Goal: Task Accomplishment & Management: Use online tool/utility

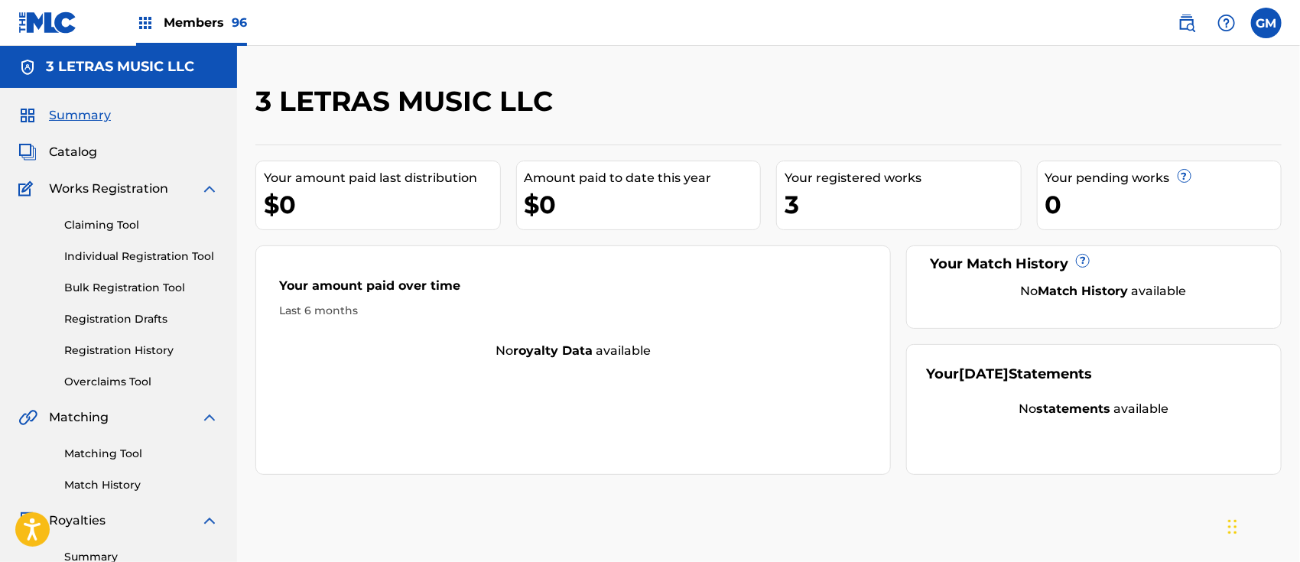
click at [171, 15] on span "Members 96" at bounding box center [205, 23] width 83 height 18
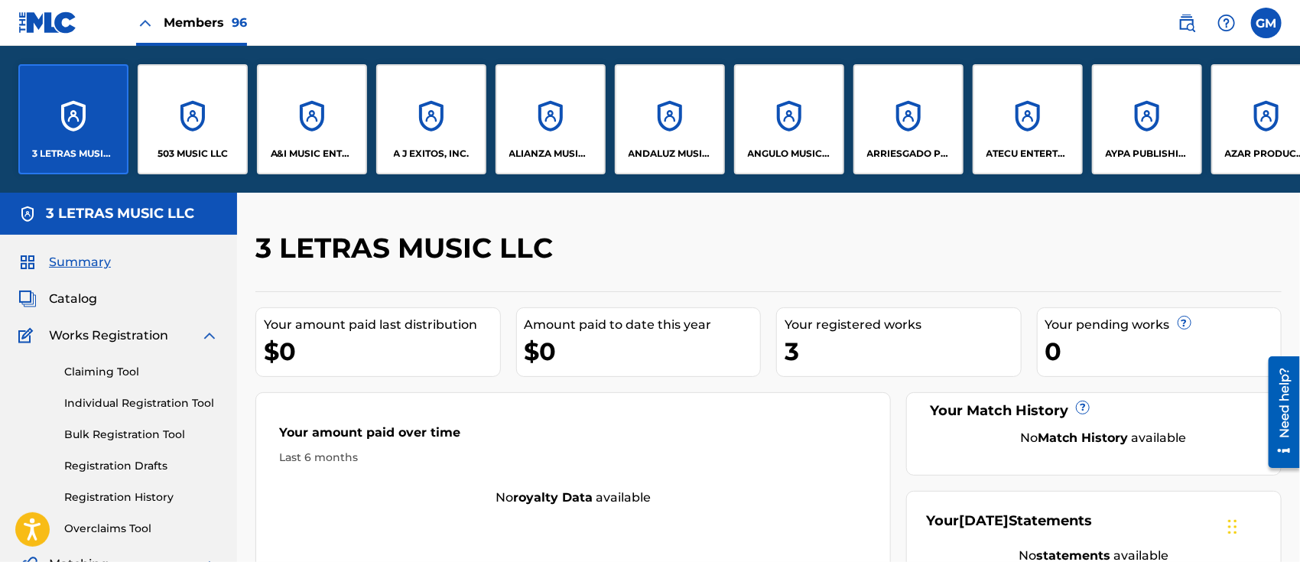
click at [790, 147] on p "ANGULO MUSICA, LLC" at bounding box center [789, 154] width 83 height 14
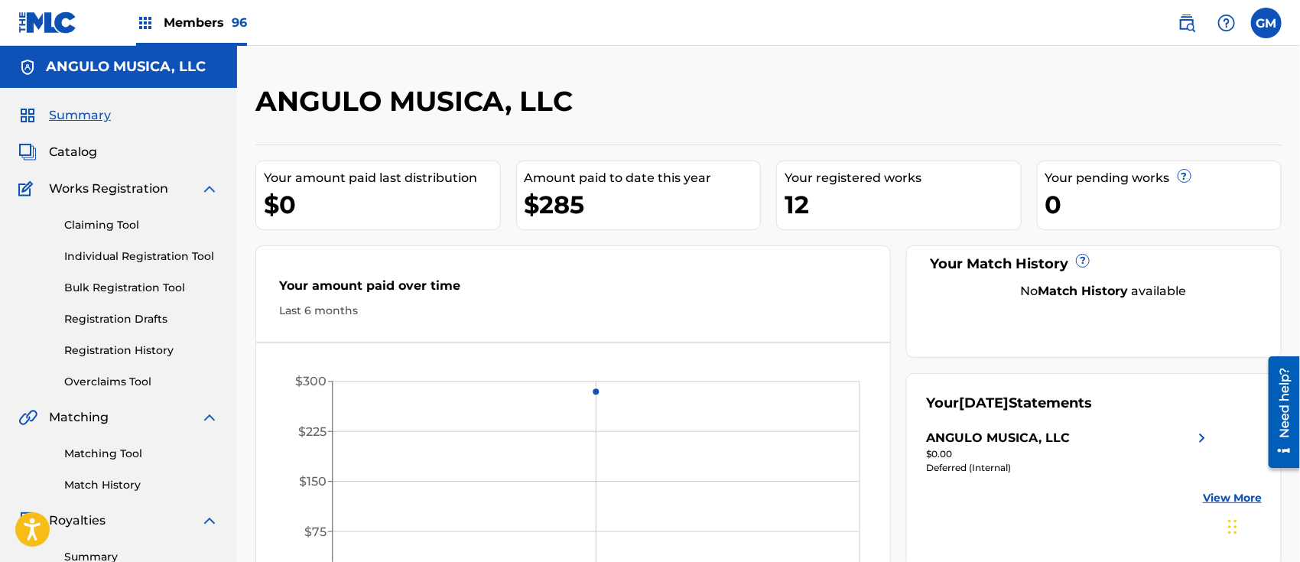
drag, startPoint x: 660, startPoint y: 144, endPoint x: 635, endPoint y: 31, distance: 115.0
click at [635, 31] on nav "Members 96 GM GM [PERSON_NAME] [PERSON_NAME][EMAIL_ADDRESS][DOMAIN_NAME] Notifi…" at bounding box center [650, 23] width 1300 height 46
click at [208, 18] on span "Members 96" at bounding box center [205, 23] width 83 height 18
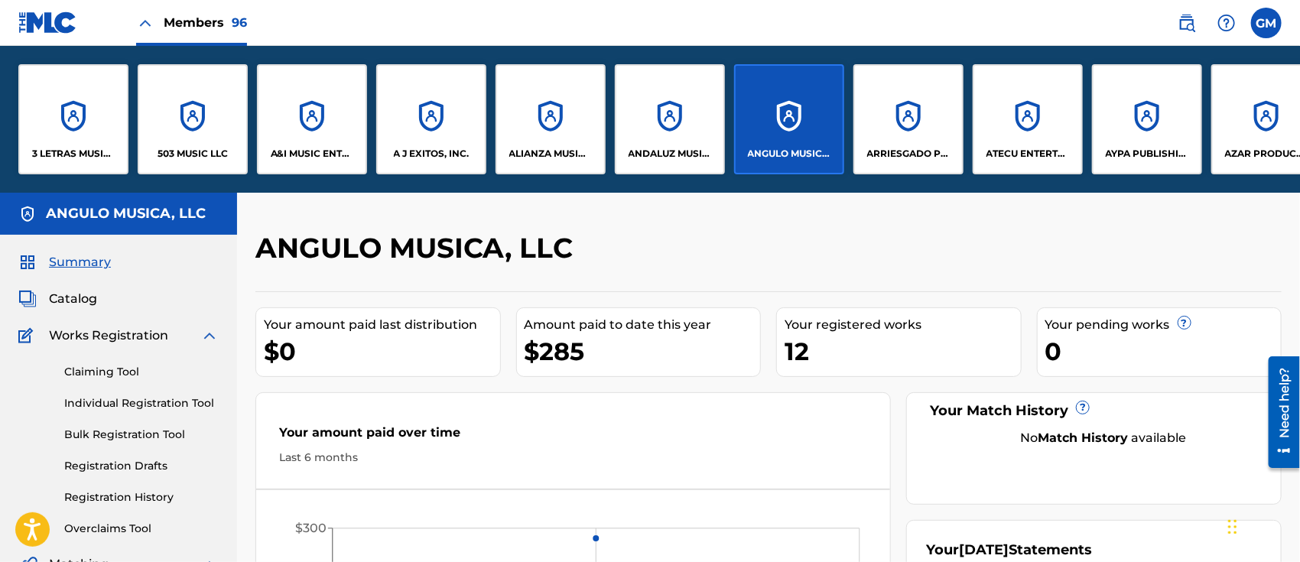
drag, startPoint x: 118, startPoint y: 193, endPoint x: 240, endPoint y: 199, distance: 122.5
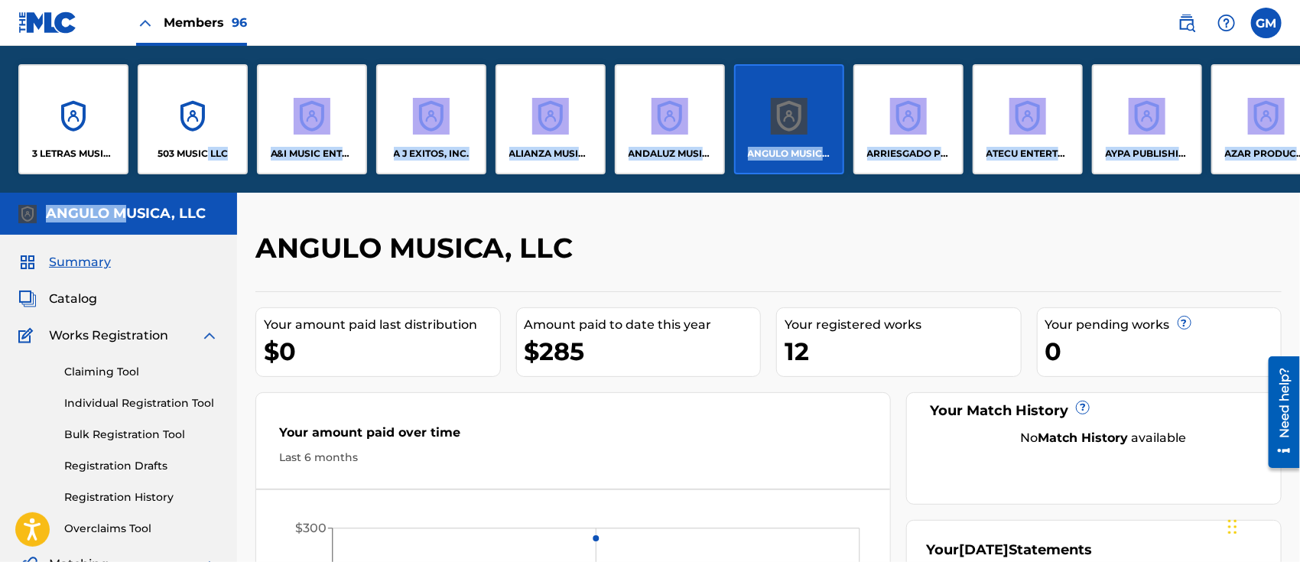
drag, startPoint x: 131, startPoint y: 193, endPoint x: 209, endPoint y: 192, distance: 78.0
click at [209, 192] on div "Members 96 GM GM [PERSON_NAME] [PERSON_NAME][EMAIL_ADDRESS][DOMAIN_NAME] Notifi…" at bounding box center [650, 547] width 1300 height 1095
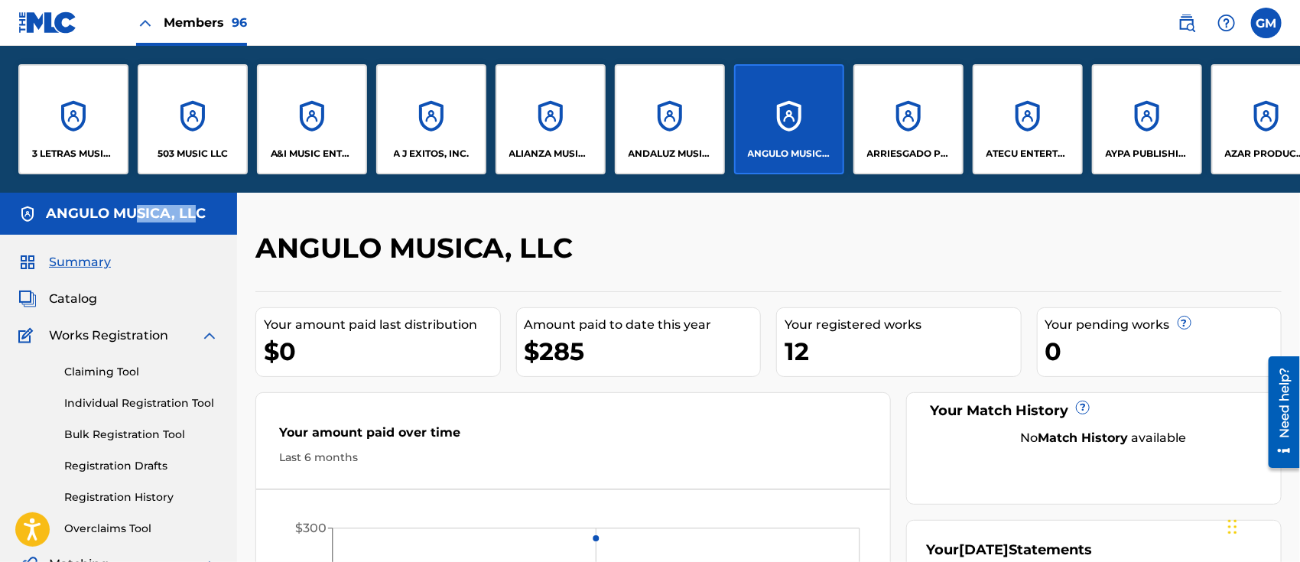
drag, startPoint x: 133, startPoint y: 194, endPoint x: 199, endPoint y: 195, distance: 65.8
click at [199, 195] on div "ANGULO MUSICA, LLC" at bounding box center [118, 214] width 237 height 42
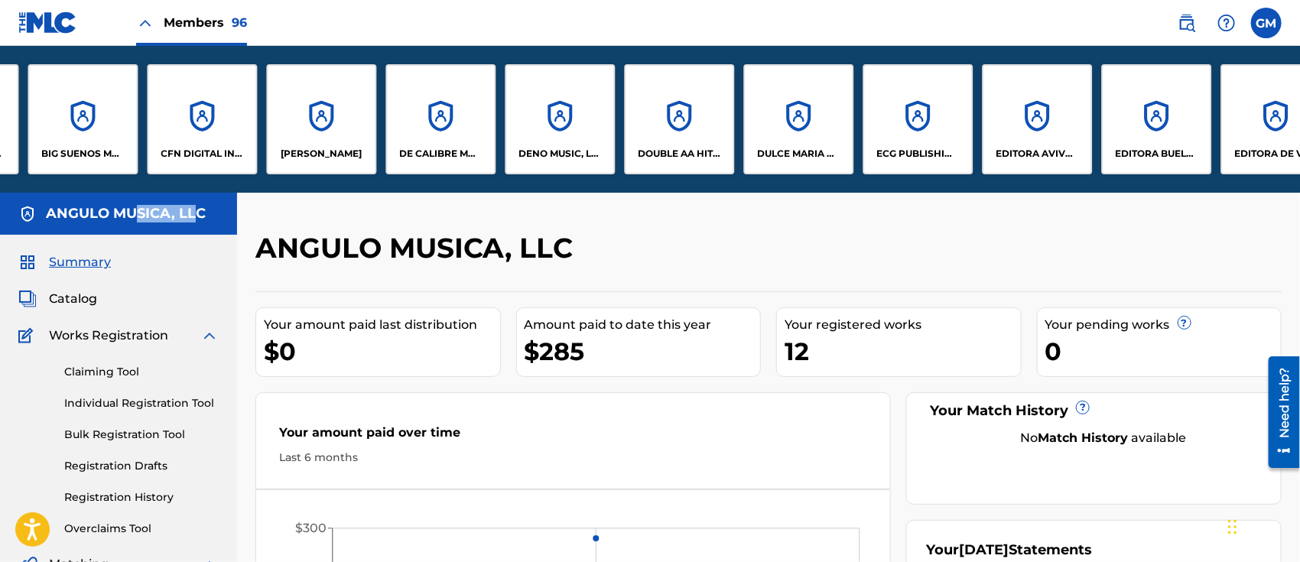
scroll to position [0, 1554]
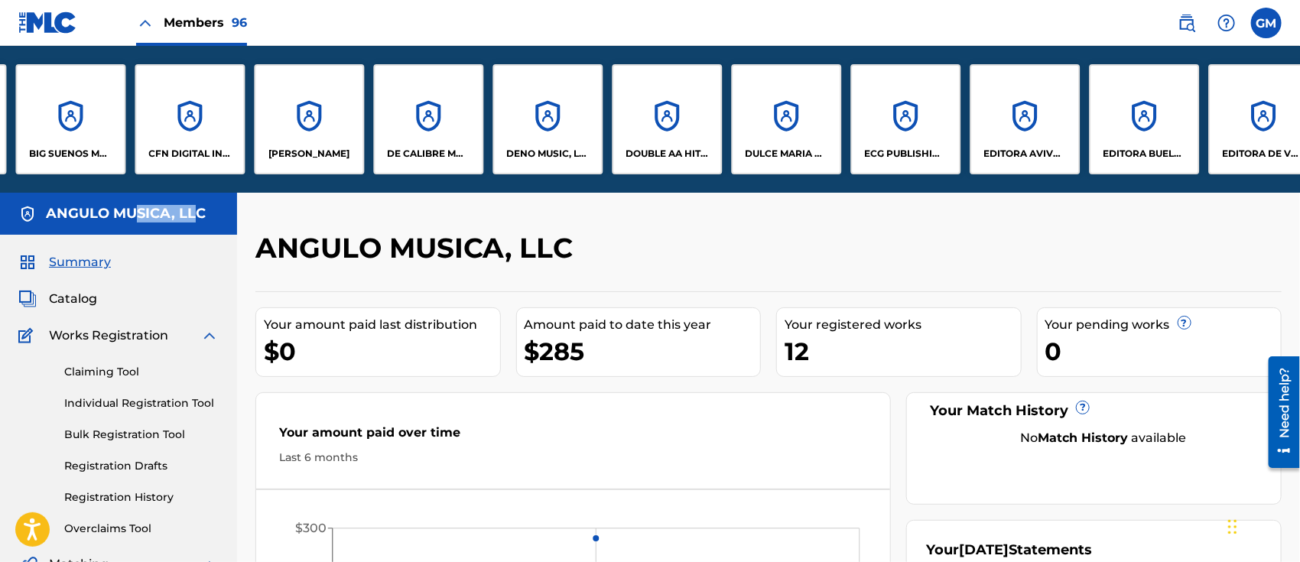
click at [299, 128] on div "[PERSON_NAME]" at bounding box center [309, 119] width 110 height 110
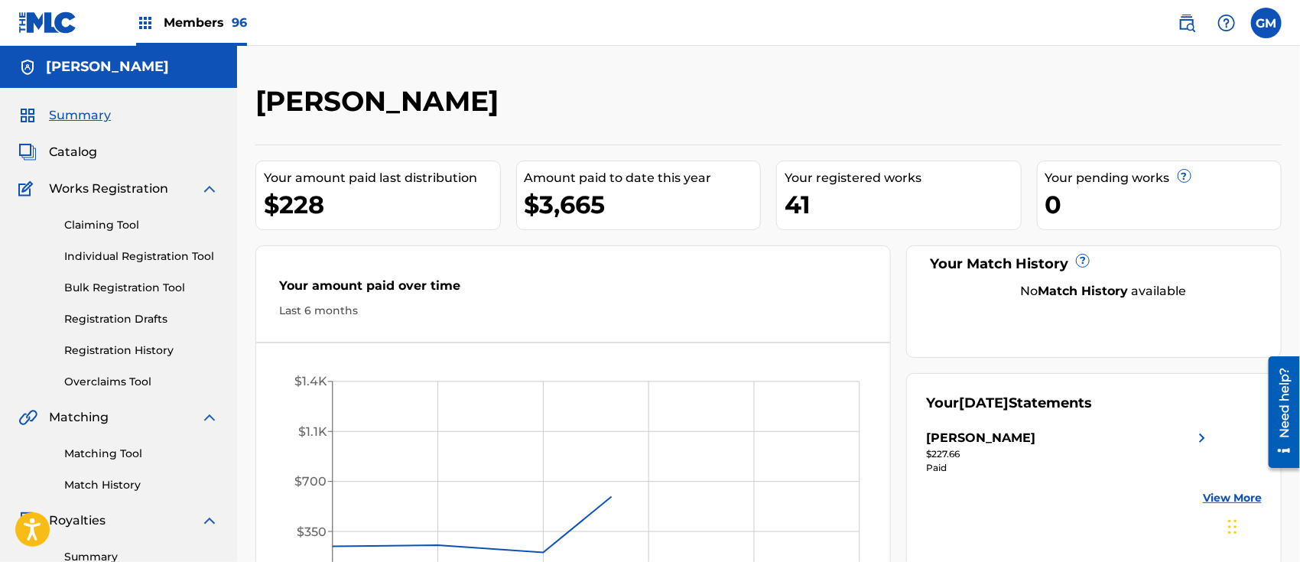
click at [80, 148] on span "Catalog" at bounding box center [73, 152] width 48 height 18
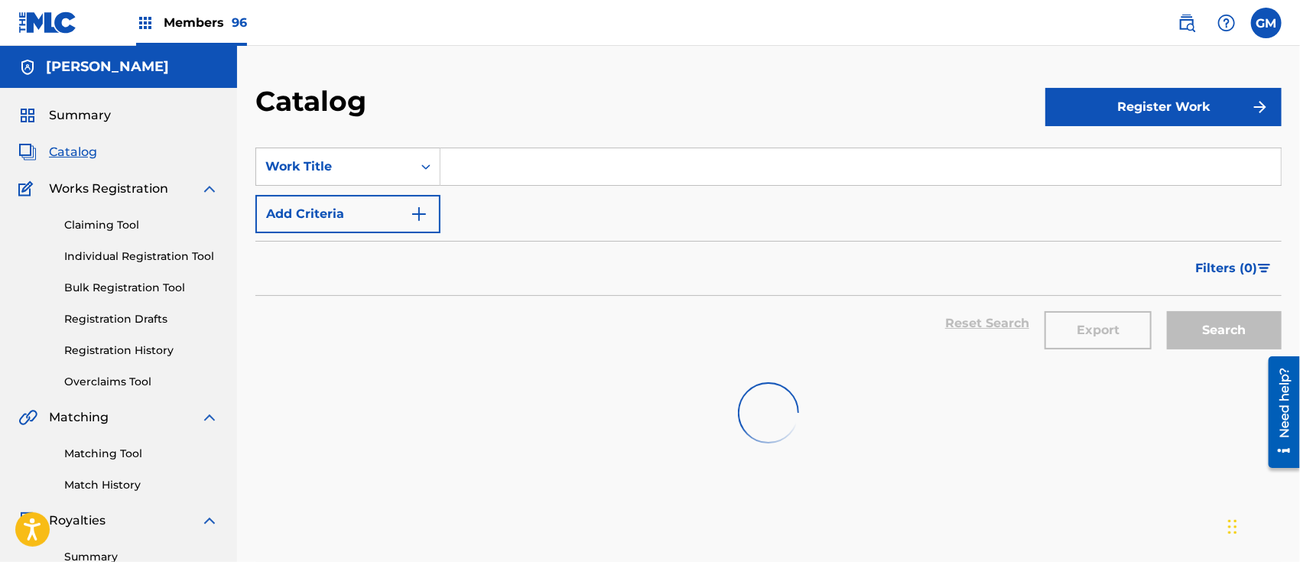
click at [502, 171] on input "Search Form" at bounding box center [860, 166] width 840 height 37
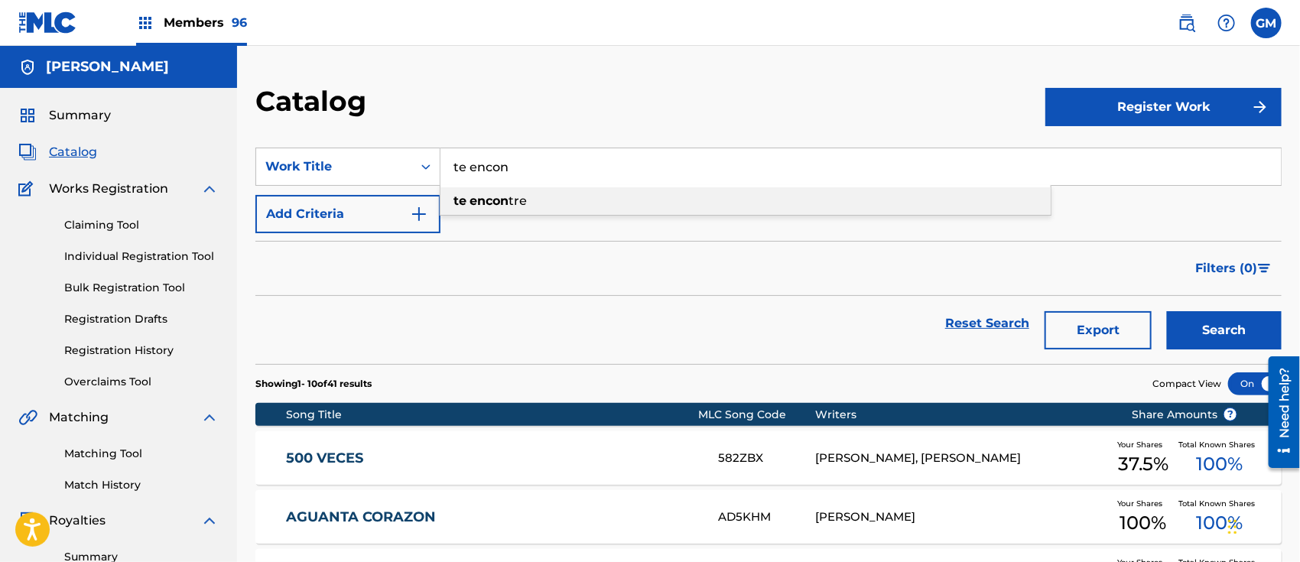
click at [499, 193] on strong "encon" at bounding box center [488, 200] width 39 height 15
type input "te encontre"
click at [1186, 309] on div "Search" at bounding box center [1220, 323] width 122 height 55
click at [1187, 326] on button "Search" at bounding box center [1224, 330] width 115 height 38
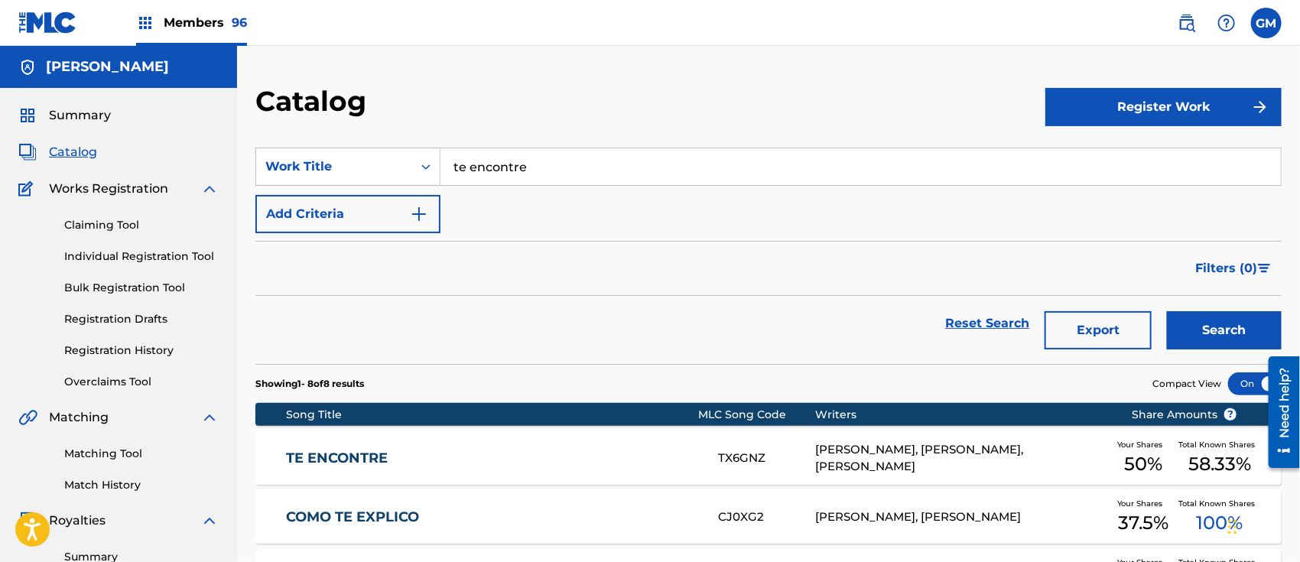
click at [458, 445] on div "TE ENCONTRE TX6GNZ [PERSON_NAME][GEOGRAPHIC_DATA], [PERSON_NAME], [PERSON_NAME]…" at bounding box center [768, 458] width 1026 height 54
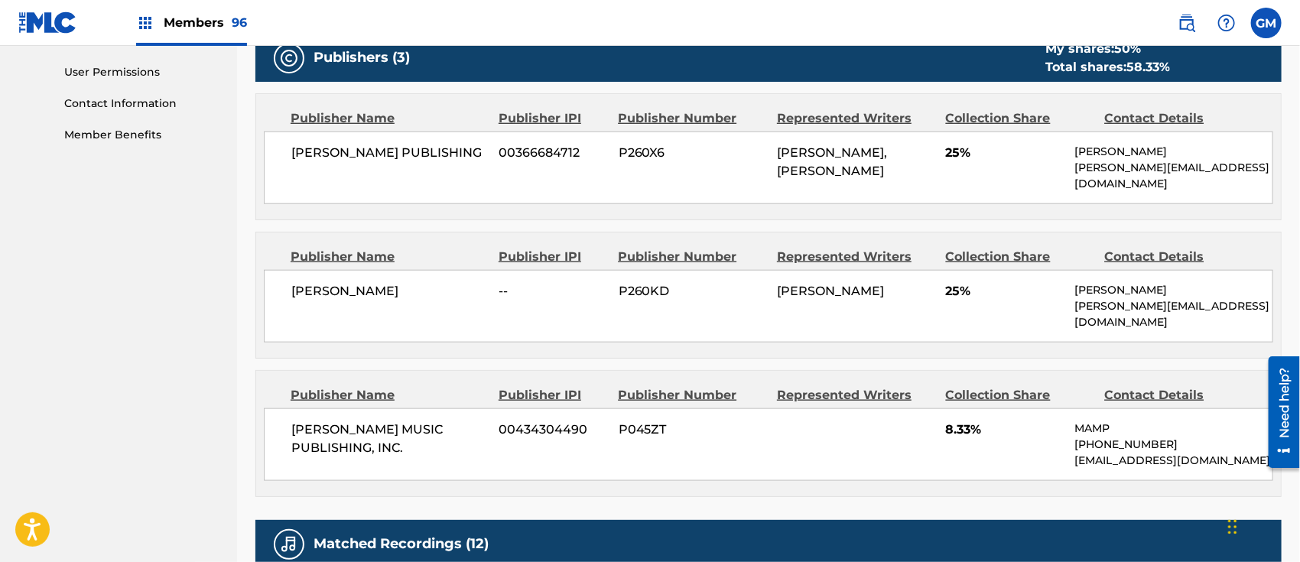
scroll to position [238, 0]
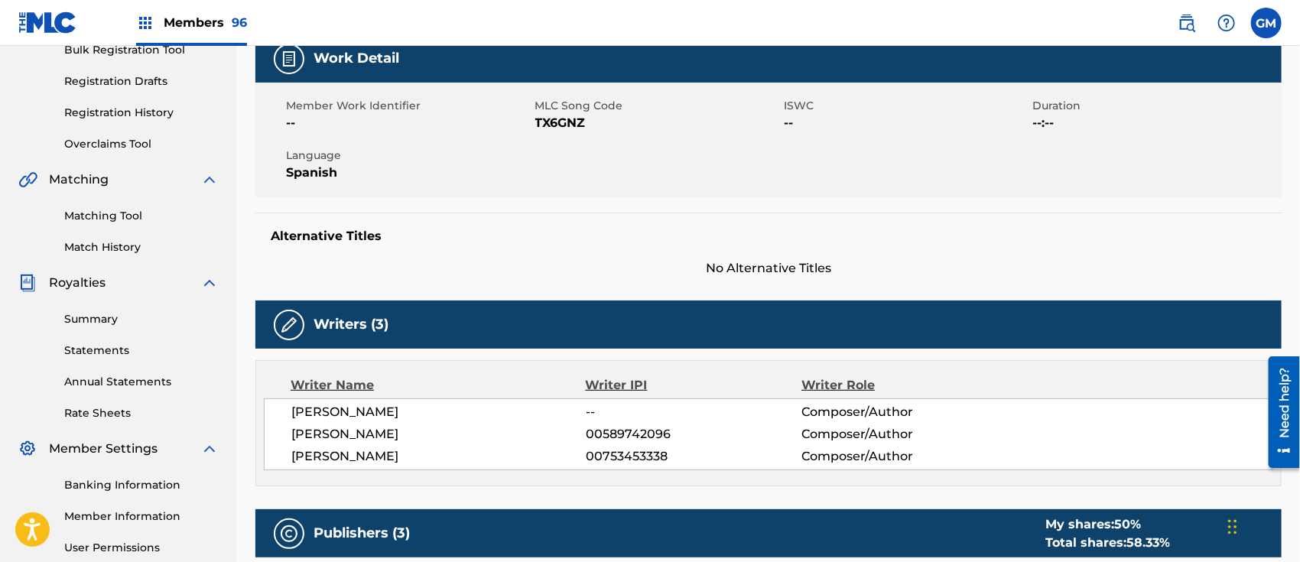
click at [135, 113] on link "Registration History" at bounding box center [141, 113] width 154 height 16
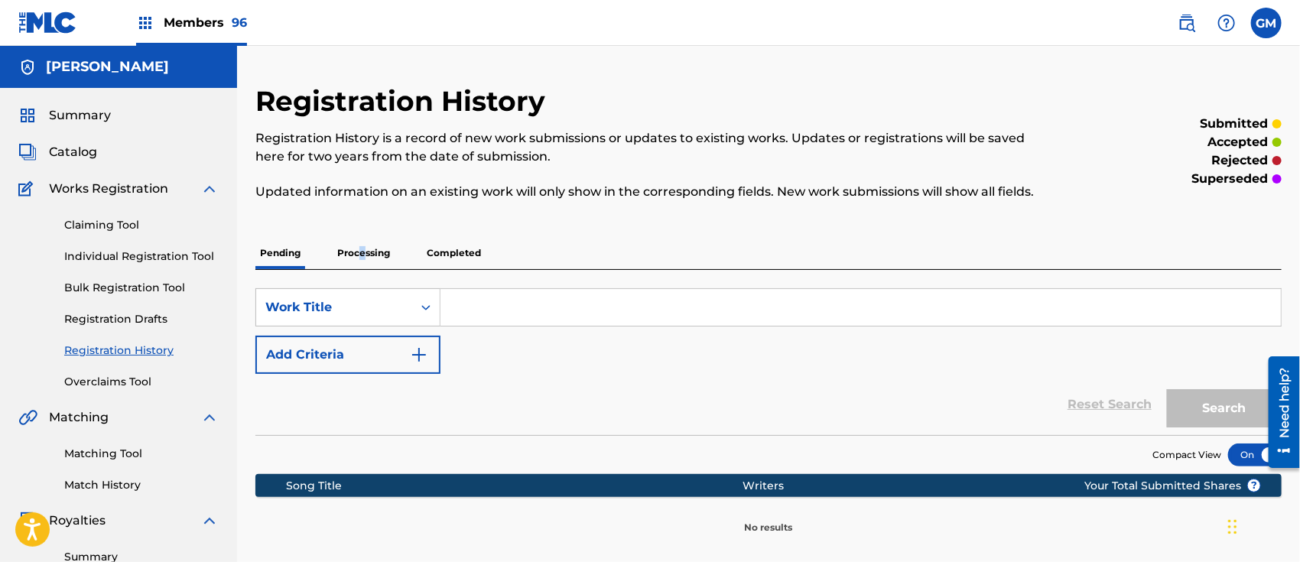
click at [362, 252] on p "Processing" at bounding box center [364, 253] width 62 height 32
click at [460, 254] on p "Completed" at bounding box center [453, 253] width 63 height 32
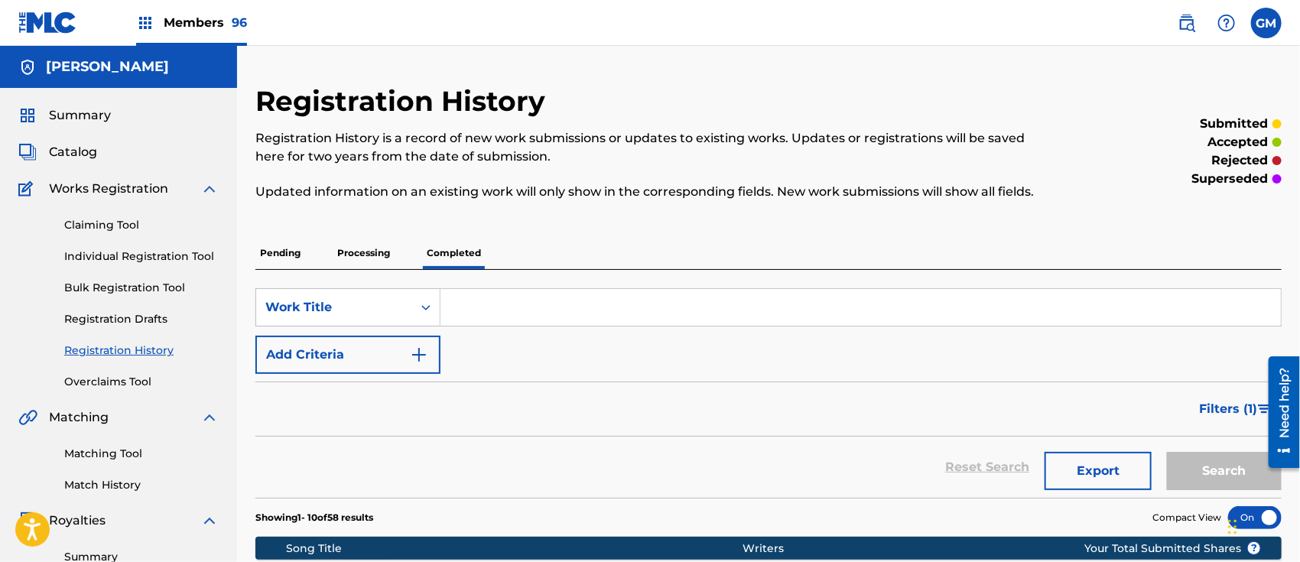
scroll to position [238, 0]
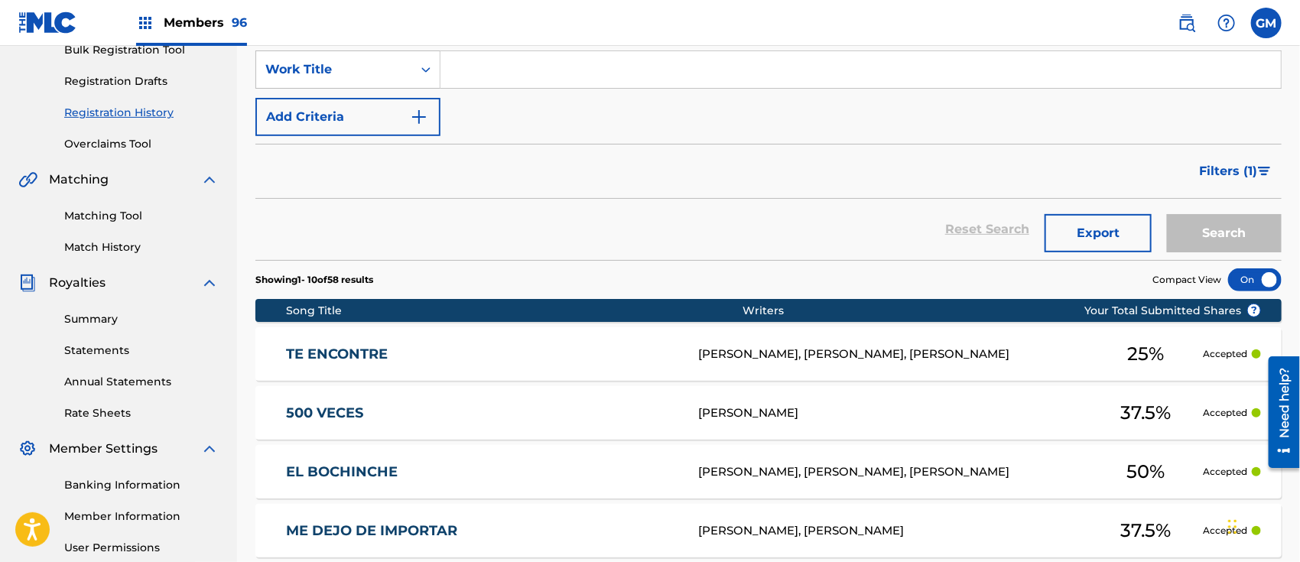
click at [716, 354] on div "[PERSON_NAME], [PERSON_NAME], [PERSON_NAME]" at bounding box center [893, 355] width 390 height 18
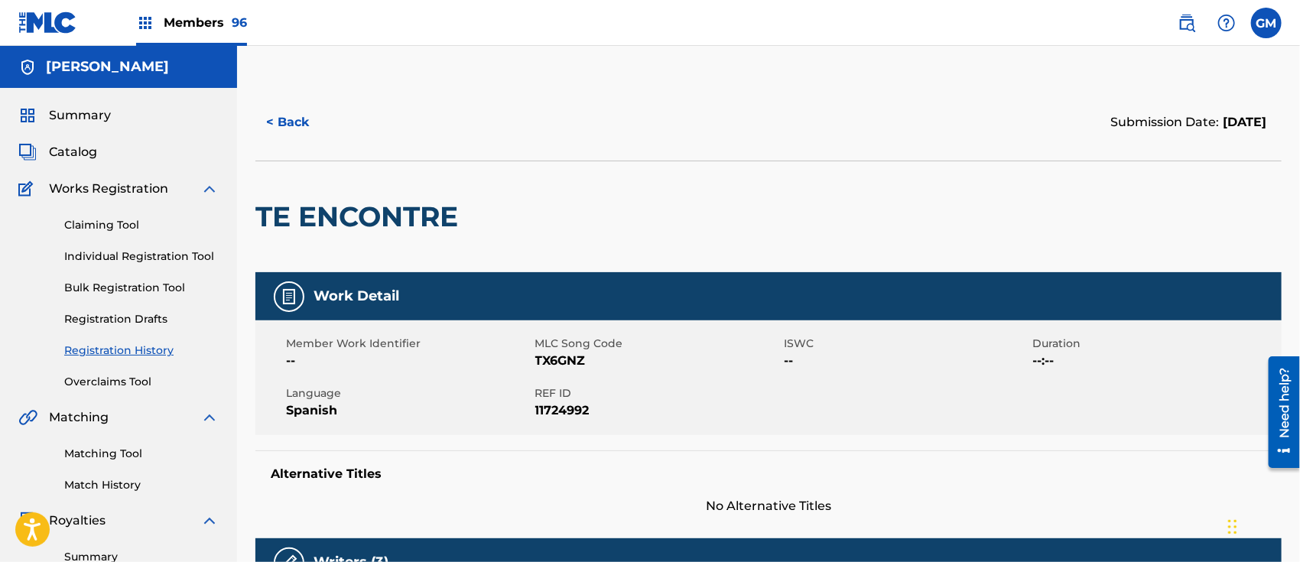
click at [1187, 21] on img at bounding box center [1186, 23] width 18 height 18
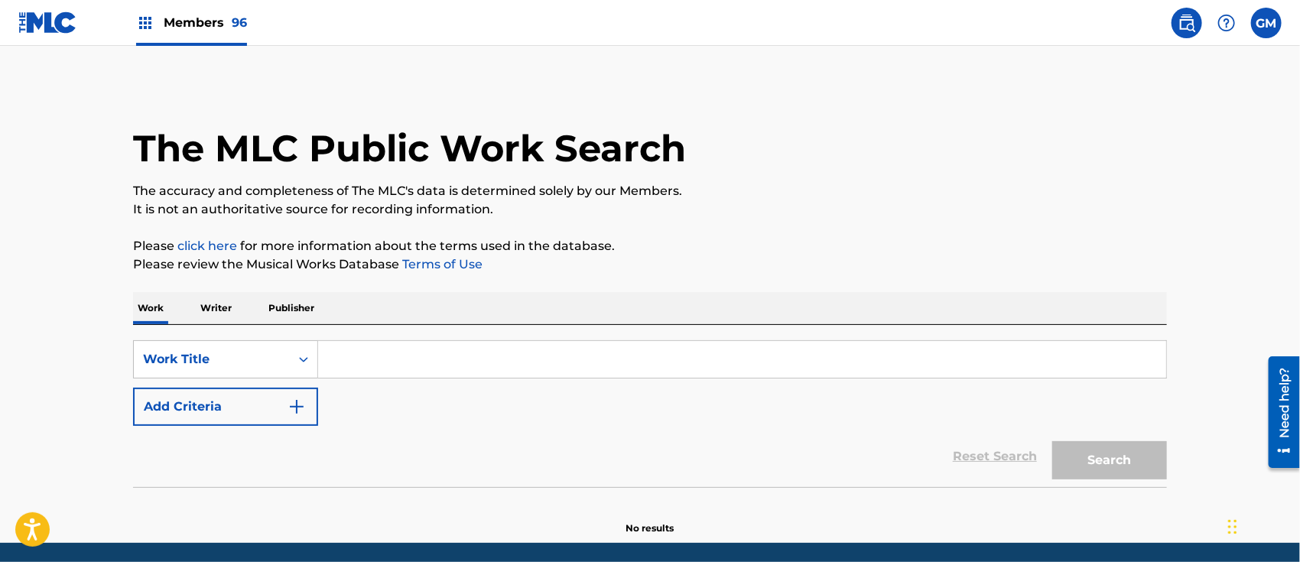
click at [215, 24] on span "Members 96" at bounding box center [205, 23] width 83 height 18
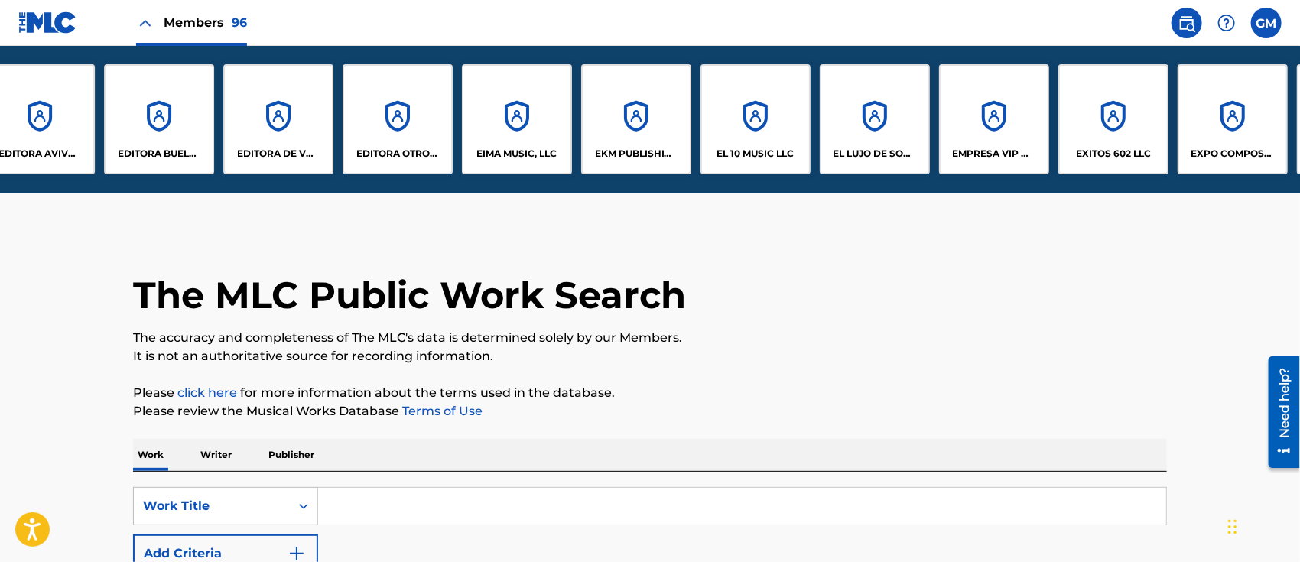
scroll to position [0, 2118]
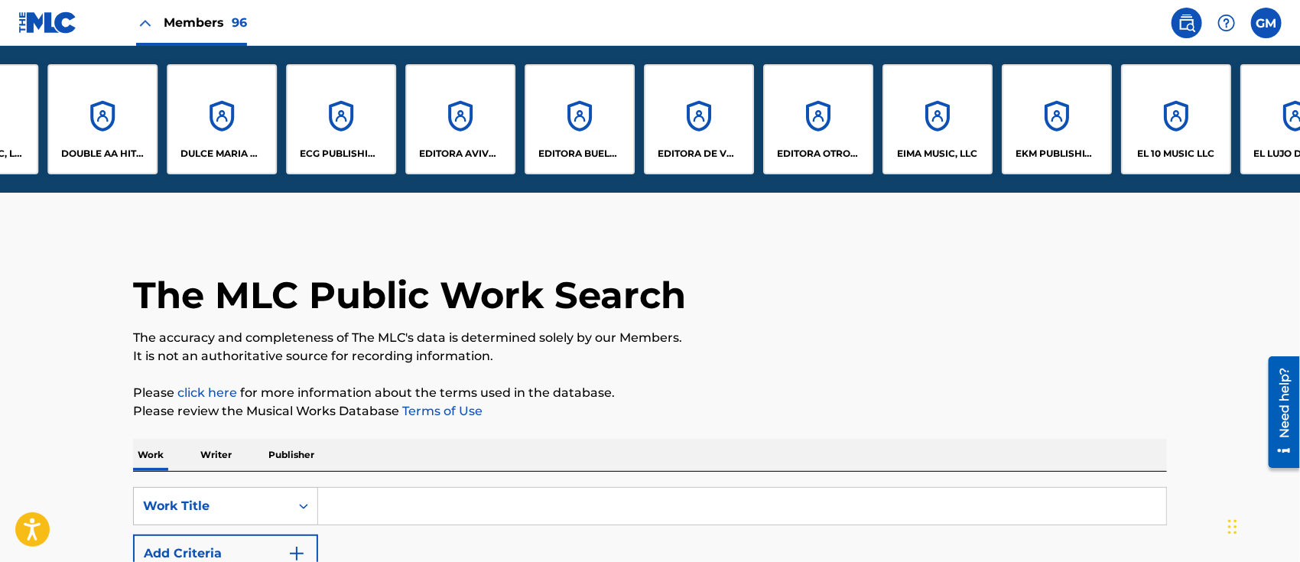
click at [340, 128] on div "ECG PUBLISHING, LLC" at bounding box center [341, 119] width 110 height 110
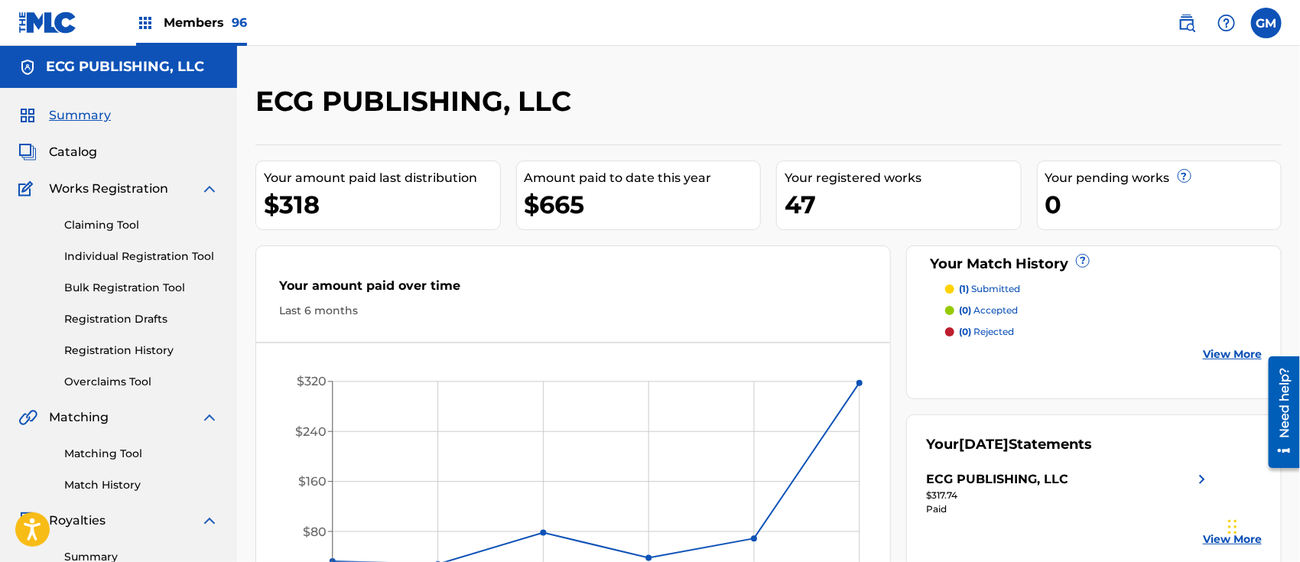
click at [1013, 290] on p "(1) submitted" at bounding box center [989, 289] width 61 height 14
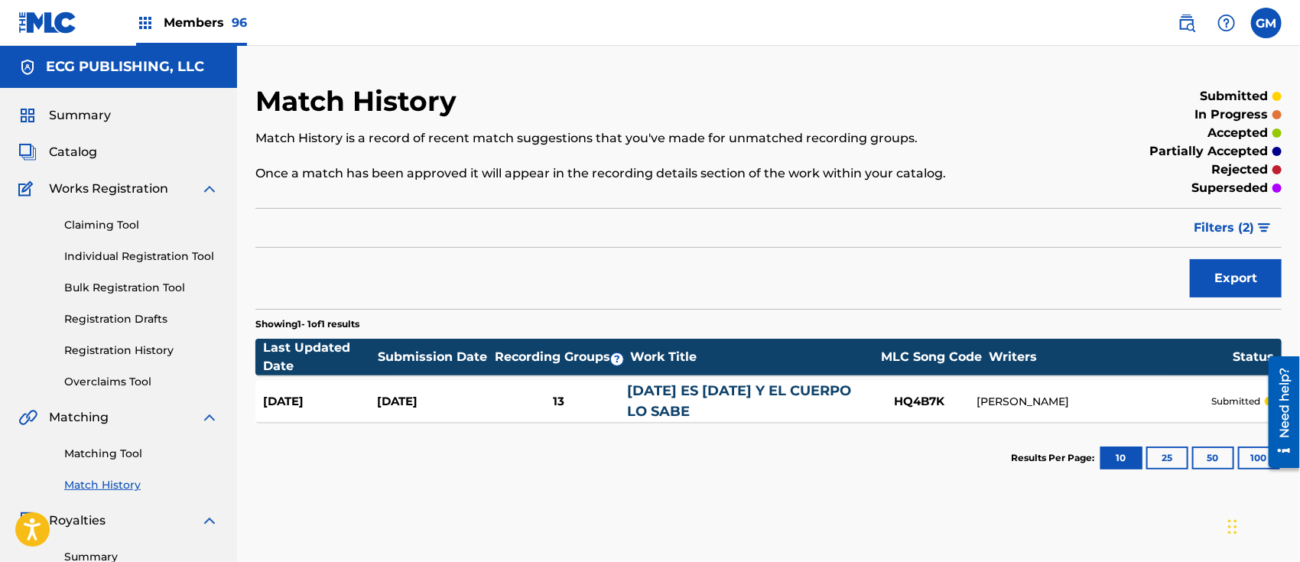
click at [1187, 21] on img at bounding box center [1186, 23] width 18 height 18
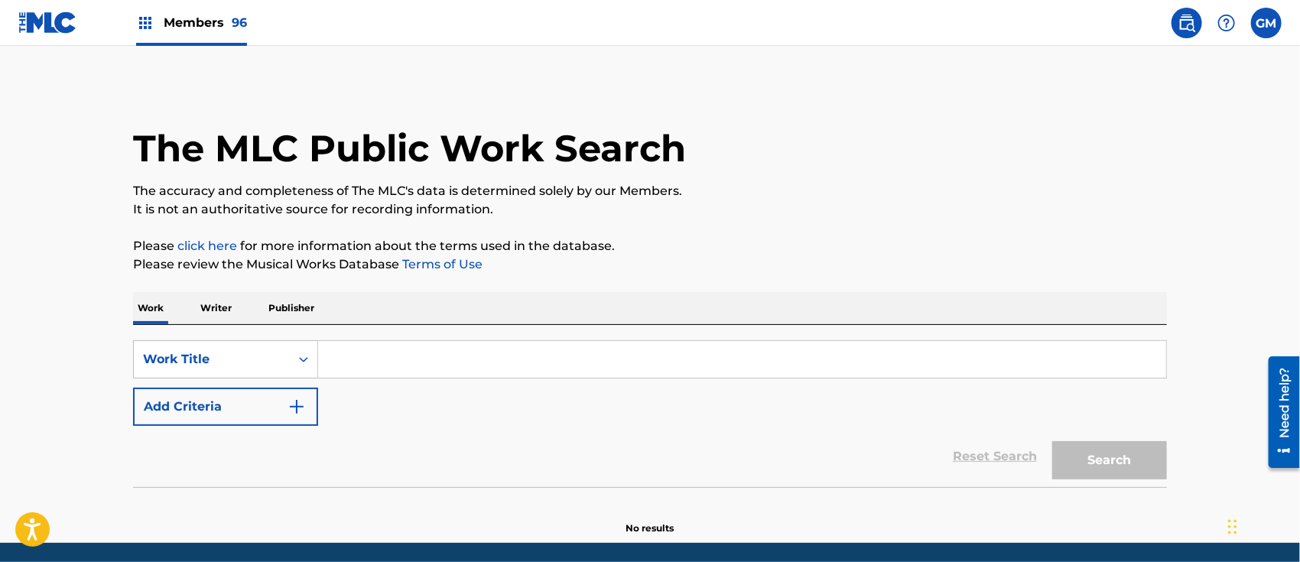
click at [404, 355] on input "Search Form" at bounding box center [742, 359] width 848 height 37
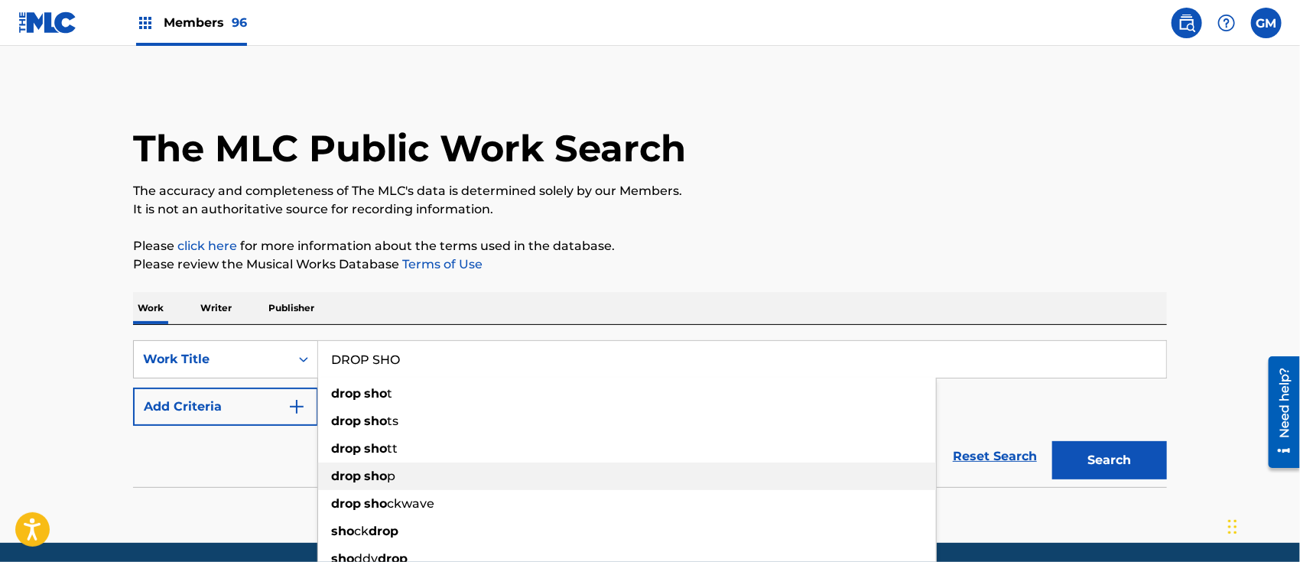
click at [375, 466] on div "drop sho p" at bounding box center [627, 477] width 618 height 28
type input "drop shop"
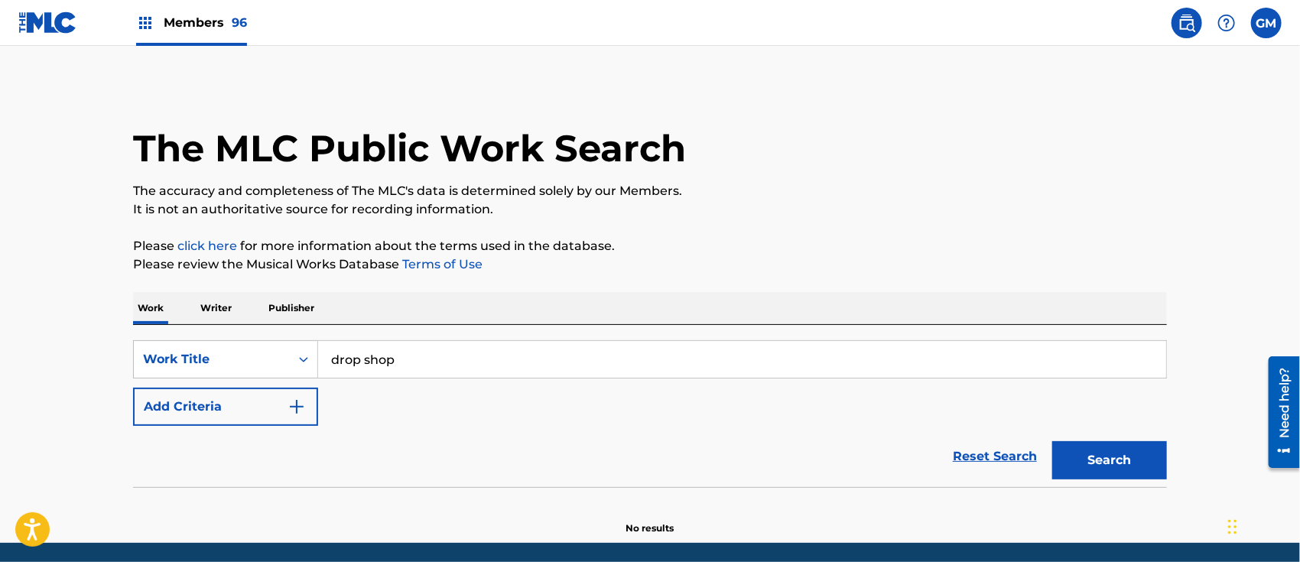
click at [1116, 456] on button "Search" at bounding box center [1109, 460] width 115 height 38
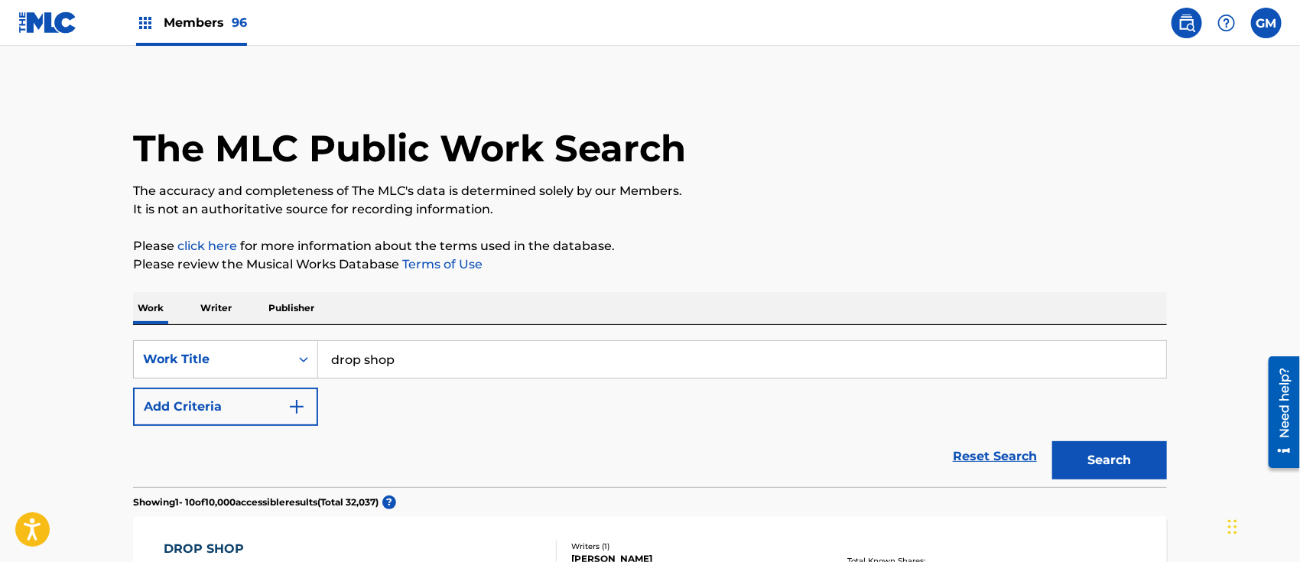
scroll to position [238, 0]
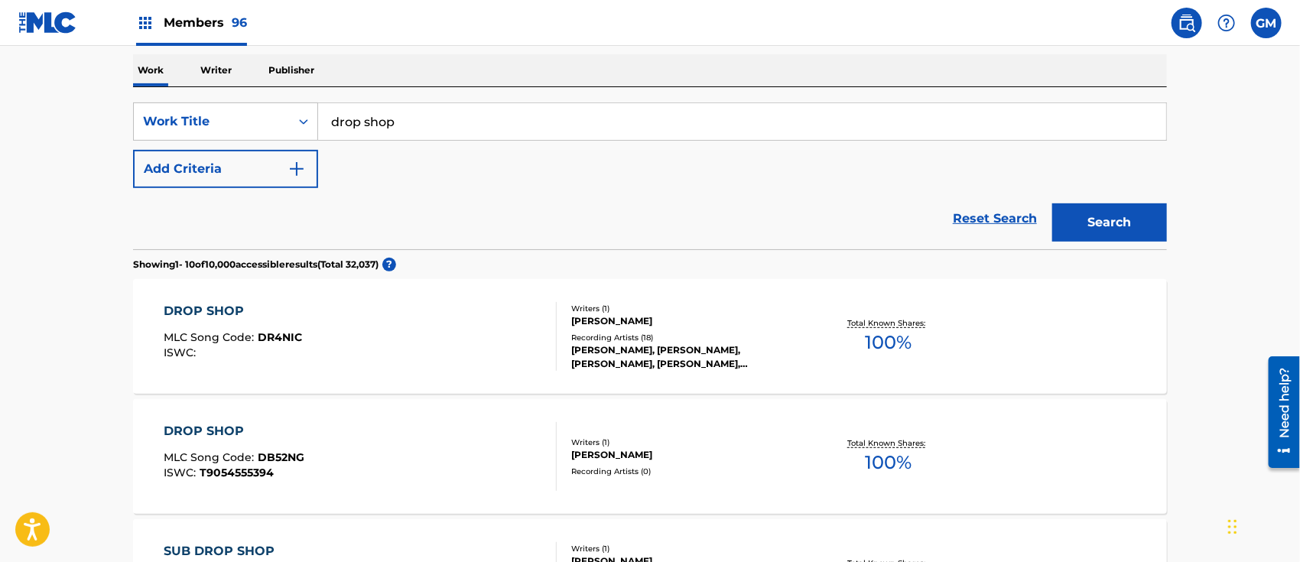
click at [179, 14] on span "Members 96" at bounding box center [205, 23] width 83 height 18
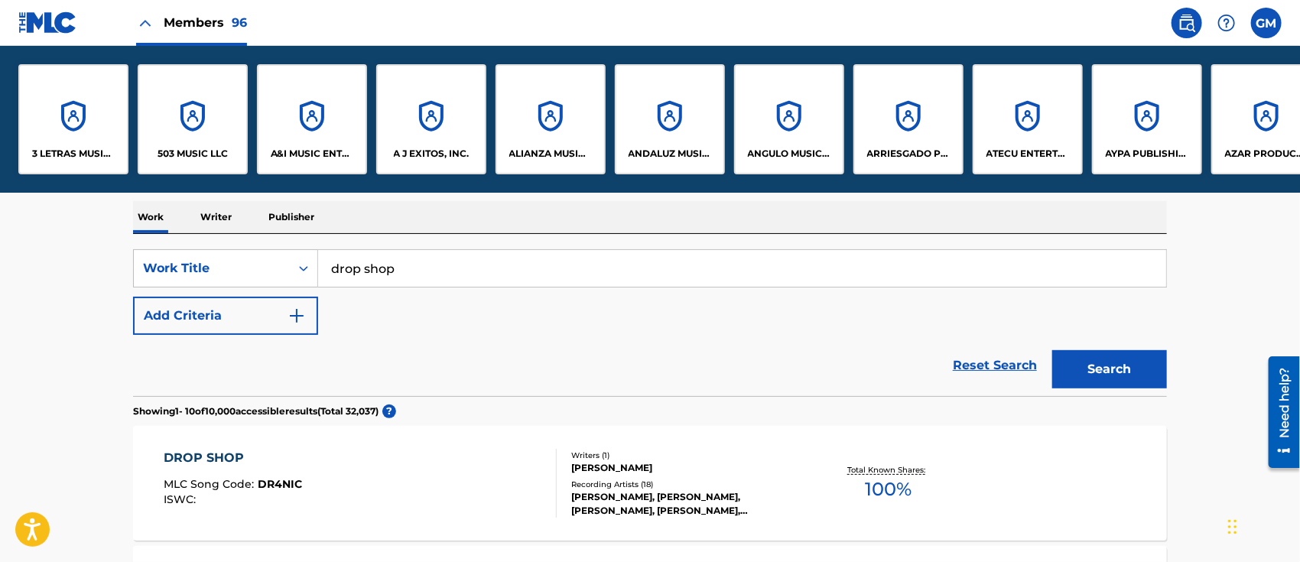
scroll to position [385, 0]
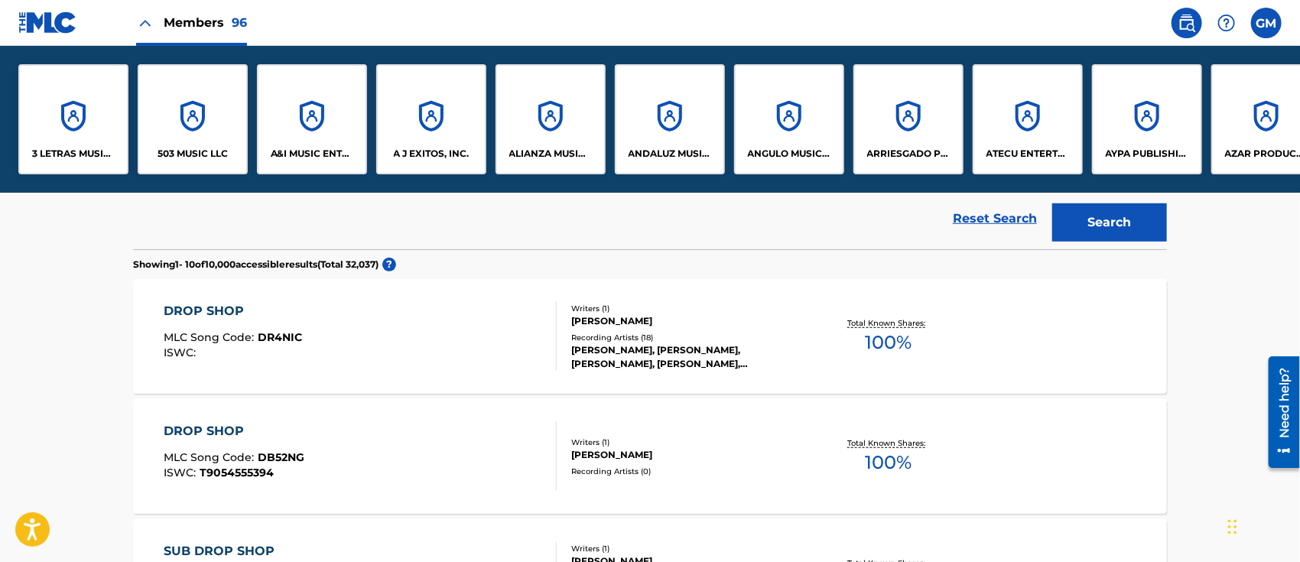
click at [314, 150] on p "A&I MUSIC ENTERTAINMENT, INC" at bounding box center [312, 154] width 83 height 14
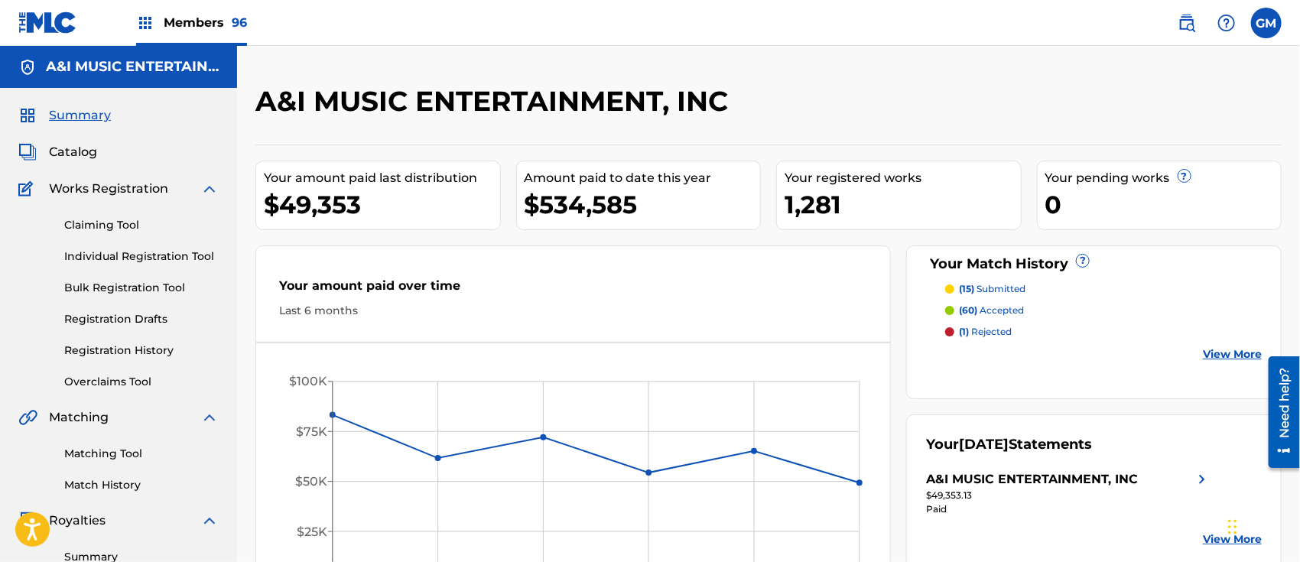
click at [86, 149] on span "Catalog" at bounding box center [73, 152] width 48 height 18
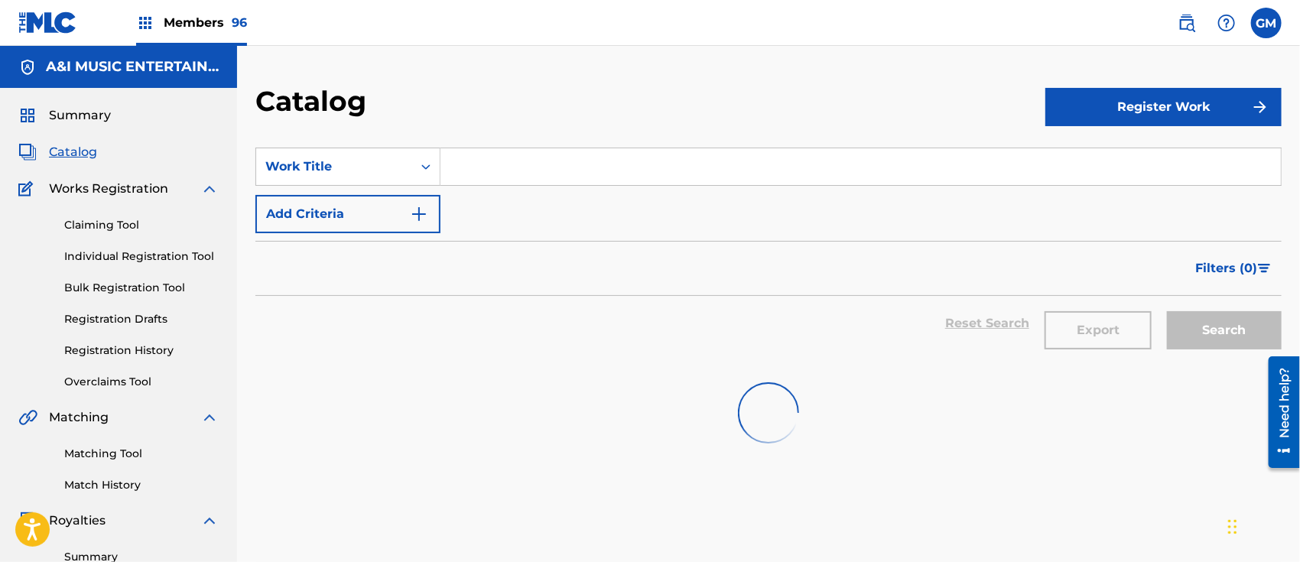
click at [533, 158] on input "Search Form" at bounding box center [860, 166] width 840 height 37
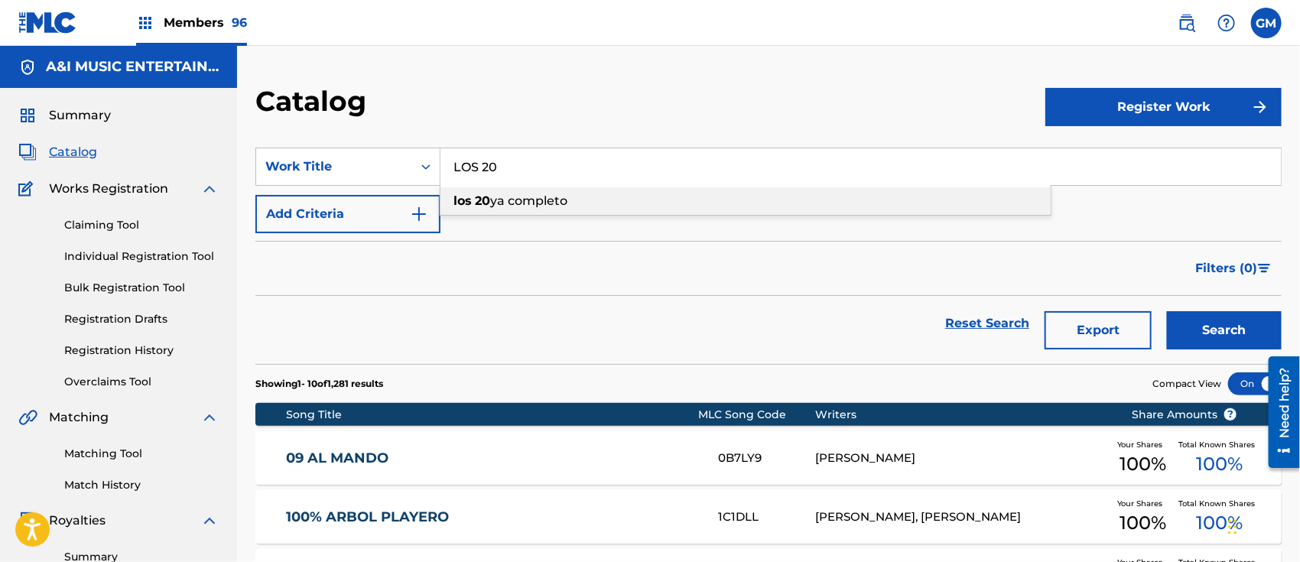
click at [543, 197] on span "ya completo" at bounding box center [528, 200] width 77 height 15
type input "los 20 ya completo"
click at [1200, 320] on button "Search" at bounding box center [1224, 330] width 115 height 38
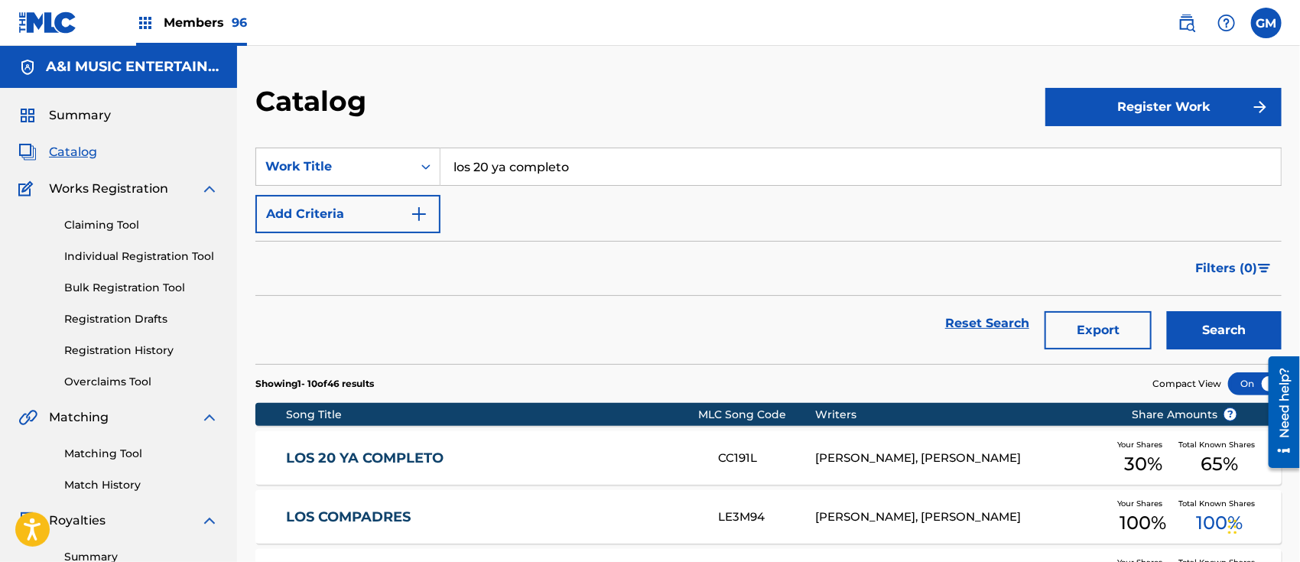
click at [153, 344] on link "Registration History" at bounding box center [141, 351] width 154 height 16
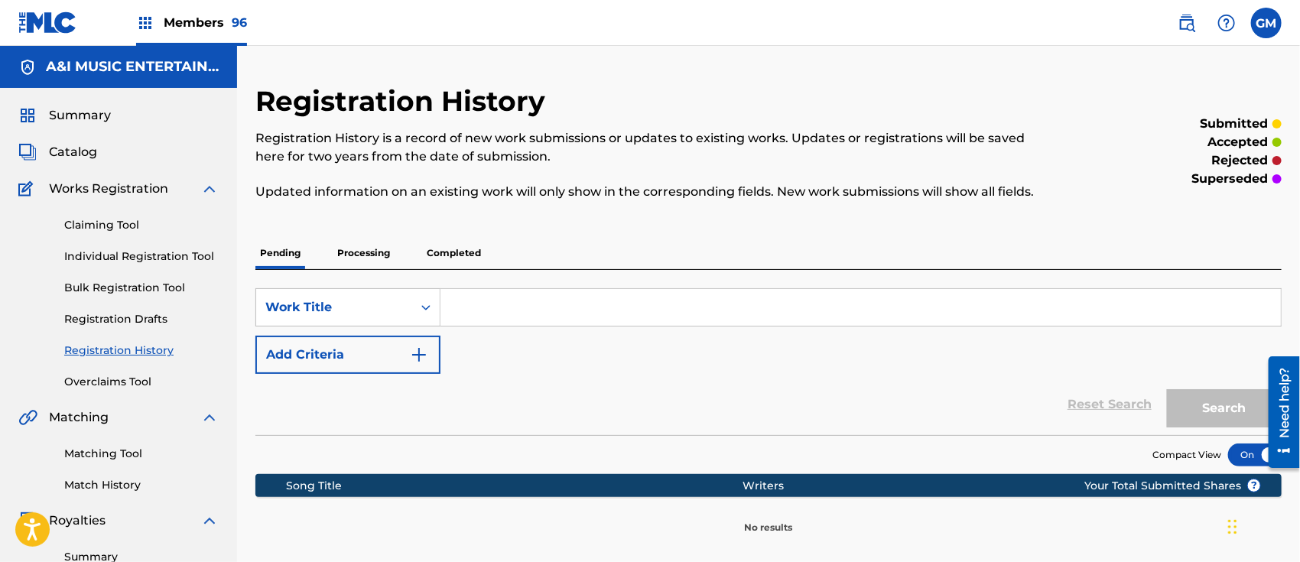
click at [367, 247] on p "Processing" at bounding box center [364, 253] width 62 height 32
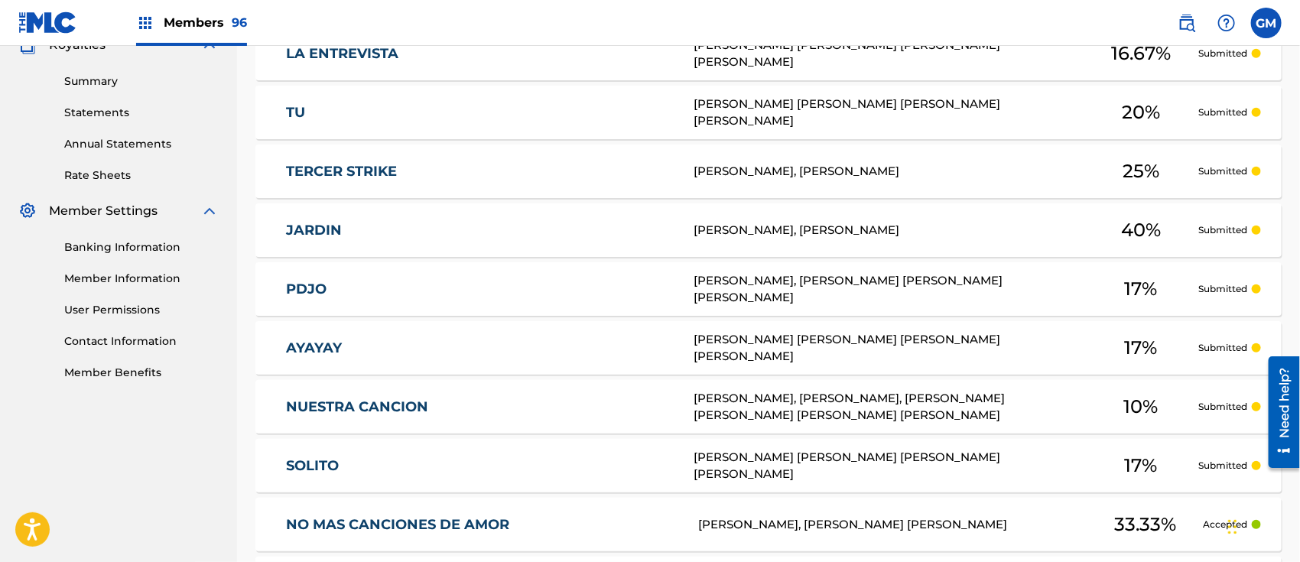
scroll to position [700, 0]
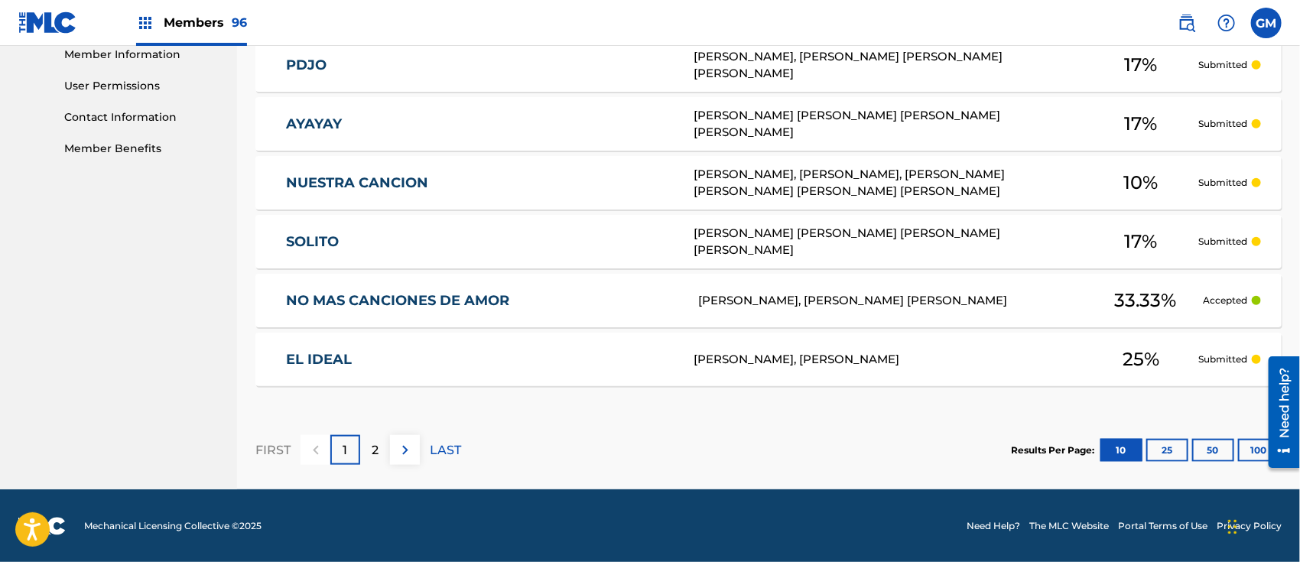
click at [1157, 444] on button "25" at bounding box center [1167, 450] width 42 height 23
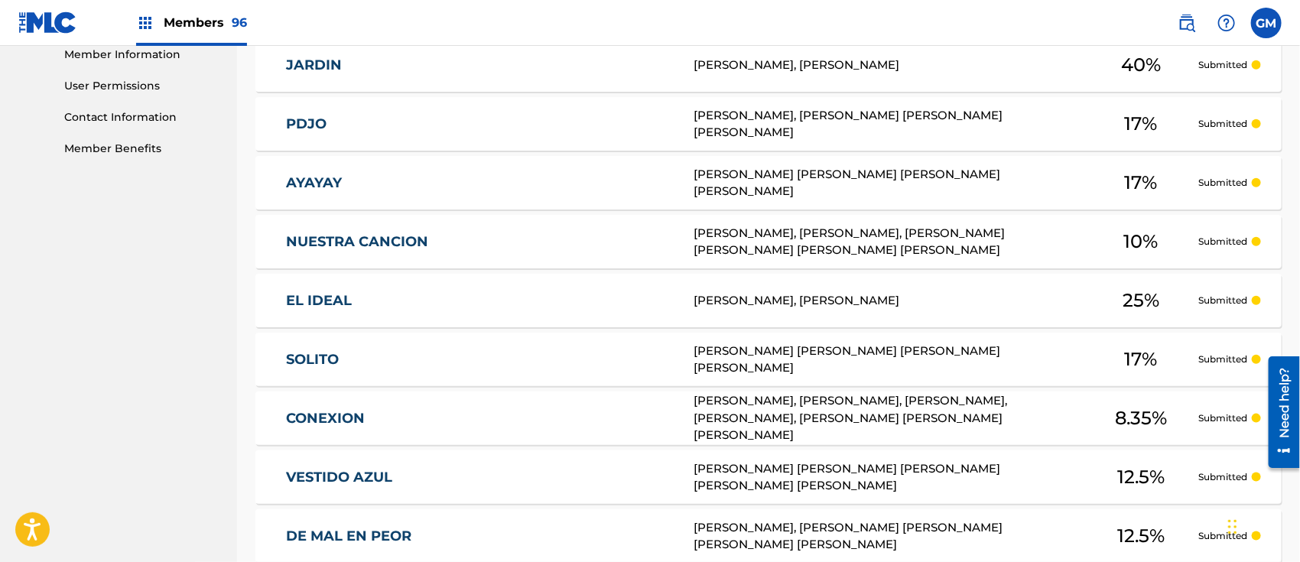
scroll to position [1164, 0]
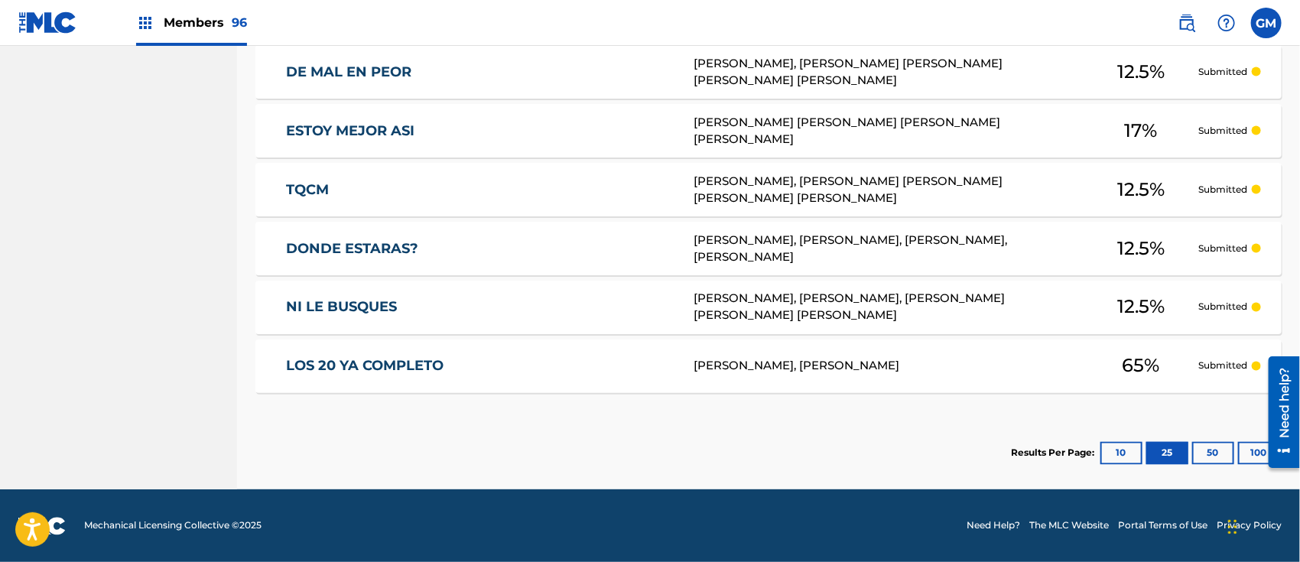
click at [216, 21] on span "Members 96" at bounding box center [205, 23] width 83 height 18
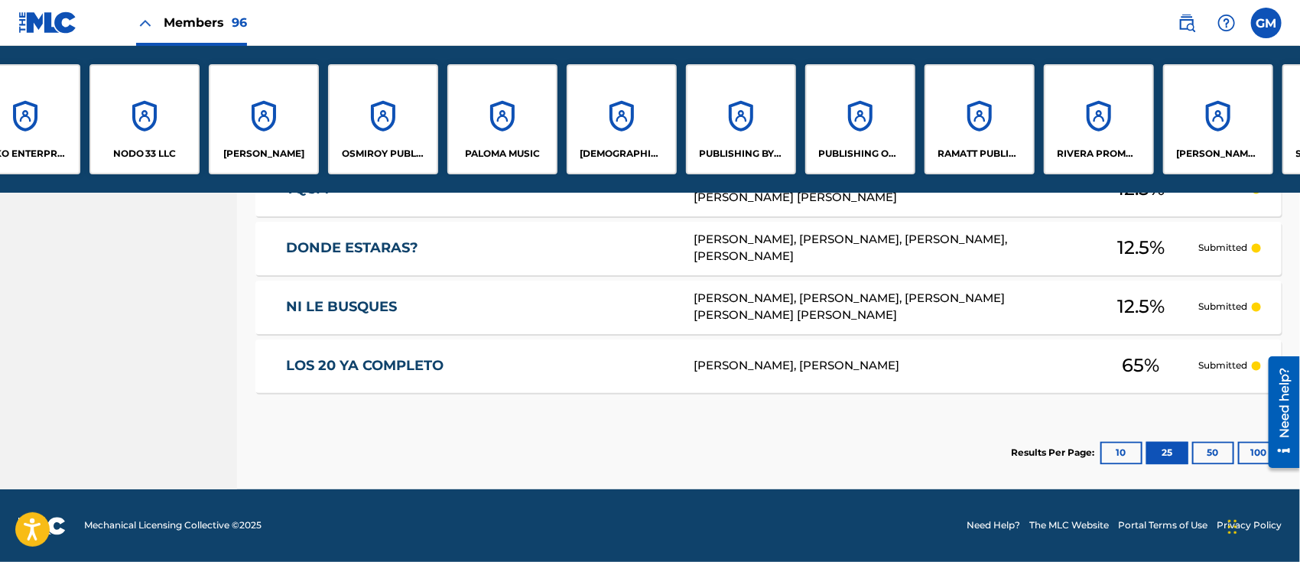
scroll to position [0, 8696]
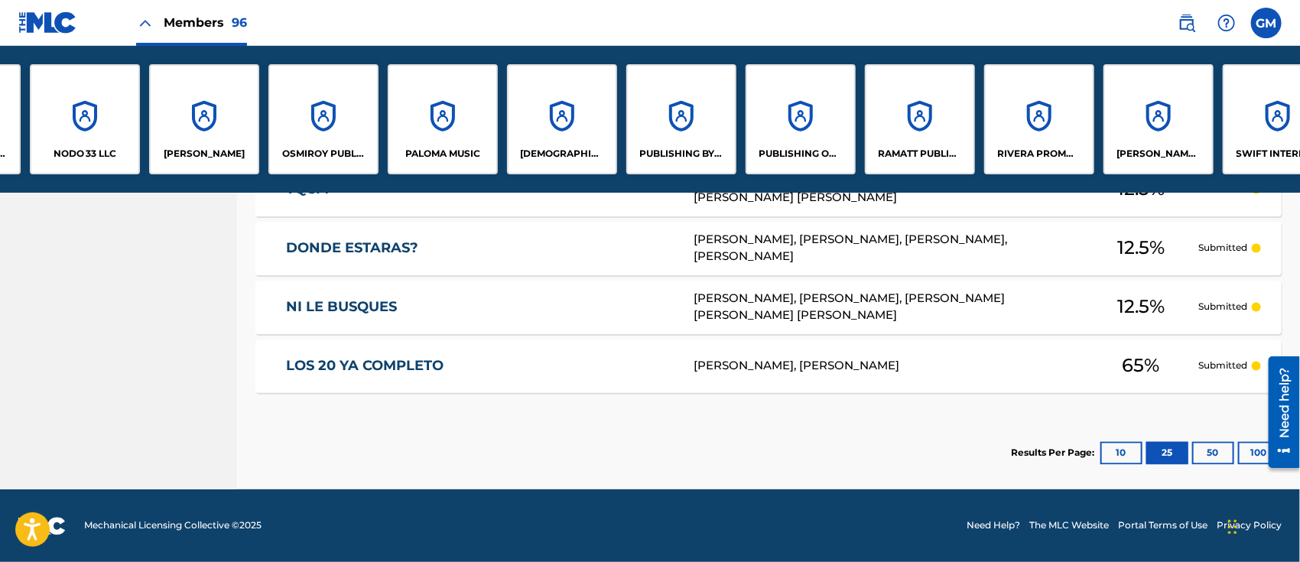
click at [1154, 148] on p "[PERSON_NAME] MUSIC LLC" at bounding box center [1158, 154] width 83 height 14
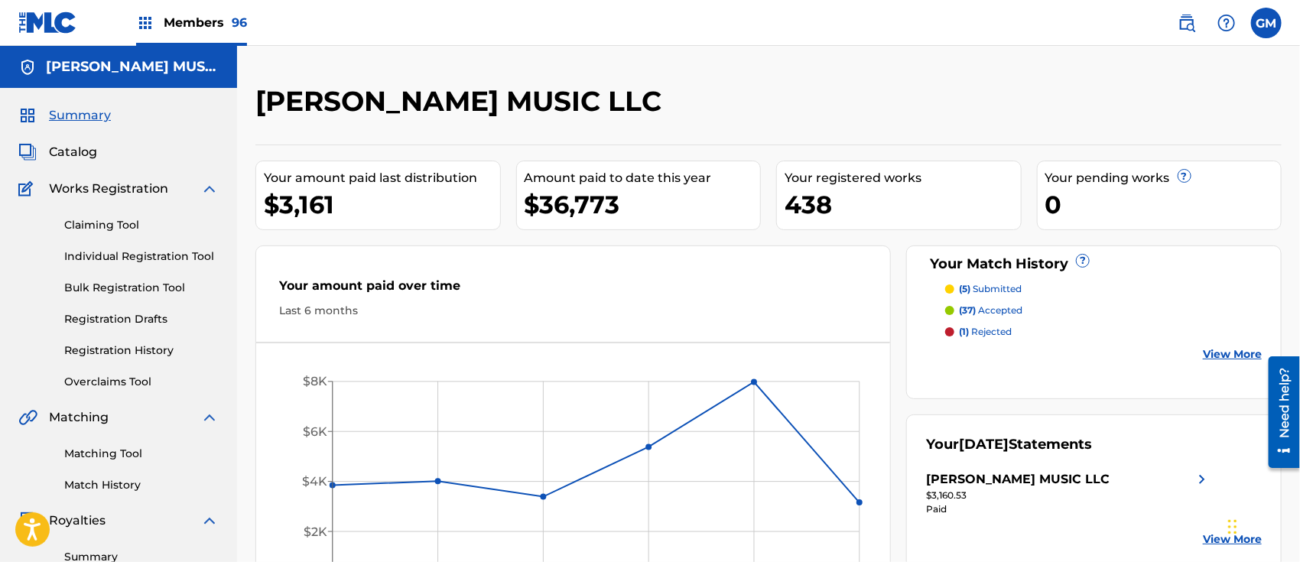
click at [998, 313] on p "(37) accepted" at bounding box center [990, 311] width 63 height 14
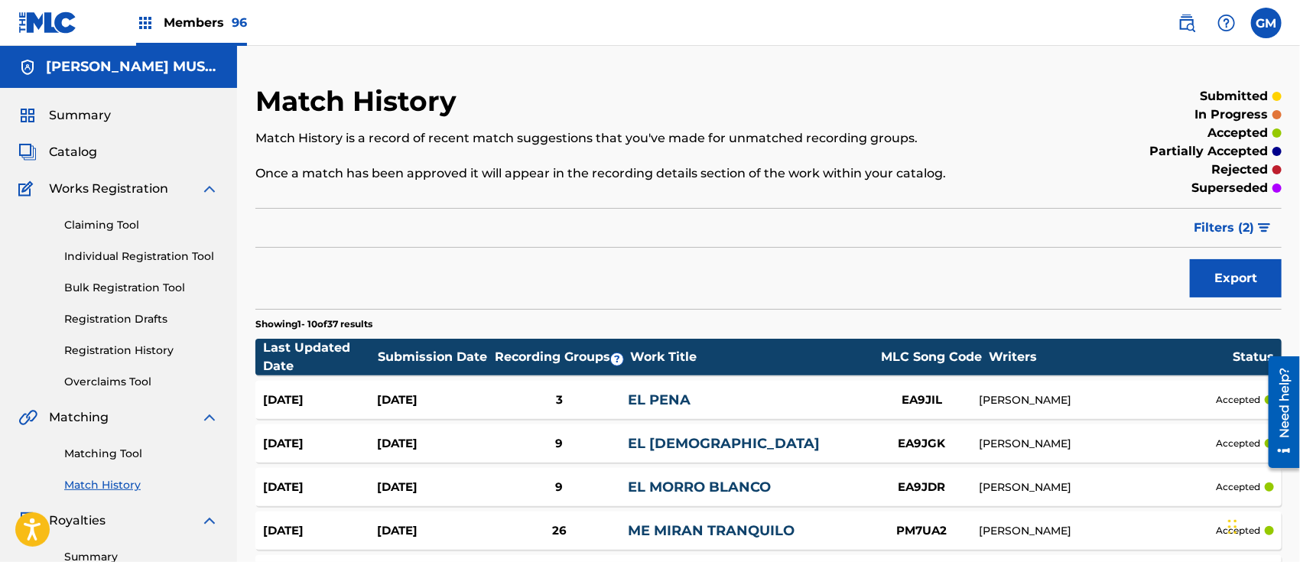
click at [1214, 224] on span "Filters ( 2 )" at bounding box center [1224, 228] width 60 height 18
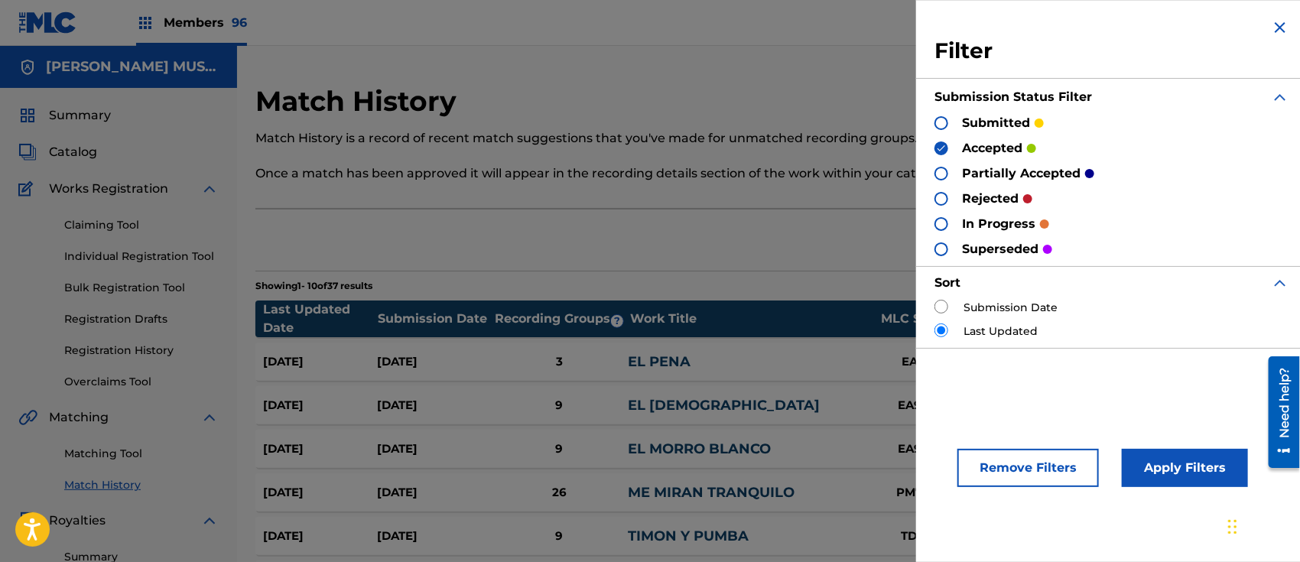
click at [942, 168] on div at bounding box center [941, 174] width 14 height 14
click at [940, 122] on div at bounding box center [941, 123] width 14 height 14
click at [936, 193] on div at bounding box center [941, 199] width 14 height 14
click at [943, 219] on div at bounding box center [941, 224] width 14 height 14
click at [936, 252] on div at bounding box center [941, 249] width 14 height 14
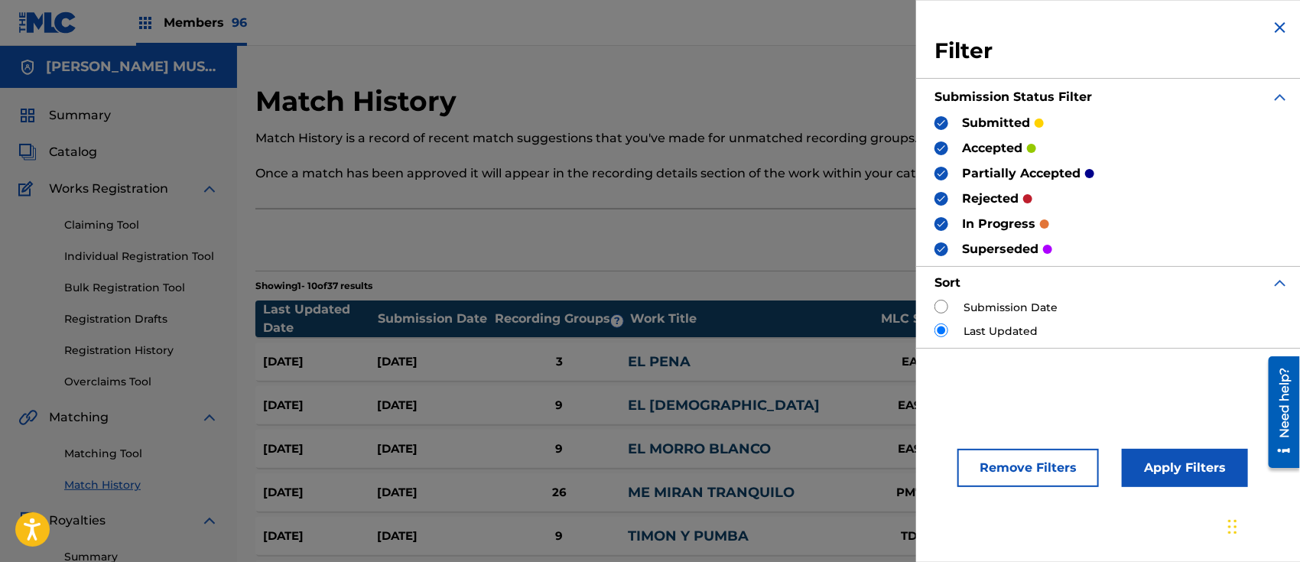
click at [1173, 457] on button "Apply Filters" at bounding box center [1185, 468] width 126 height 38
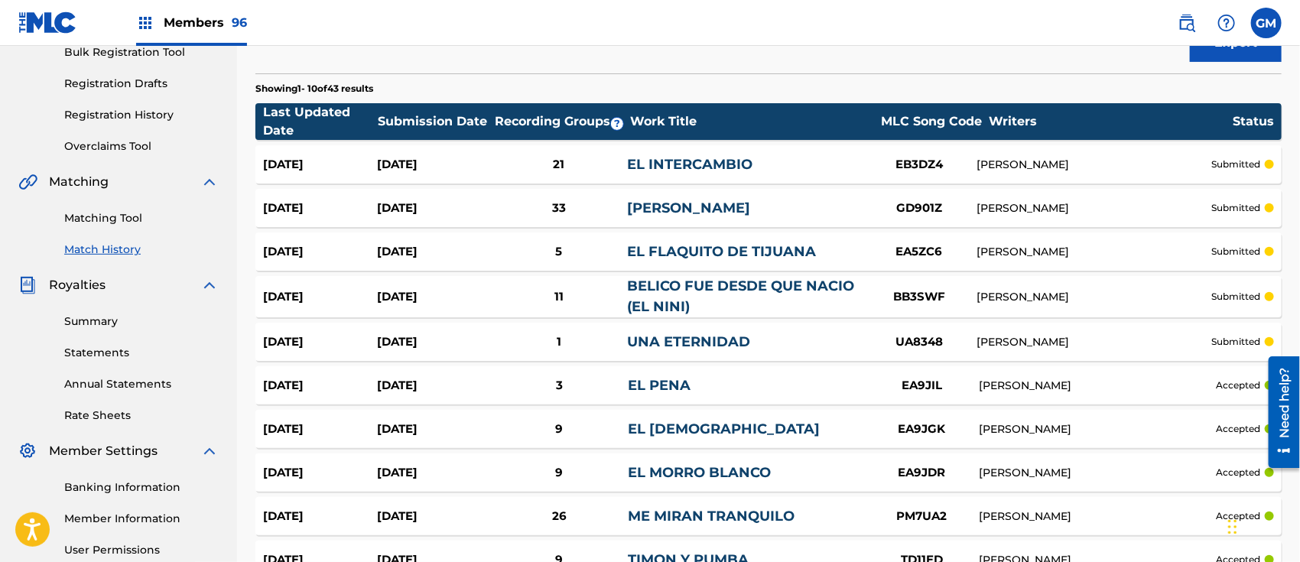
scroll to position [238, 0]
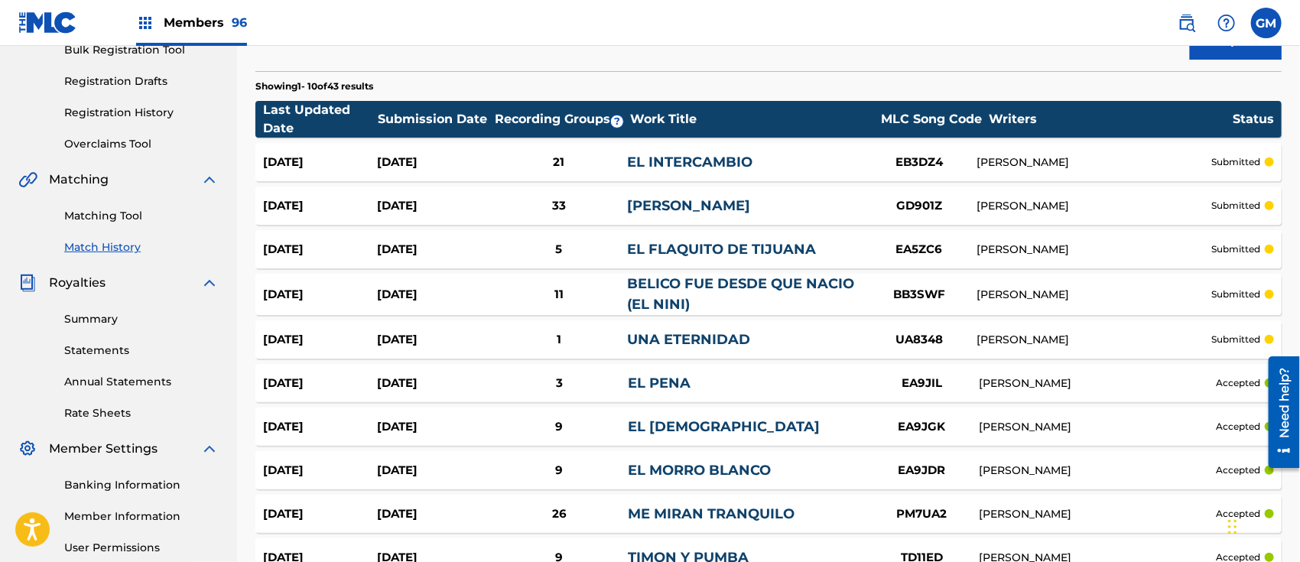
click at [206, 20] on span "Members 96" at bounding box center [205, 23] width 83 height 18
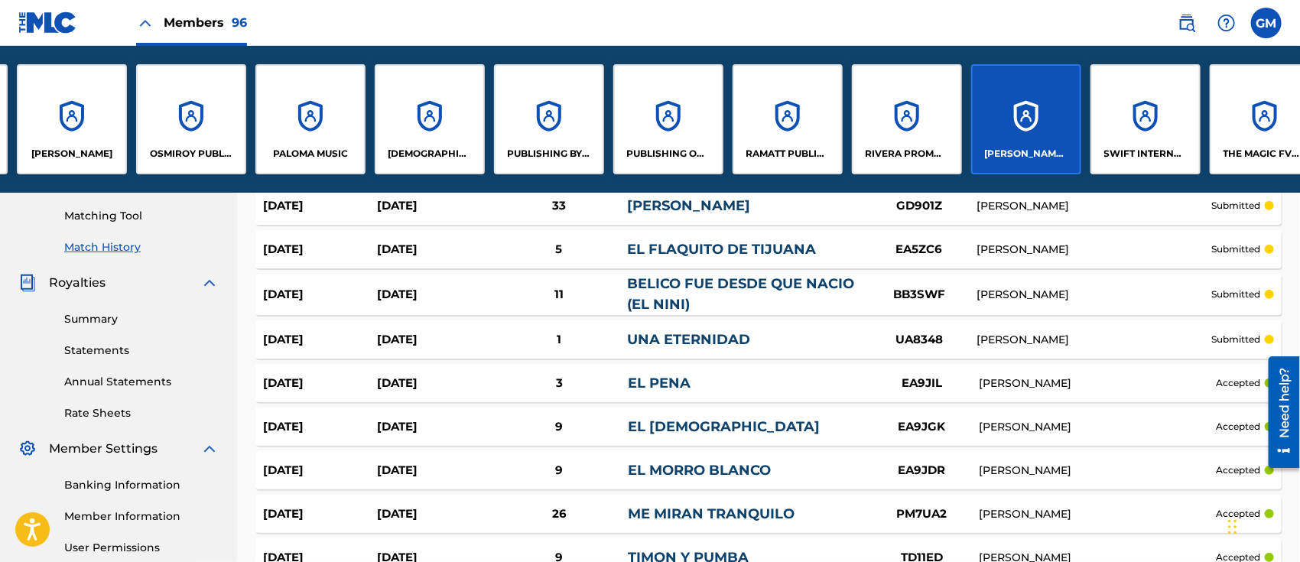
scroll to position [0, 9008]
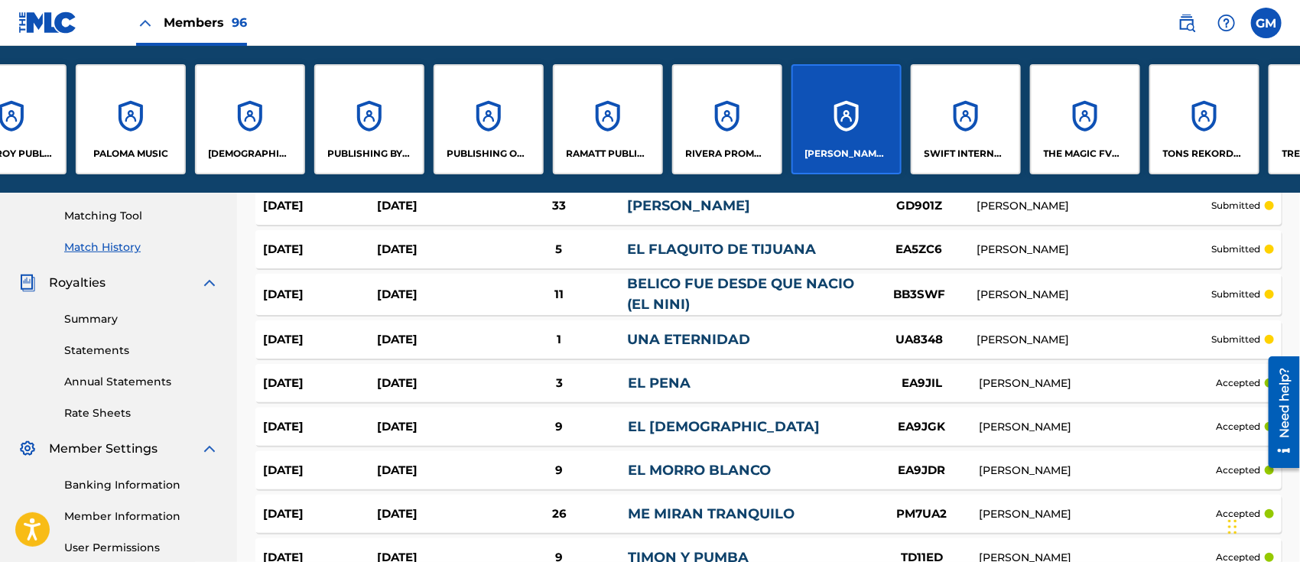
click at [970, 134] on div "SWIFT INTERNATIONAL MUSIC, LLC" at bounding box center [966, 119] width 110 height 110
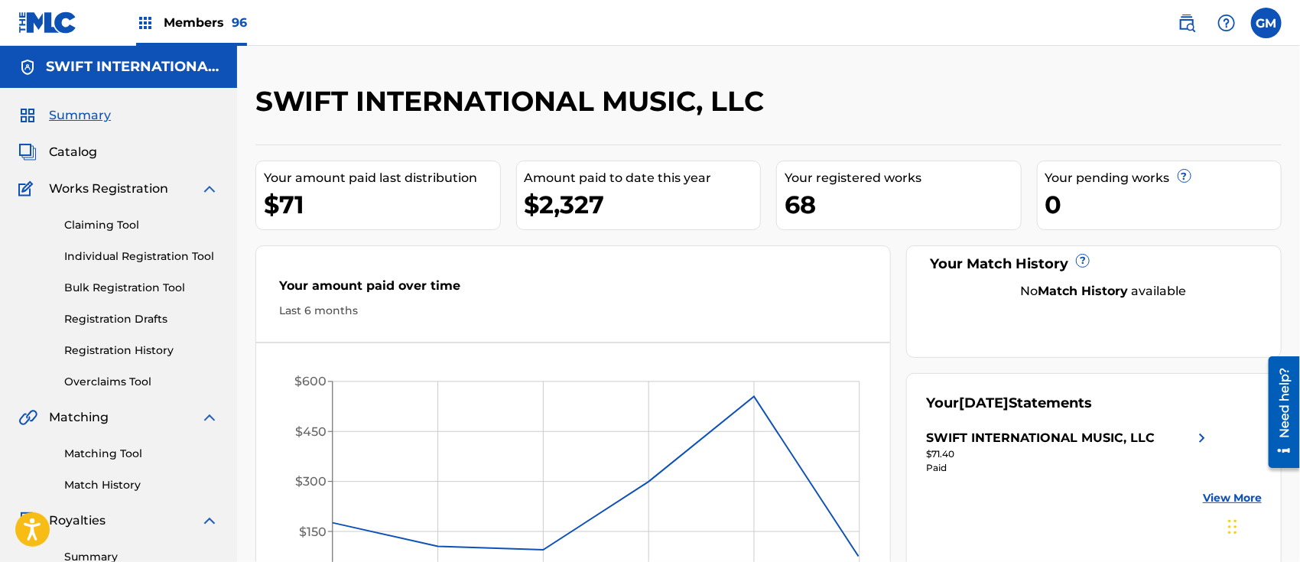
click at [83, 152] on span "Catalog" at bounding box center [73, 152] width 48 height 18
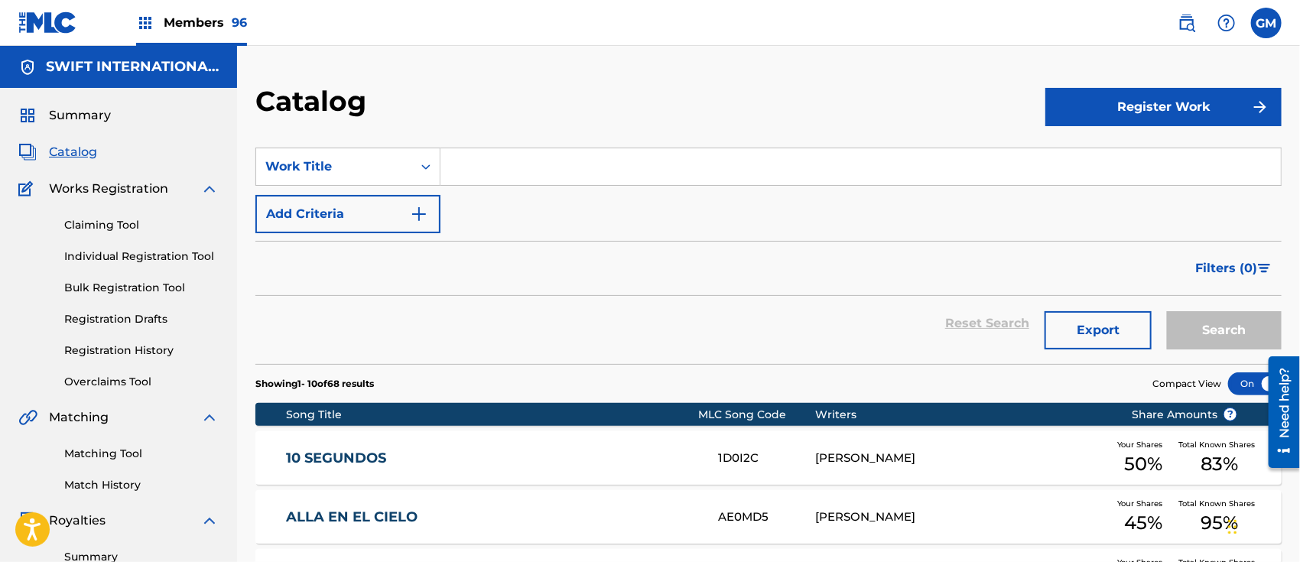
click at [528, 152] on input "Search Form" at bounding box center [860, 166] width 840 height 37
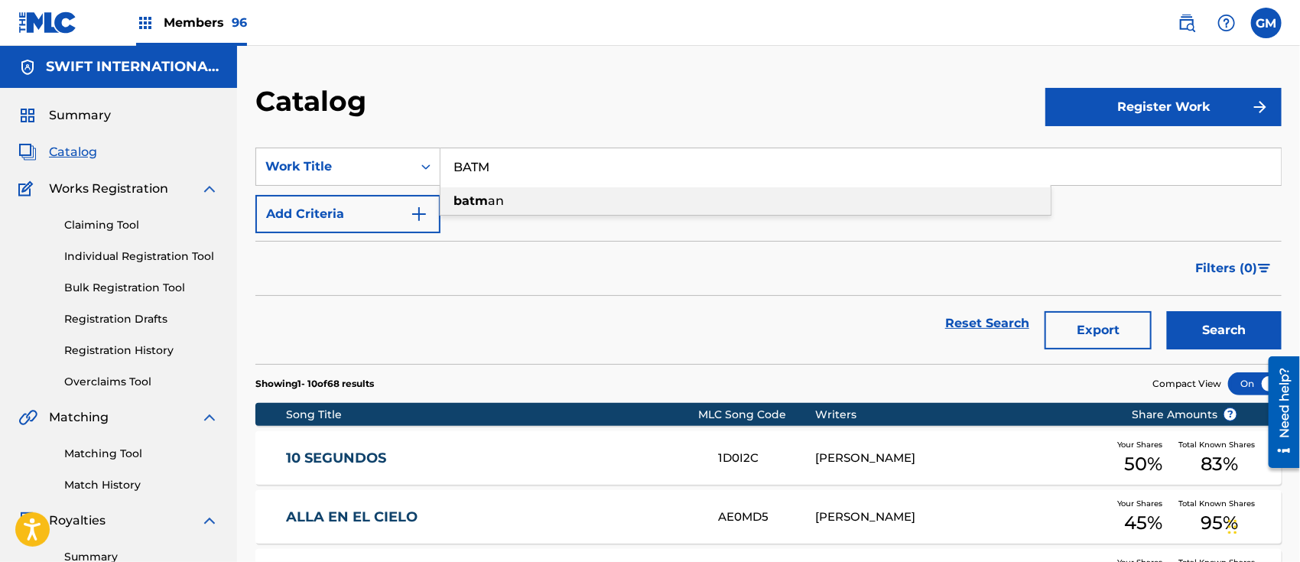
click at [468, 200] on strong "batm" at bounding box center [470, 200] width 34 height 15
type input "batman"
click at [1225, 318] on button "Search" at bounding box center [1224, 330] width 115 height 38
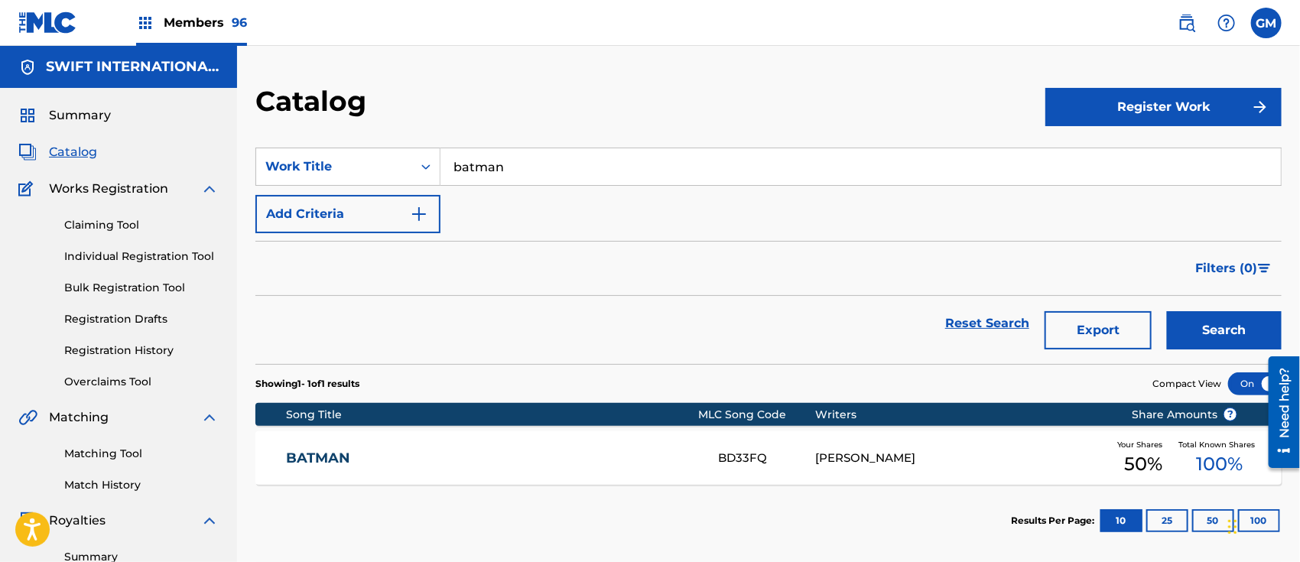
click at [590, 450] on link "BATMAN" at bounding box center [491, 459] width 411 height 18
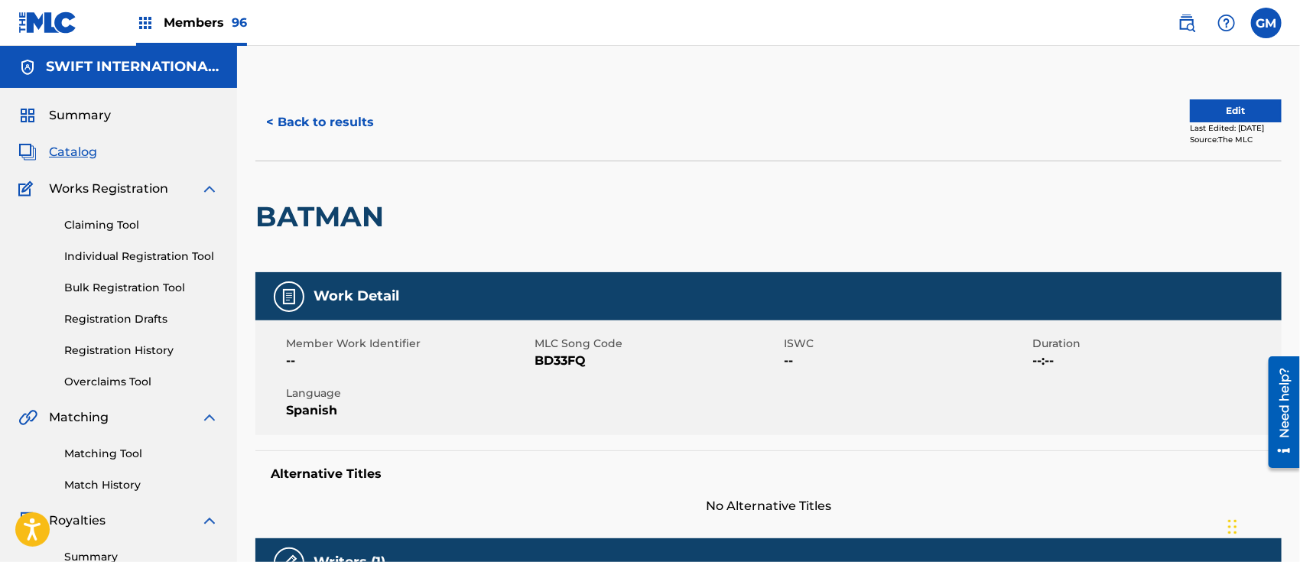
click at [137, 348] on link "Registration History" at bounding box center [141, 351] width 154 height 16
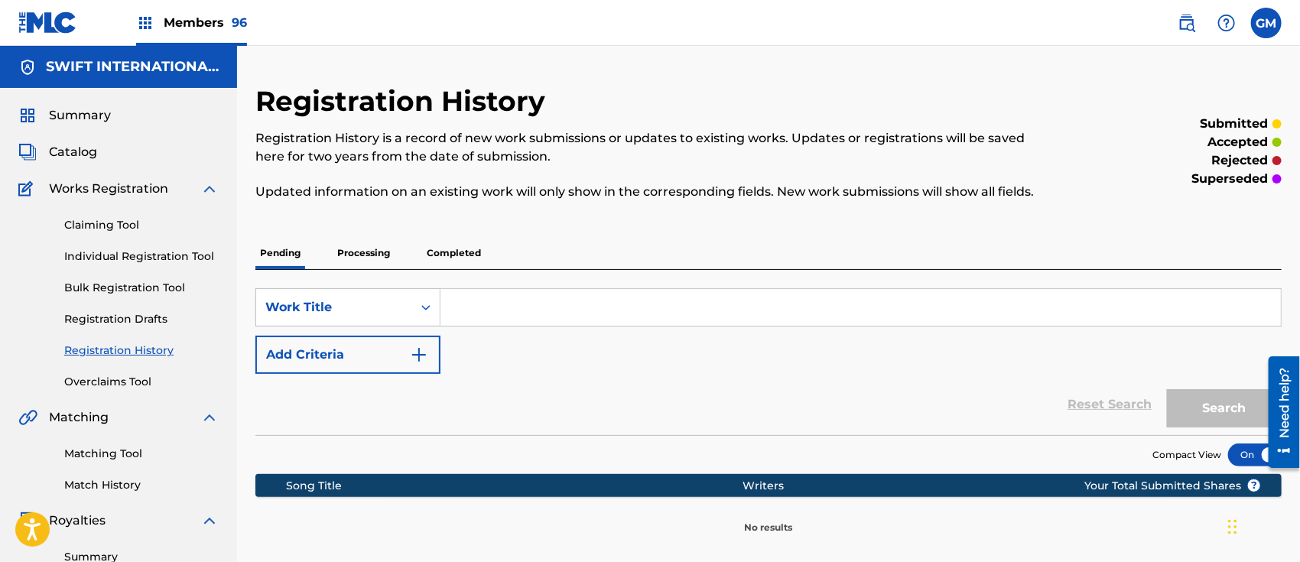
click at [365, 242] on p "Processing" at bounding box center [364, 253] width 62 height 32
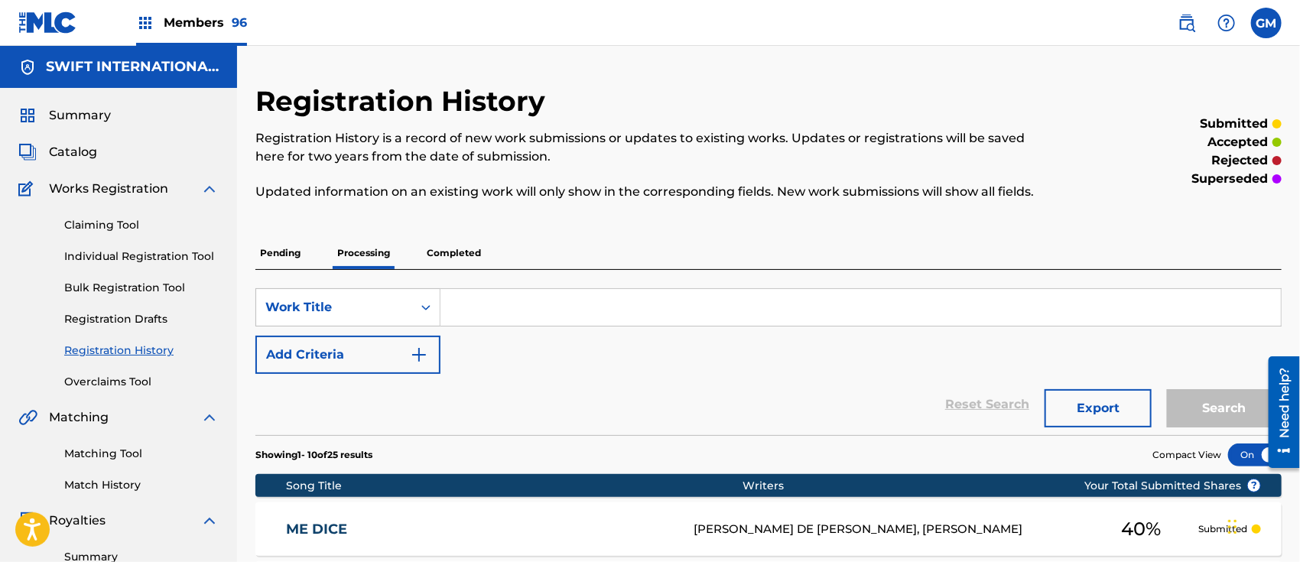
scroll to position [238, 0]
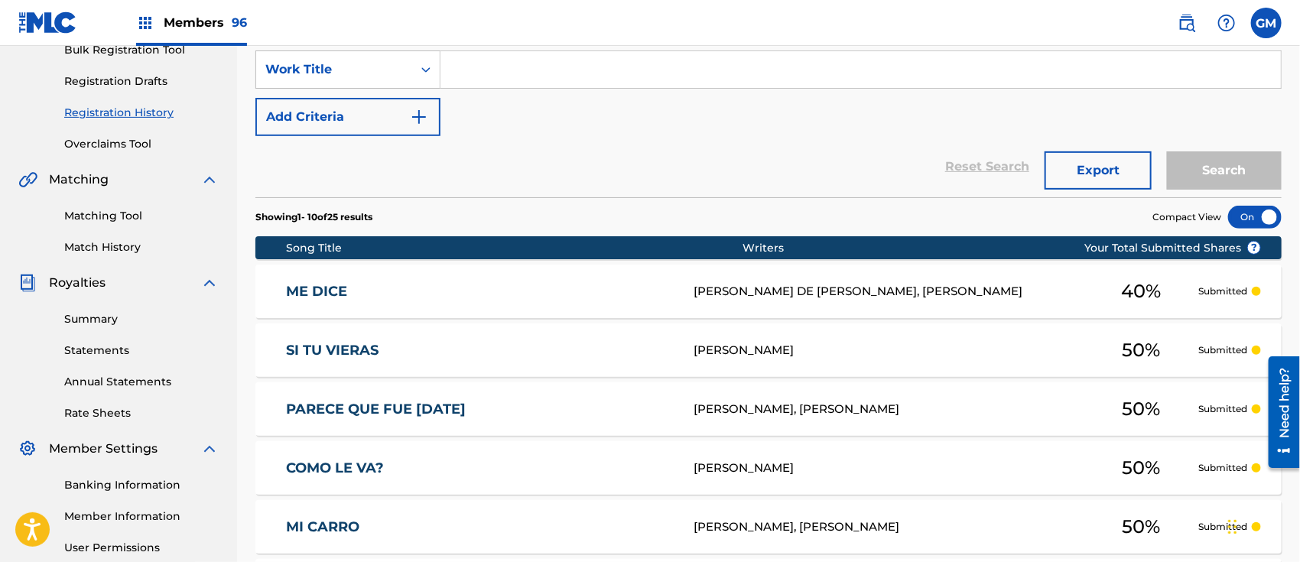
click at [713, 348] on div "[PERSON_NAME]" at bounding box center [888, 351] width 390 height 18
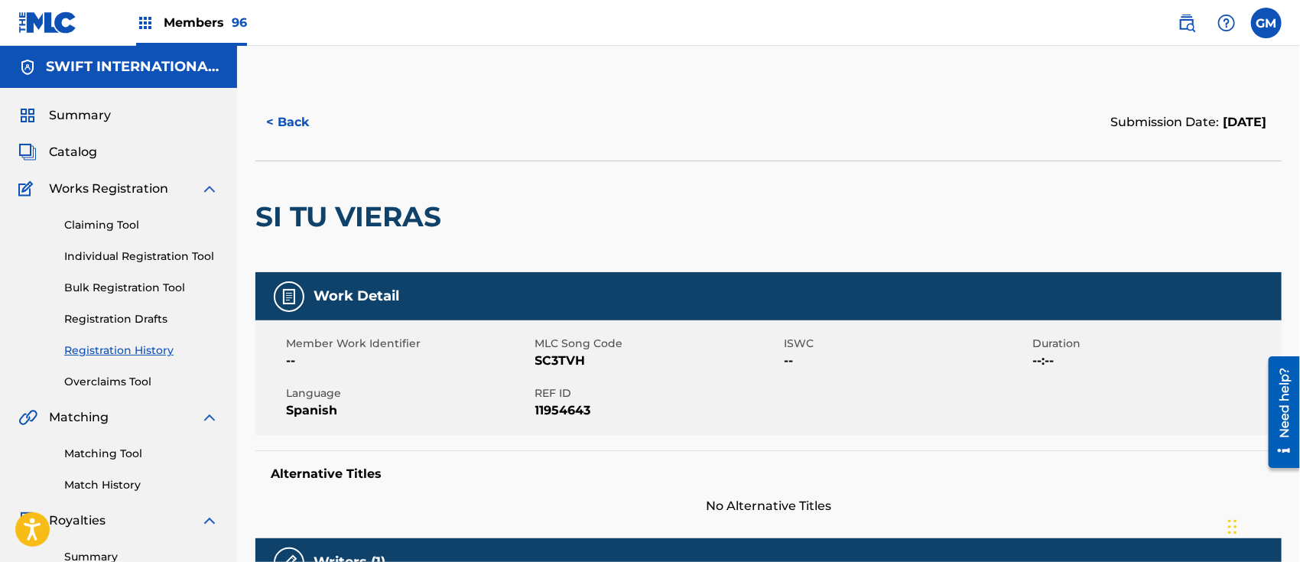
click at [287, 118] on button "< Back" at bounding box center [301, 122] width 92 height 38
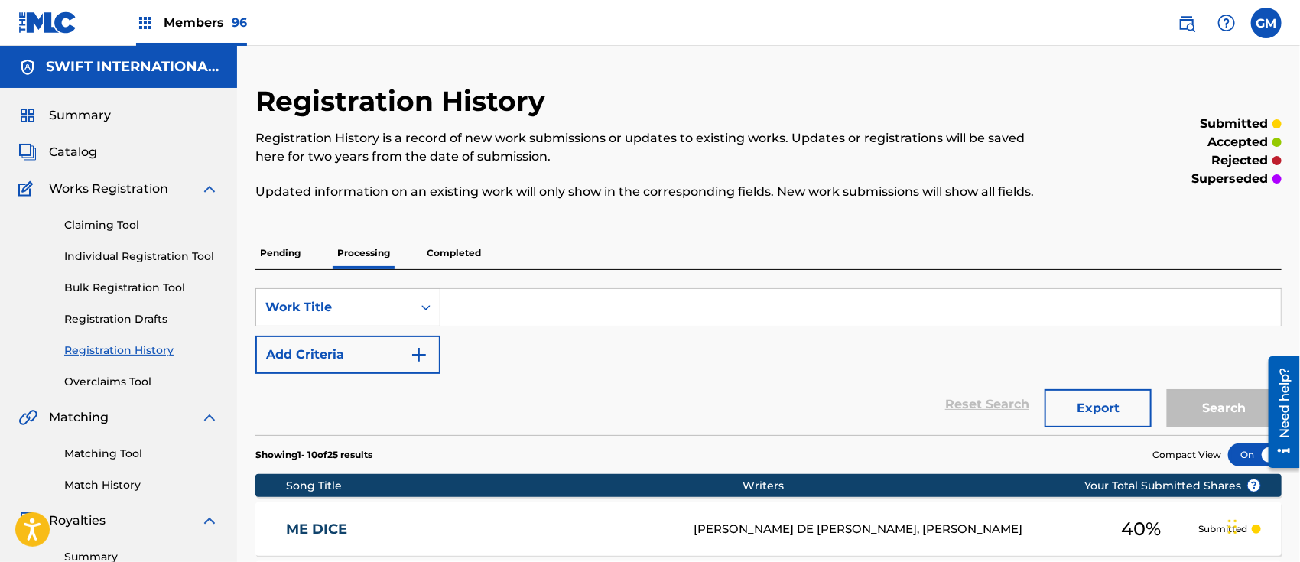
click at [1245, 453] on div at bounding box center [1255, 454] width 54 height 23
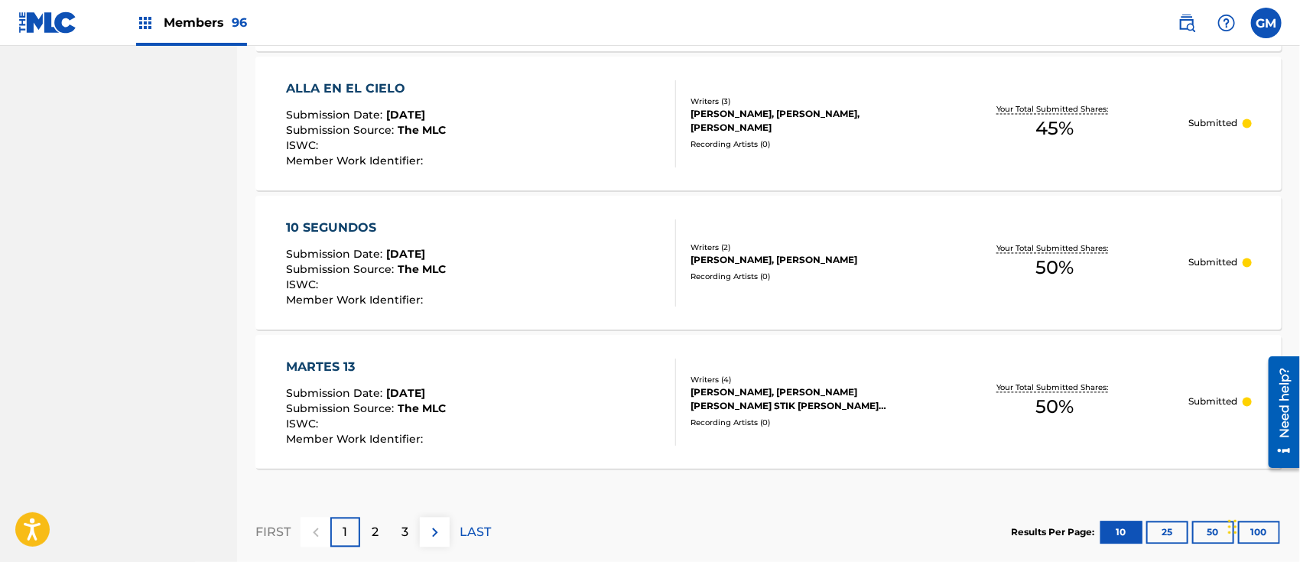
scroll to position [1474, 0]
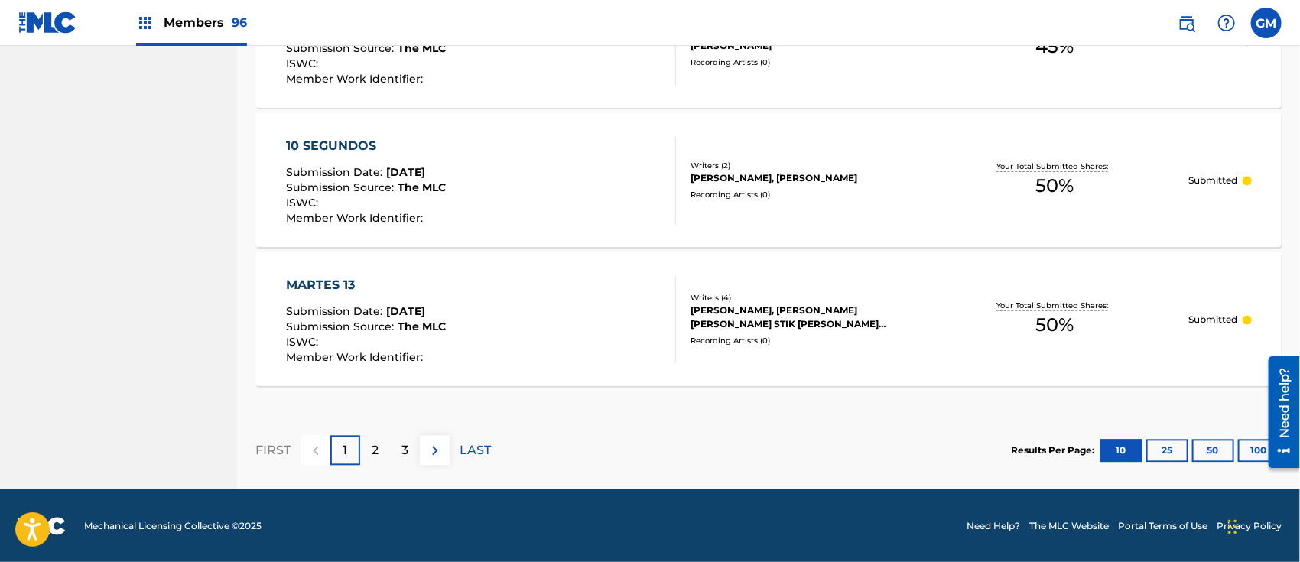
click at [1207, 447] on button "50" at bounding box center [1213, 450] width 42 height 23
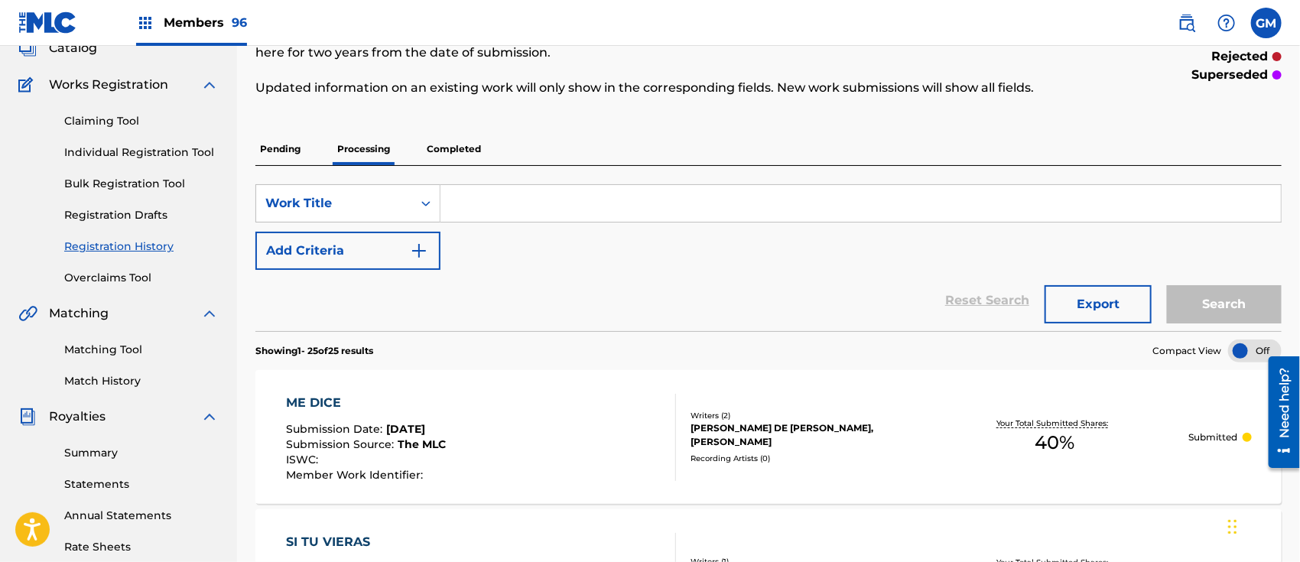
scroll to position [0, 0]
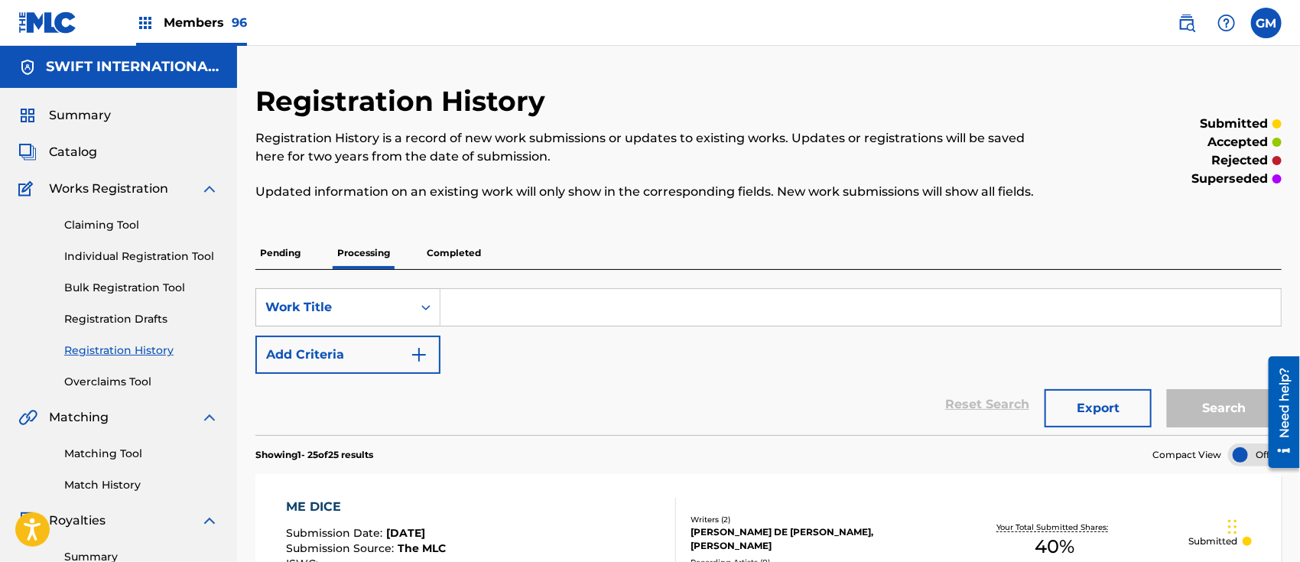
click at [456, 249] on p "Completed" at bounding box center [453, 253] width 63 height 32
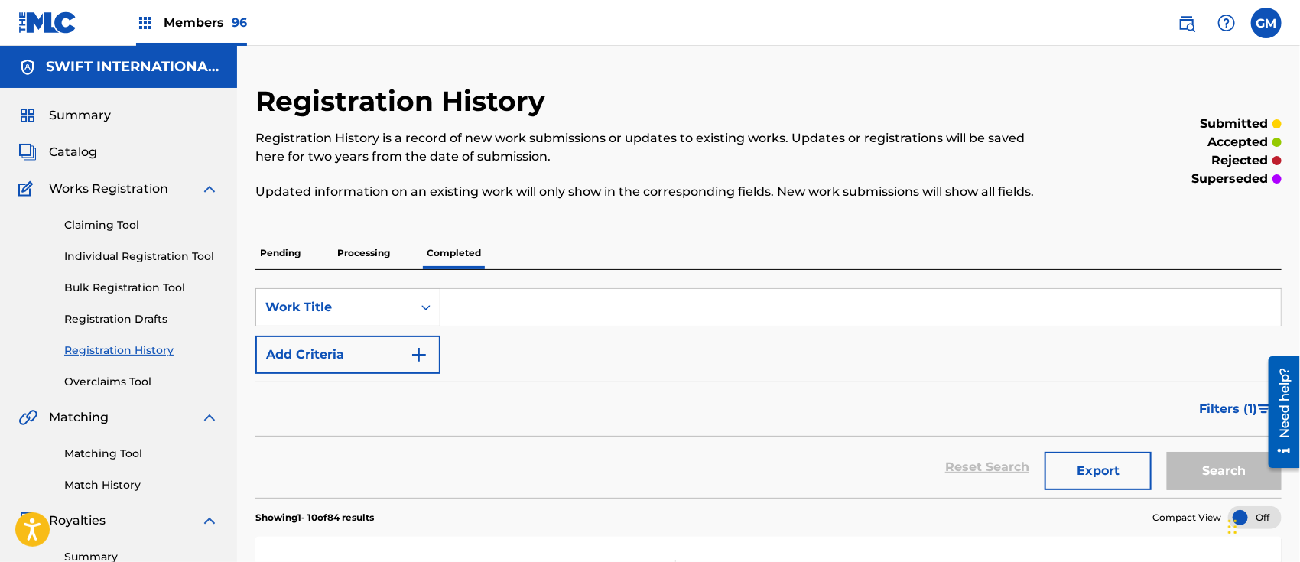
scroll to position [238, 0]
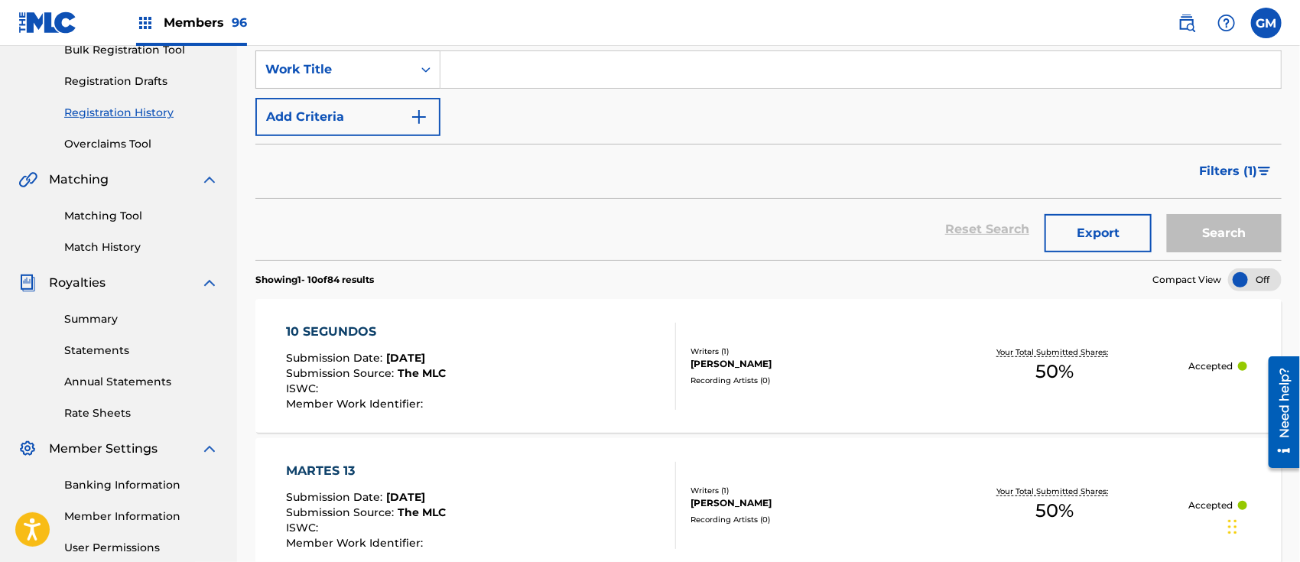
click at [1226, 169] on span "Filters ( 1 )" at bounding box center [1228, 171] width 58 height 18
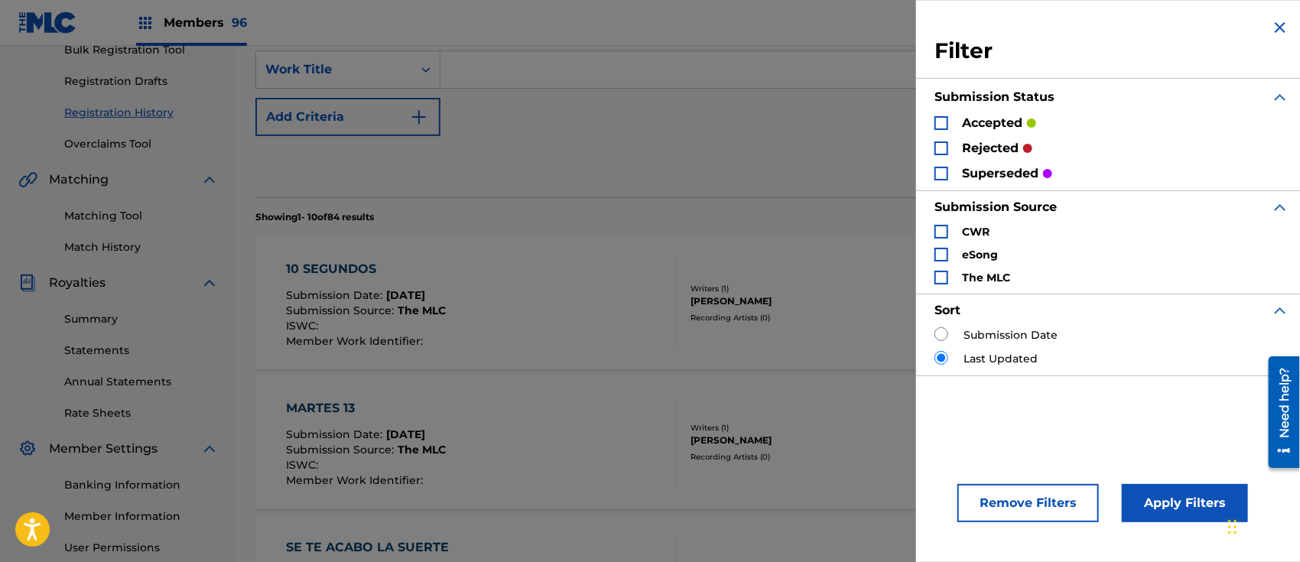
click at [942, 146] on div "Search Form" at bounding box center [941, 148] width 14 height 14
click at [942, 121] on div "Search Form" at bounding box center [941, 123] width 14 height 14
click at [944, 168] on div "Search Form" at bounding box center [941, 174] width 14 height 14
click at [1168, 498] on button "Apply Filters" at bounding box center [1185, 503] width 126 height 38
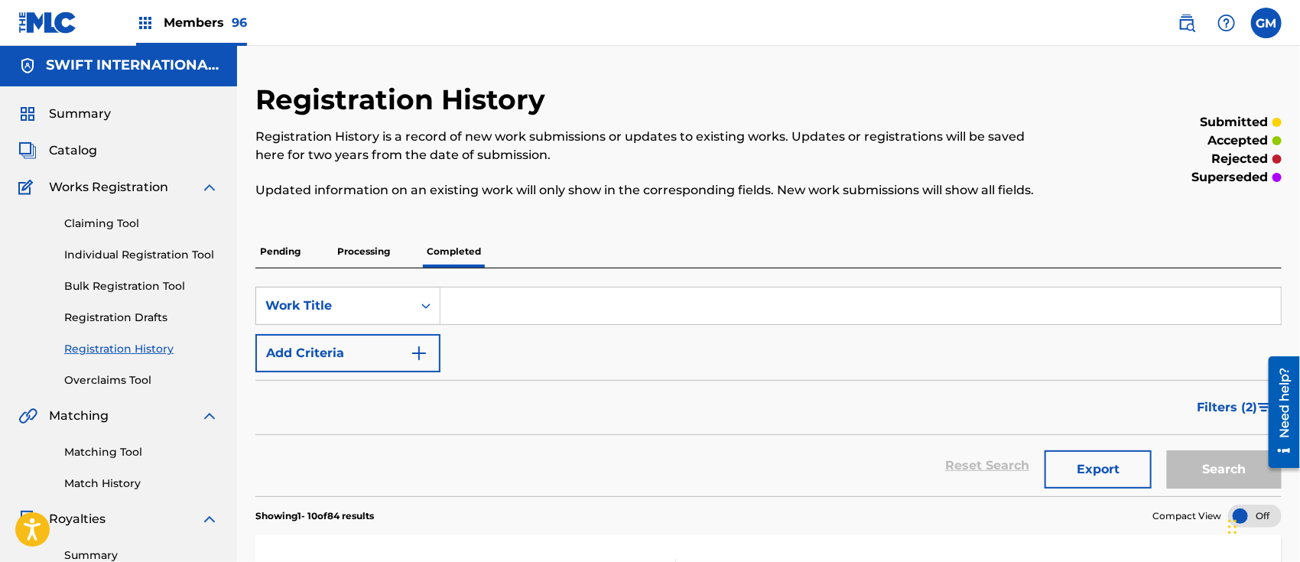
scroll to position [0, 0]
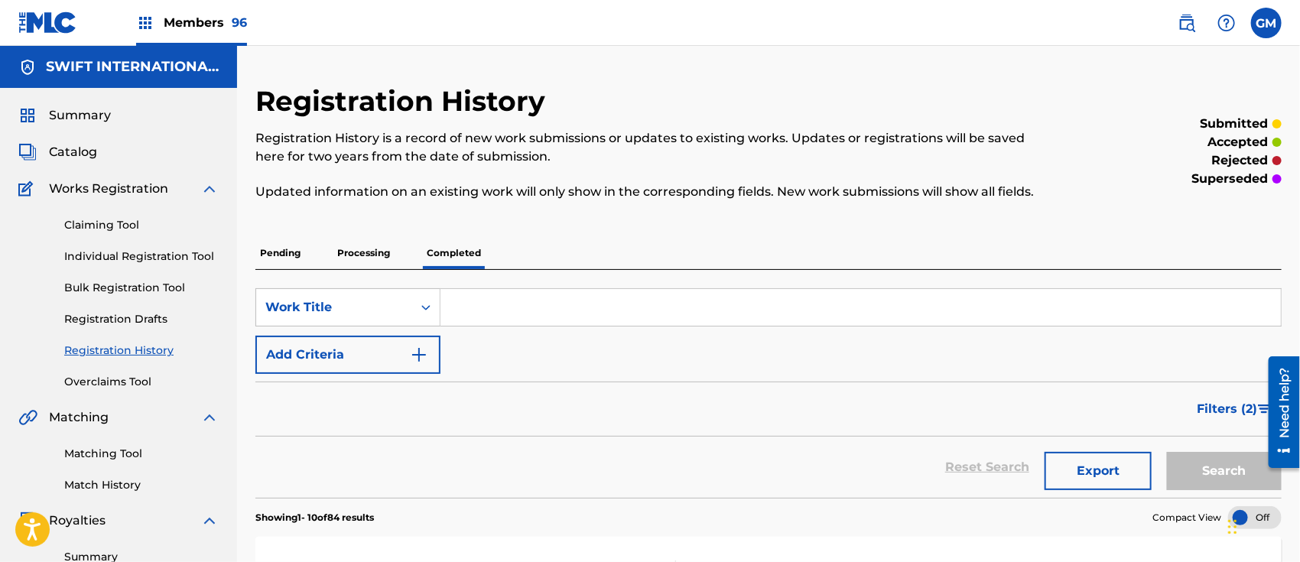
click at [361, 240] on p "Processing" at bounding box center [364, 253] width 62 height 32
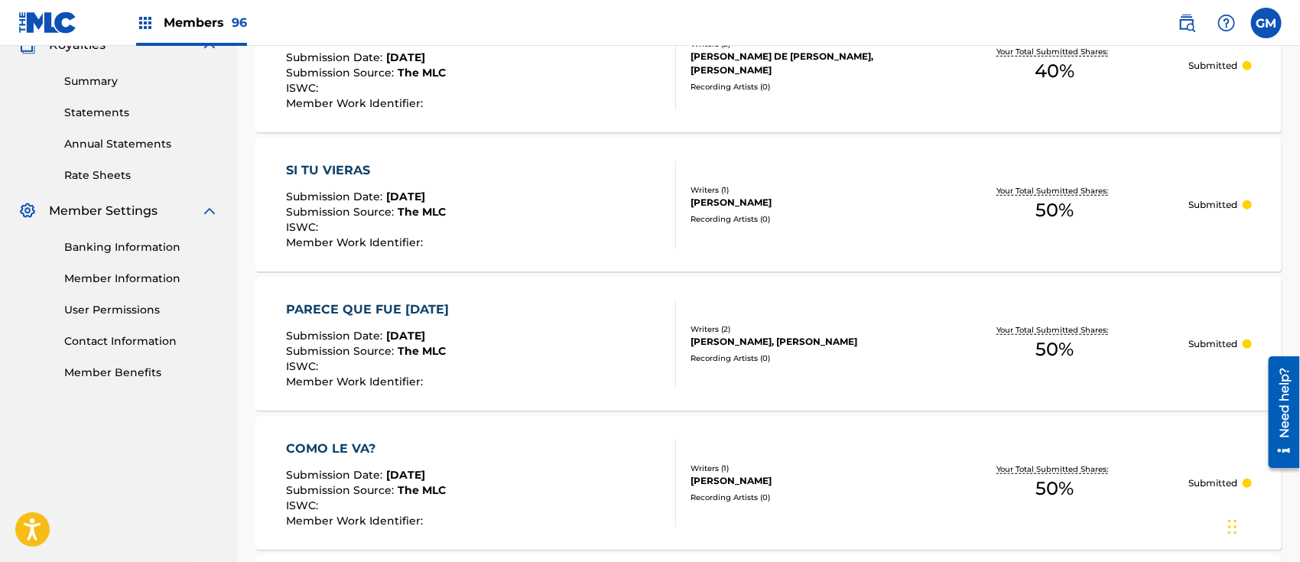
scroll to position [713, 0]
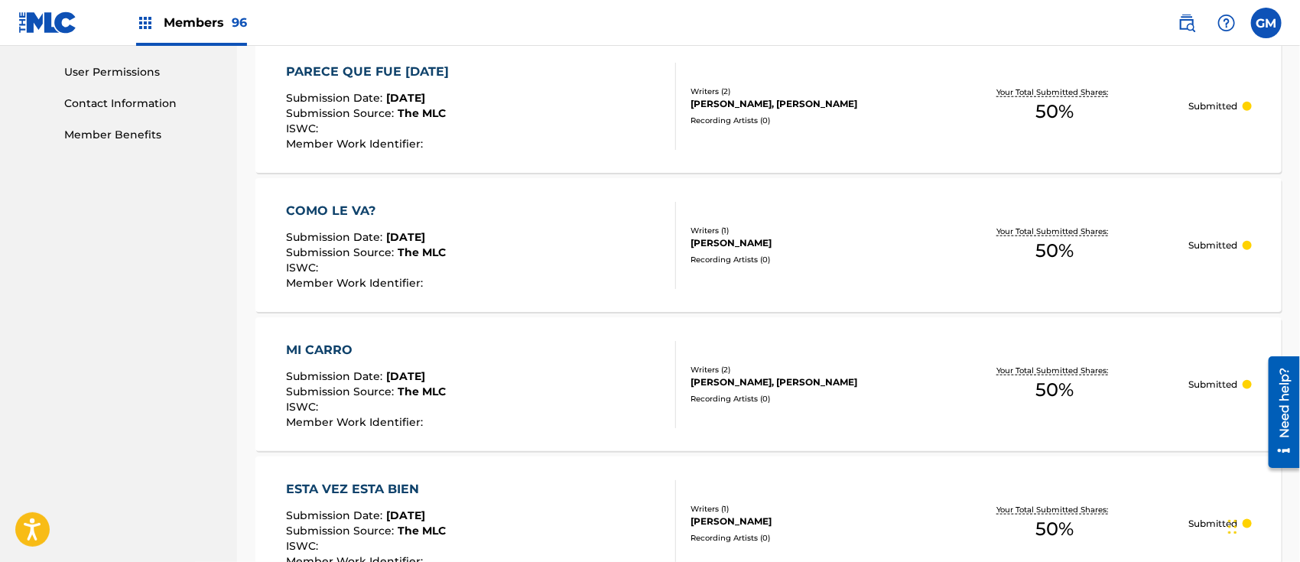
click at [577, 229] on div "COMO LE VA? Submission Date : [DATE] Submission Source : The MLC ISWC : Member …" at bounding box center [481, 245] width 390 height 87
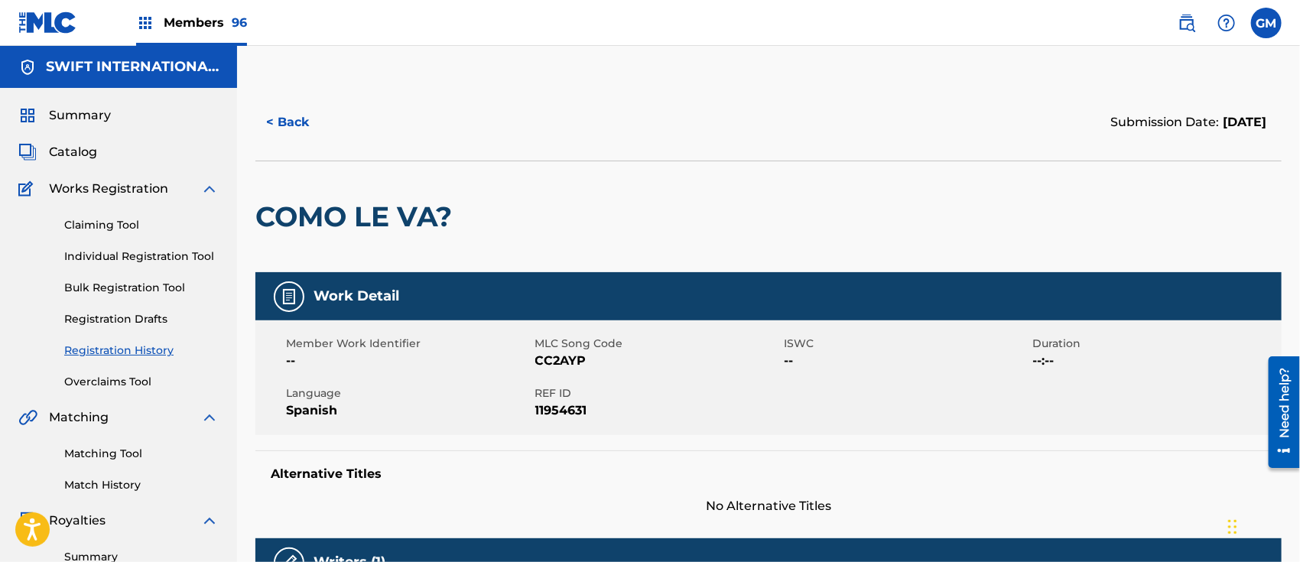
click at [287, 122] on button "< Back" at bounding box center [301, 122] width 92 height 38
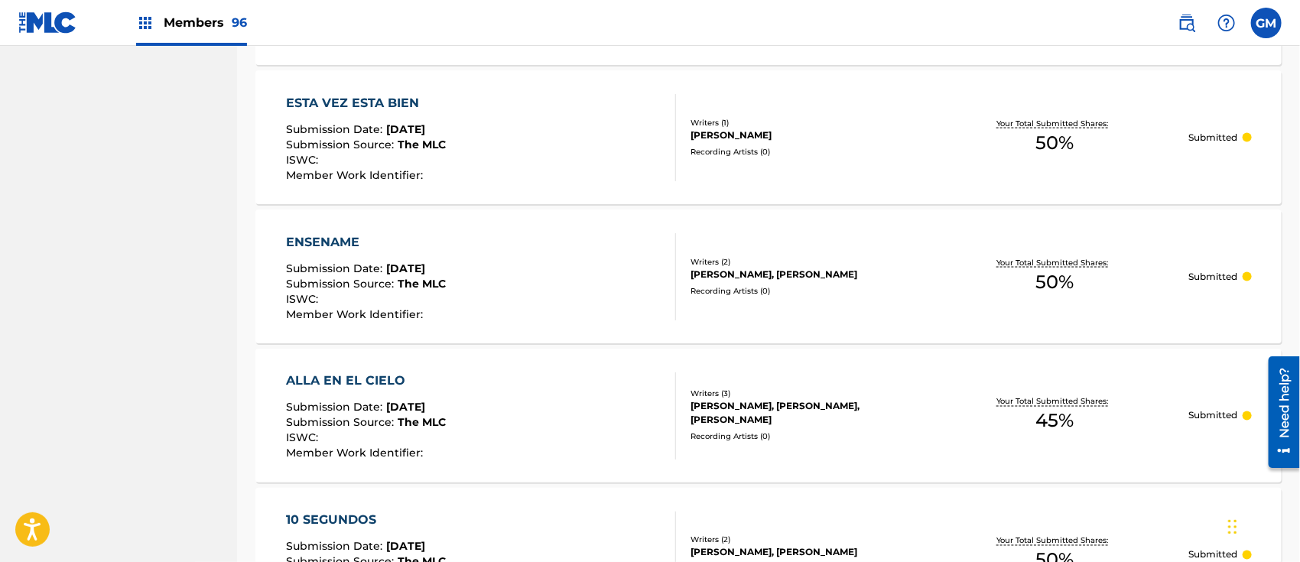
scroll to position [1337, 0]
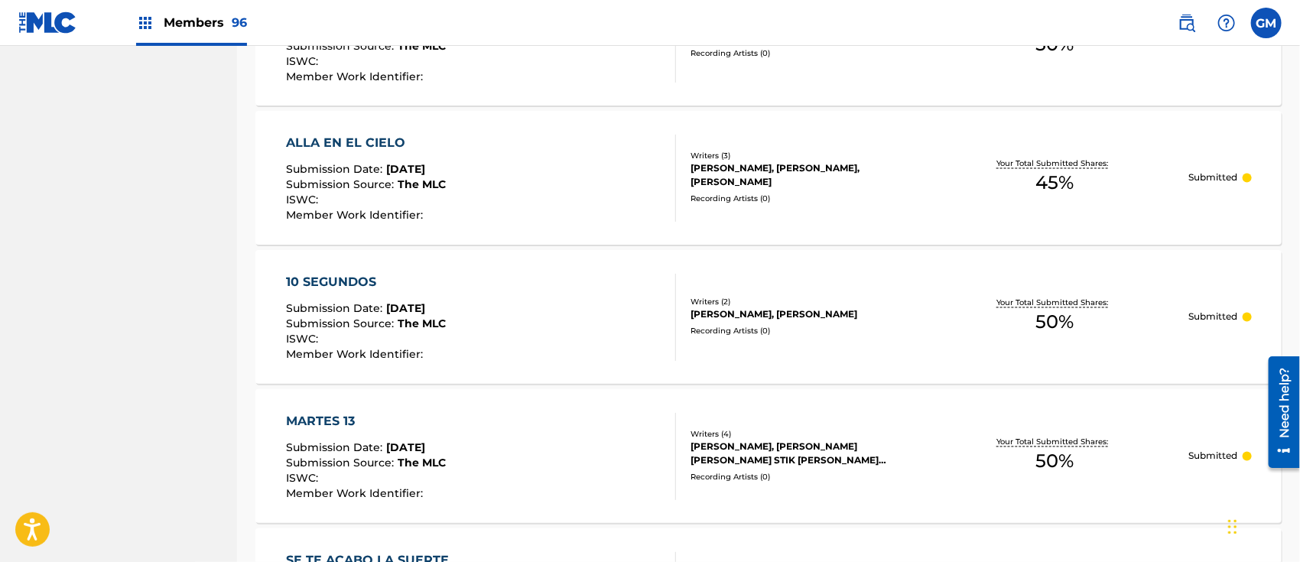
click at [533, 316] on div "10 SEGUNDOS Submission Date : [DATE] Submission Source : The MLC ISWC : Member …" at bounding box center [481, 317] width 390 height 87
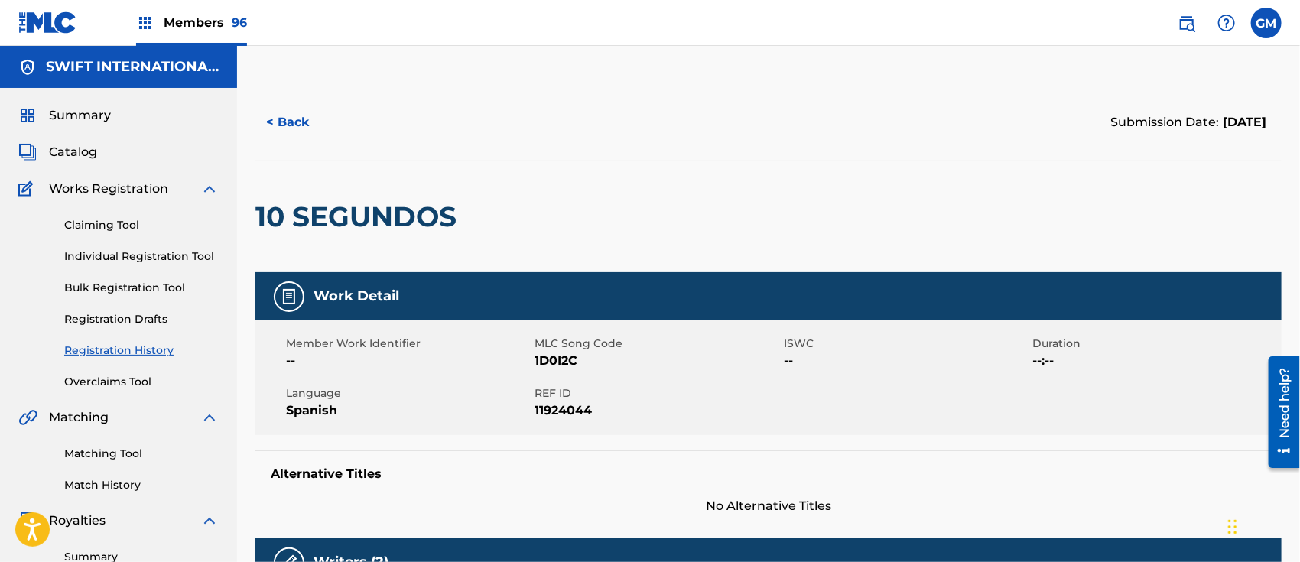
click at [291, 119] on button "< Back" at bounding box center [301, 122] width 92 height 38
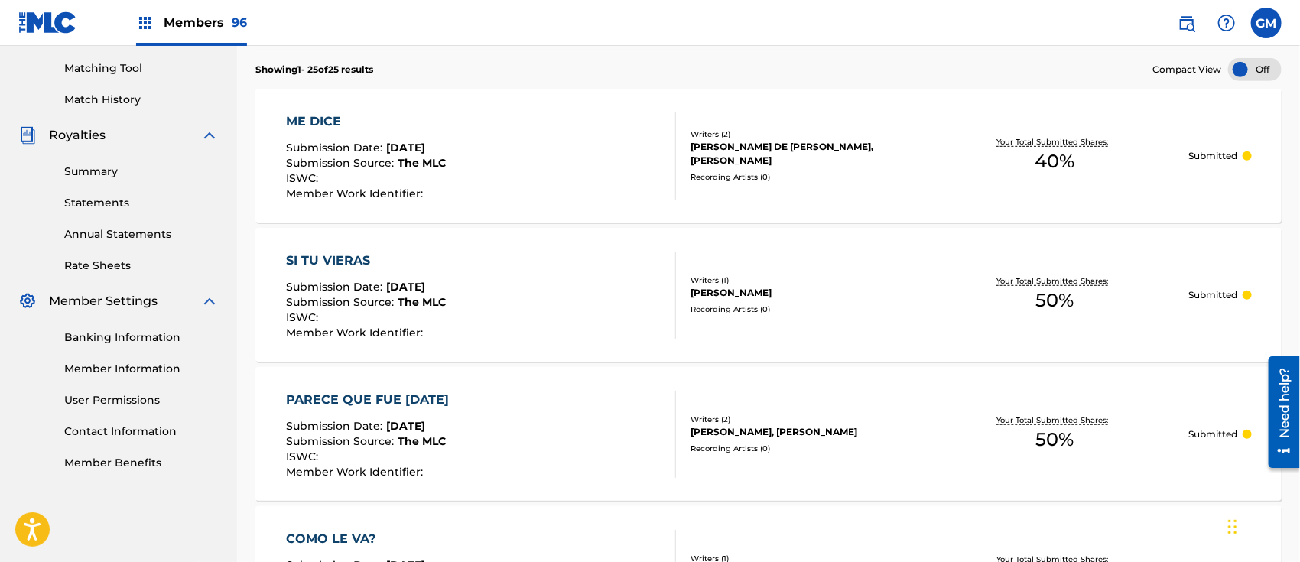
click at [208, 19] on span "Members 96" at bounding box center [205, 23] width 83 height 18
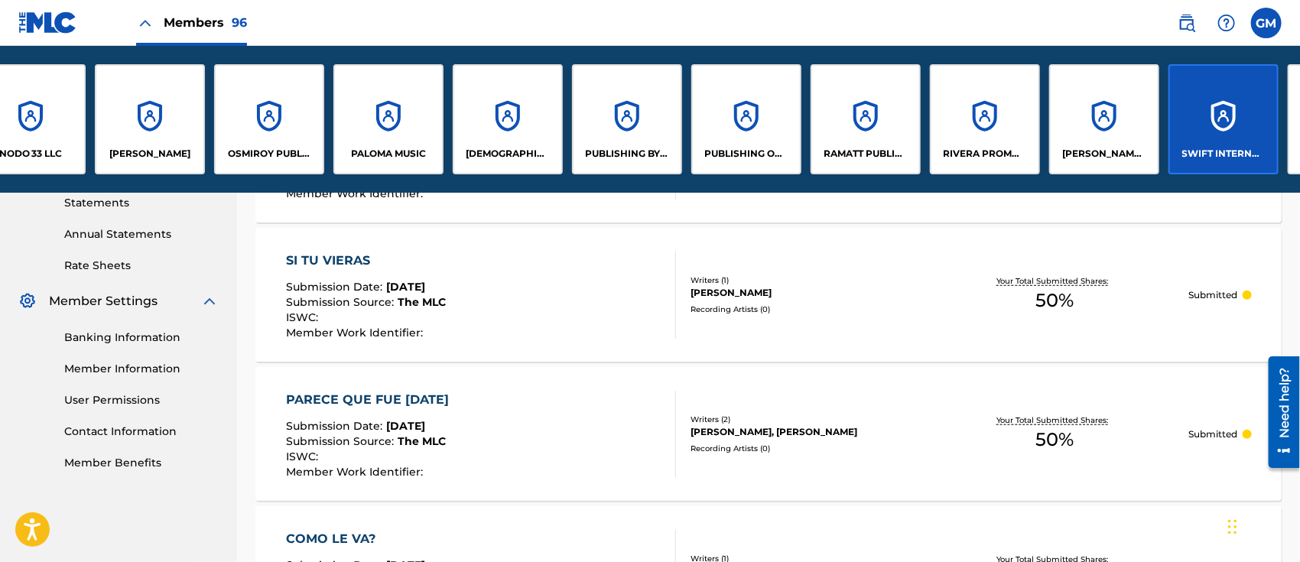
scroll to position [0, 8755]
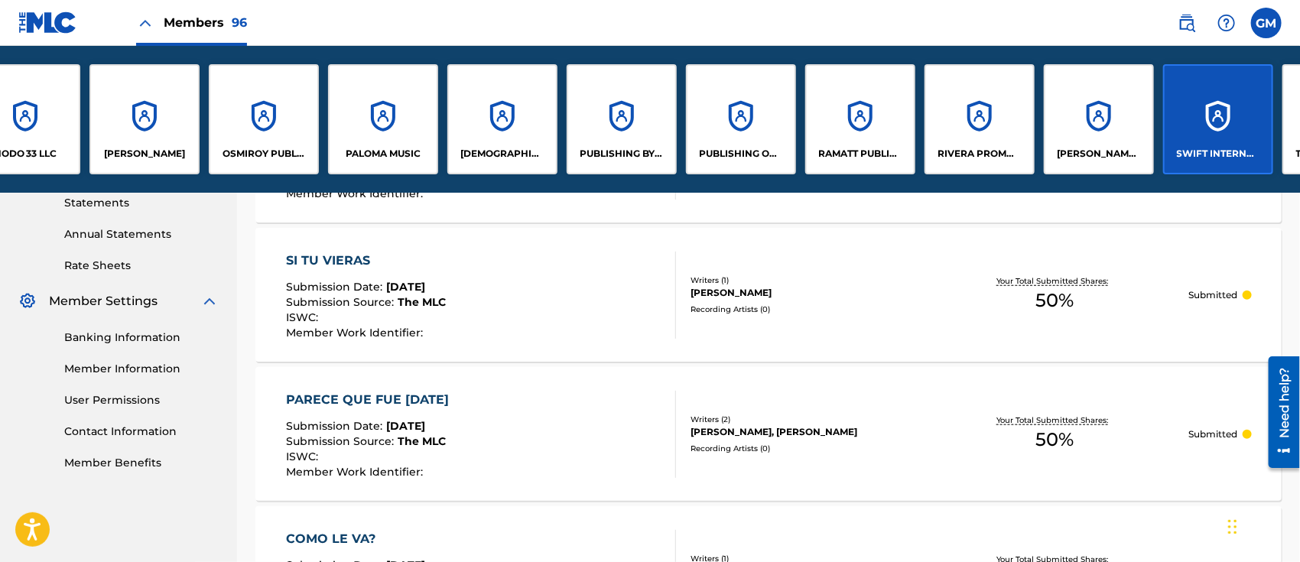
click at [1097, 138] on div "[PERSON_NAME] MUSIC LLC" at bounding box center [1099, 119] width 110 height 110
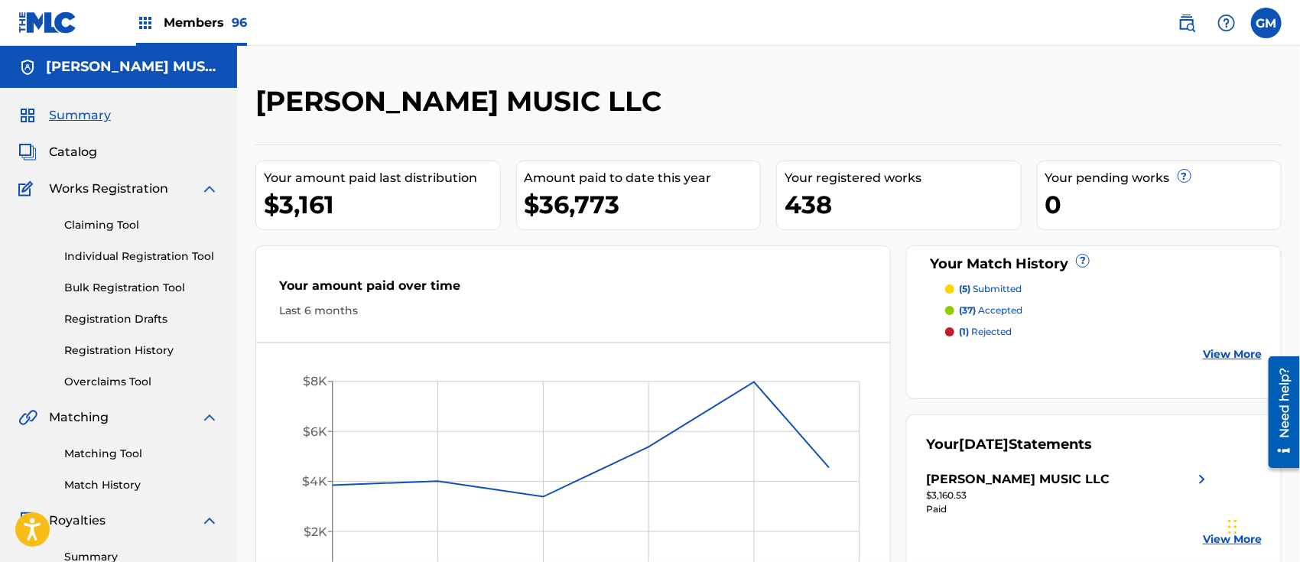
click at [71, 145] on span "Catalog" at bounding box center [73, 152] width 48 height 18
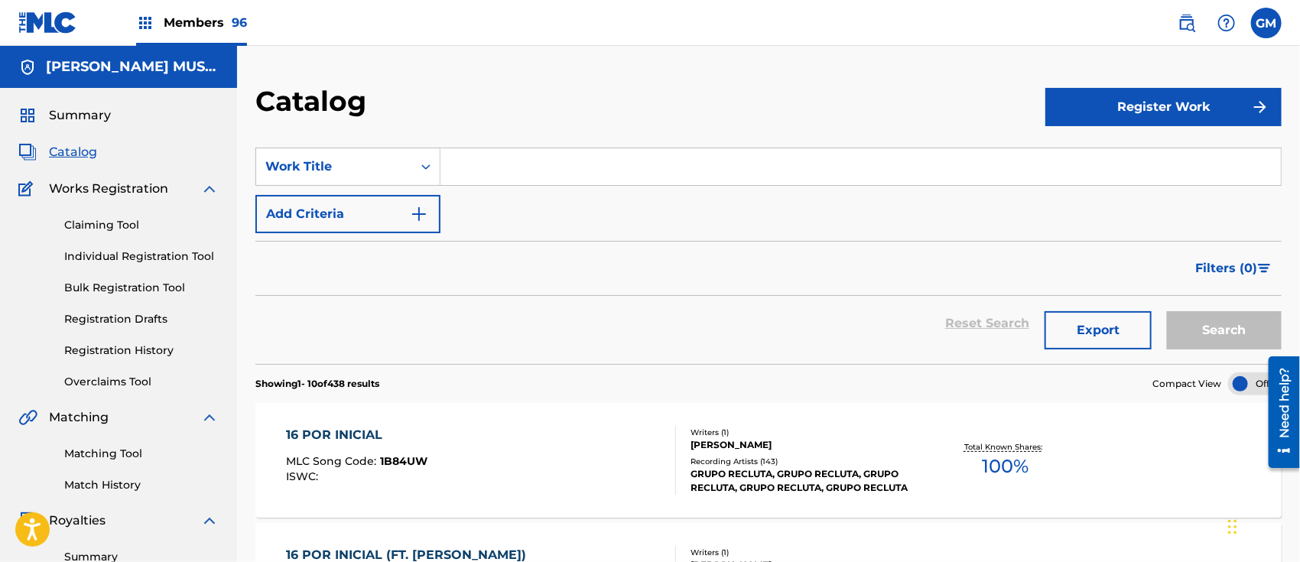
click at [521, 148] on input "Search Form" at bounding box center [860, 166] width 840 height 37
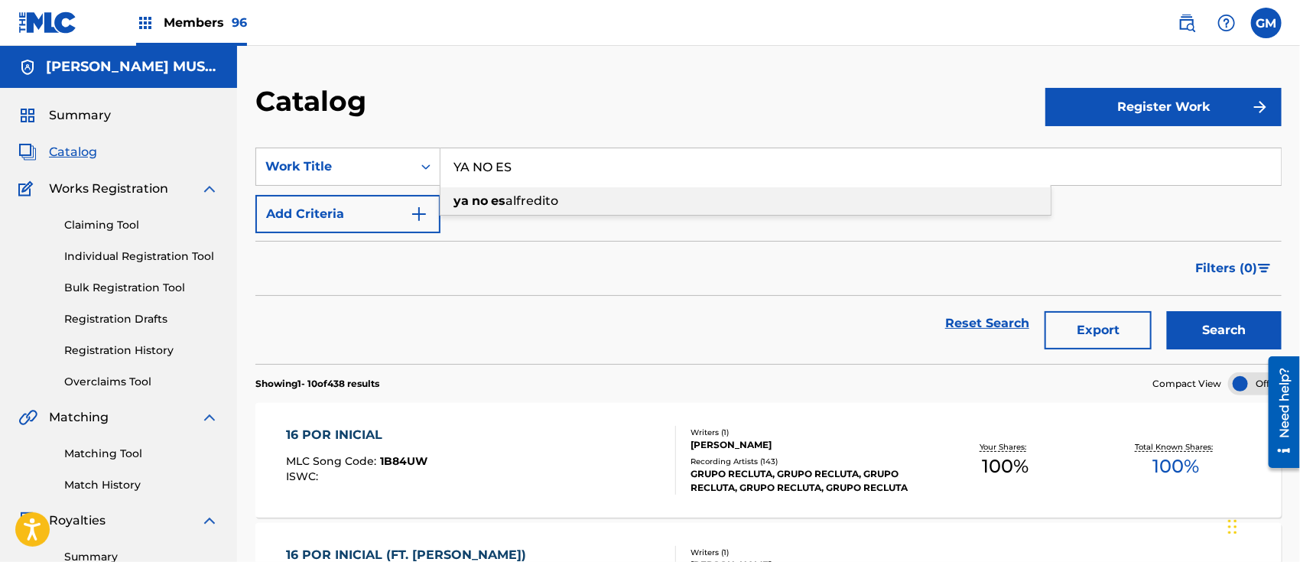
click at [539, 190] on div "ya no es alfredito" at bounding box center [745, 201] width 610 height 28
type input "ya no es alfredito"
click at [1205, 330] on button "Search" at bounding box center [1224, 330] width 115 height 38
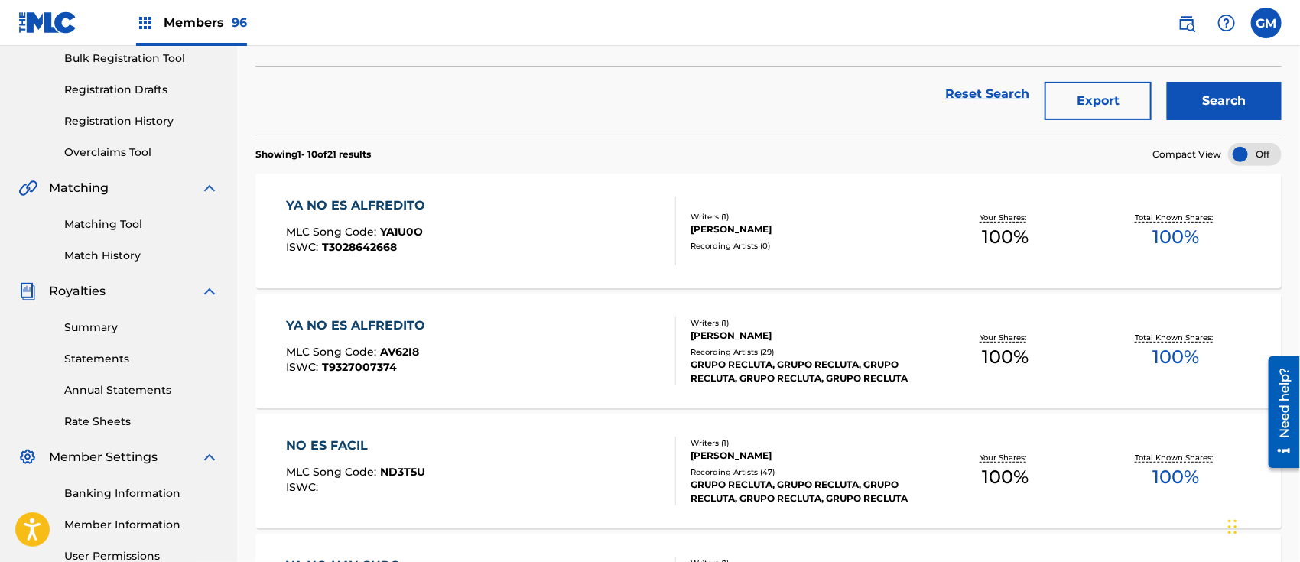
scroll to position [238, 0]
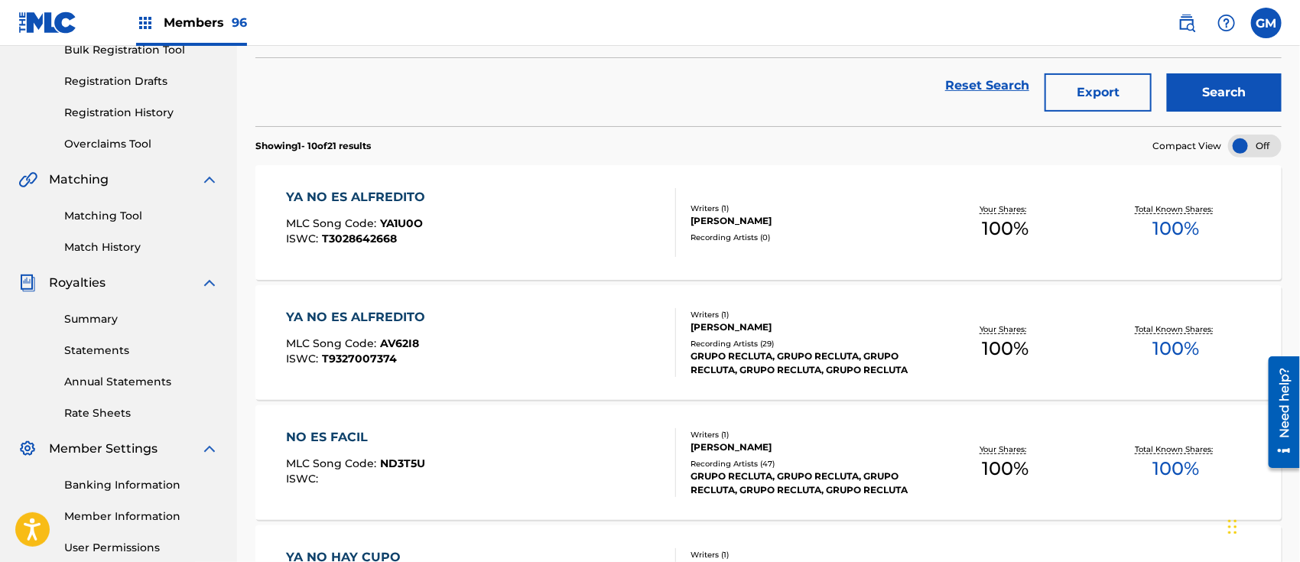
click at [213, 18] on span "Members 96" at bounding box center [205, 23] width 83 height 18
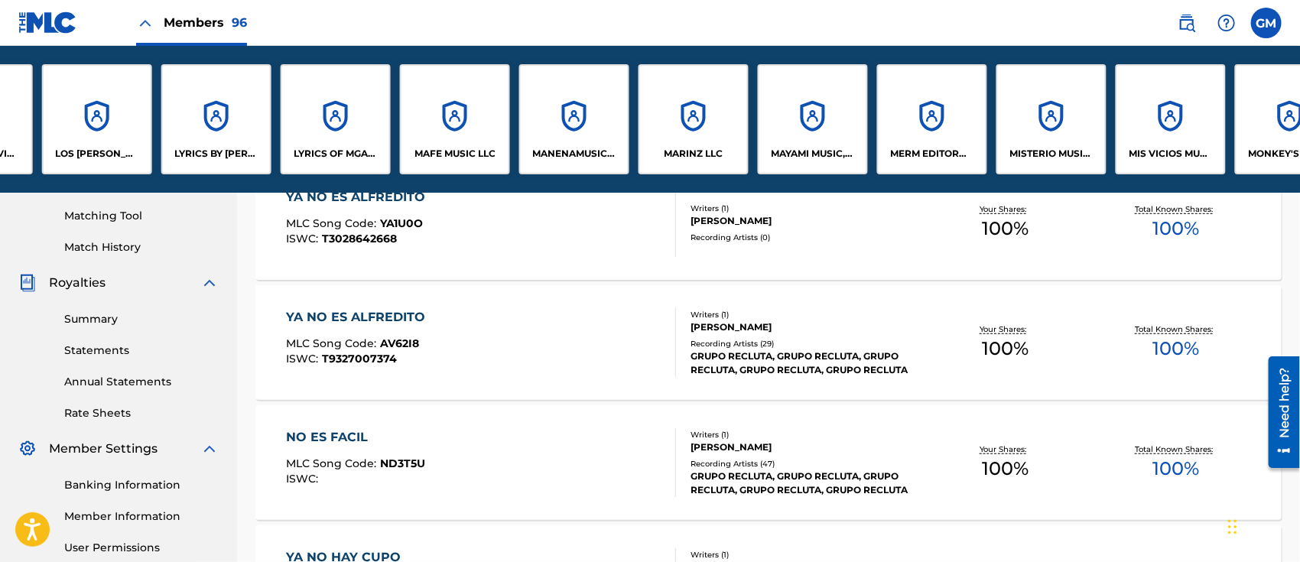
scroll to position [0, 6728]
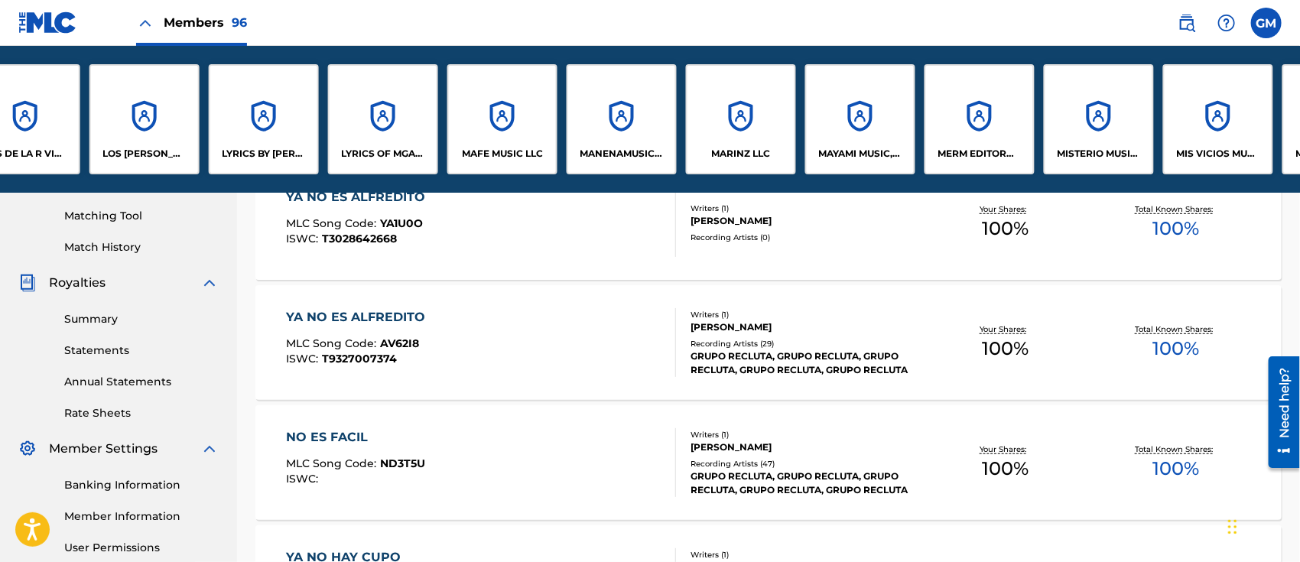
click at [395, 125] on div "LYRICS OF MGA LLC" at bounding box center [383, 119] width 110 height 110
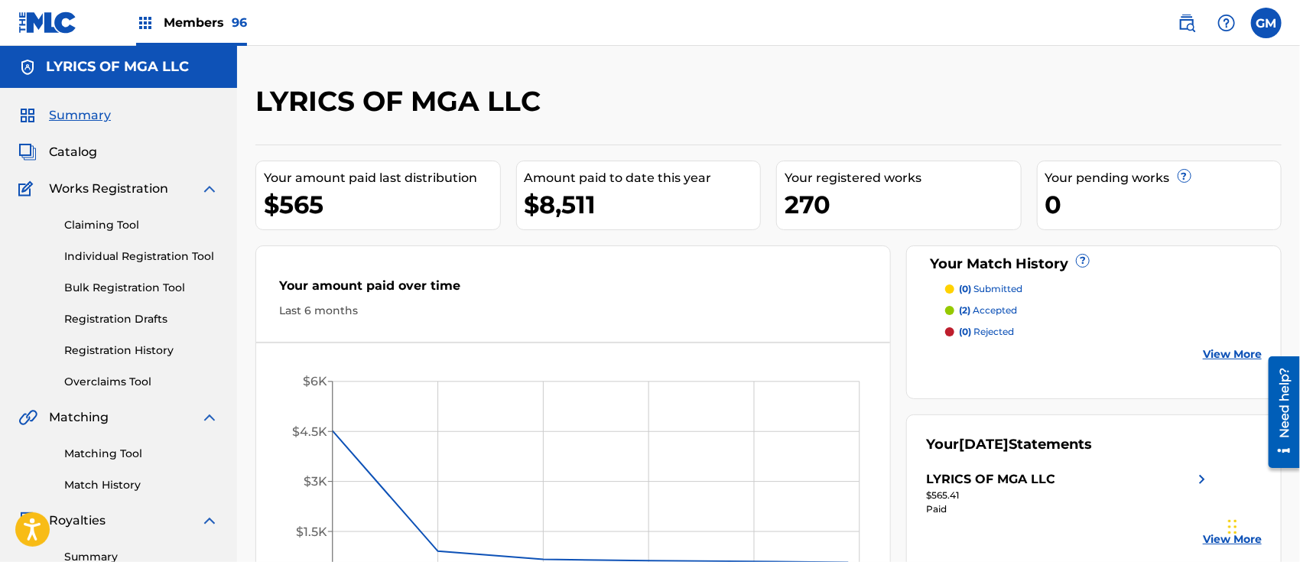
click at [65, 147] on span "Catalog" at bounding box center [73, 152] width 48 height 18
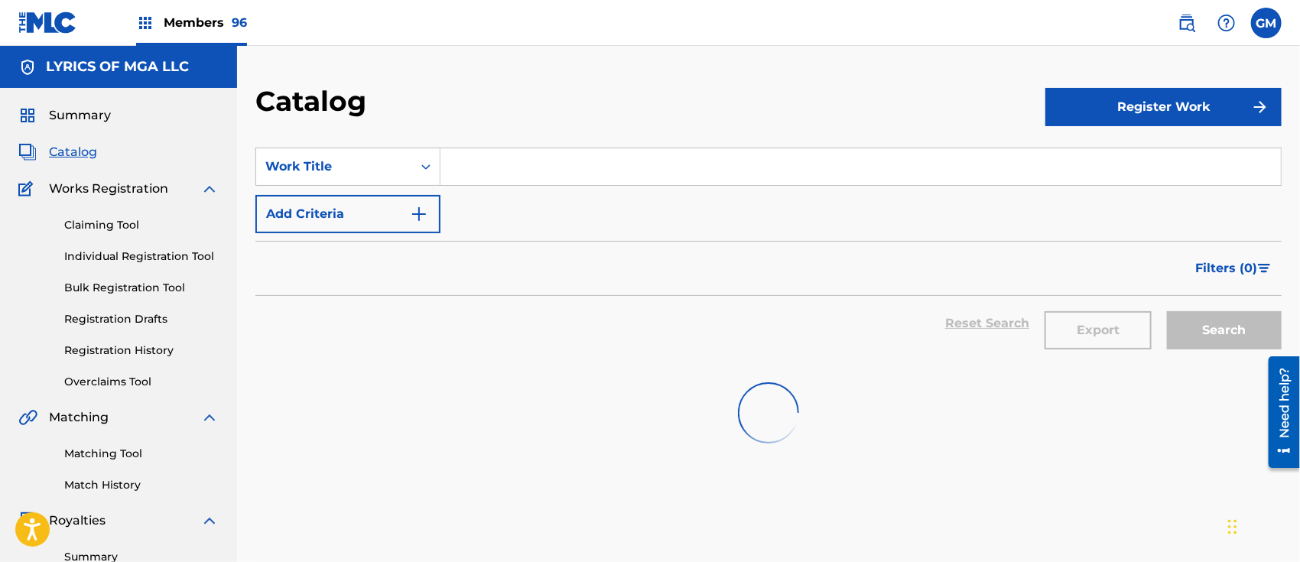
click at [512, 172] on input "Search Form" at bounding box center [860, 166] width 840 height 37
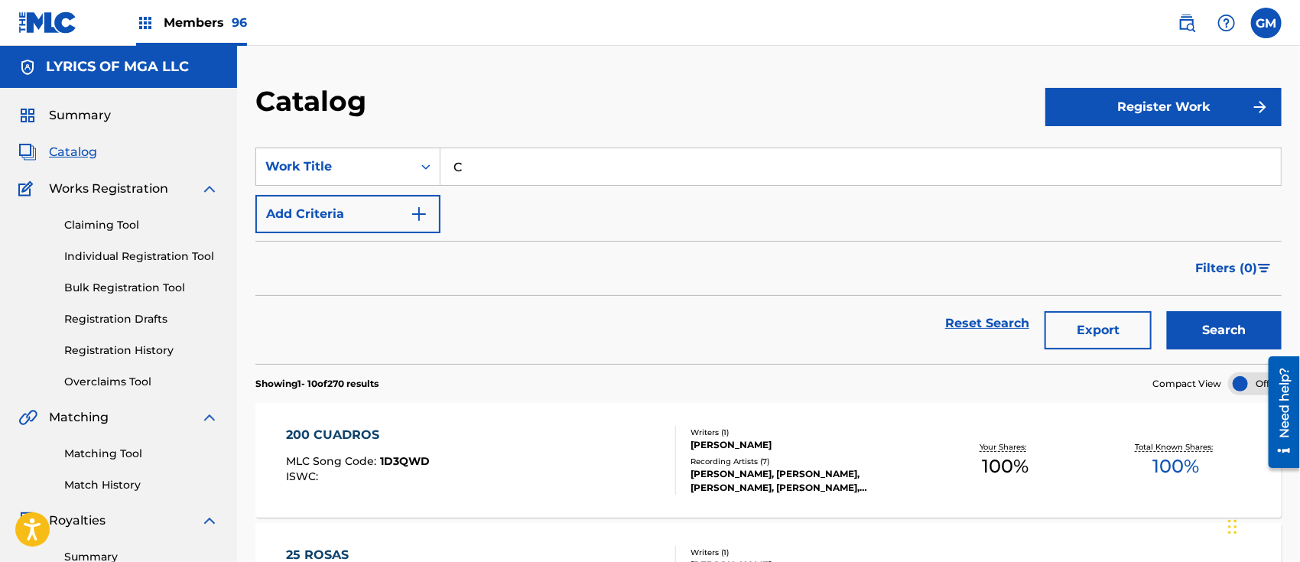
click at [535, 155] on input "C" at bounding box center [860, 166] width 840 height 37
click at [512, 227] on span "[PERSON_NAME]" at bounding box center [529, 228] width 107 height 15
type input "[PERSON_NAME]"
click at [1185, 331] on button "Search" at bounding box center [1224, 330] width 115 height 38
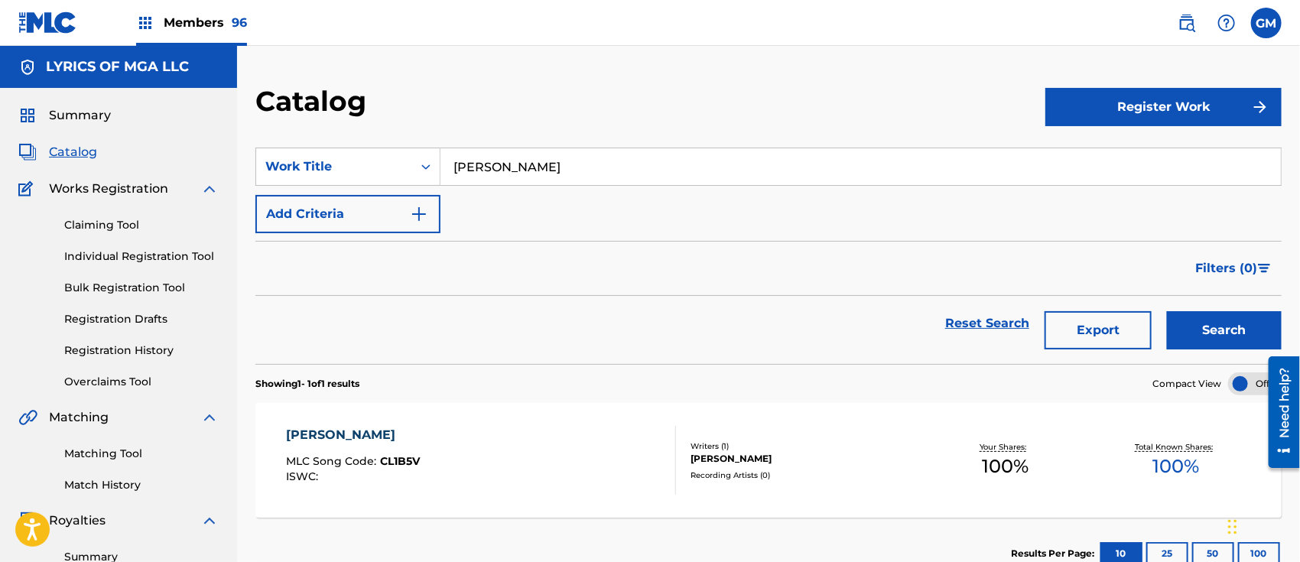
scroll to position [238, 0]
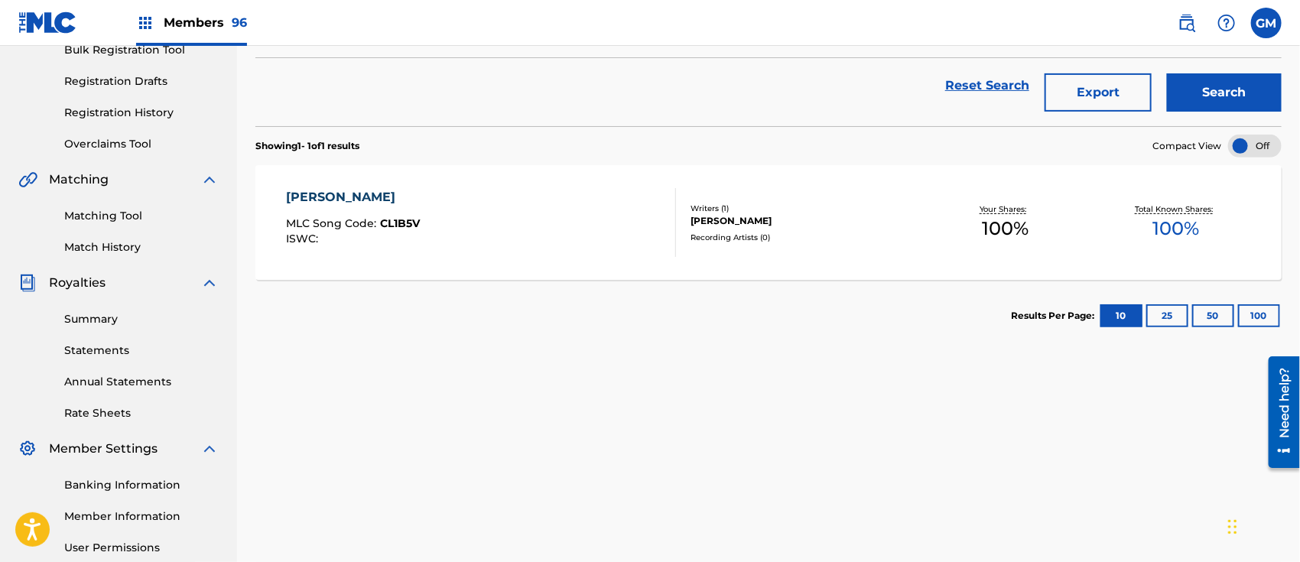
click at [537, 229] on div "[PERSON_NAME] MLC Song Code : CL1B5V ISWC :" at bounding box center [481, 222] width 390 height 69
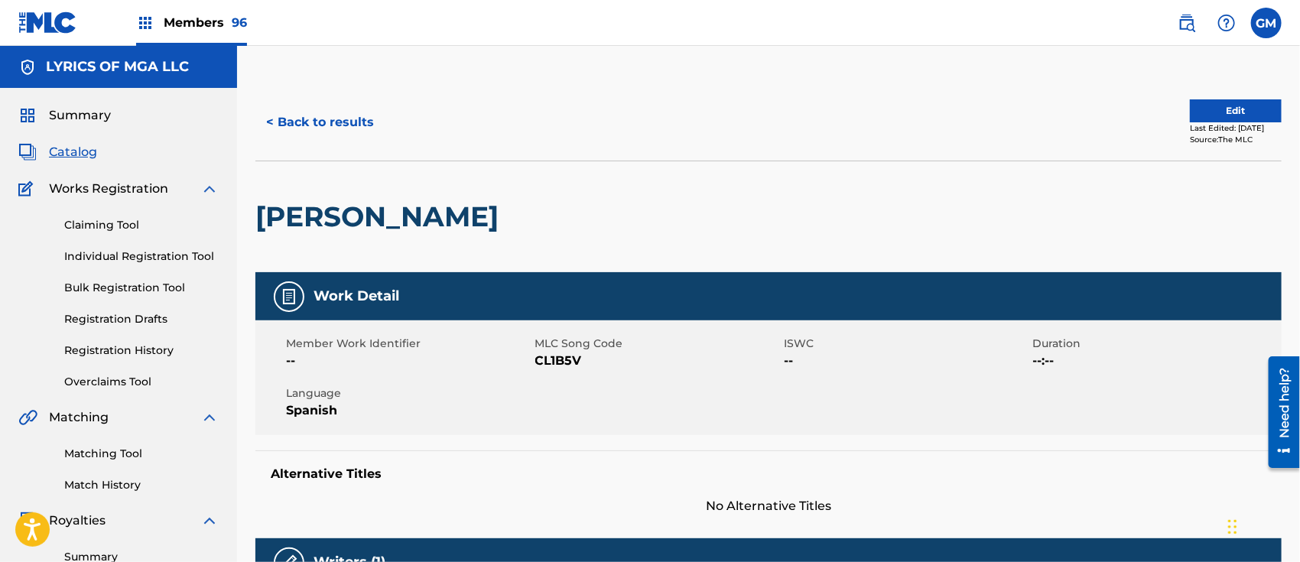
click at [229, 18] on span "Members 96" at bounding box center [205, 23] width 83 height 18
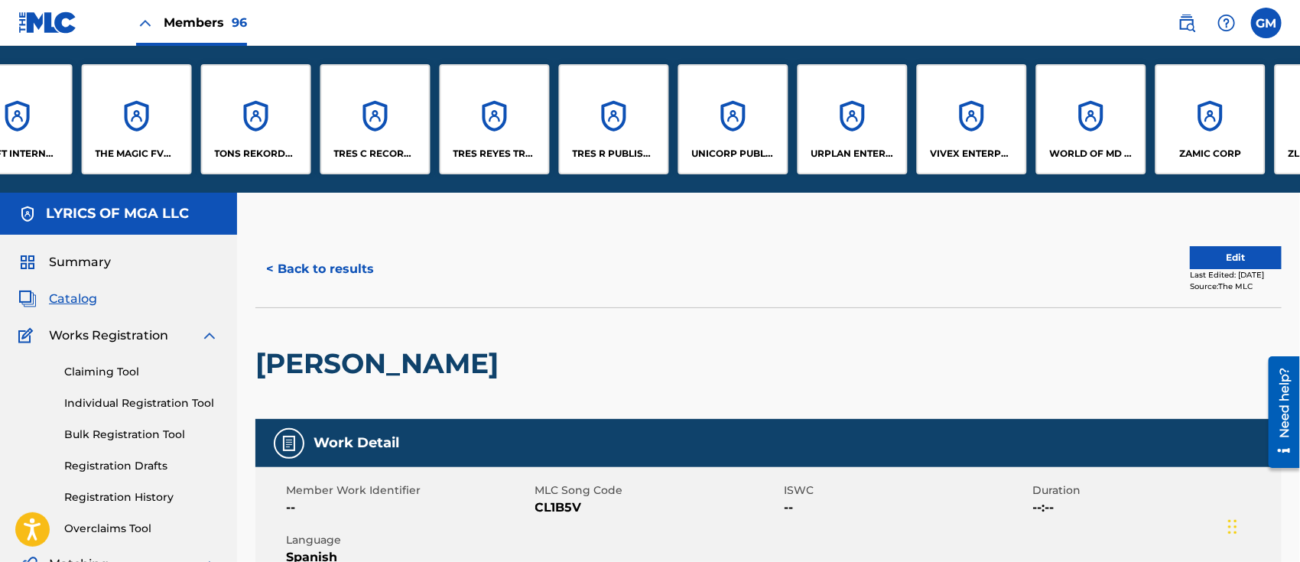
scroll to position [0, 10178]
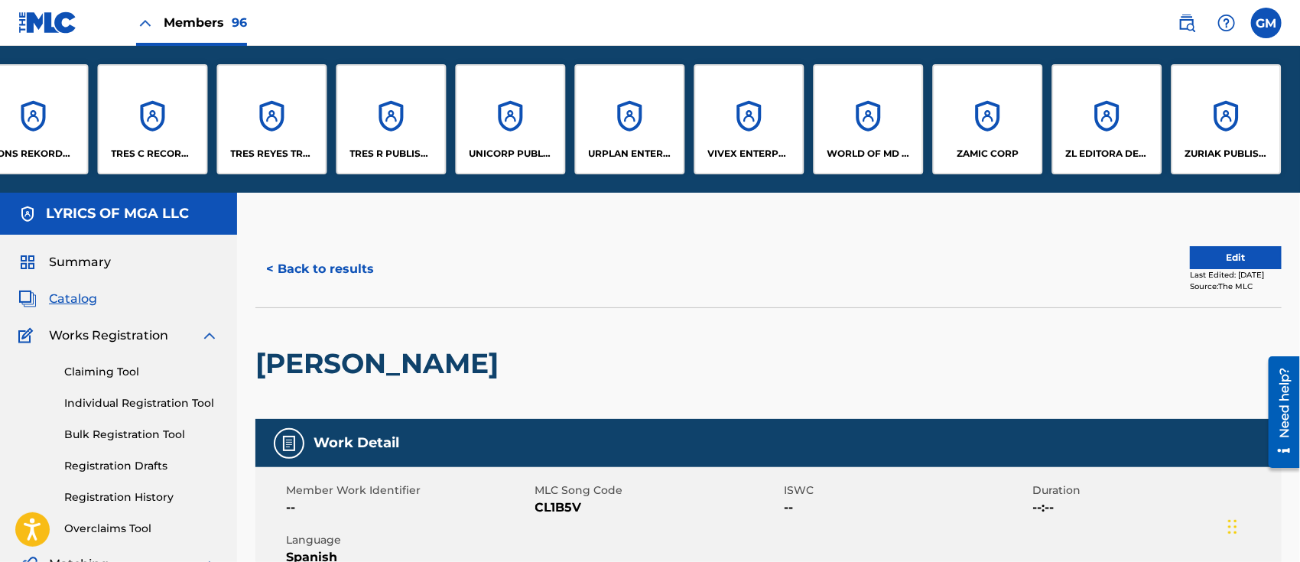
click at [616, 158] on p "URPLAN ENTERPRISE, LLC" at bounding box center [630, 154] width 83 height 14
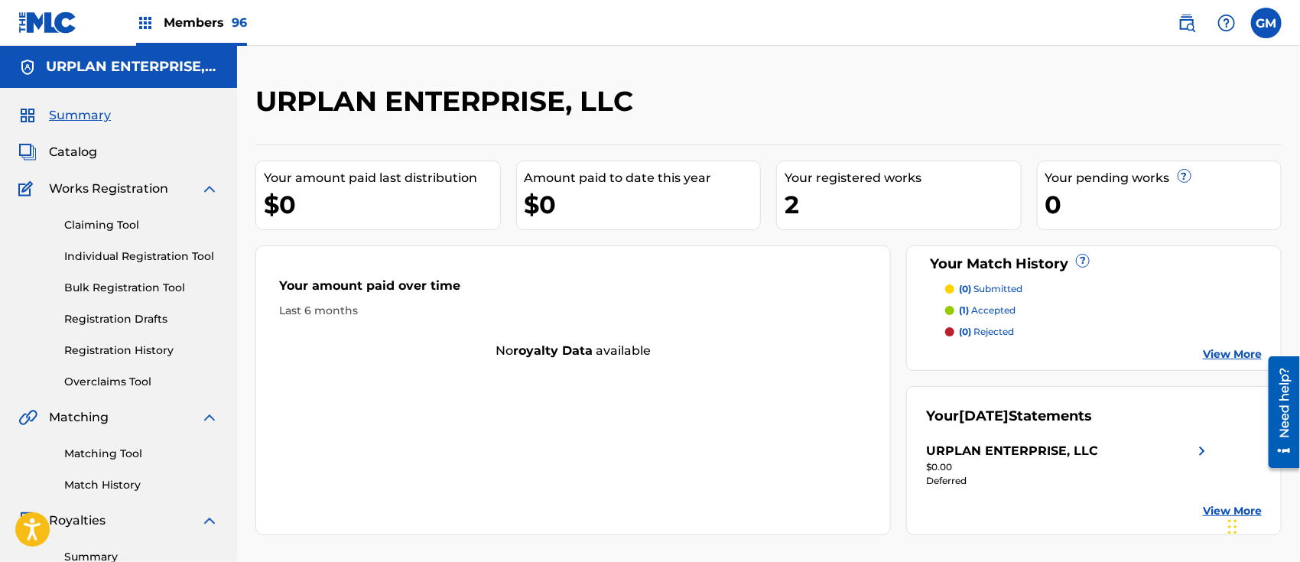
click at [73, 147] on span "Catalog" at bounding box center [73, 152] width 48 height 18
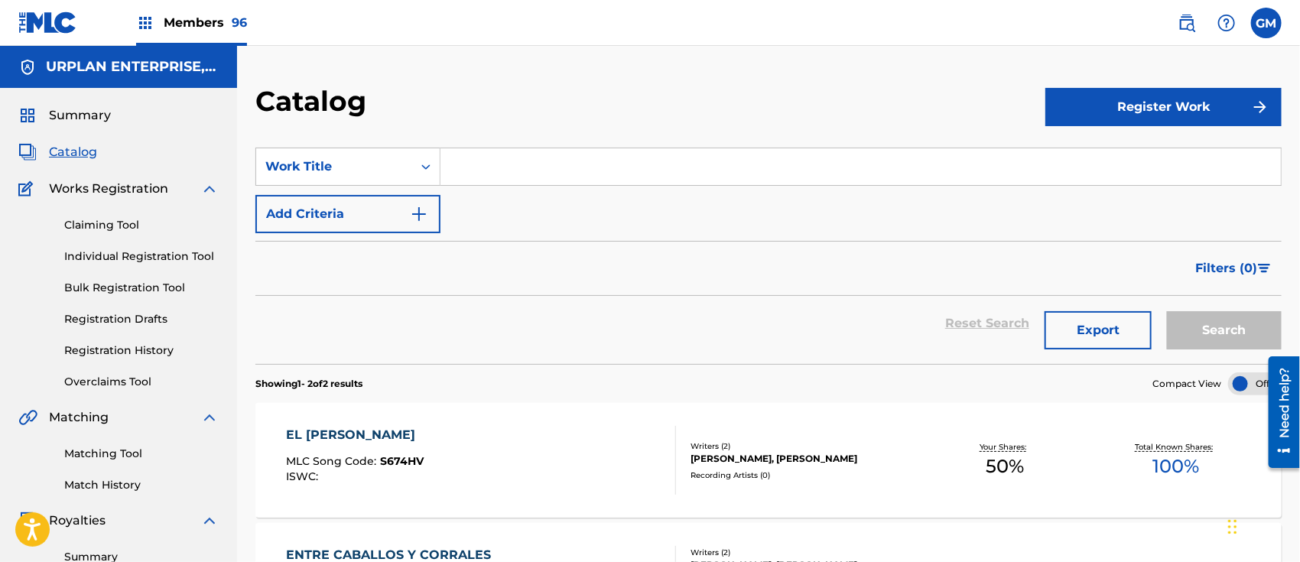
click at [559, 173] on input "Search Form" at bounding box center [860, 166] width 840 height 37
type input "QUE FEO"
click at [152, 346] on link "Registration History" at bounding box center [141, 351] width 154 height 16
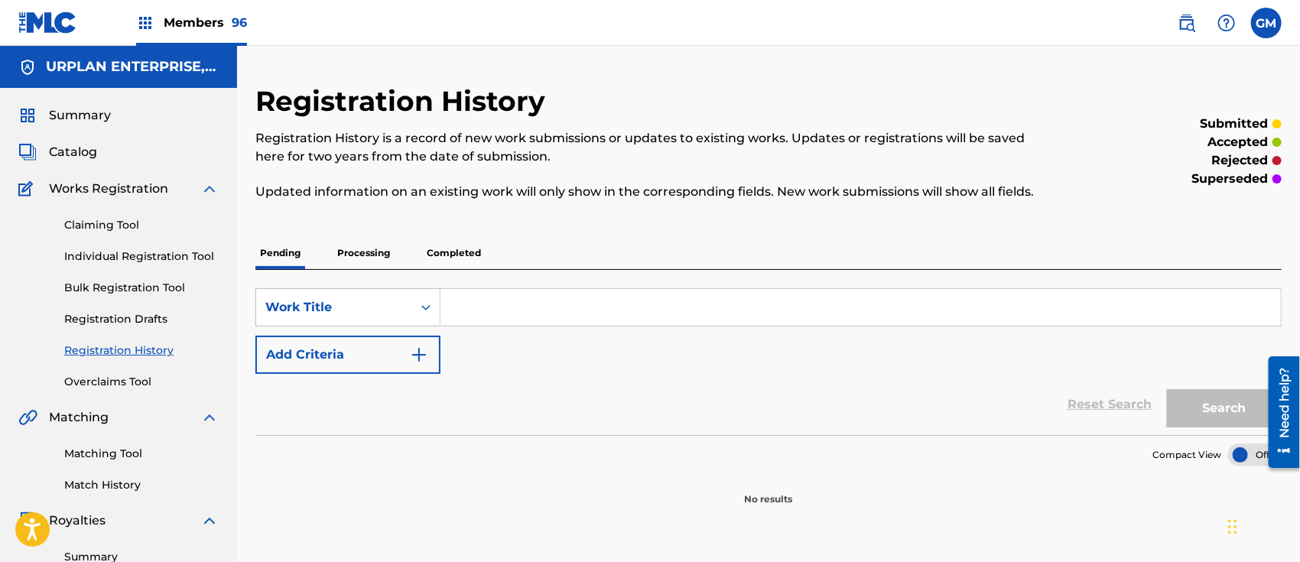
click at [362, 248] on p "Processing" at bounding box center [364, 253] width 62 height 32
click at [469, 251] on p "Completed" at bounding box center [453, 253] width 63 height 32
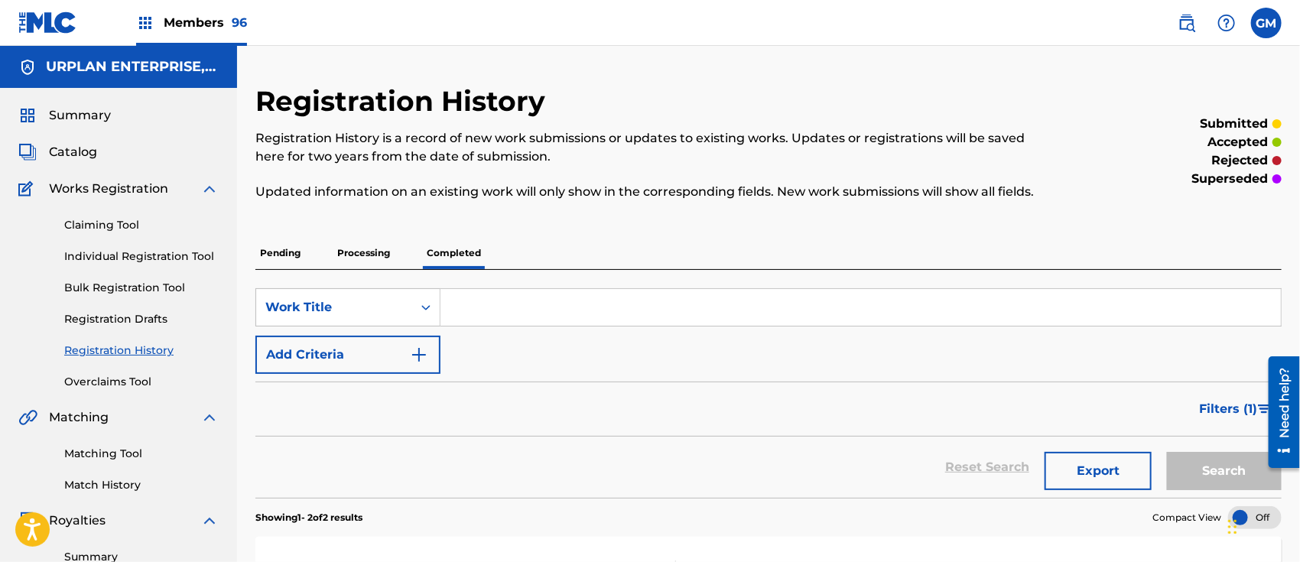
click at [208, 21] on span "Members 96" at bounding box center [205, 23] width 83 height 18
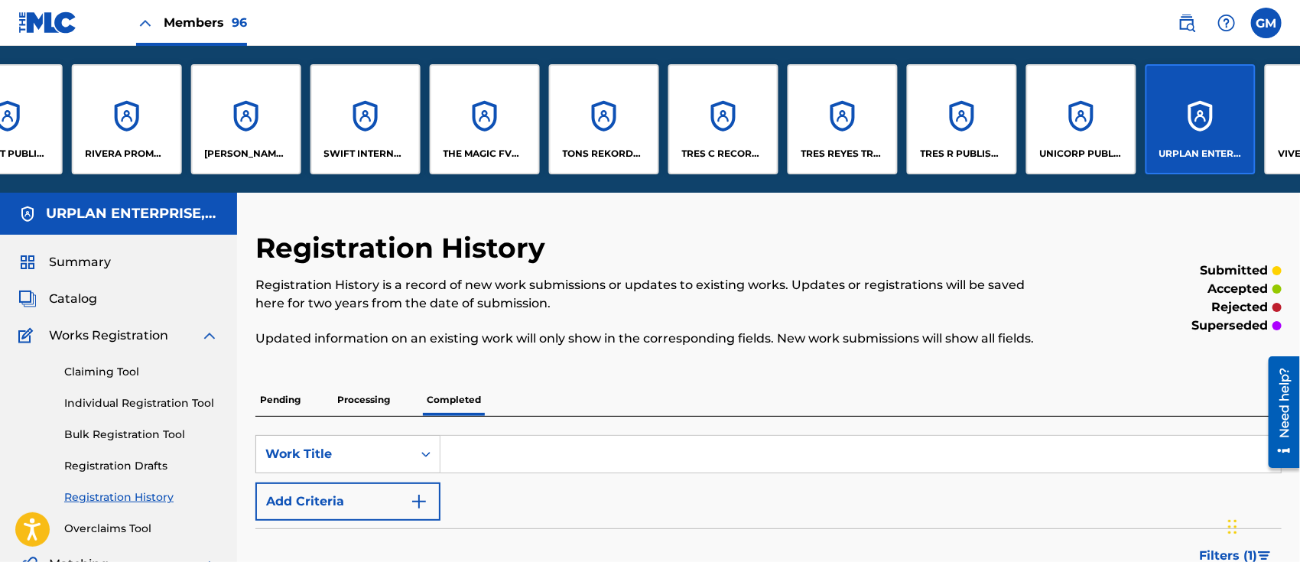
scroll to position [0, 9632]
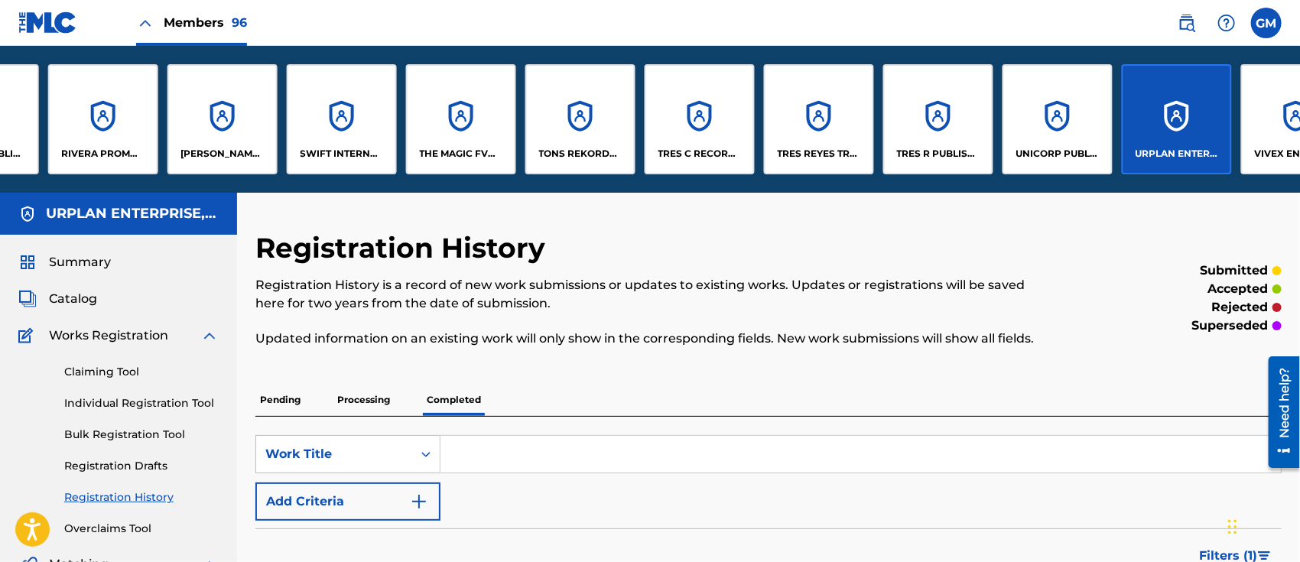
click at [1053, 154] on p "UNICORP PUBLISHING, LLC" at bounding box center [1057, 154] width 83 height 14
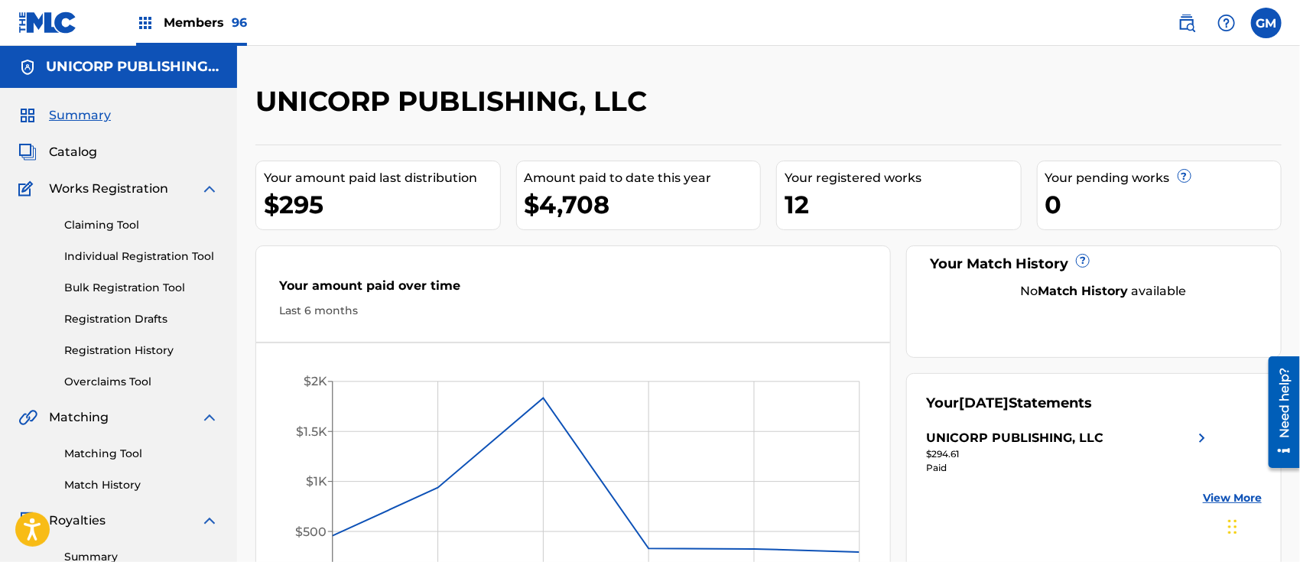
click at [82, 151] on span "Catalog" at bounding box center [73, 152] width 48 height 18
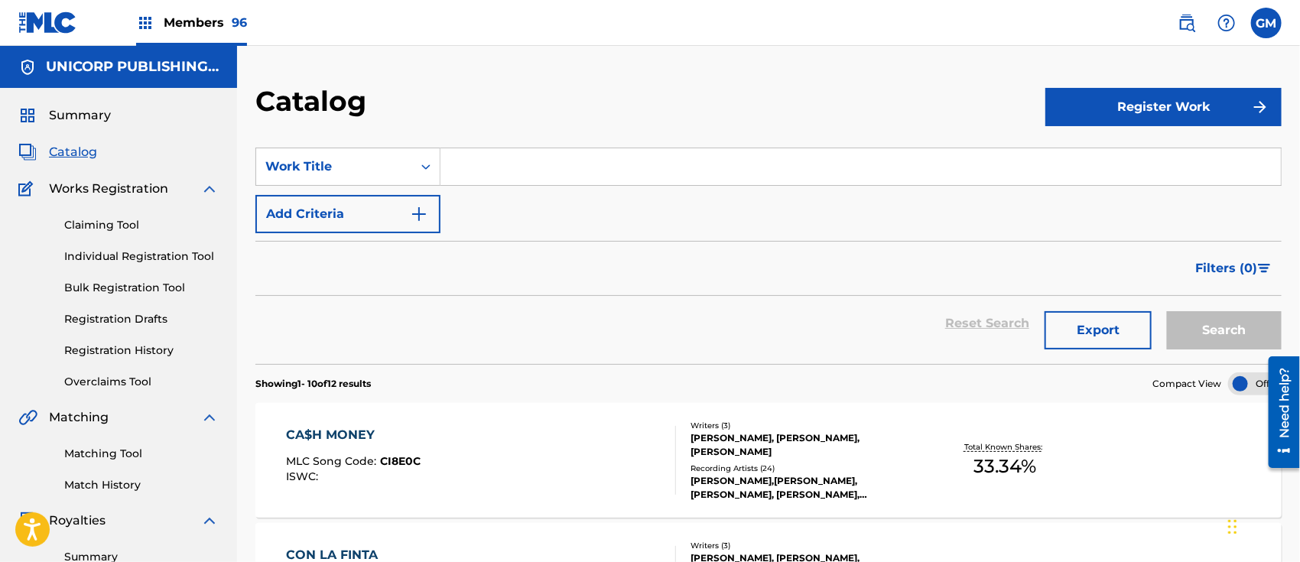
click at [544, 168] on input "Search Form" at bounding box center [860, 166] width 840 height 37
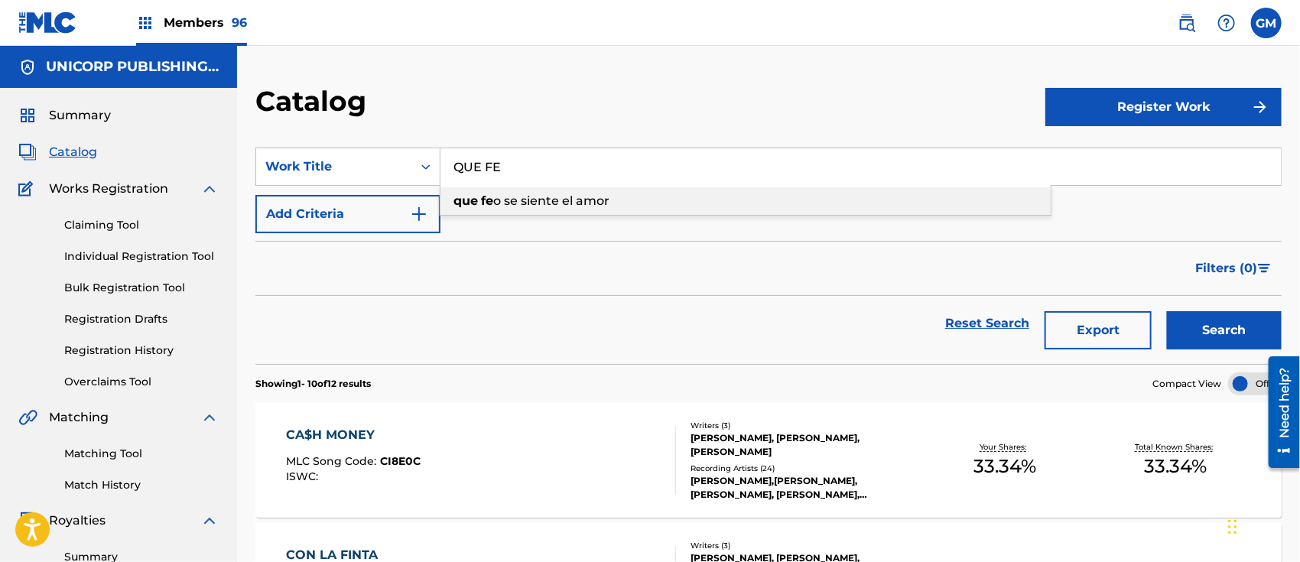
click at [558, 198] on span "o se siente el amor" at bounding box center [551, 200] width 116 height 15
type input "que feo se siente el amor"
click at [1217, 333] on button "Search" at bounding box center [1224, 330] width 115 height 38
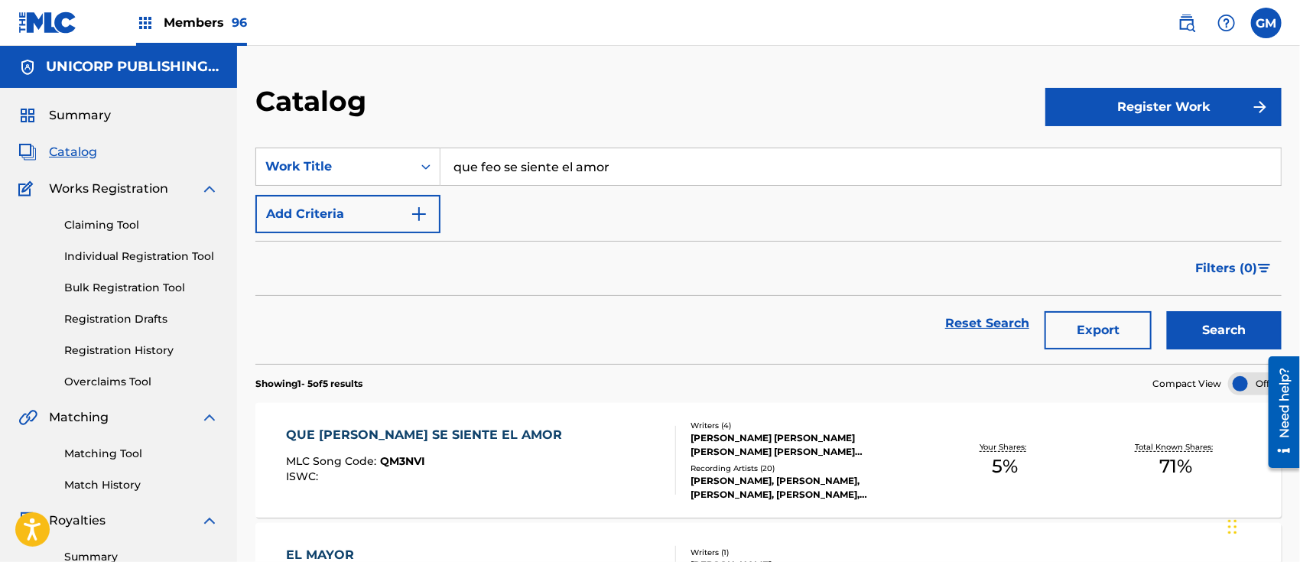
scroll to position [238, 0]
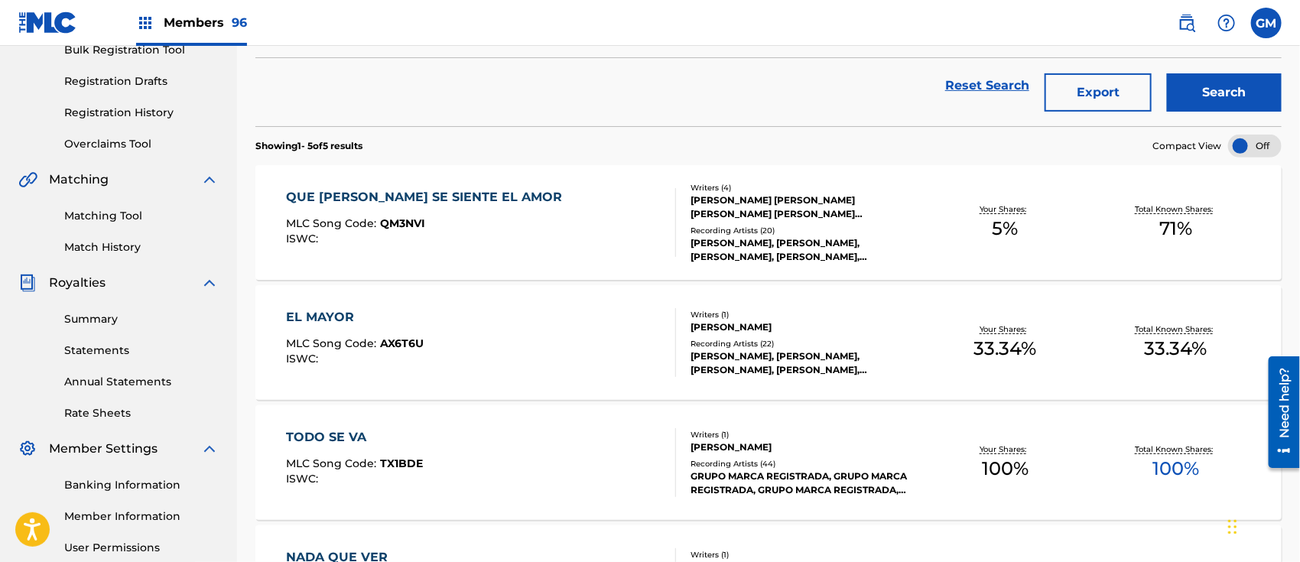
click at [580, 236] on div "QUE FEO SE SIENTE EL AMOR MLC Song Code : QM3NVI ISWC :" at bounding box center [481, 222] width 390 height 69
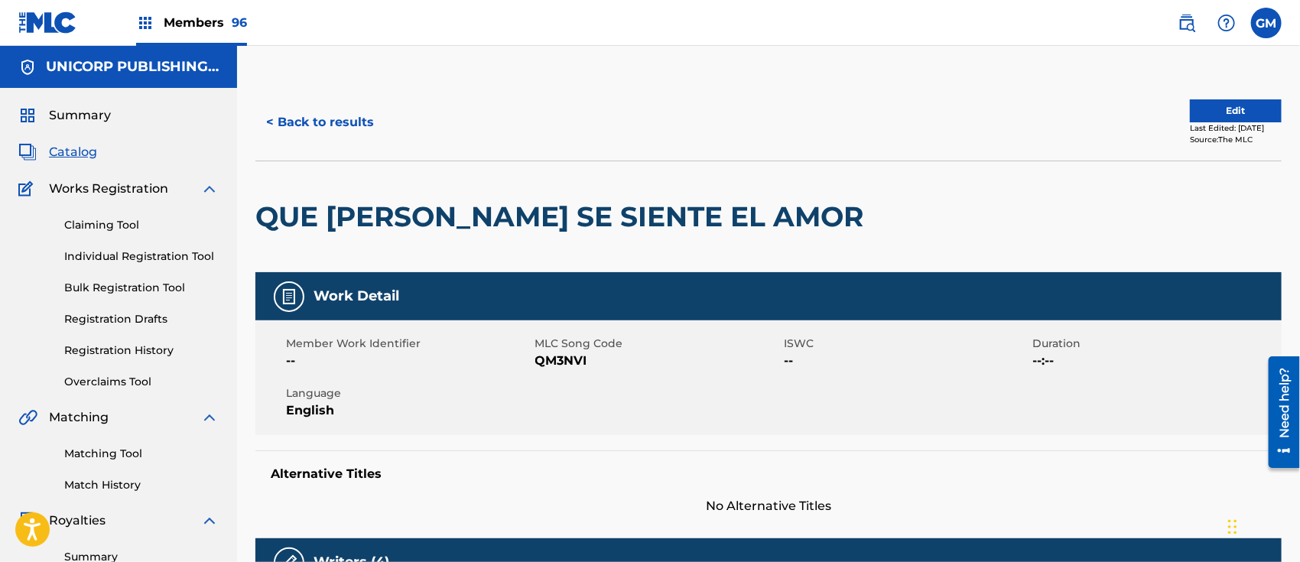
click at [325, 117] on button "< Back to results" at bounding box center [319, 122] width 129 height 38
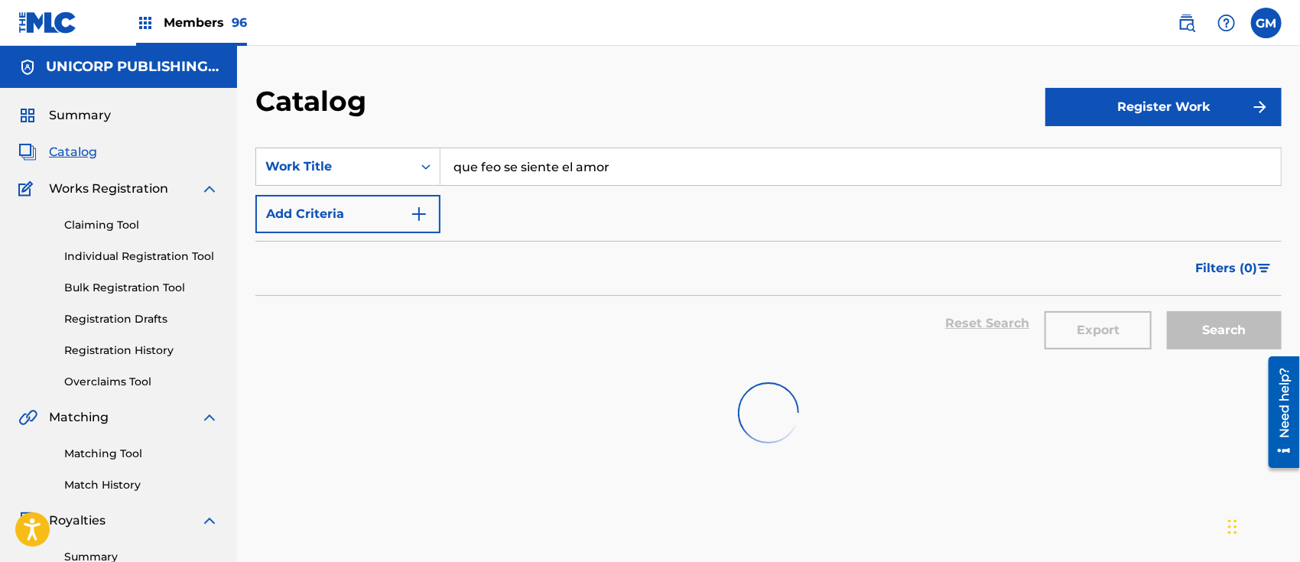
scroll to position [238, 0]
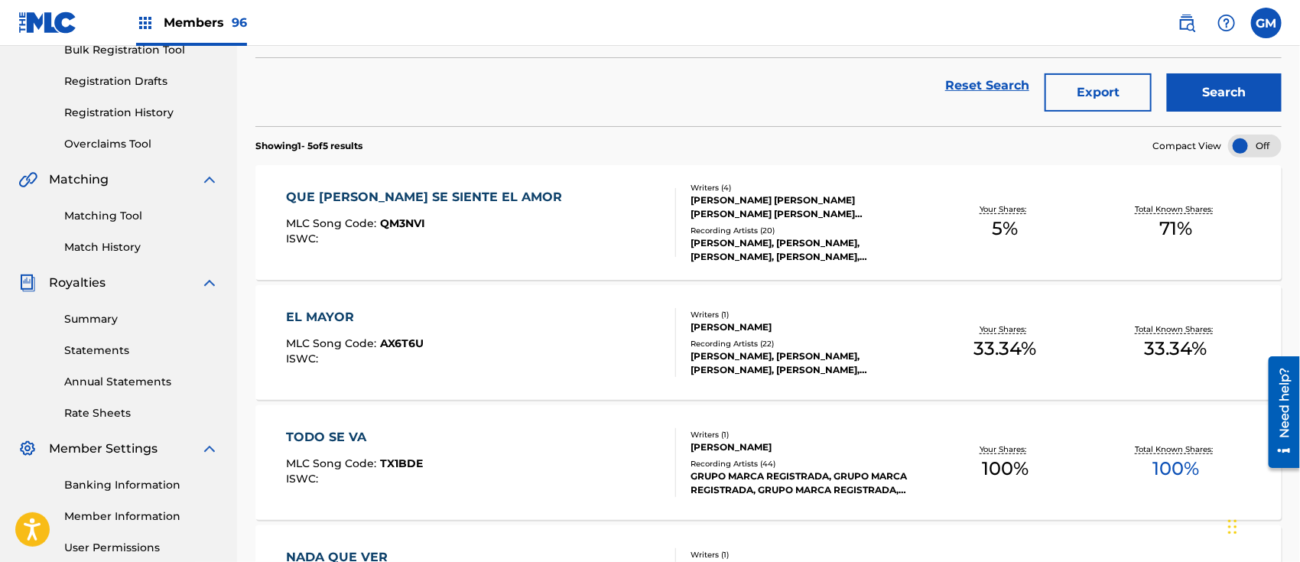
click at [125, 112] on link "Registration History" at bounding box center [141, 113] width 154 height 16
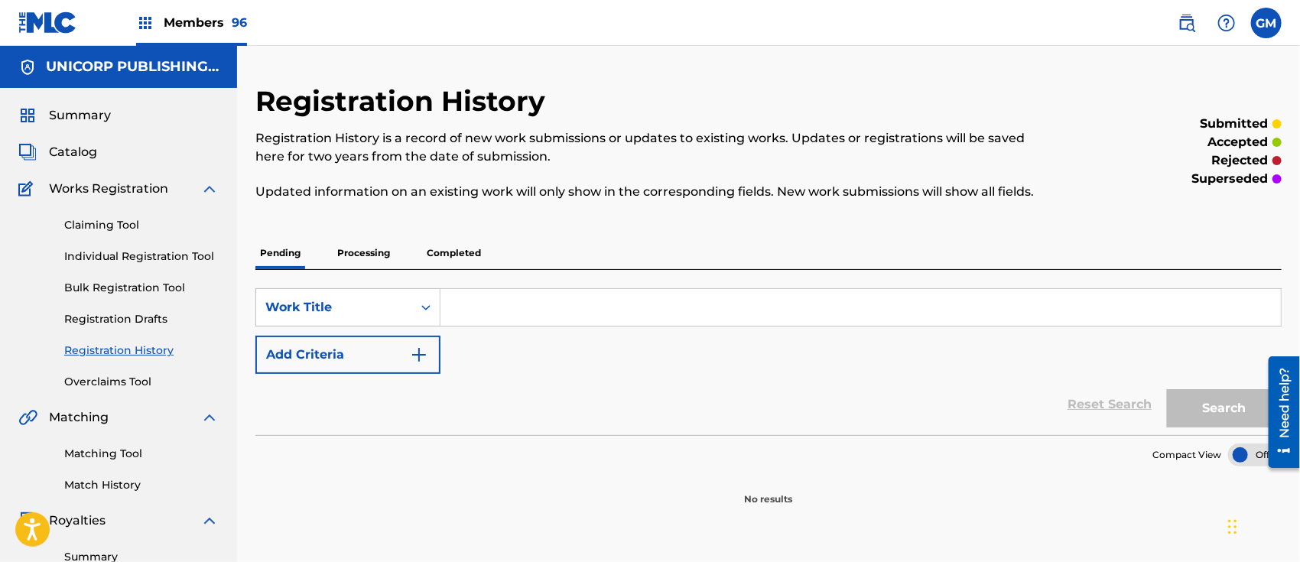
click at [362, 252] on p "Processing" at bounding box center [364, 253] width 62 height 32
click at [468, 246] on p "Completed" at bounding box center [453, 253] width 63 height 32
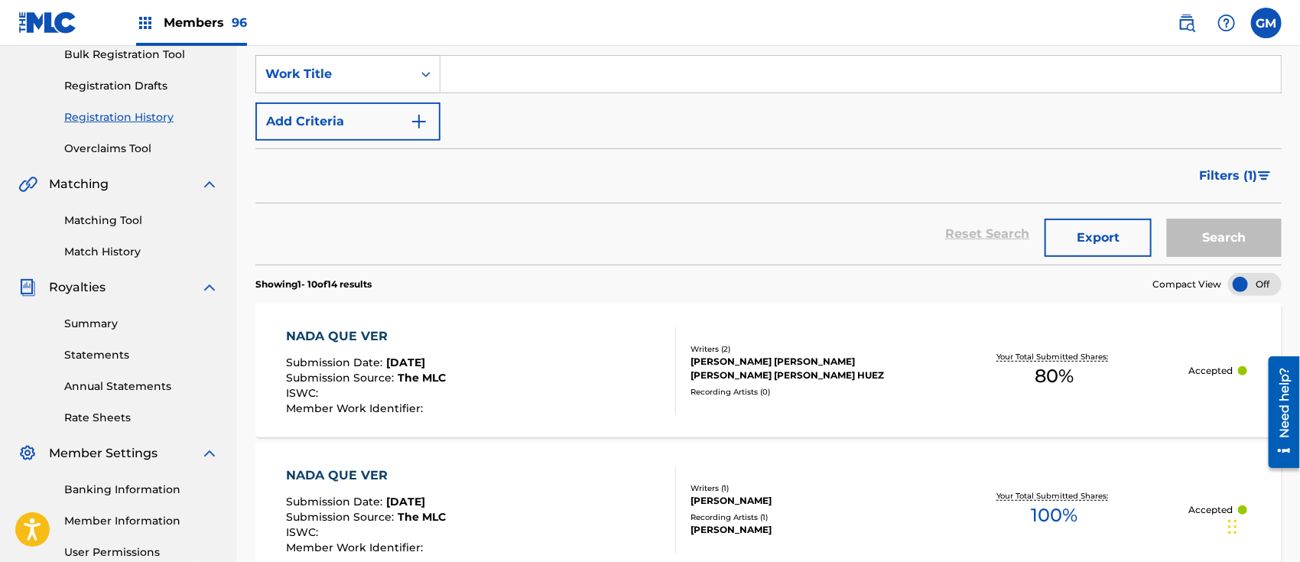
scroll to position [238, 0]
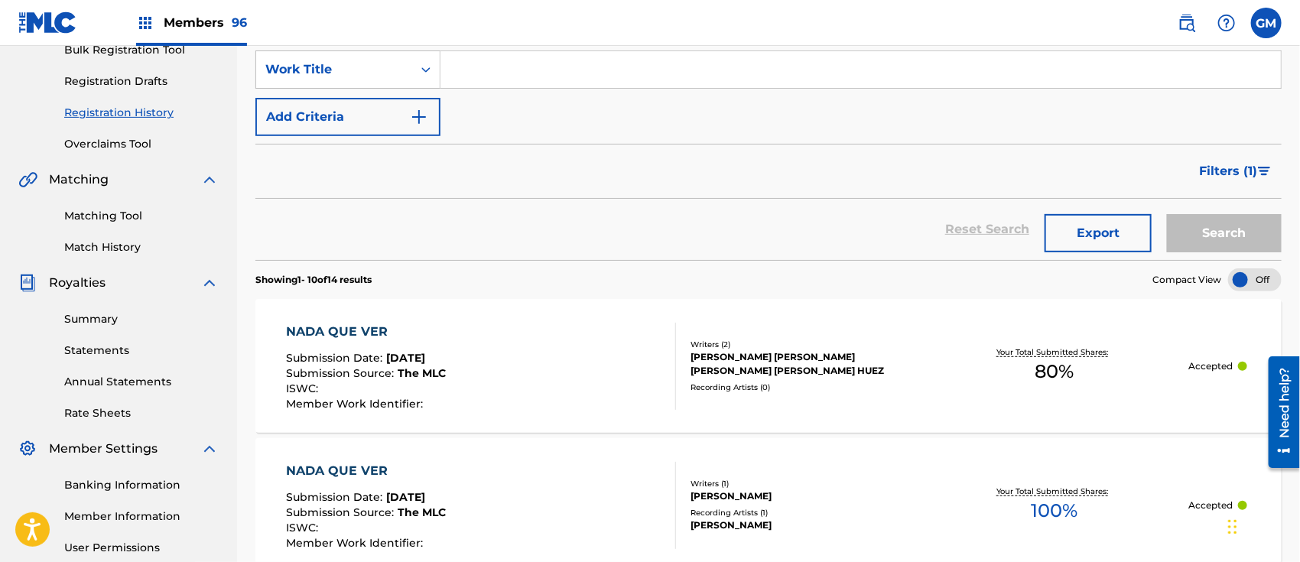
click at [1222, 168] on span "Filters ( 1 )" at bounding box center [1228, 171] width 58 height 18
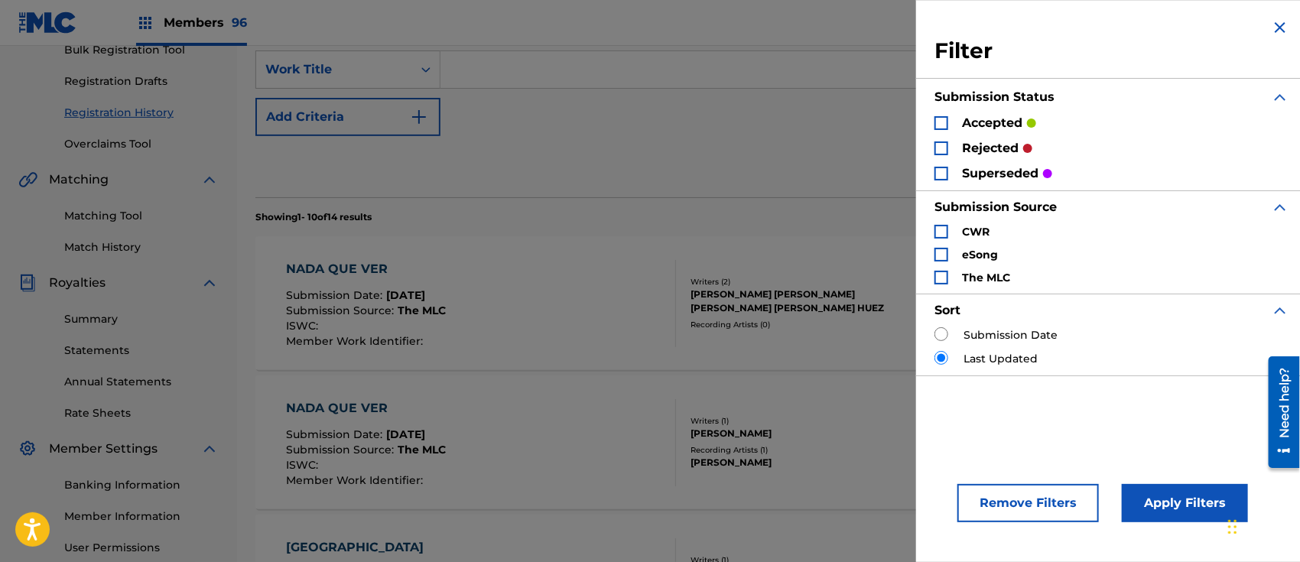
click at [947, 148] on div "Search Form" at bounding box center [941, 148] width 14 height 14
click at [945, 167] on div "Search Form" at bounding box center [941, 174] width 14 height 14
click at [940, 119] on div "Search Form" at bounding box center [941, 123] width 14 height 14
click at [1187, 501] on button "Apply Filters" at bounding box center [1185, 503] width 126 height 38
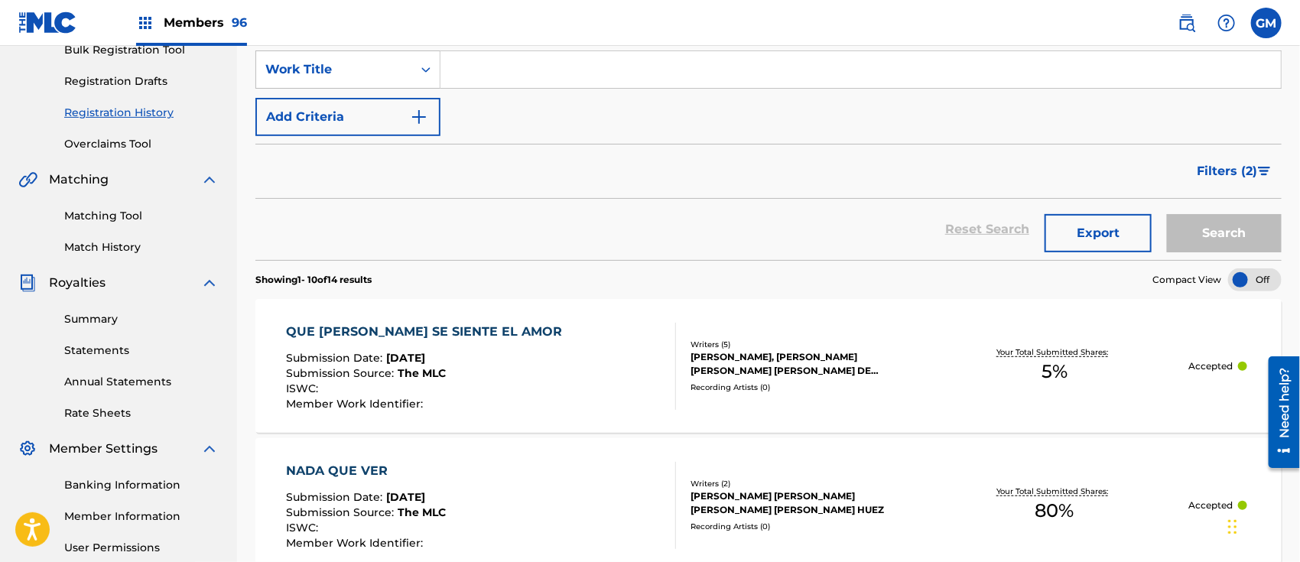
click at [556, 350] on div "QUE FEO SE SIENTE EL AMOR Submission Date : [DATE] Submission Source : The MLC …" at bounding box center [481, 366] width 390 height 87
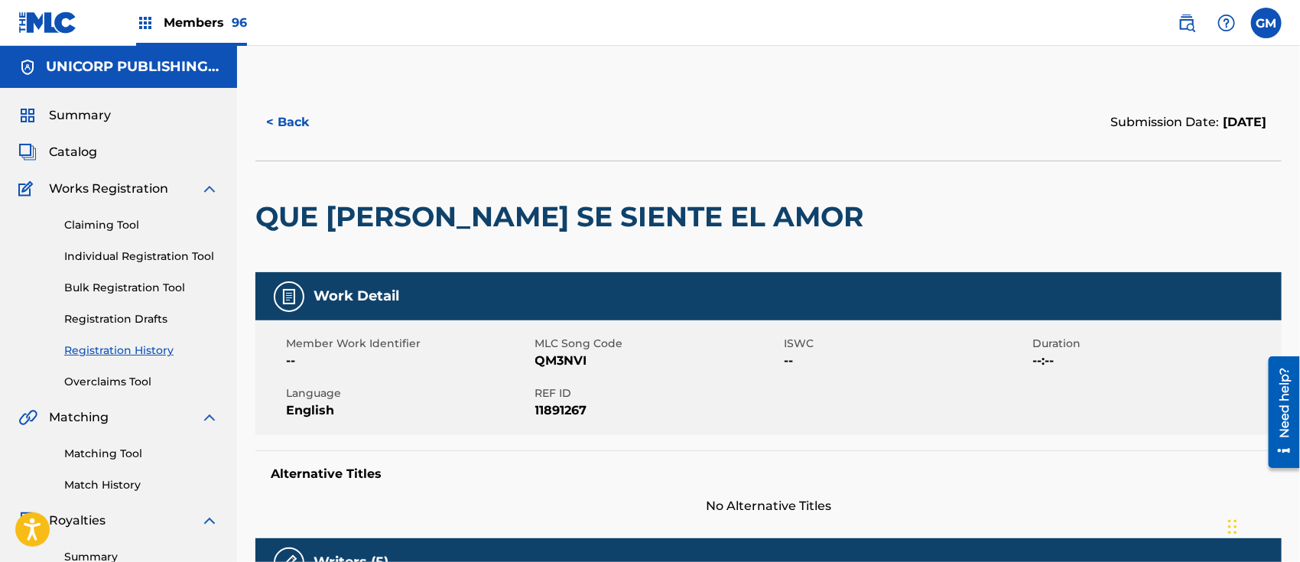
drag, startPoint x: 1181, startPoint y: 22, endPoint x: 1170, endPoint y: 25, distance: 11.1
click at [1181, 21] on img at bounding box center [1186, 23] width 18 height 18
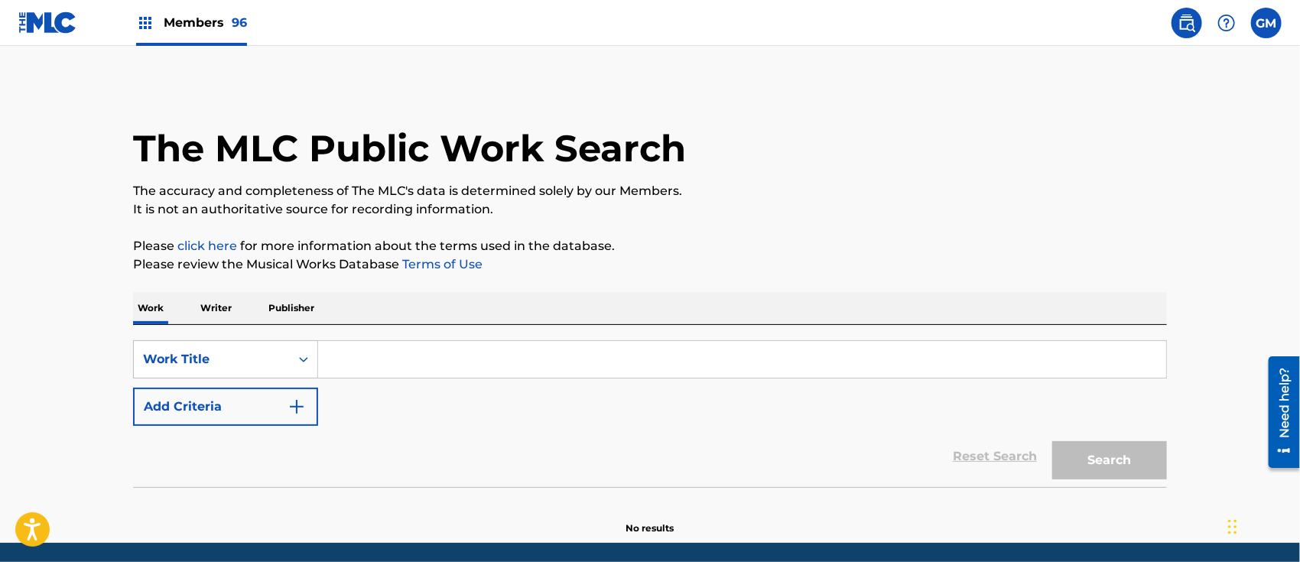
click at [378, 352] on input "Search Form" at bounding box center [742, 359] width 848 height 37
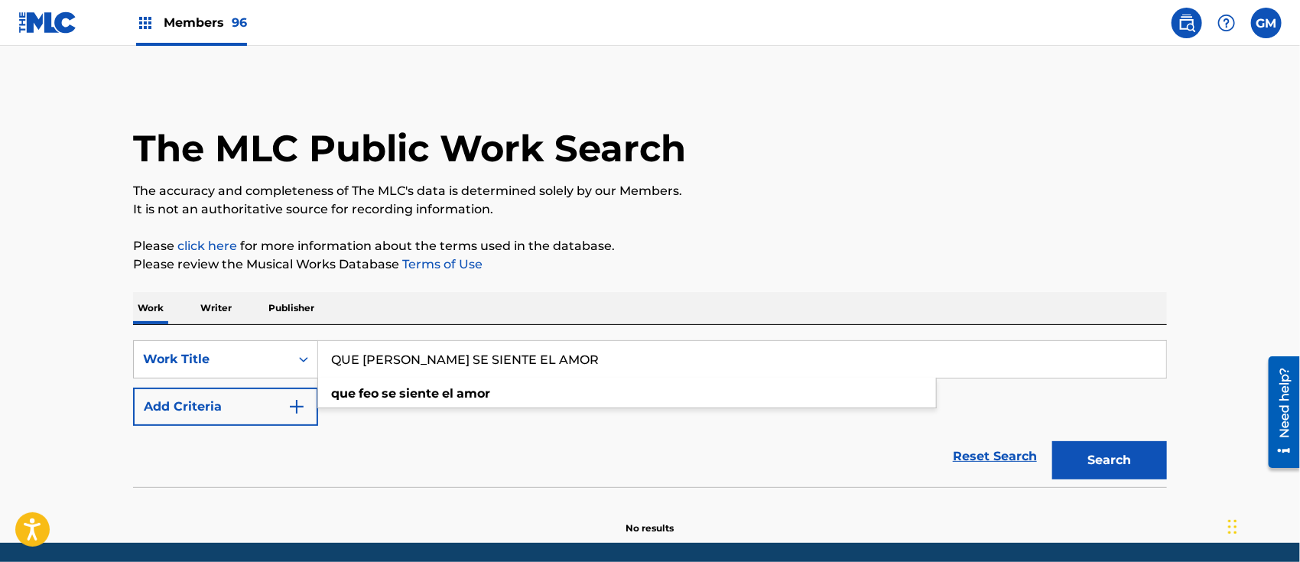
type input "QUE [PERSON_NAME] SE SIENTE EL AMOR"
click at [1052, 441] on button "Search" at bounding box center [1109, 460] width 115 height 38
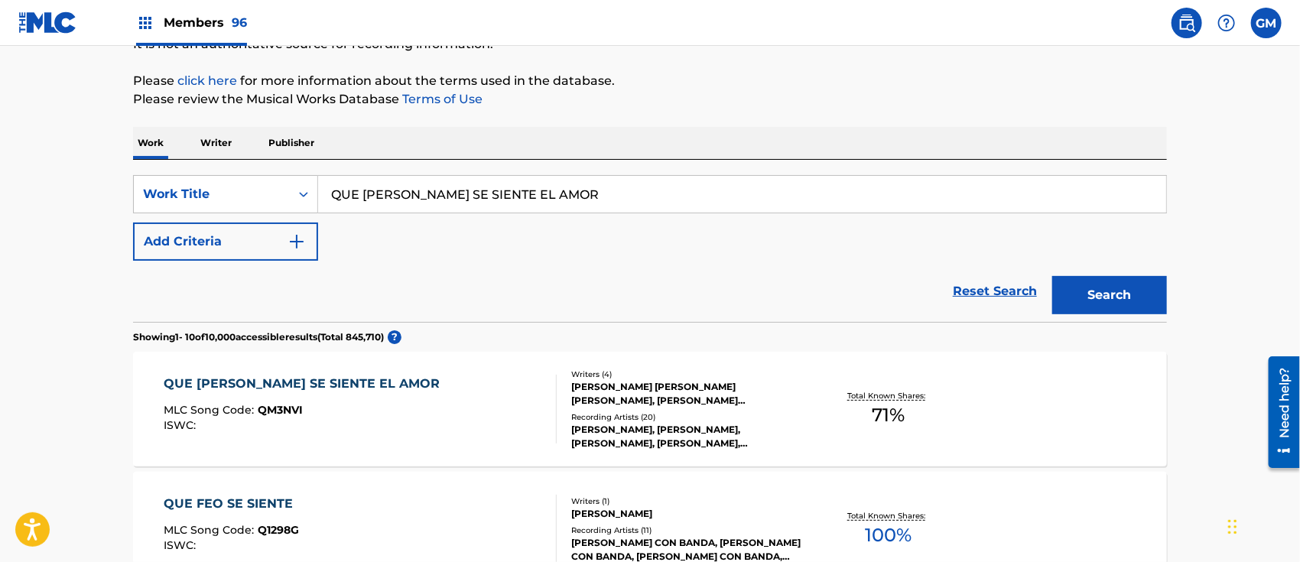
scroll to position [238, 0]
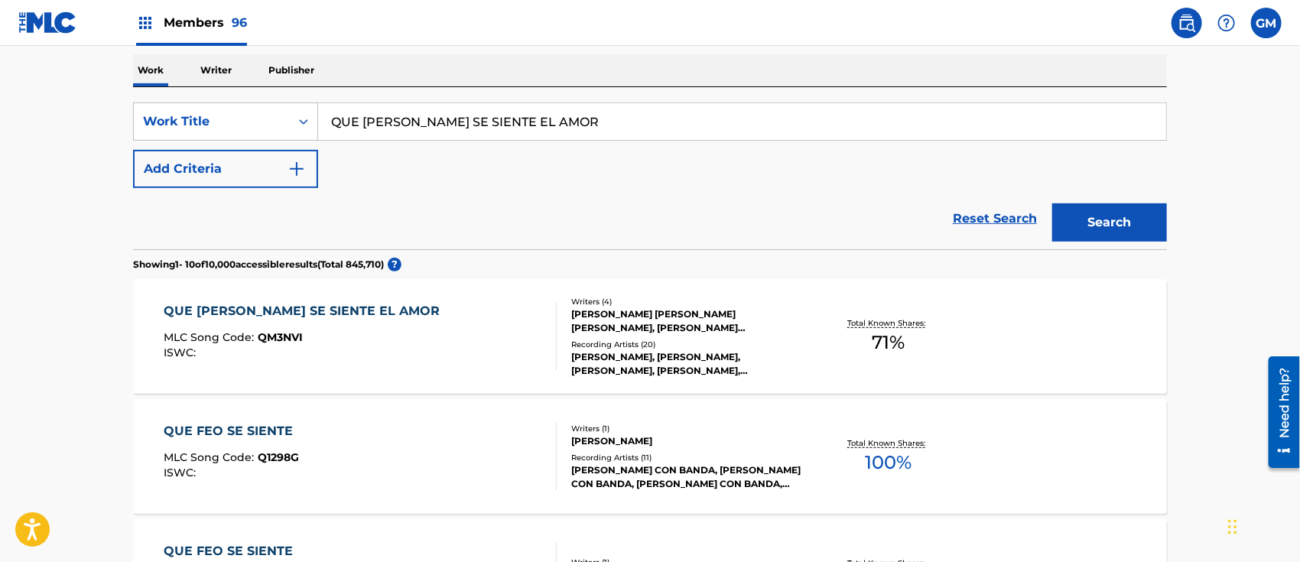
click at [426, 366] on div "QUE FEO SE SIENTE EL AMOR MLC Song Code : QM3NVI ISWC :" at bounding box center [360, 336] width 393 height 69
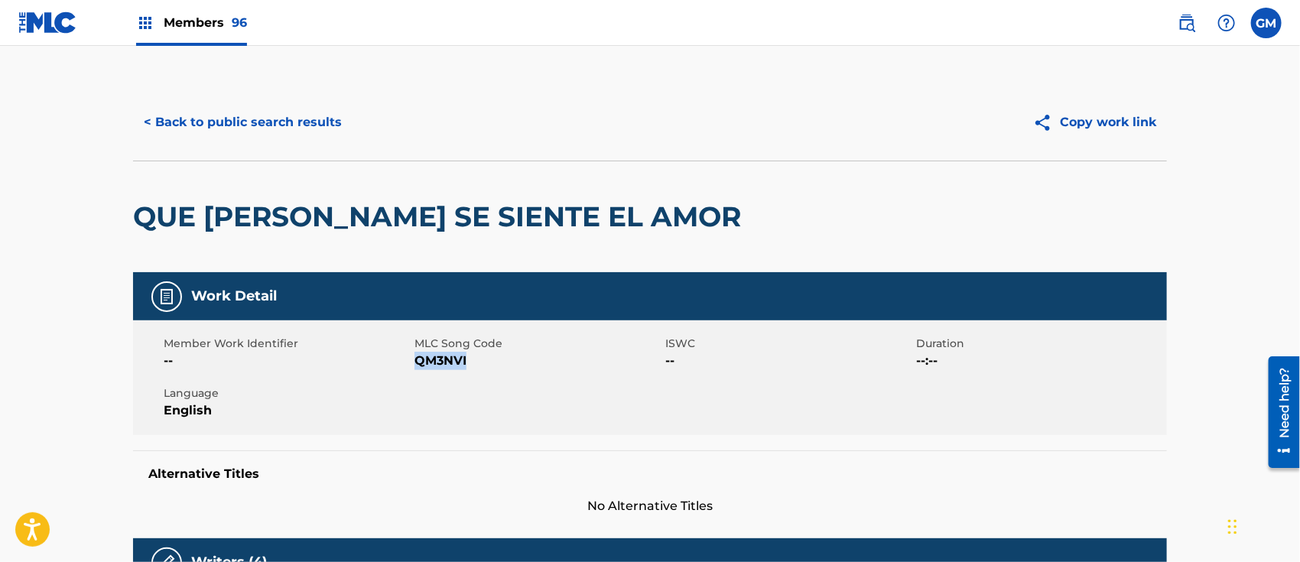
drag, startPoint x: 463, startPoint y: 362, endPoint x: 417, endPoint y: 362, distance: 45.9
click at [417, 362] on span "QM3NVI" at bounding box center [537, 361] width 247 height 18
copy span "QM3NVI"
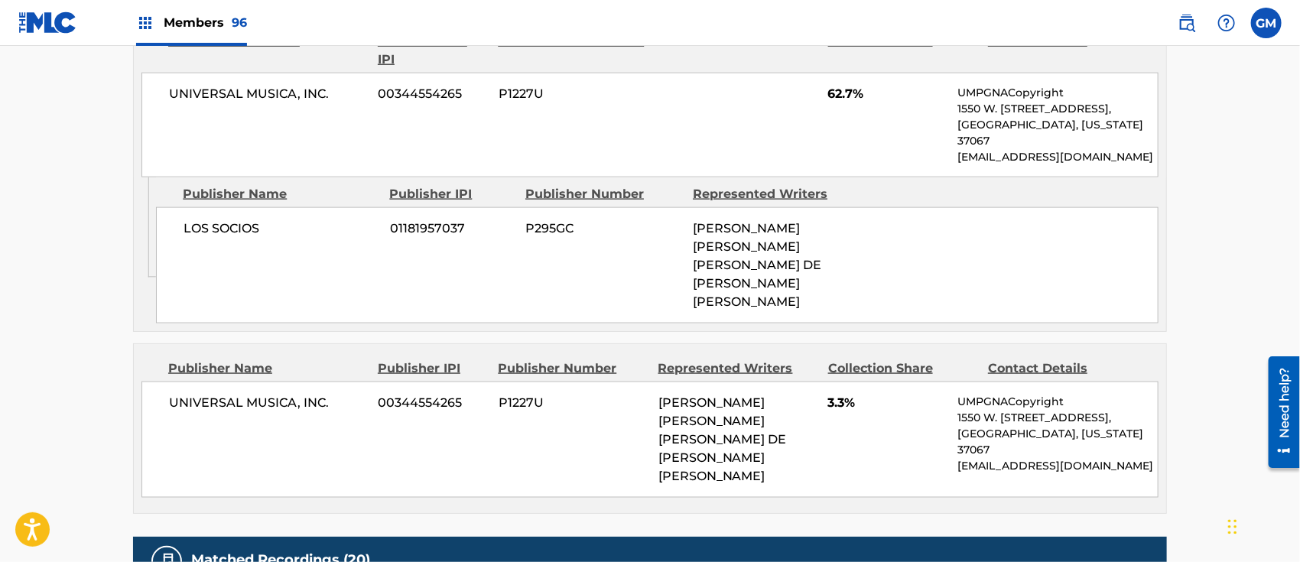
scroll to position [713, 0]
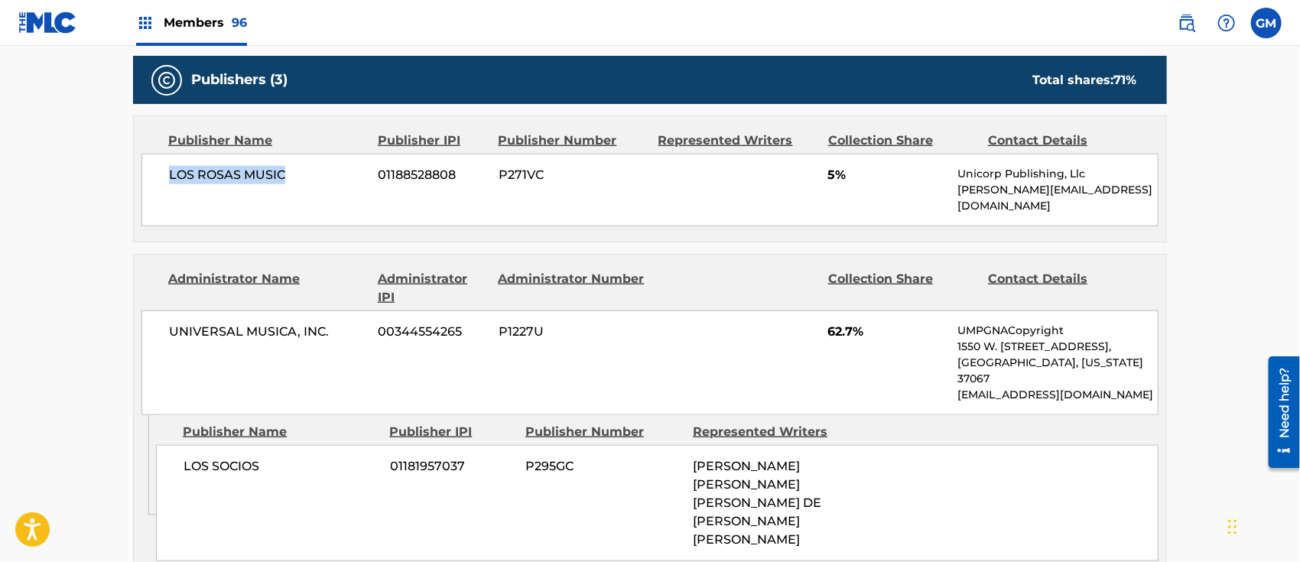
drag, startPoint x: 170, startPoint y: 171, endPoint x: 289, endPoint y: 171, distance: 119.3
click at [289, 171] on span "LOS ROSAS MUSIC" at bounding box center [268, 175] width 198 height 18
copy span "LOS ROSAS MUSIC"
drag, startPoint x: 550, startPoint y: 171, endPoint x: 497, endPoint y: 173, distance: 52.8
click at [497, 173] on div "LOS ROSAS MUSIC 01188528808 P271VC 5% Unicorp Publishing, Llc [PERSON_NAME][EMA…" at bounding box center [649, 190] width 1017 height 73
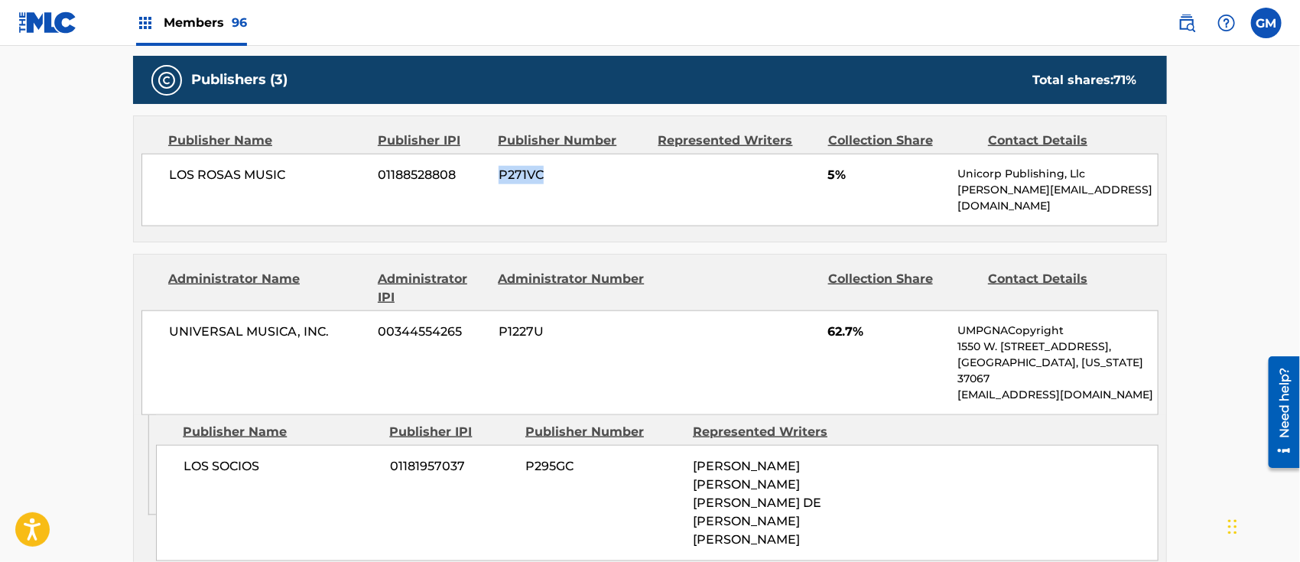
copy span "P271VC"
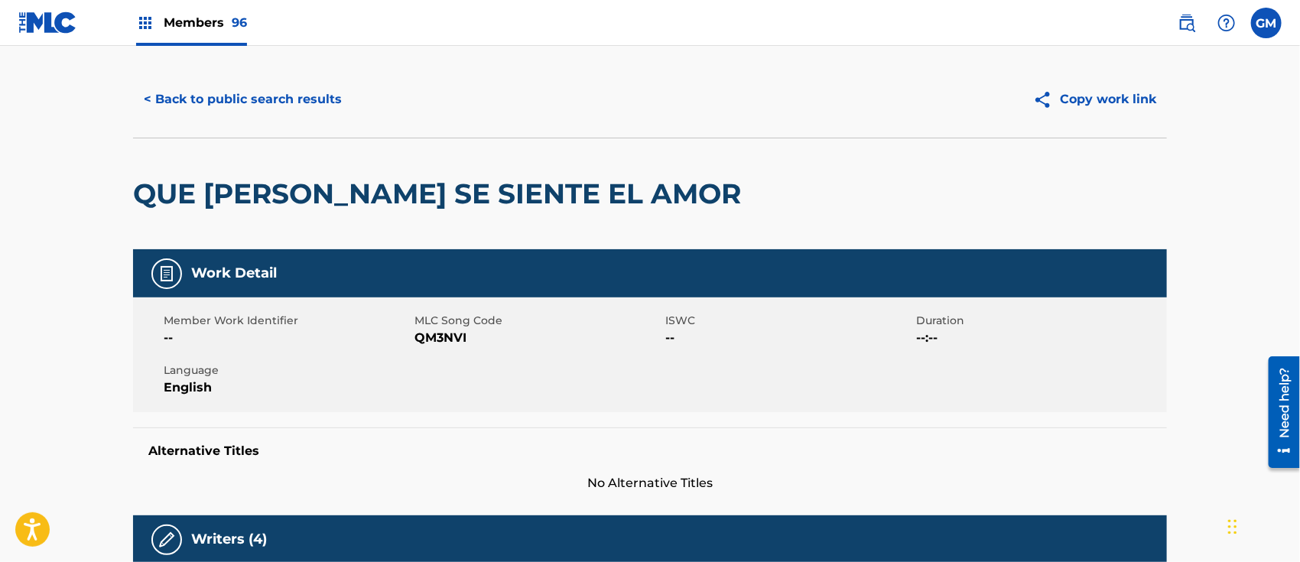
scroll to position [0, 0]
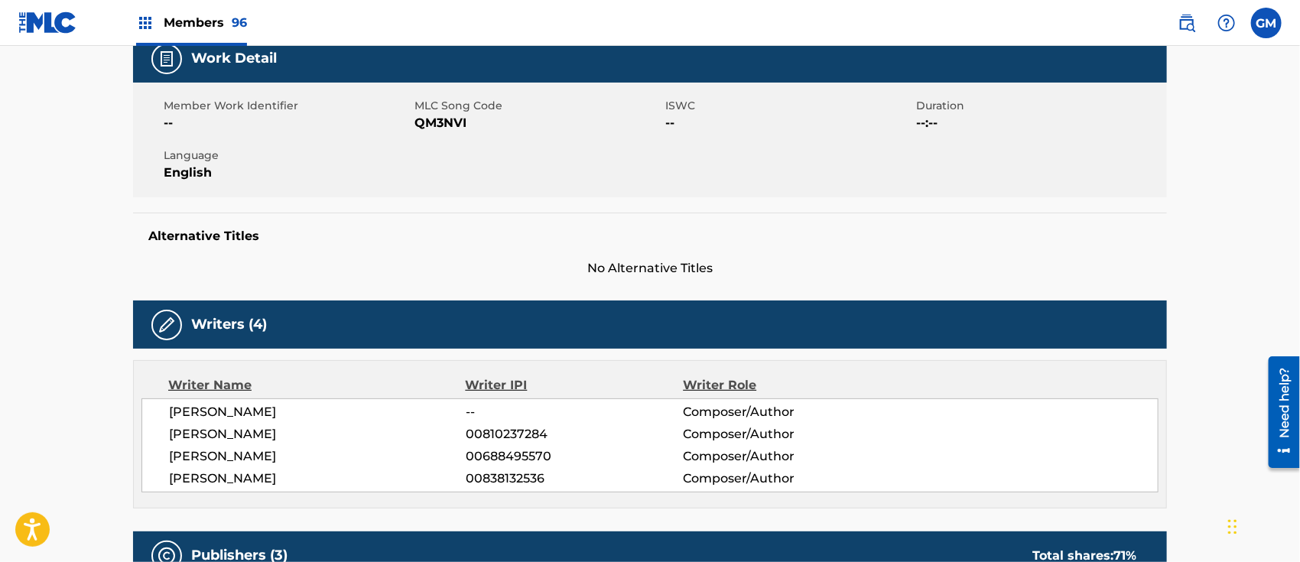
click at [200, 27] on span "Members 96" at bounding box center [205, 23] width 83 height 18
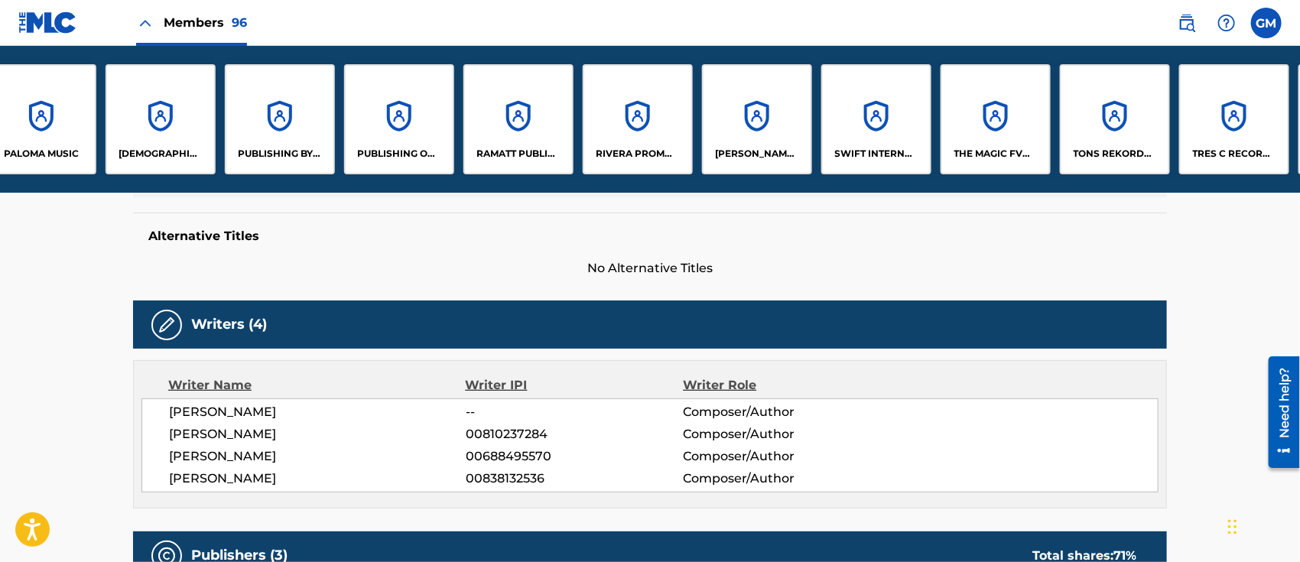
scroll to position [0, 9104]
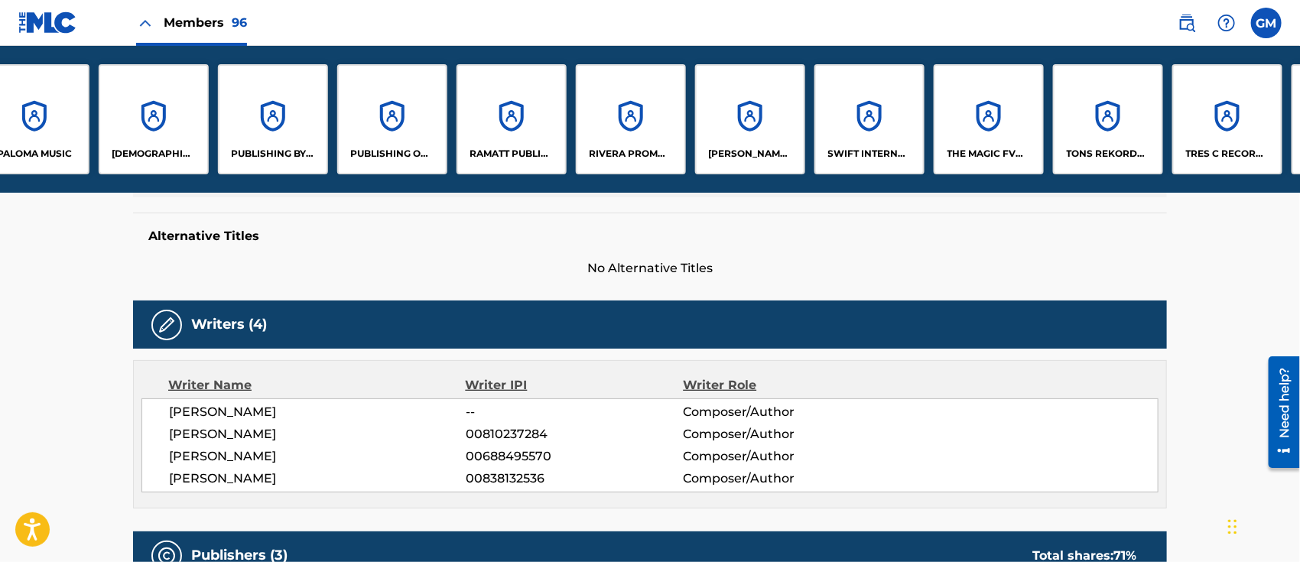
drag, startPoint x: 219, startPoint y: 42, endPoint x: 278, endPoint y: 47, distance: 58.3
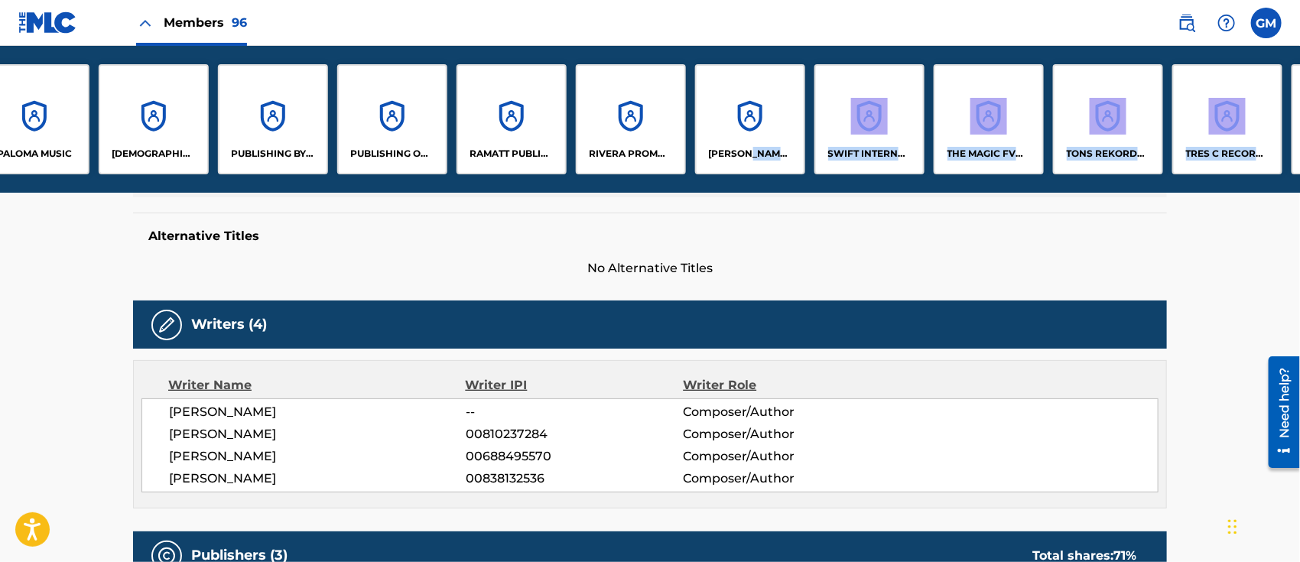
drag, startPoint x: 750, startPoint y: 185, endPoint x: 850, endPoint y: 202, distance: 101.6
click at [833, 229] on h5 "Alternative Titles" at bounding box center [649, 236] width 1003 height 15
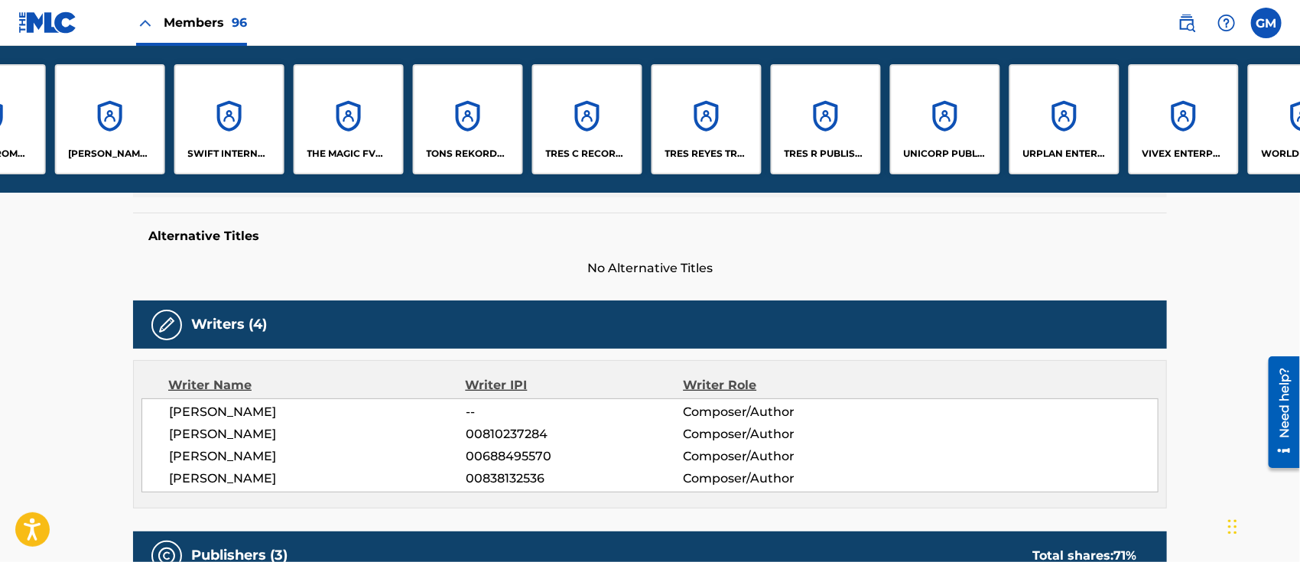
scroll to position [0, 10178]
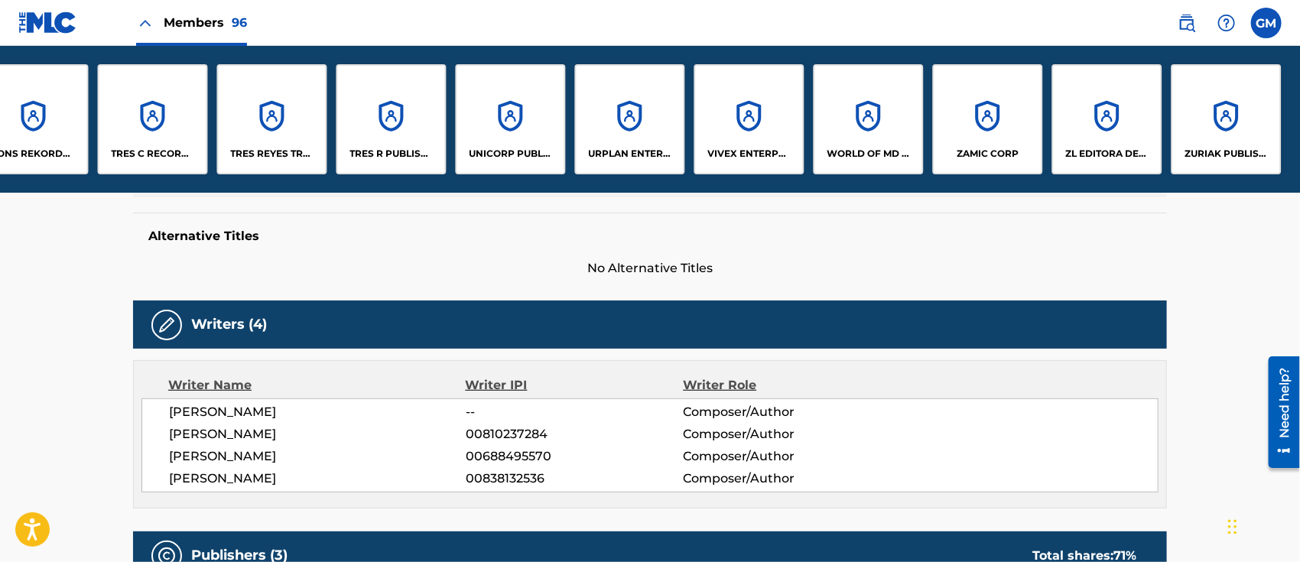
click at [506, 132] on div "UNICORP PUBLISHING, LLC" at bounding box center [511, 119] width 110 height 110
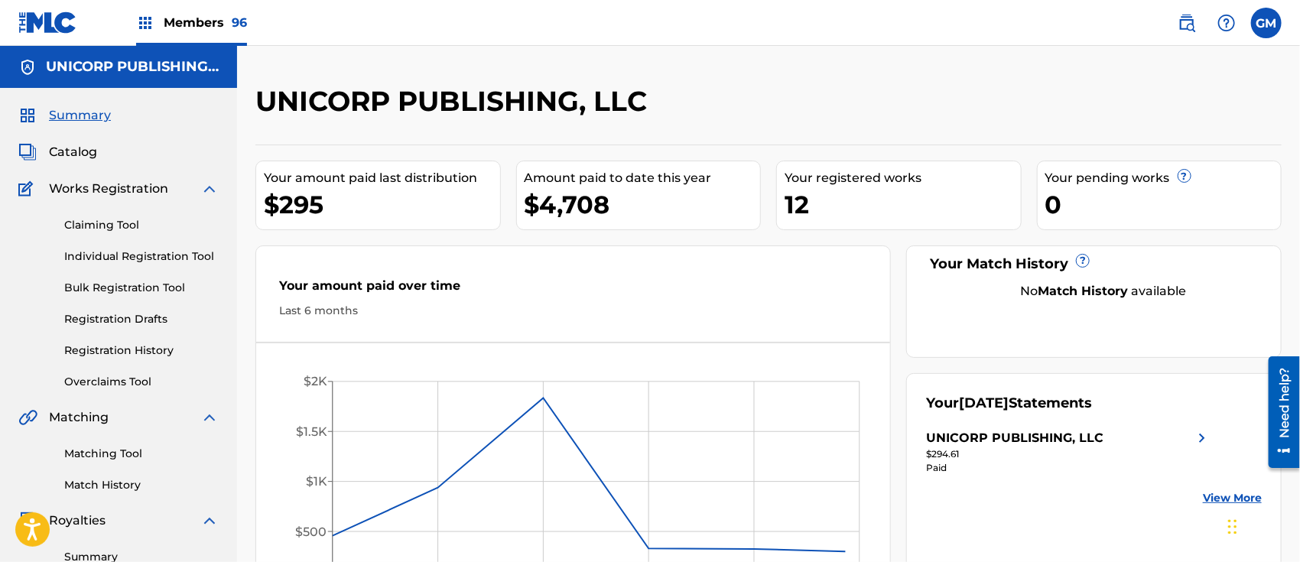
click at [83, 146] on span "Catalog" at bounding box center [73, 152] width 48 height 18
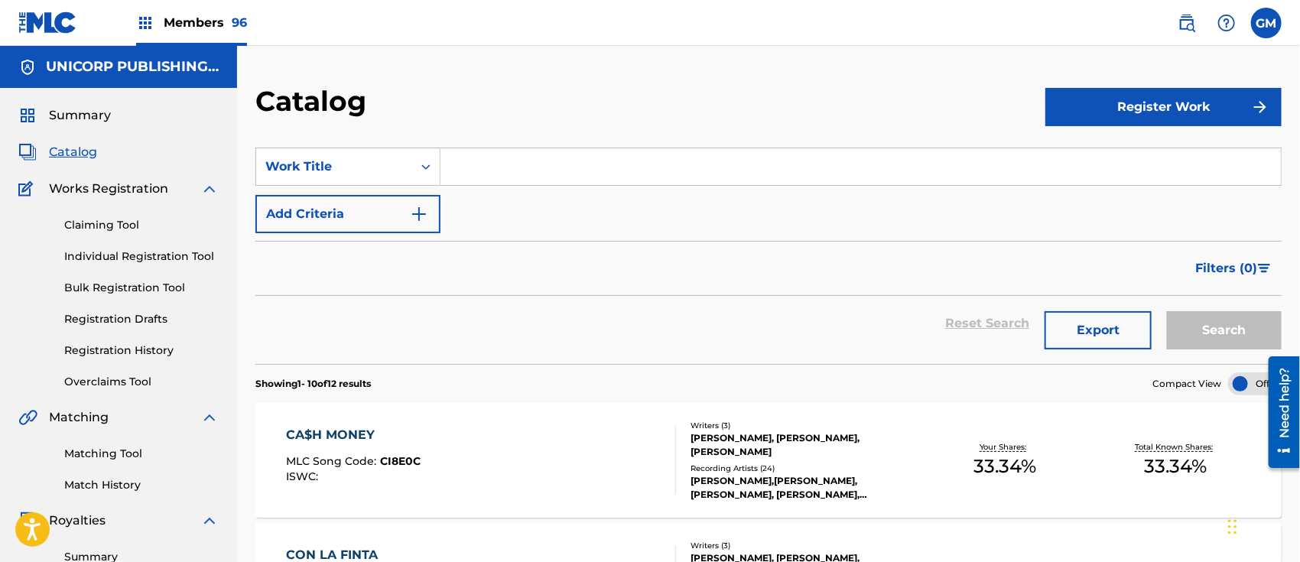
click at [514, 173] on input "Search Form" at bounding box center [860, 166] width 840 height 37
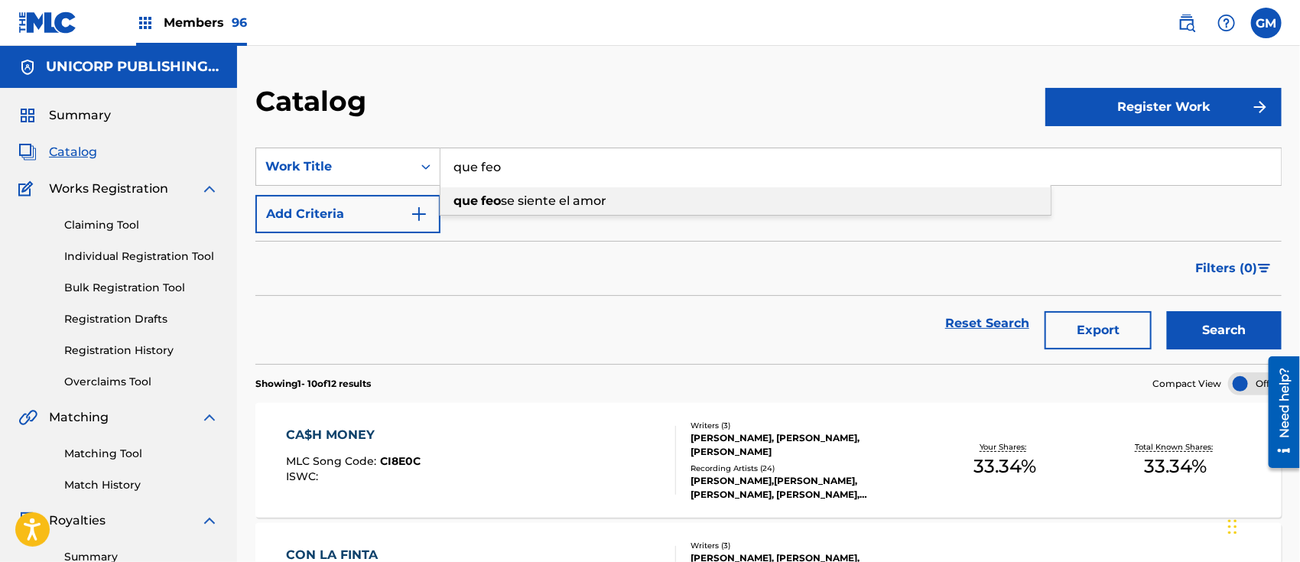
click at [553, 199] on span "se siente el amor" at bounding box center [554, 200] width 106 height 15
type input "que feo se siente el amor"
click at [1167, 311] on button "Search" at bounding box center [1224, 330] width 115 height 38
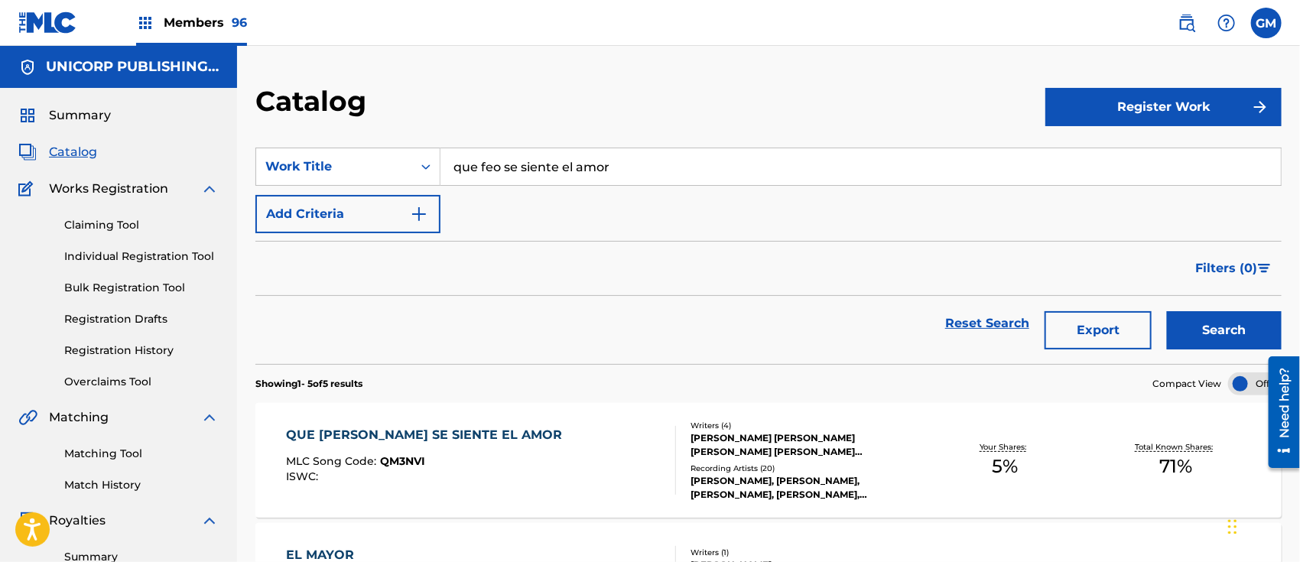
click at [731, 436] on div "[PERSON_NAME] [PERSON_NAME] [PERSON_NAME] [PERSON_NAME] [PERSON_NAME] HUEZ, [PE…" at bounding box center [804, 445] width 229 height 28
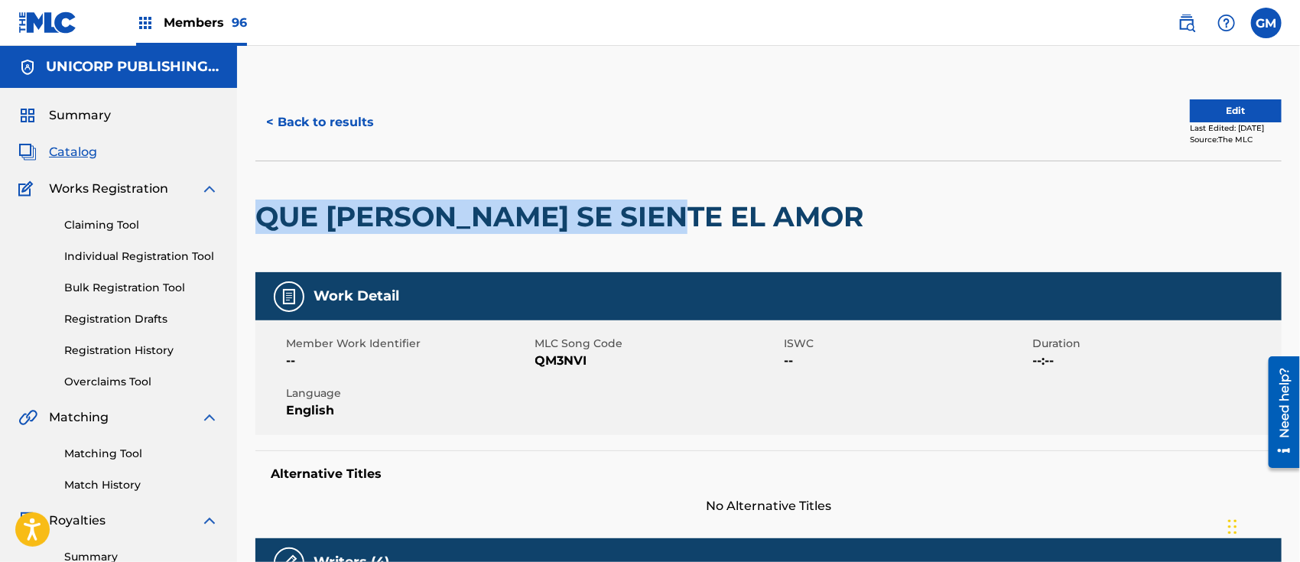
drag, startPoint x: 261, startPoint y: 212, endPoint x: 679, endPoint y: 209, distance: 417.5
click at [679, 209] on h2 "QUE [PERSON_NAME] SE SIENTE EL AMOR" at bounding box center [563, 217] width 616 height 34
copy h2 "QUE [PERSON_NAME] SE SIENTE EL AMOR"
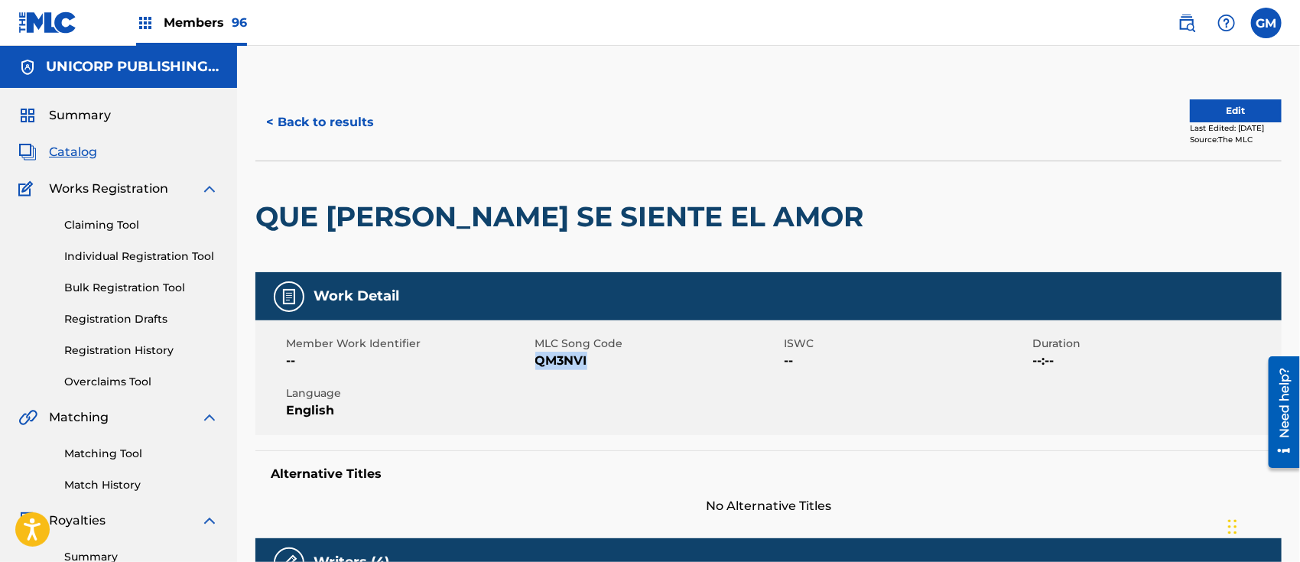
drag, startPoint x: 622, startPoint y: 357, endPoint x: 537, endPoint y: 357, distance: 85.6
click at [537, 357] on span "QM3NVI" at bounding box center [657, 361] width 245 height 18
copy span "QM3NVI"
click at [157, 340] on div "Claiming Tool Individual Registration Tool Bulk Registration Tool Registration …" at bounding box center [118, 294] width 200 height 192
click at [148, 347] on link "Registration History" at bounding box center [141, 351] width 154 height 16
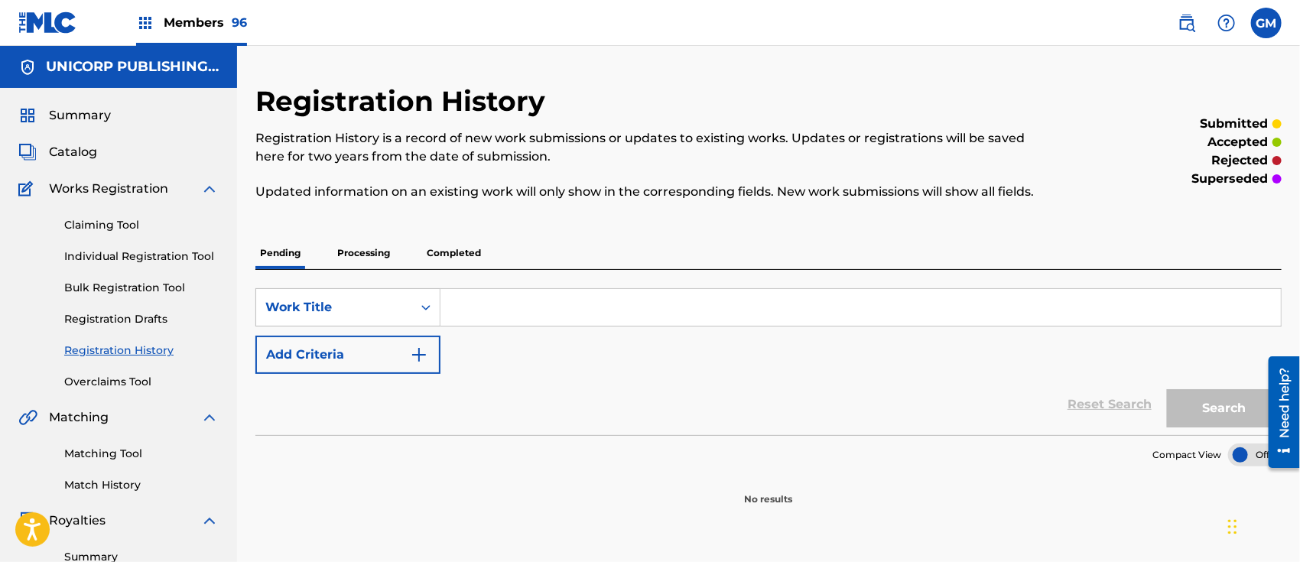
click at [360, 242] on p "Processing" at bounding box center [364, 253] width 62 height 32
click at [441, 248] on p "Completed" at bounding box center [453, 253] width 63 height 32
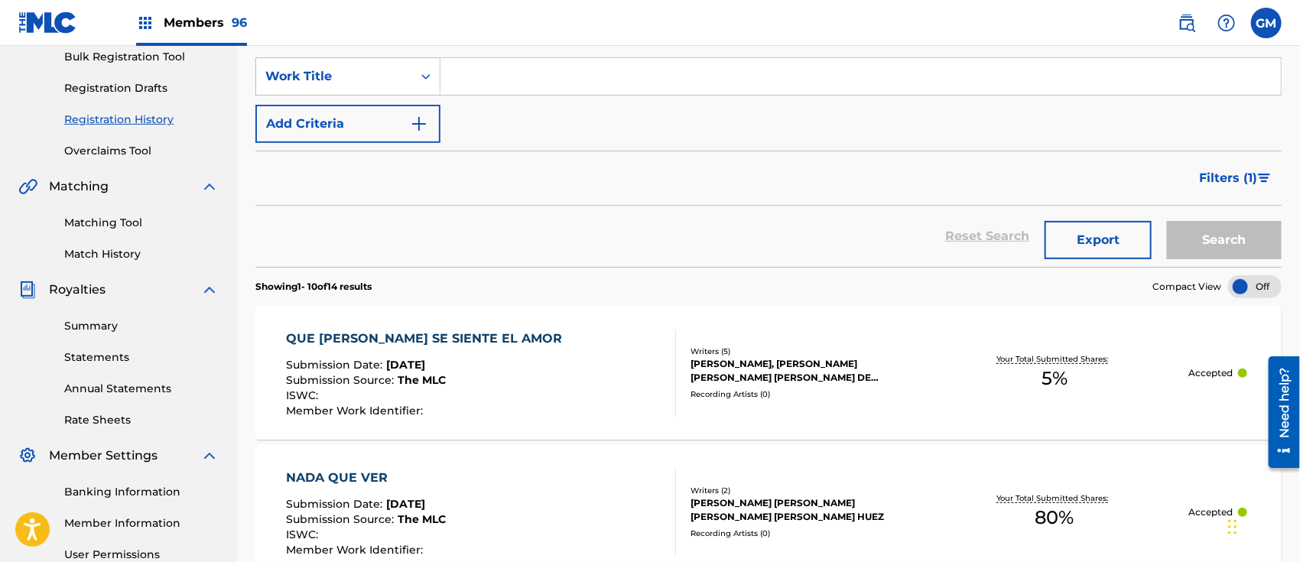
scroll to position [238, 0]
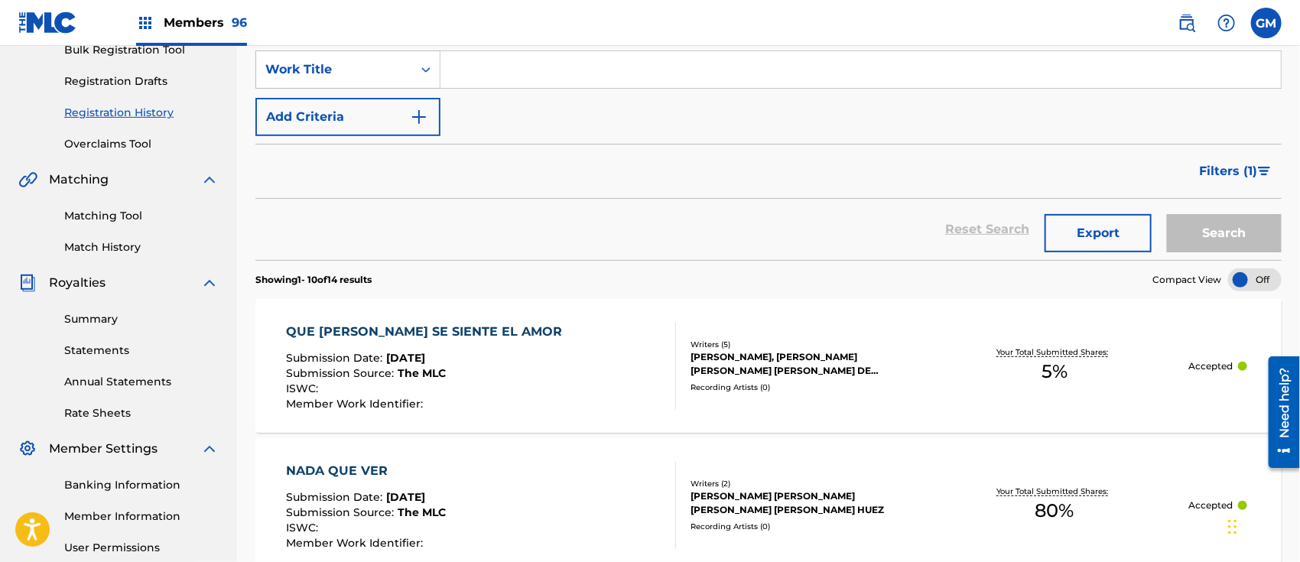
click at [529, 362] on div "QUE FEO SE SIENTE EL AMOR Submission Date : [DATE] Submission Source : The MLC …" at bounding box center [481, 366] width 390 height 87
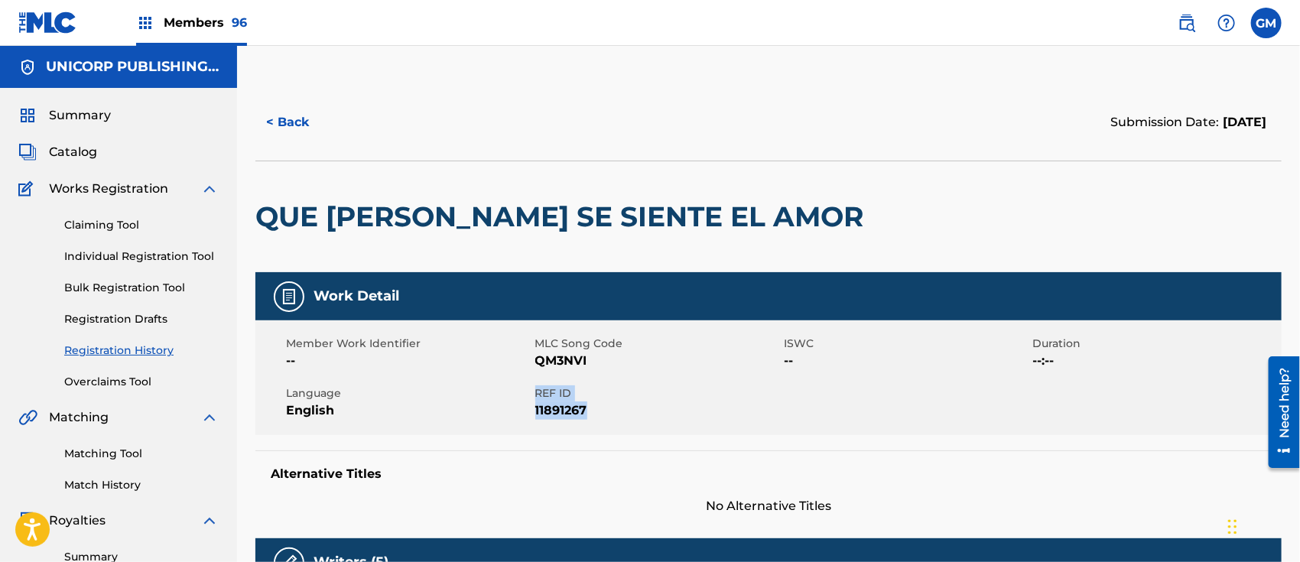
drag, startPoint x: 570, startPoint y: 417, endPoint x: 531, endPoint y: 414, distance: 39.9
click at [531, 414] on div "Member Work Identifier -- MLC Song Code QM3NVI ISWC -- Duration --:-- Language …" at bounding box center [768, 377] width 1026 height 115
copy div "REF ID 11891267"
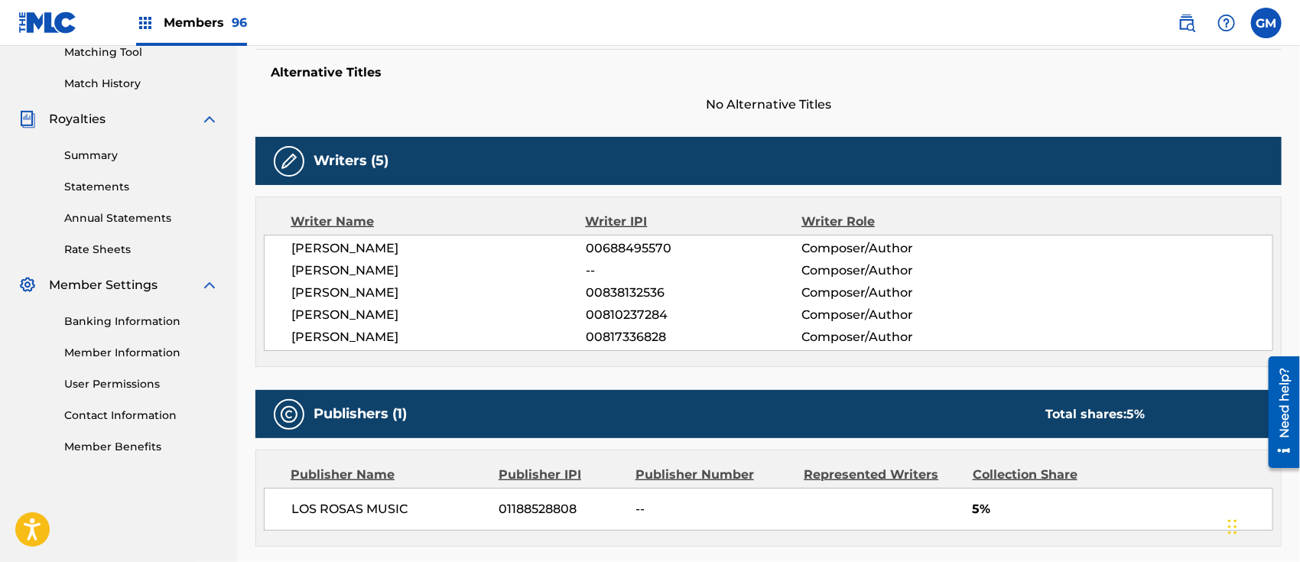
scroll to position [639, 0]
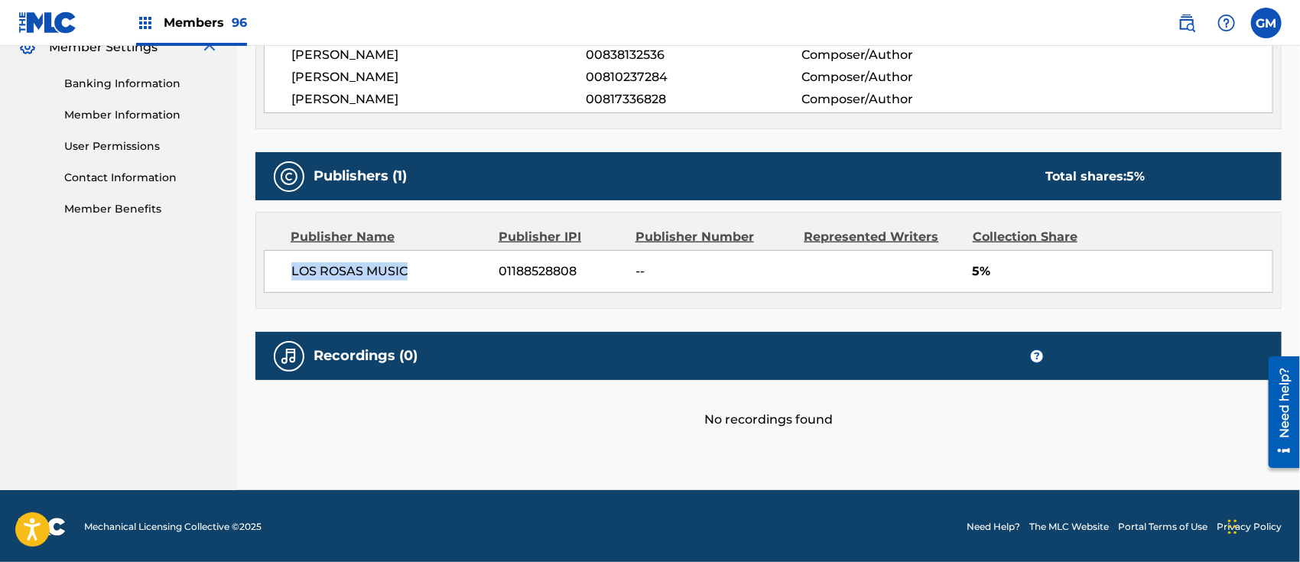
drag, startPoint x: 291, startPoint y: 273, endPoint x: 416, endPoint y: 272, distance: 124.6
click at [416, 272] on span "LOS ROSAS MUSIC" at bounding box center [389, 271] width 197 height 18
copy span "LOS ROSAS MUSIC"
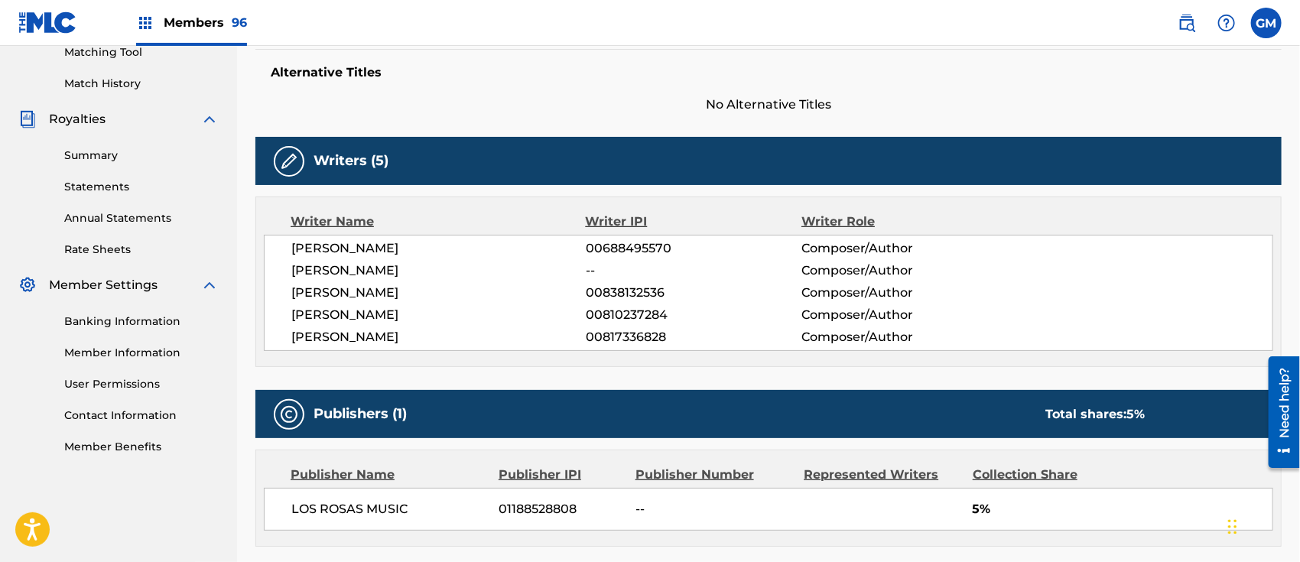
click at [180, 21] on span "Members 96" at bounding box center [205, 23] width 83 height 18
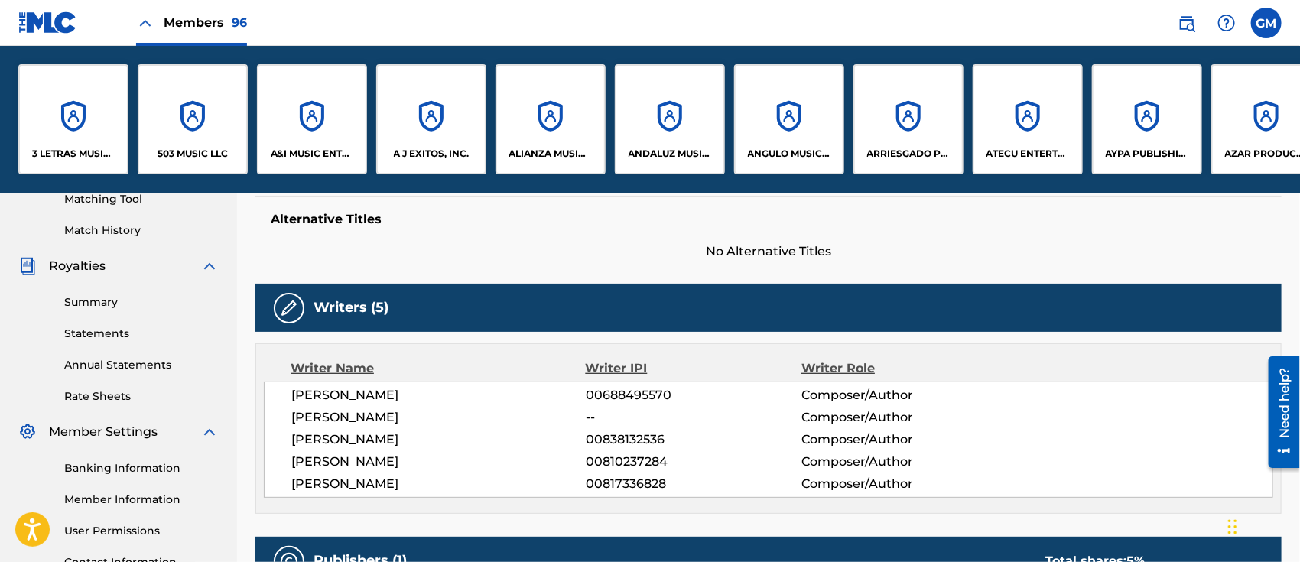
scroll to position [548, 0]
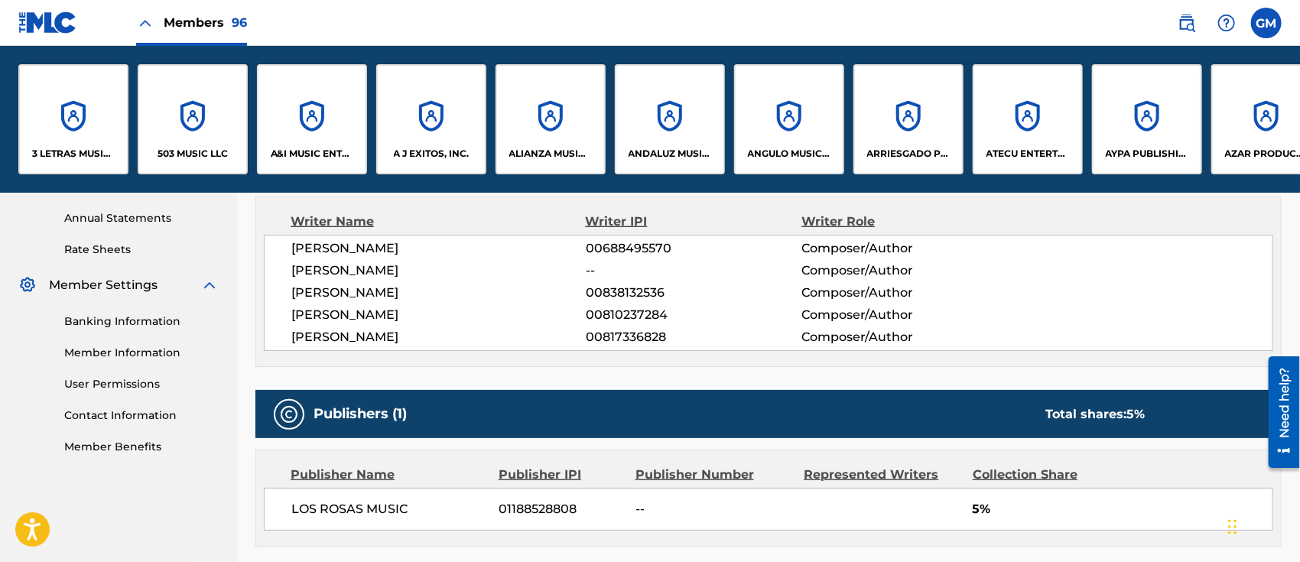
click at [300, 154] on p "A&I MUSIC ENTERTAINMENT, INC" at bounding box center [312, 154] width 83 height 14
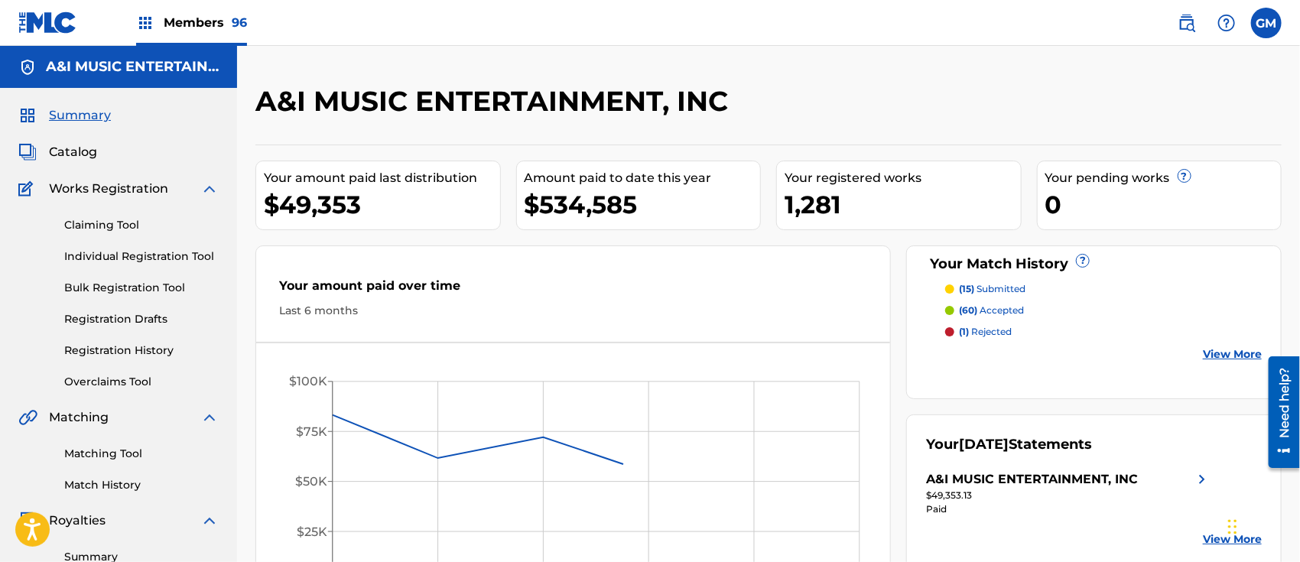
drag, startPoint x: 76, startPoint y: 142, endPoint x: 226, endPoint y: 154, distance: 150.4
click at [76, 141] on div "Summary Catalog Works Registration Claiming Tool Individual Registration Tool B…" at bounding box center [118, 481] width 237 height 787
click at [73, 148] on span "Catalog" at bounding box center [73, 152] width 48 height 18
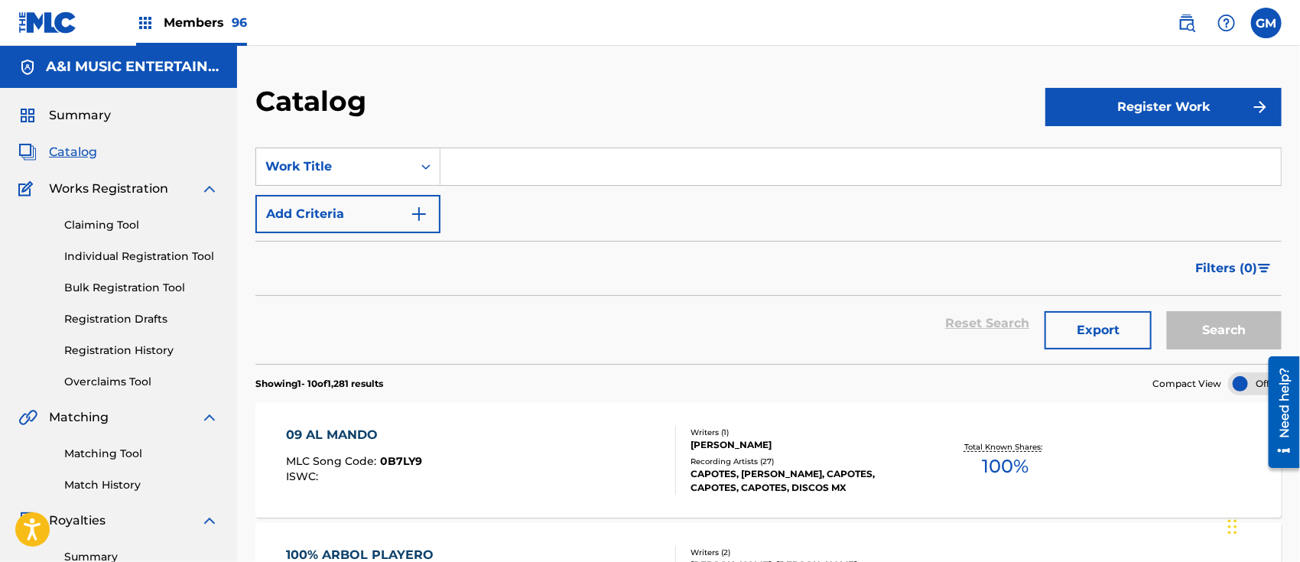
click at [493, 160] on input "Search Form" at bounding box center [860, 166] width 840 height 37
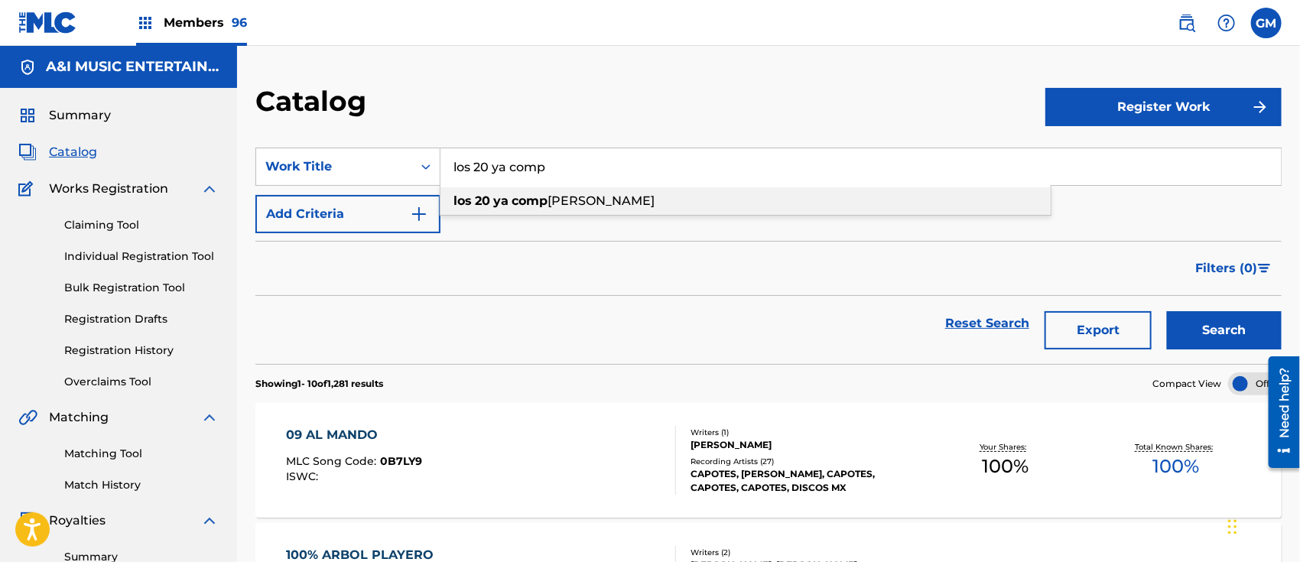
click at [529, 200] on strong "comp" at bounding box center [530, 200] width 36 height 15
type input "los 20 ya completo"
click at [1167, 311] on button "Search" at bounding box center [1224, 330] width 115 height 38
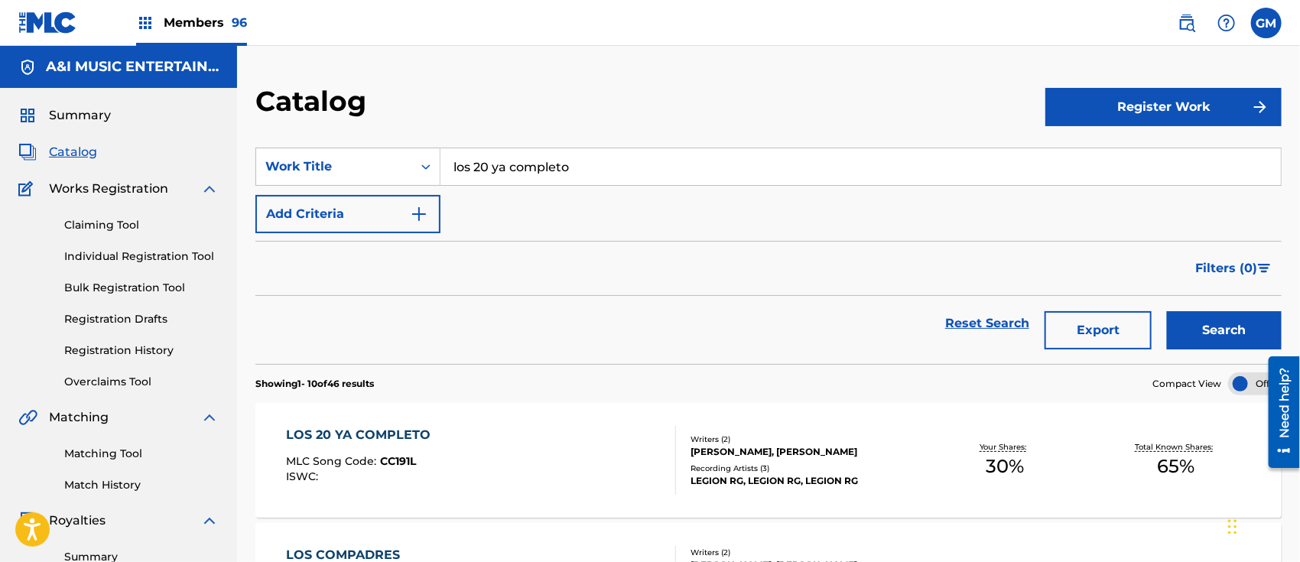
click at [473, 461] on div "LOS 20 YA COMPLETO MLC Song Code : CC191L ISWC :" at bounding box center [481, 460] width 390 height 69
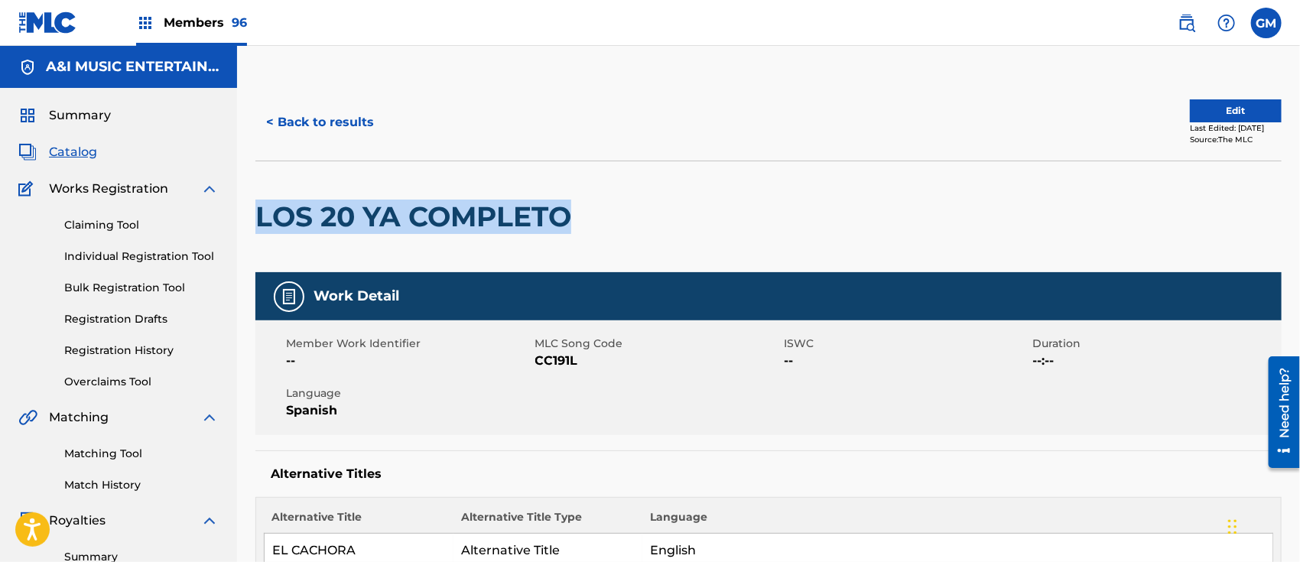
drag, startPoint x: 261, startPoint y: 213, endPoint x: 572, endPoint y: 232, distance: 311.1
click at [573, 232] on h2 "LOS 20 YA COMPLETO" at bounding box center [416, 217] width 323 height 34
copy h2 "LOS 20 YA COMPLETO"
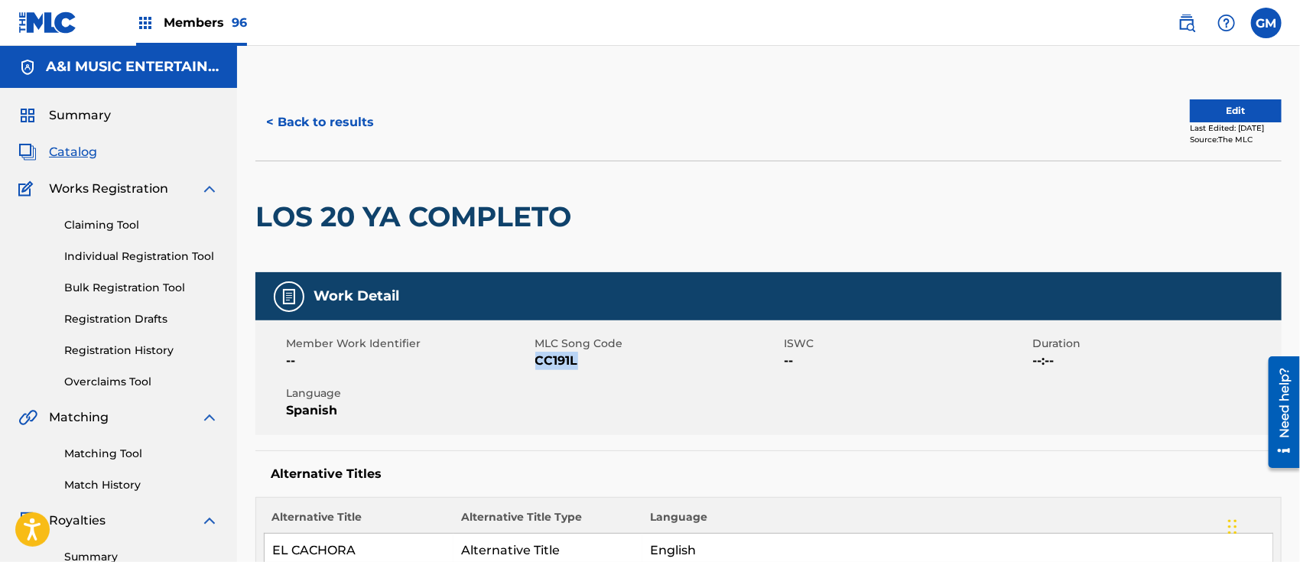
drag, startPoint x: 587, startPoint y: 364, endPoint x: 538, endPoint y: 364, distance: 48.9
click at [538, 364] on span "CC191L" at bounding box center [657, 361] width 245 height 18
copy span "CC191L"
click at [144, 344] on link "Registration History" at bounding box center [141, 351] width 154 height 16
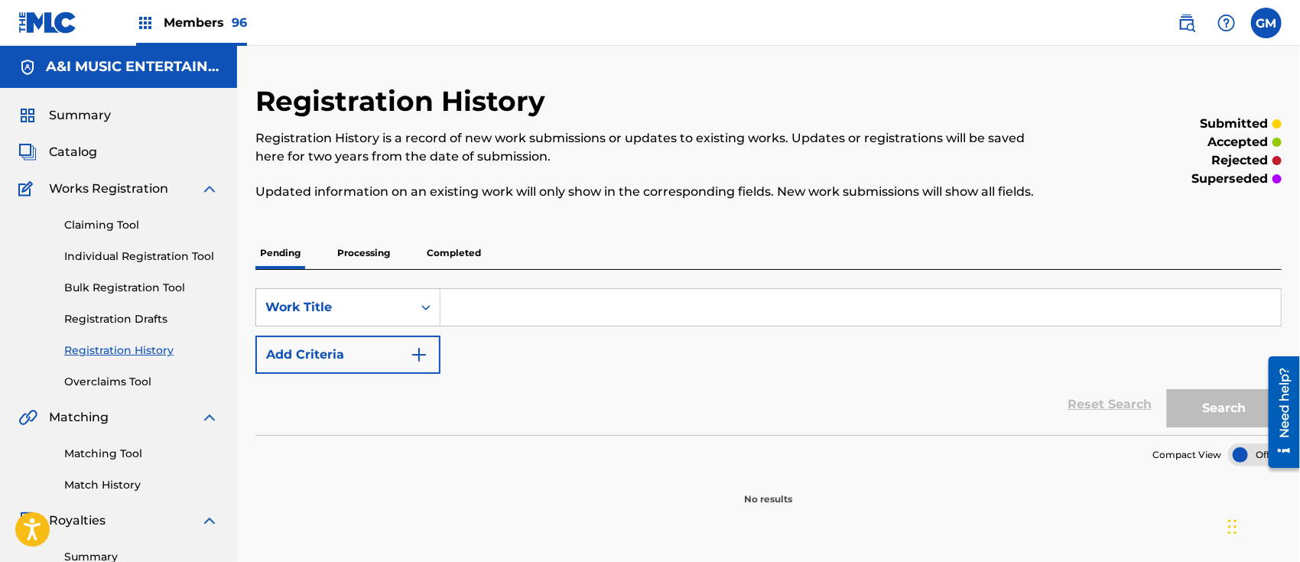
click at [359, 245] on p "Processing" at bounding box center [364, 253] width 62 height 32
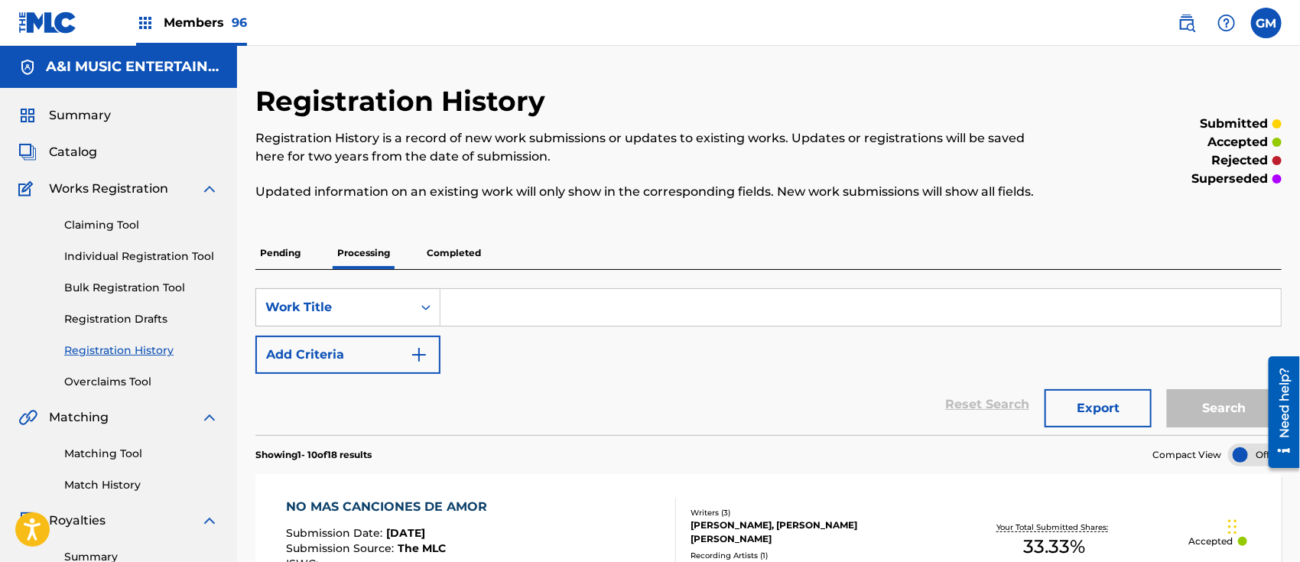
click at [623, 315] on input "Search Form" at bounding box center [860, 307] width 840 height 37
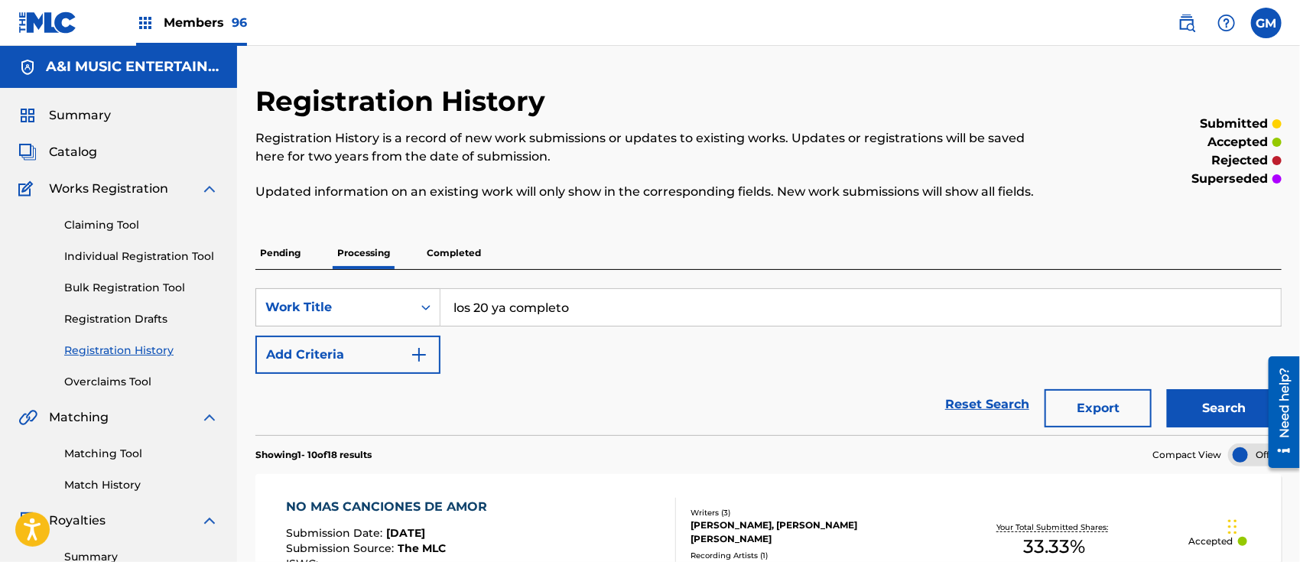
type input "los 20 ya completo"
click at [1167, 389] on button "Search" at bounding box center [1224, 408] width 115 height 38
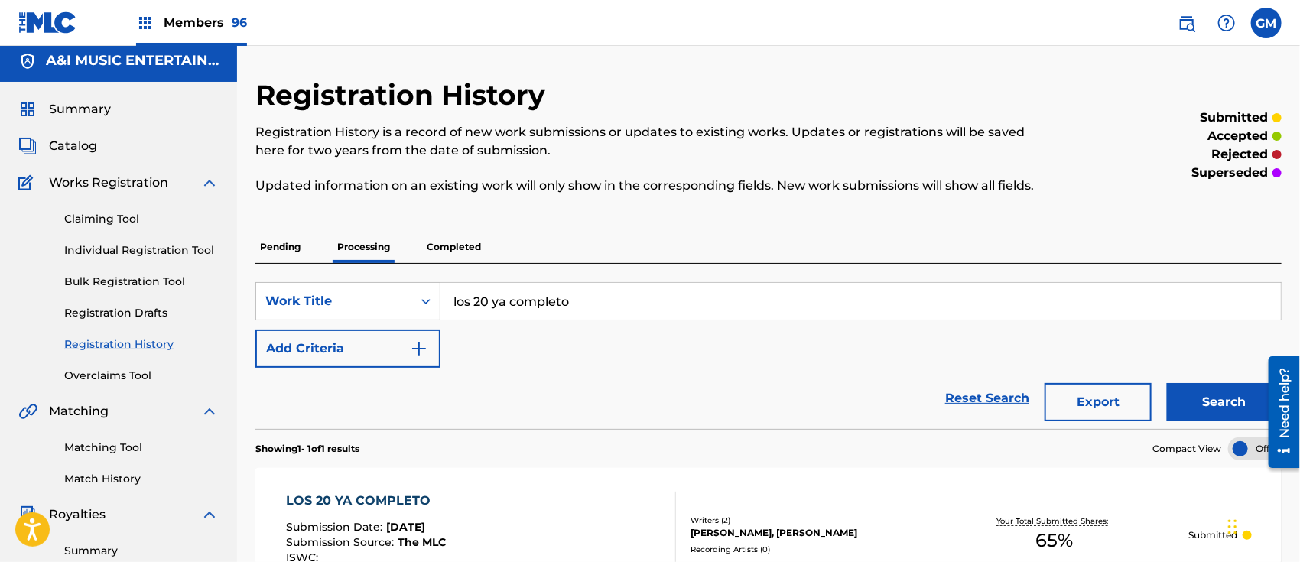
scroll to position [15, 0]
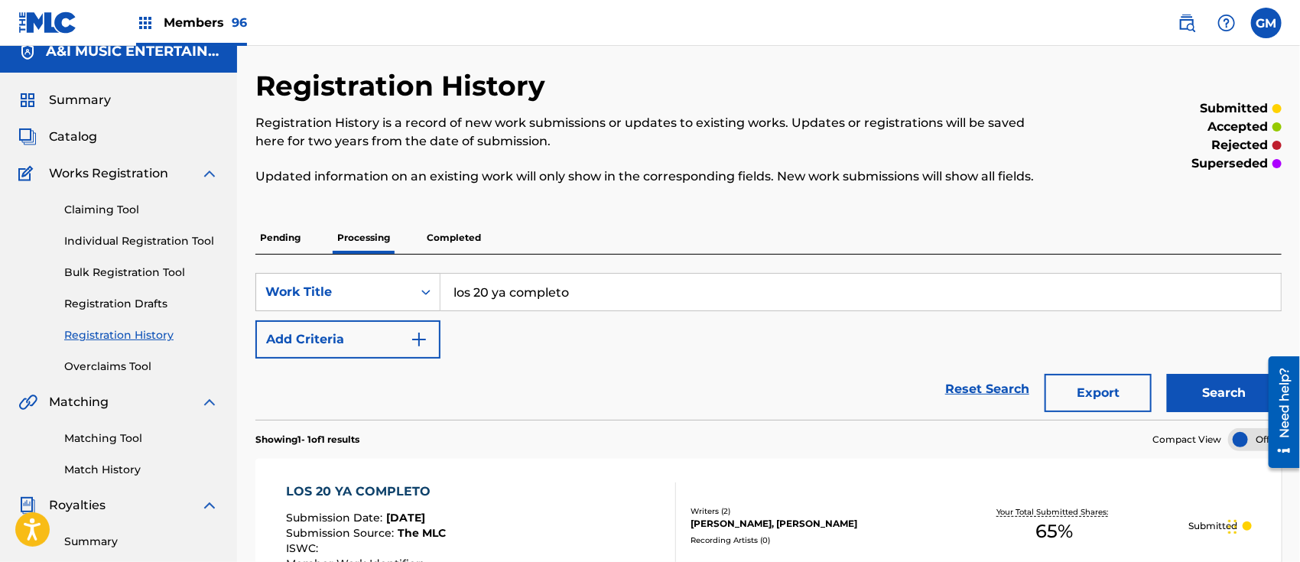
click at [1181, 22] on img at bounding box center [1186, 23] width 18 height 18
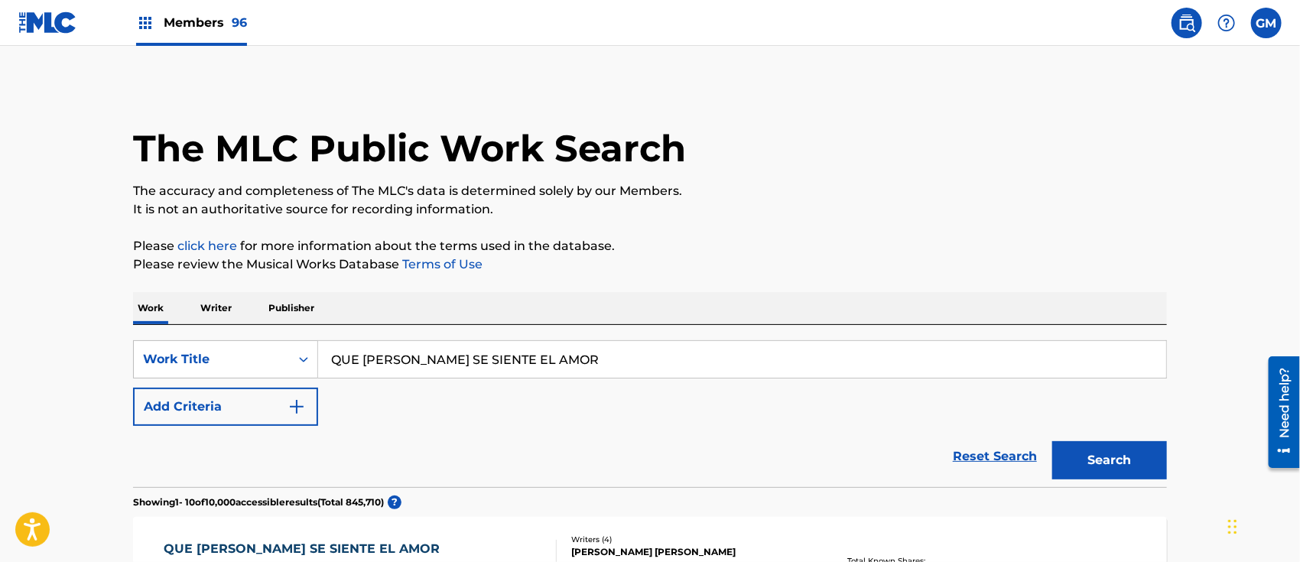
drag, startPoint x: 573, startPoint y: 362, endPoint x: 335, endPoint y: 347, distance: 238.3
click at [335, 347] on input "QUE [PERSON_NAME] SE SIENTE EL AMOR" at bounding box center [742, 359] width 848 height 37
type input "el senor talento"
click at [398, 385] on div "el senor talento" at bounding box center [627, 394] width 618 height 28
click at [1080, 456] on button "Search" at bounding box center [1109, 460] width 115 height 38
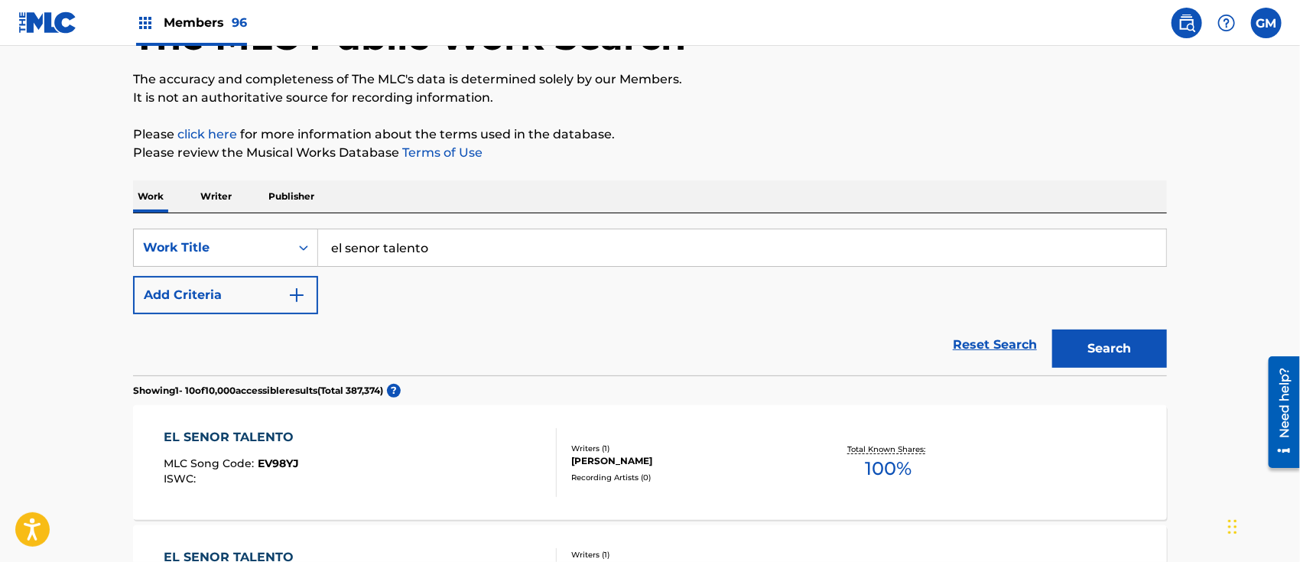
scroll to position [342, 0]
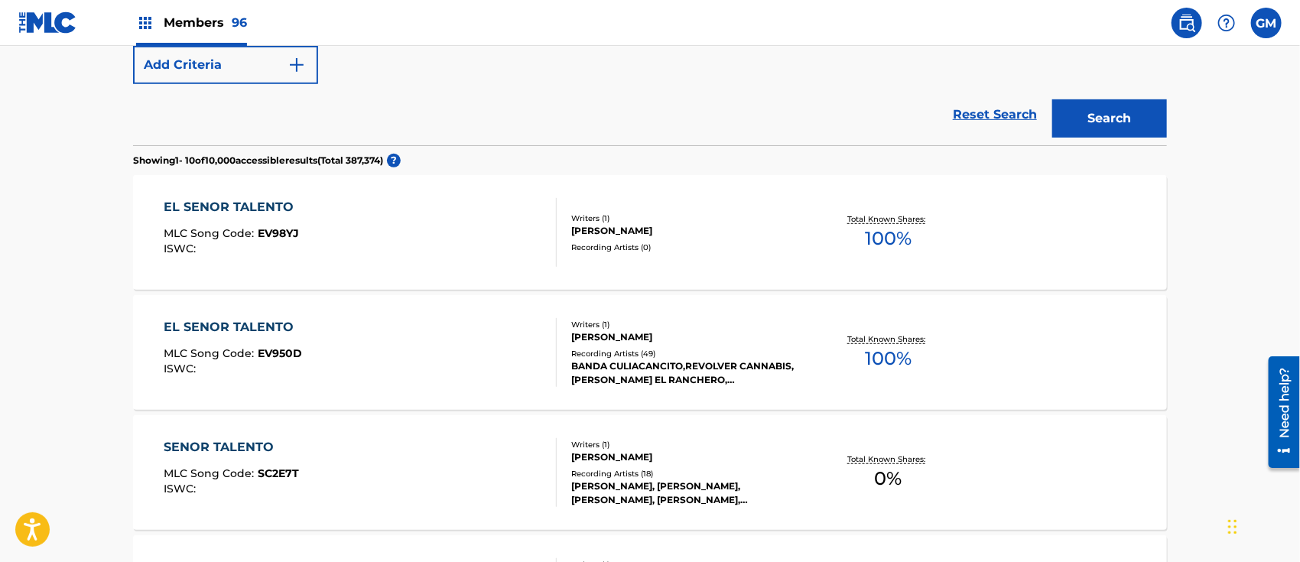
click at [499, 356] on div "EL SENOR TALENTO MLC Song Code : EV950D ISWC :" at bounding box center [360, 352] width 393 height 69
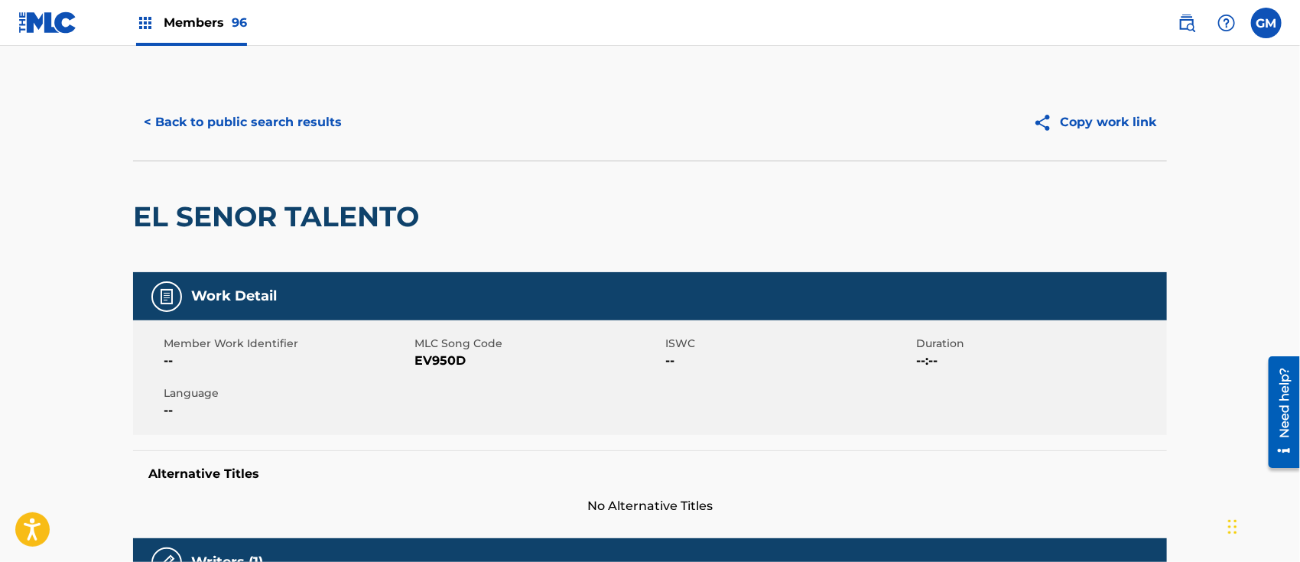
click at [313, 129] on button "< Back to public search results" at bounding box center [242, 122] width 219 height 38
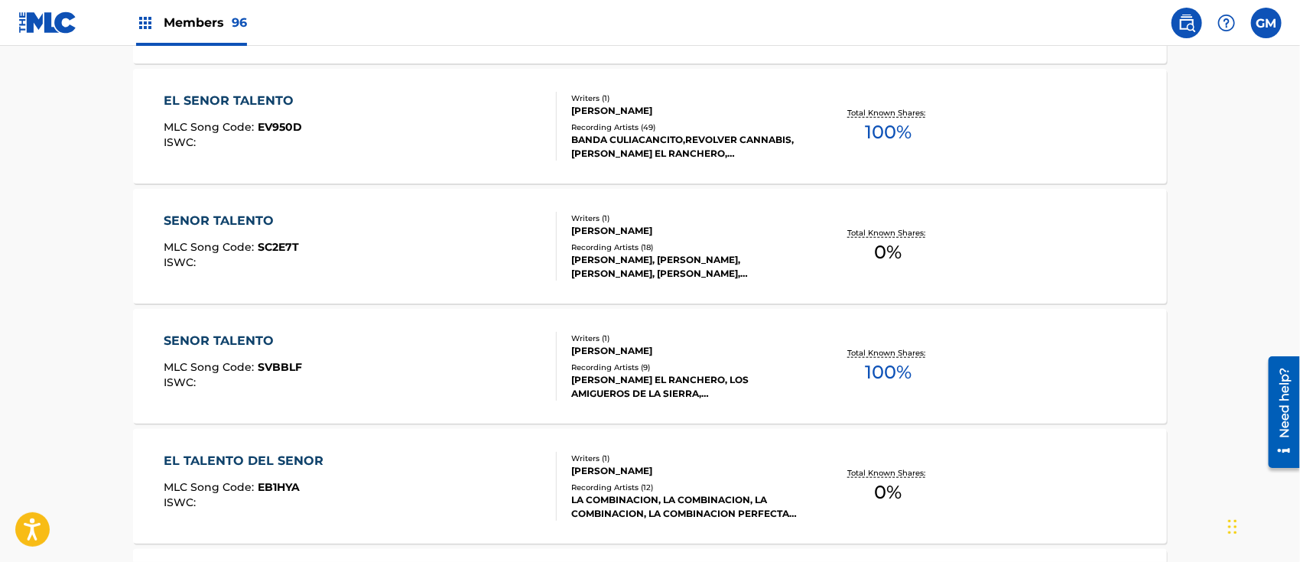
scroll to position [572, 0]
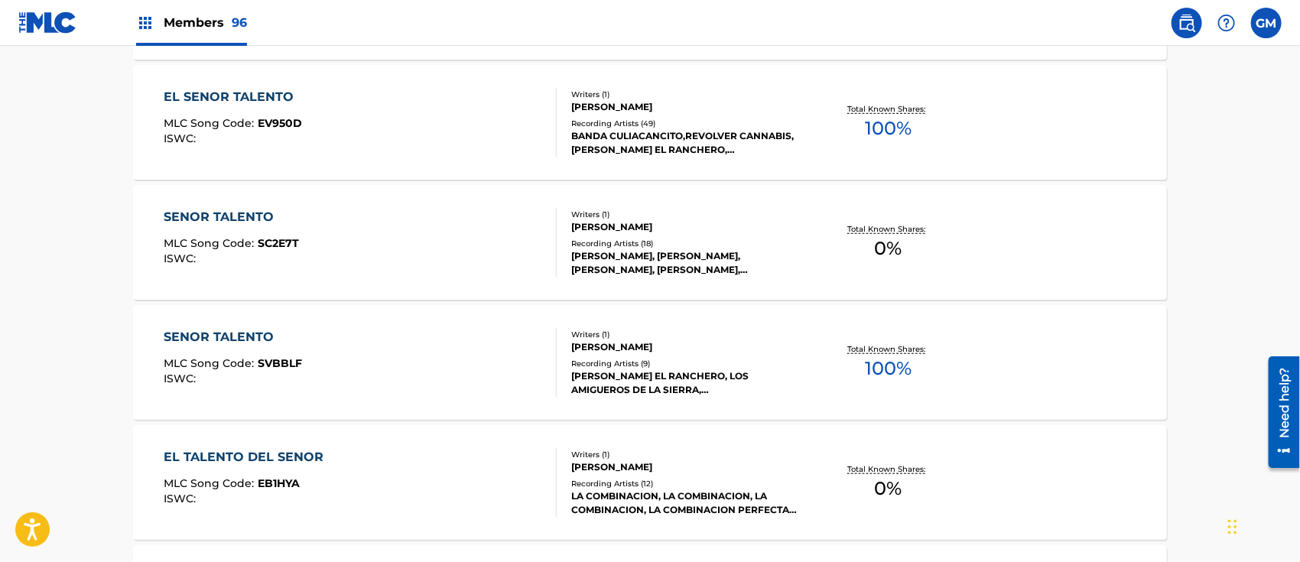
click at [447, 242] on div "SENOR TALENTO MLC Song Code : SC2E7T ISWC :" at bounding box center [360, 242] width 393 height 69
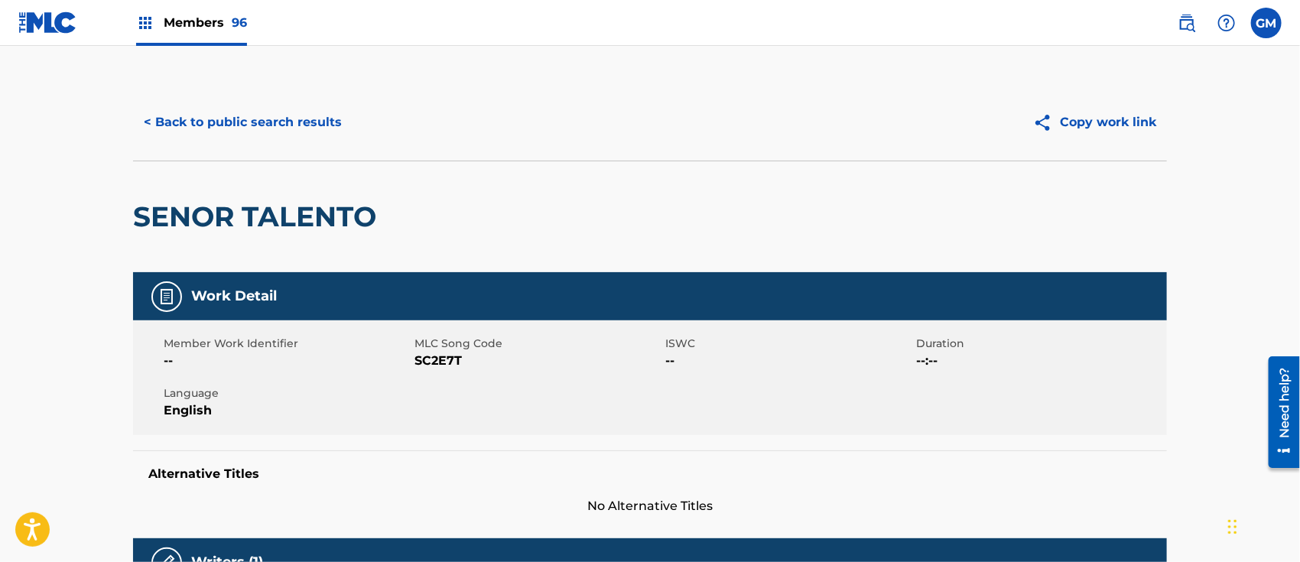
click at [293, 122] on button "< Back to public search results" at bounding box center [242, 122] width 219 height 38
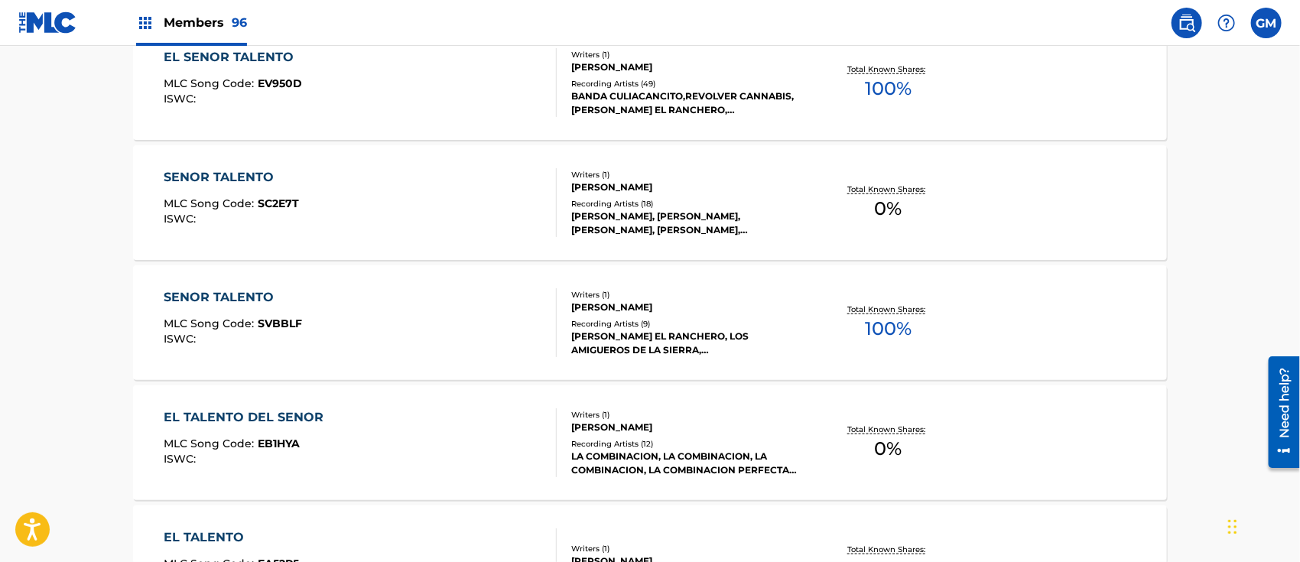
click at [362, 320] on div "SENOR TALENTO MLC Song Code : SVBBLF ISWC :" at bounding box center [360, 322] width 393 height 69
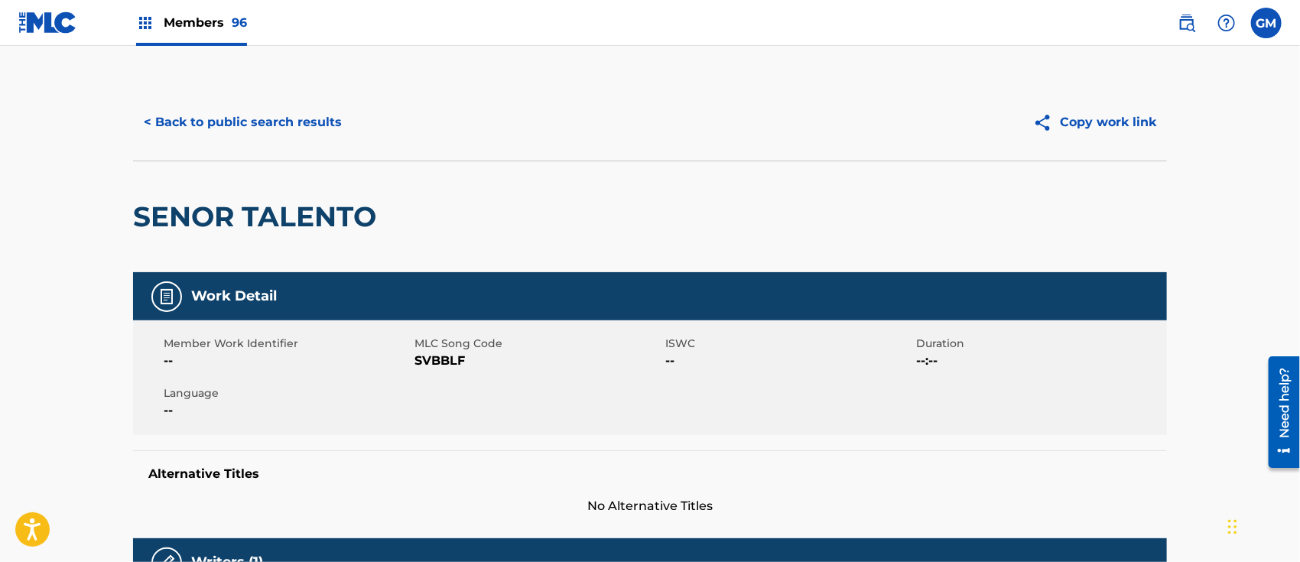
click at [297, 116] on button "< Back to public search results" at bounding box center [242, 122] width 219 height 38
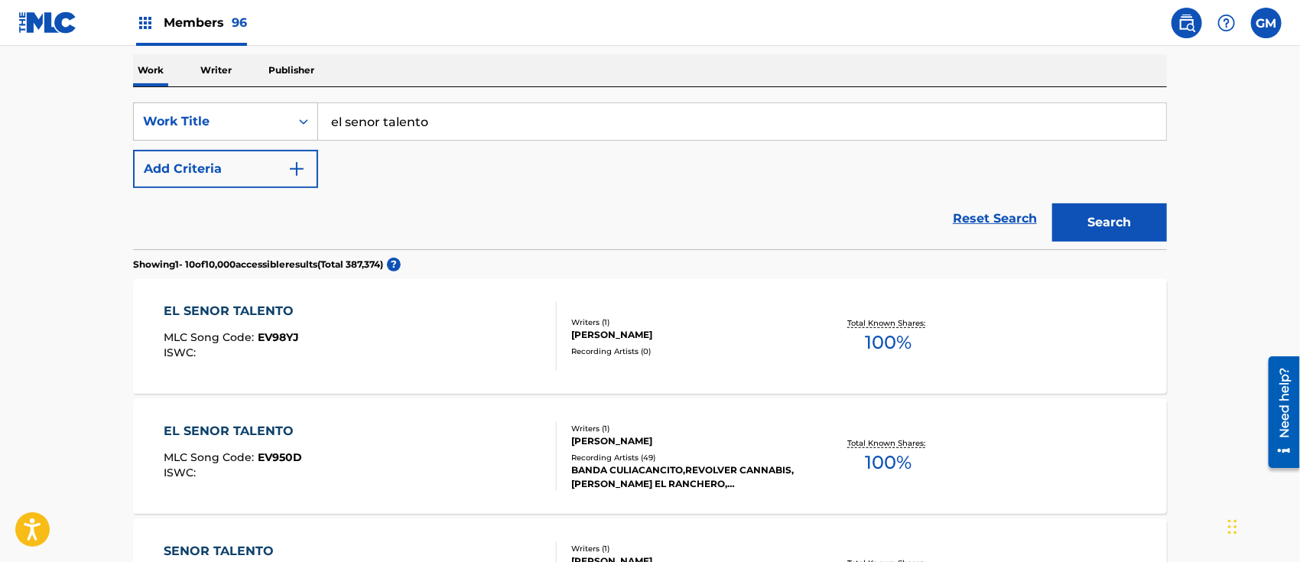
scroll to position [476, 0]
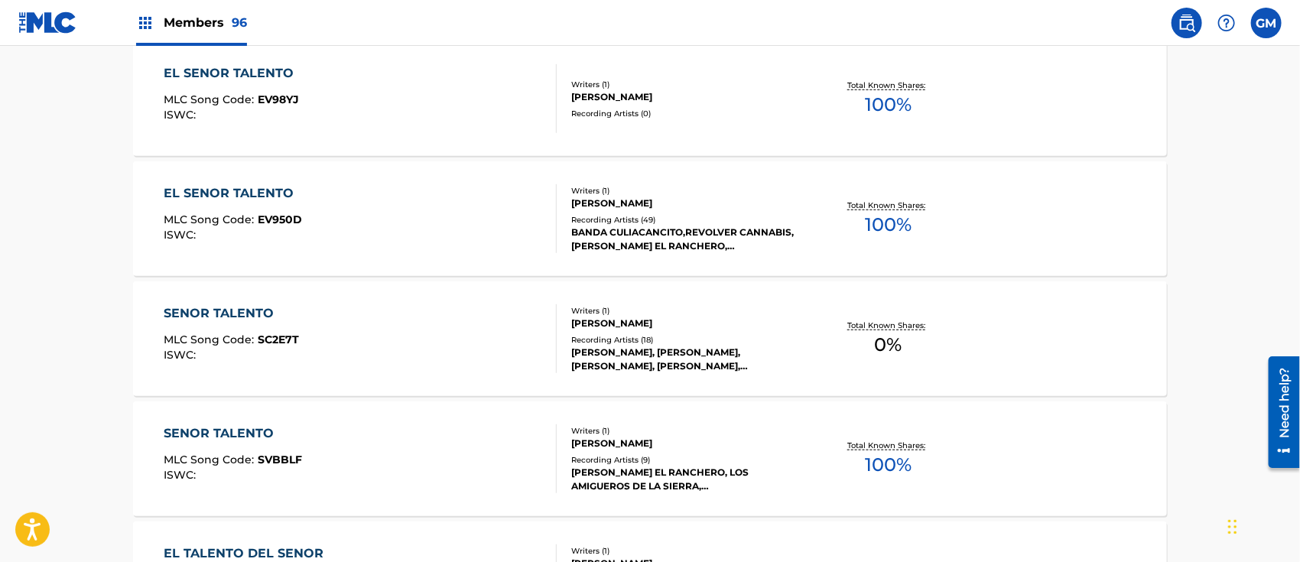
click at [349, 97] on div "EL SENOR TALENTO MLC Song Code : EV98YJ ISWC :" at bounding box center [360, 98] width 393 height 69
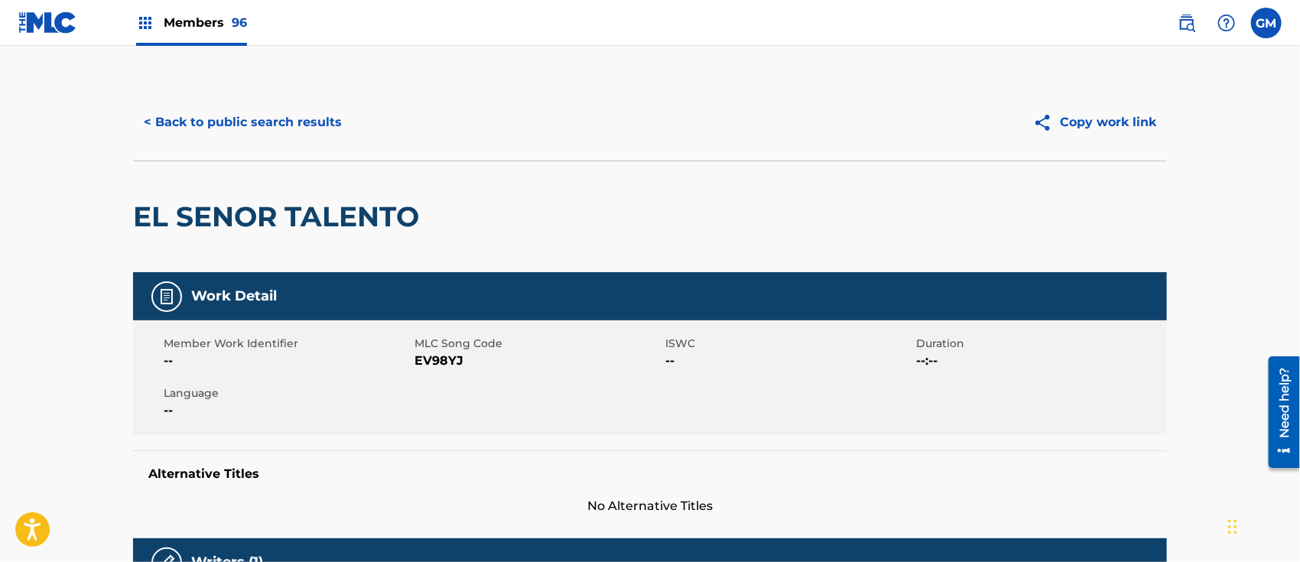
click at [293, 125] on button "< Back to public search results" at bounding box center [242, 122] width 219 height 38
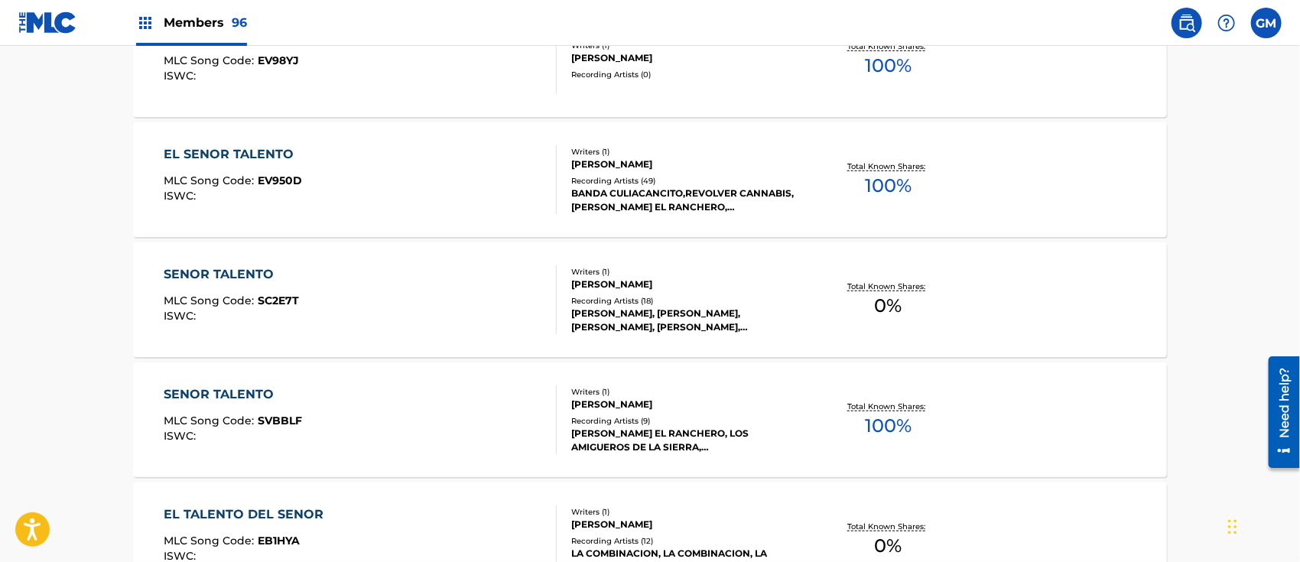
scroll to position [277, 0]
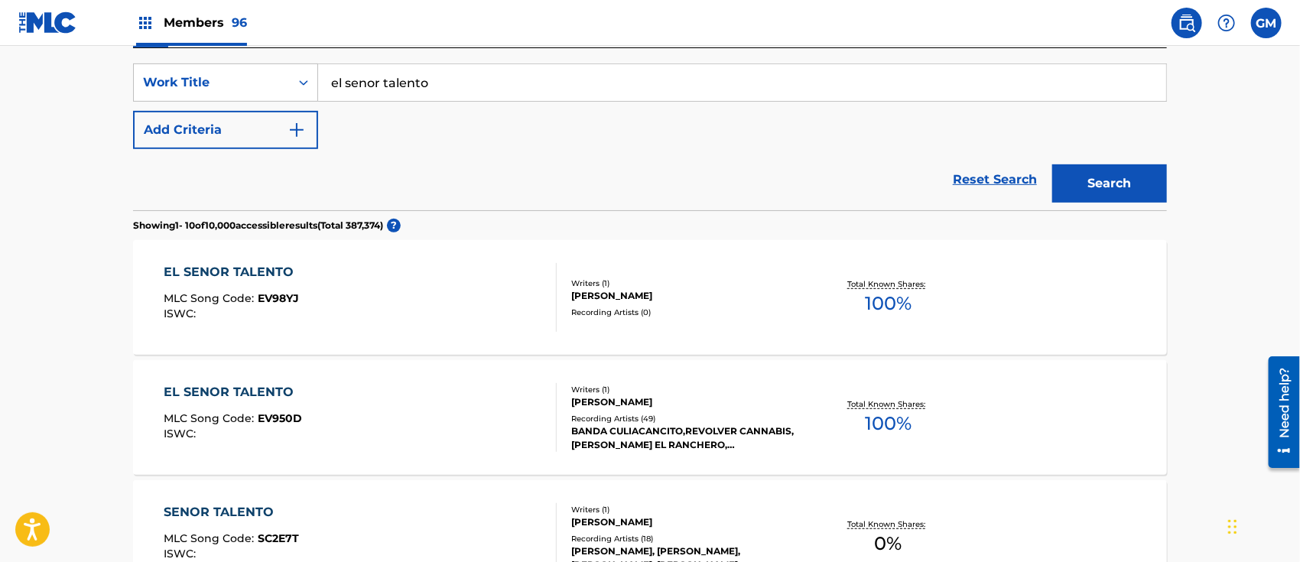
click at [393, 404] on div "EL SENOR TALENTO MLC Song Code : EV950D ISWC :" at bounding box center [360, 417] width 393 height 69
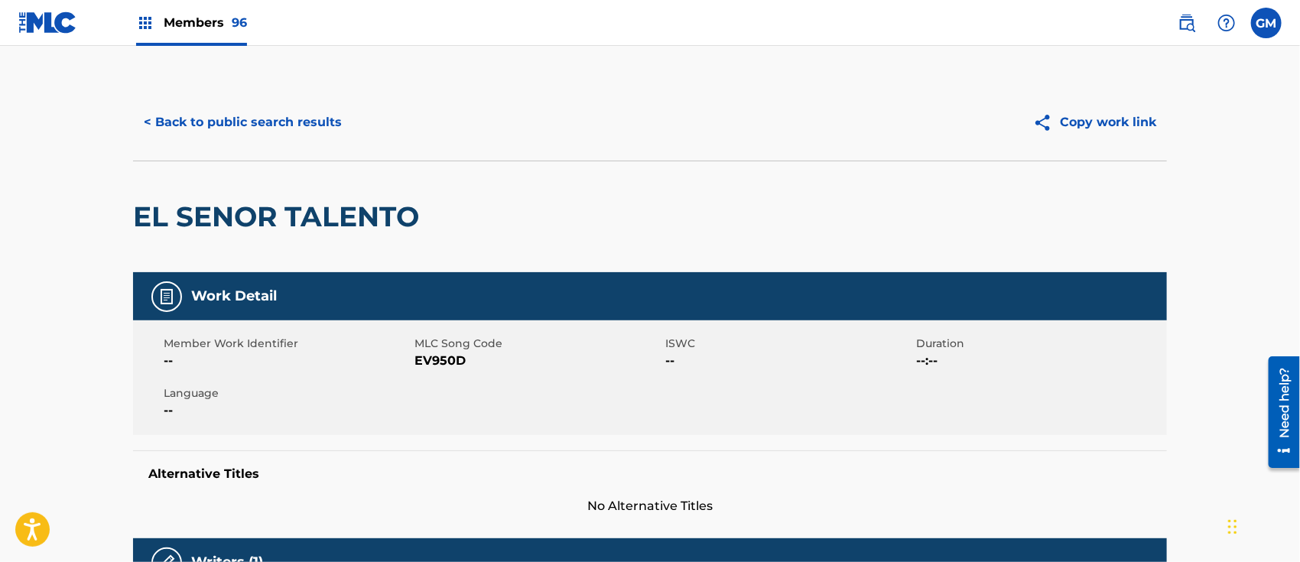
click at [287, 113] on button "< Back to public search results" at bounding box center [242, 122] width 219 height 38
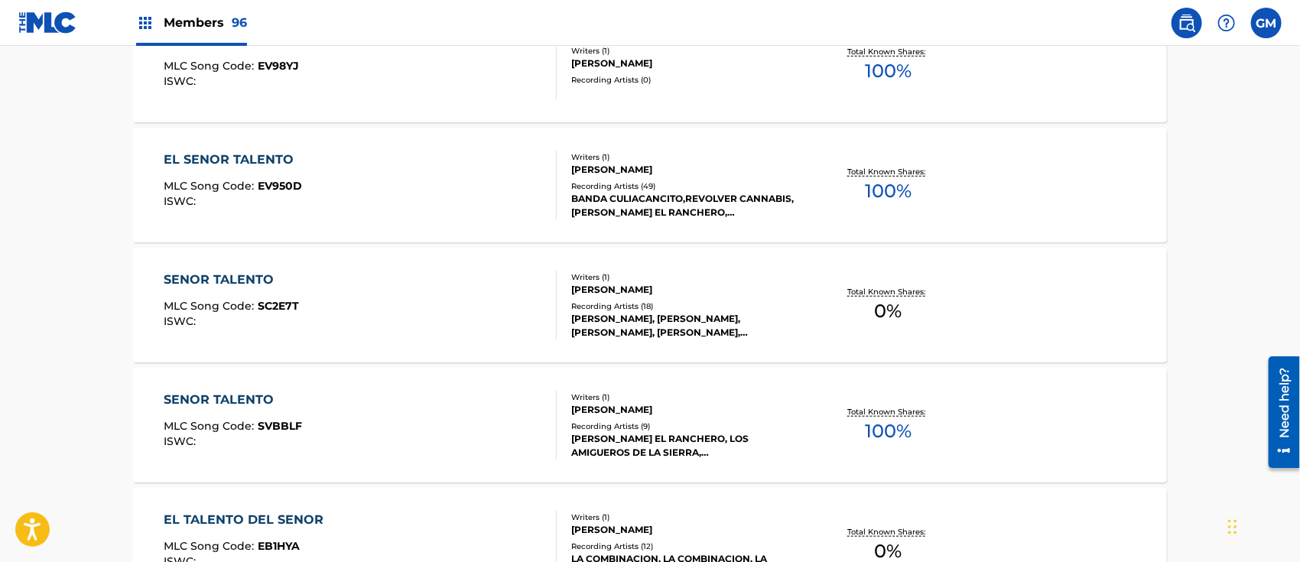
scroll to position [515, 0]
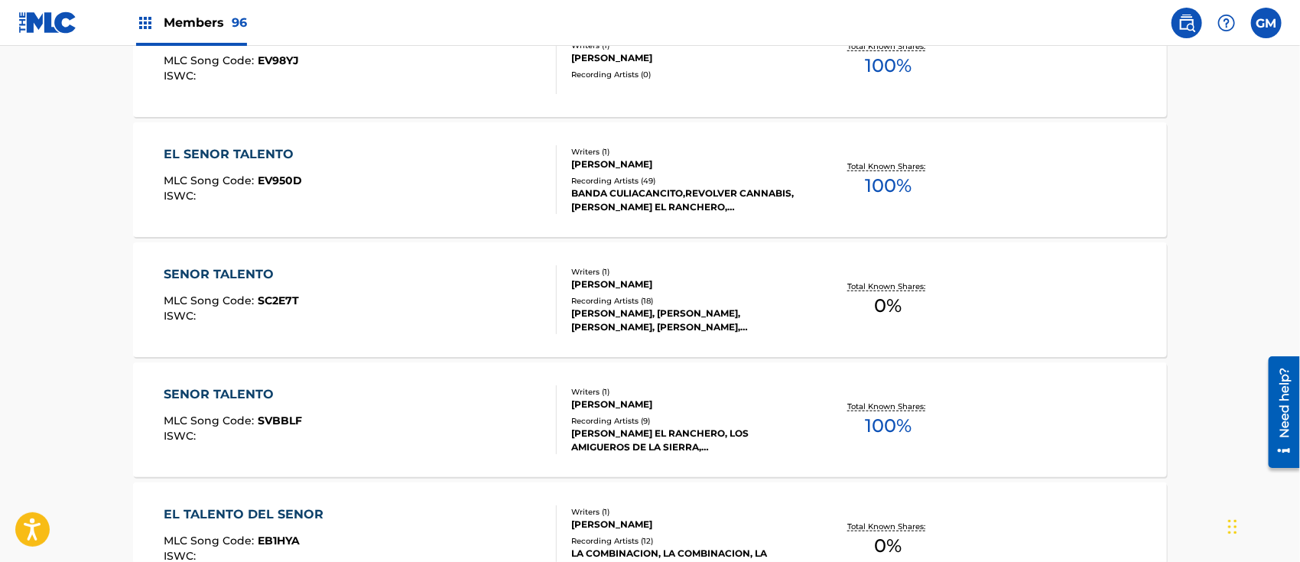
click at [410, 289] on div "SENOR TALENTO MLC Song Code : SC2E7T ISWC :" at bounding box center [360, 299] width 393 height 69
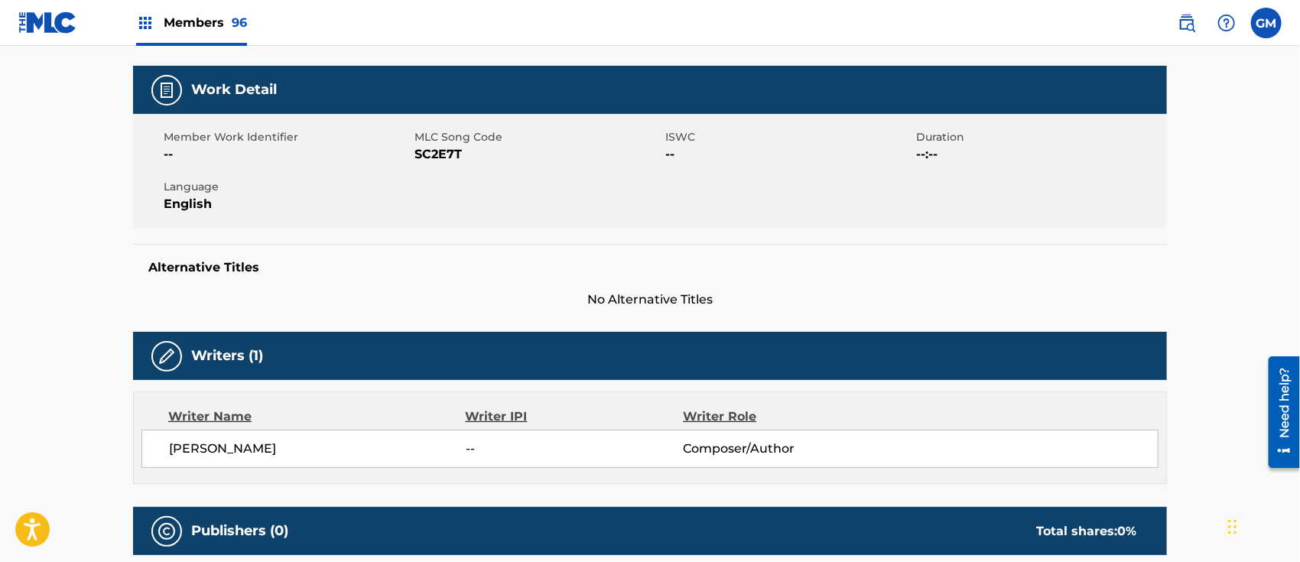
scroll to position [200, 0]
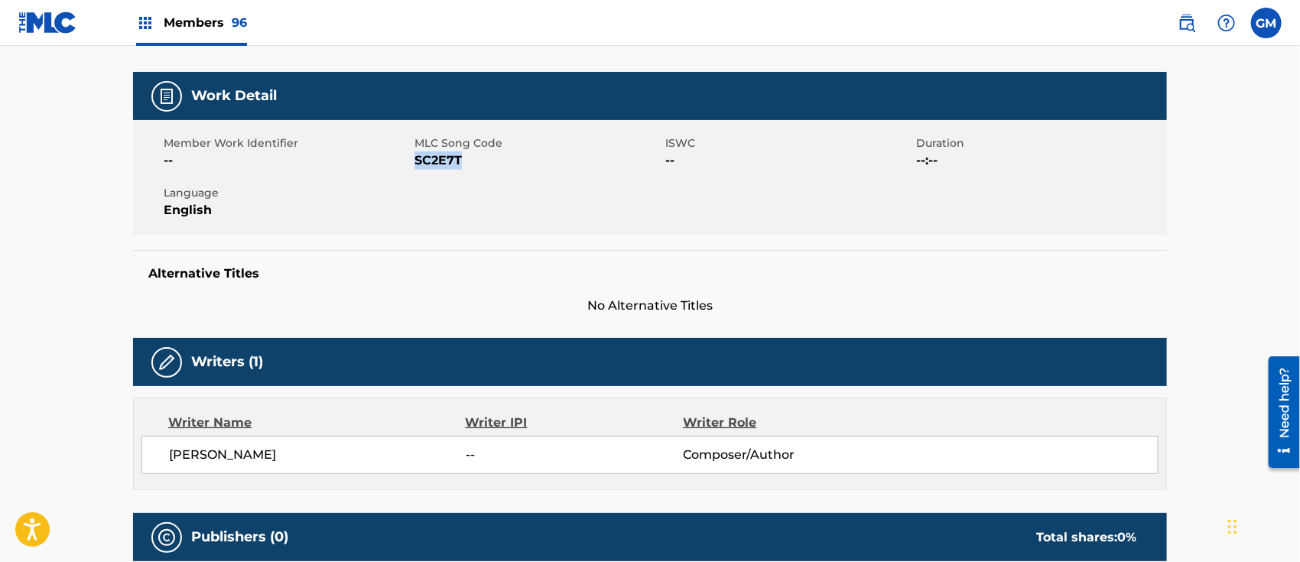
drag, startPoint x: 474, startPoint y: 158, endPoint x: 416, endPoint y: 166, distance: 58.7
click at [416, 166] on span "SC2E7T" at bounding box center [537, 160] width 247 height 18
copy span "SC2E7T"
click at [202, 15] on span "Members 96" at bounding box center [205, 23] width 83 height 18
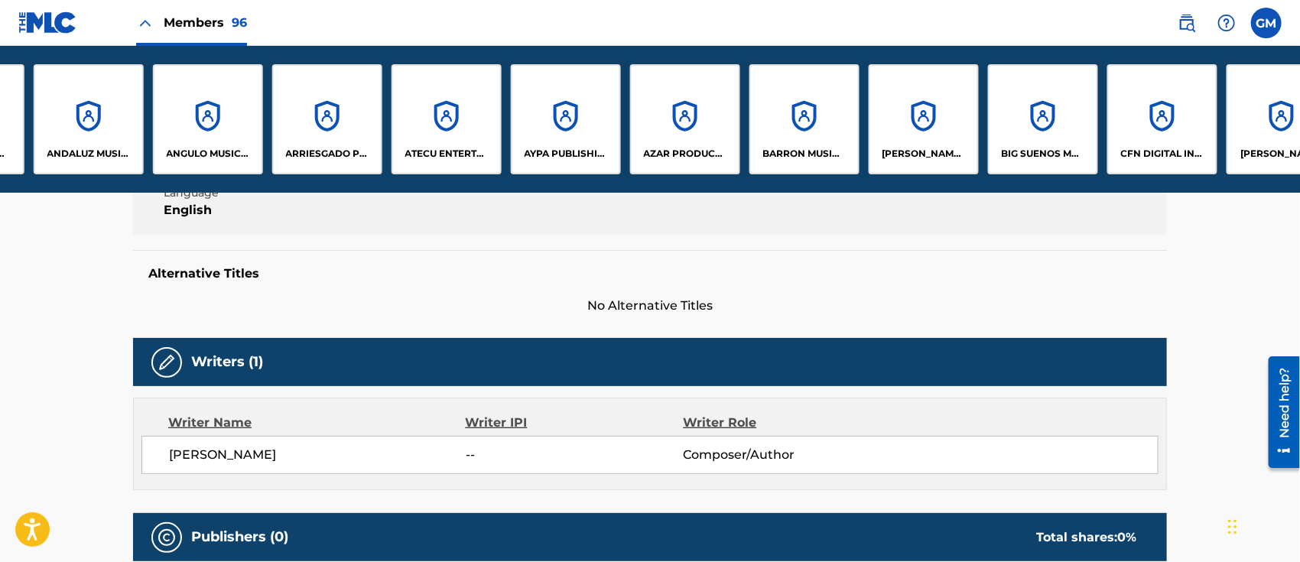
scroll to position [0, 504]
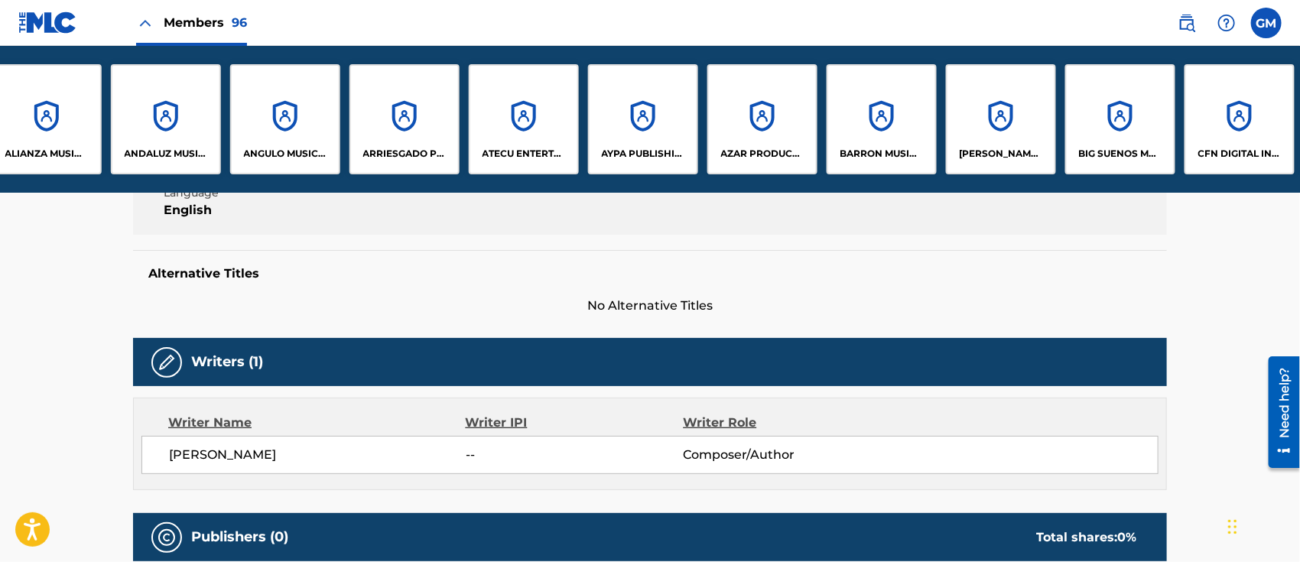
click at [153, 147] on p "ANDALUZ MUSIC PUBLISHING LLC" at bounding box center [166, 154] width 83 height 14
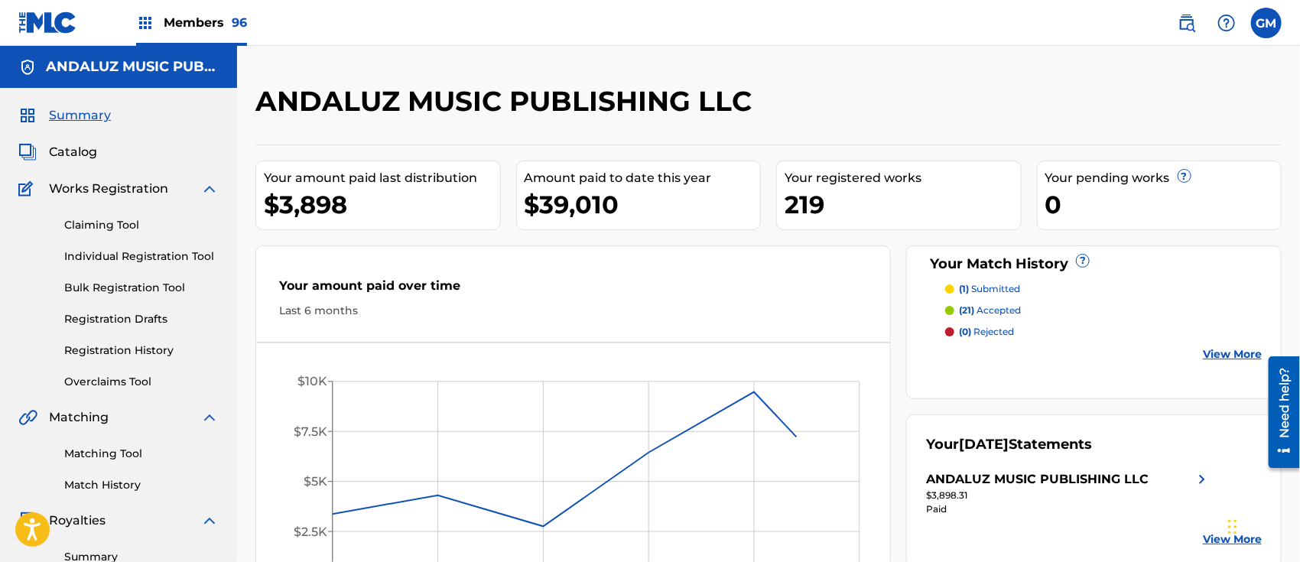
click at [109, 222] on link "Claiming Tool" at bounding box center [141, 225] width 154 height 16
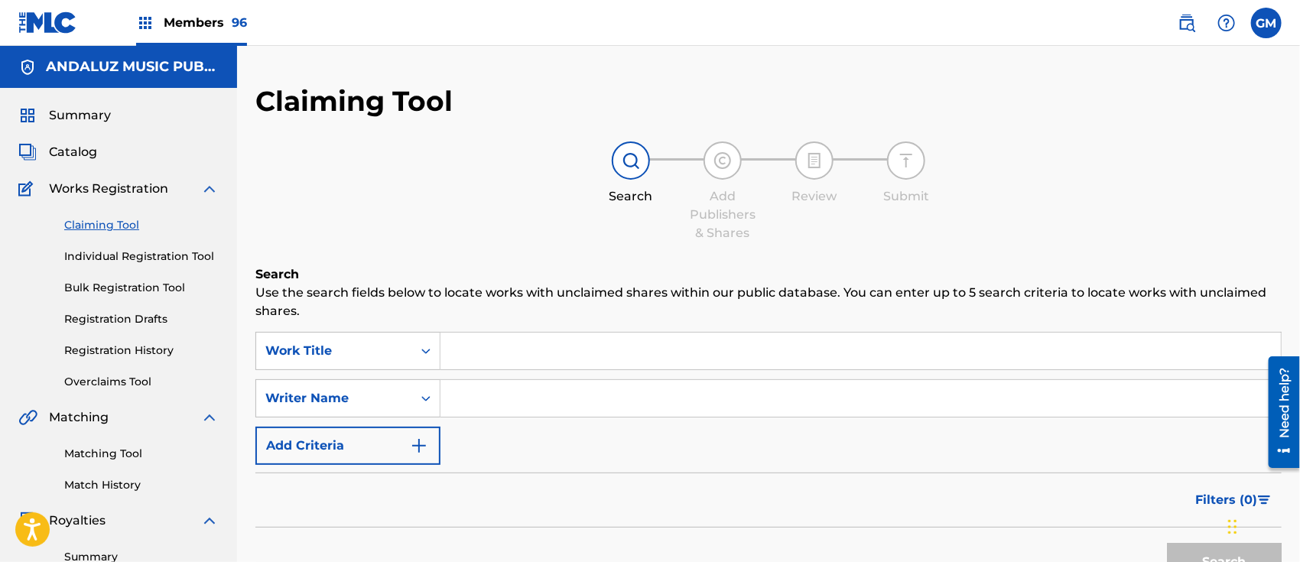
click at [486, 360] on input "Search Form" at bounding box center [860, 351] width 840 height 37
type input "EL SENOR TALENTO"
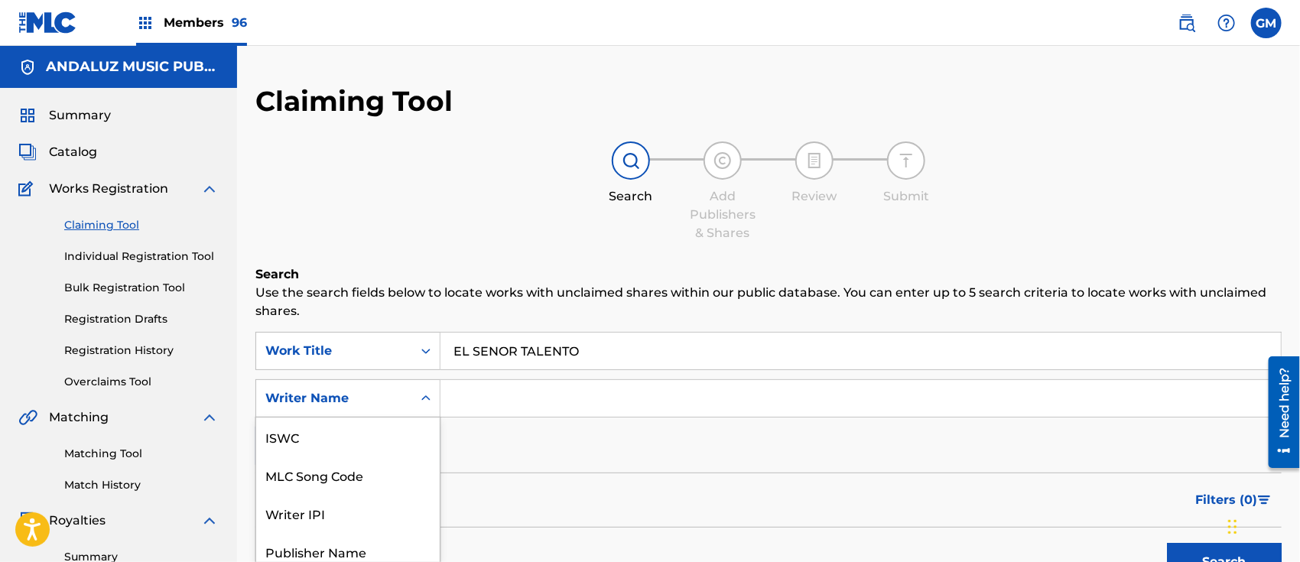
scroll to position [78, 0]
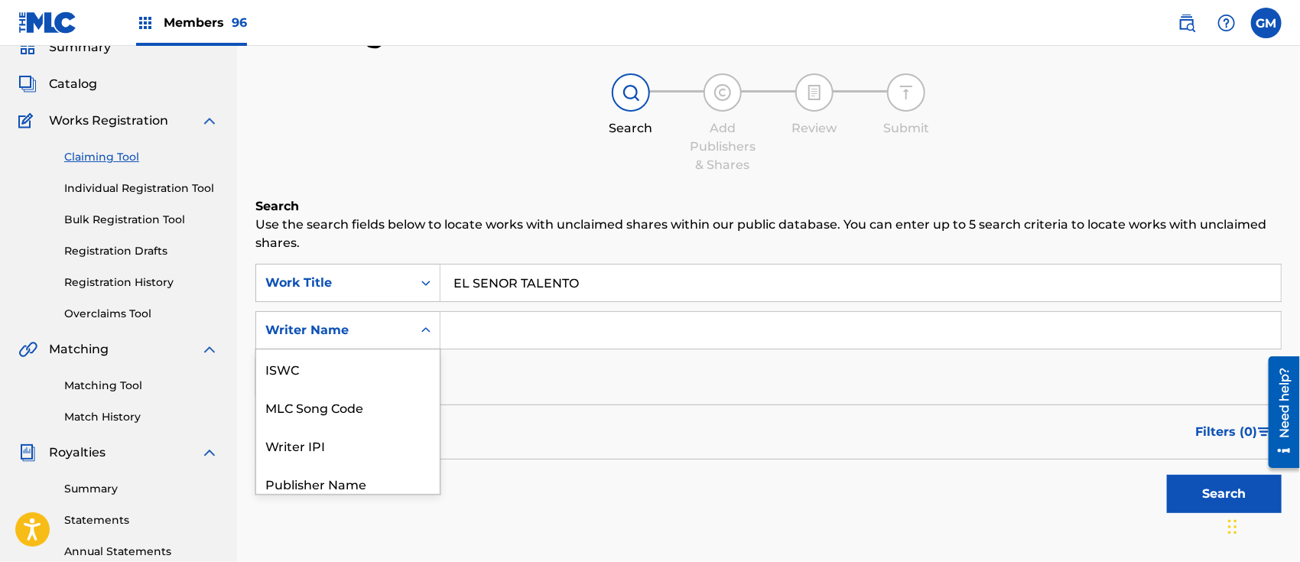
click at [430, 349] on div "7 results available. Use Up and Down to choose options, press Enter to select t…" at bounding box center [347, 330] width 185 height 38
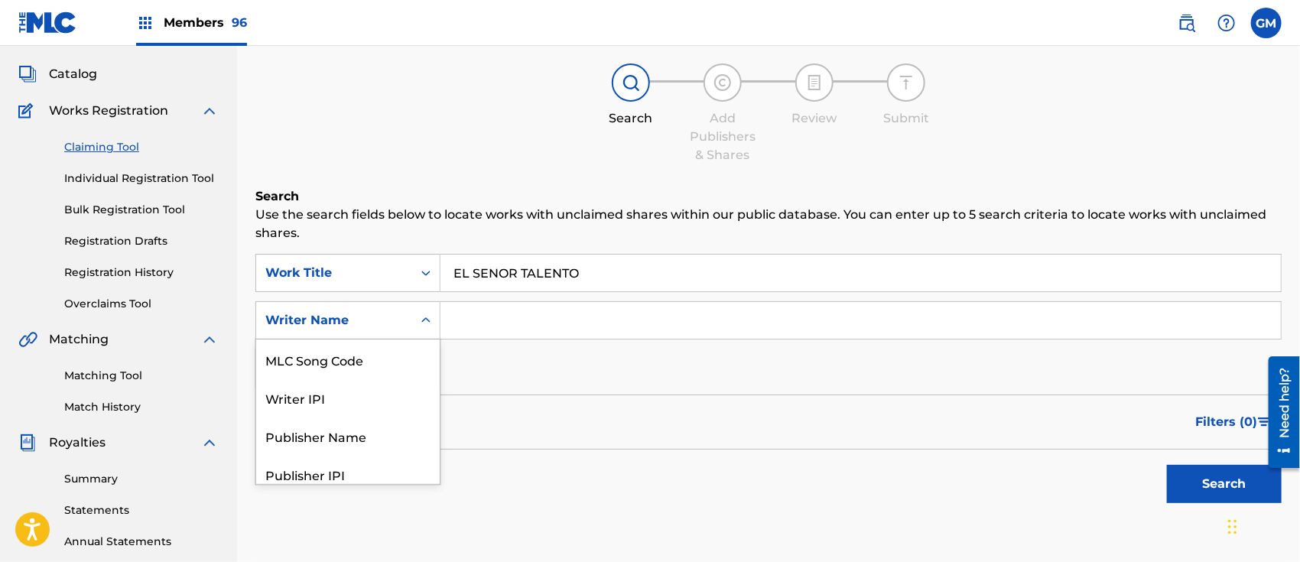
scroll to position [86, 0]
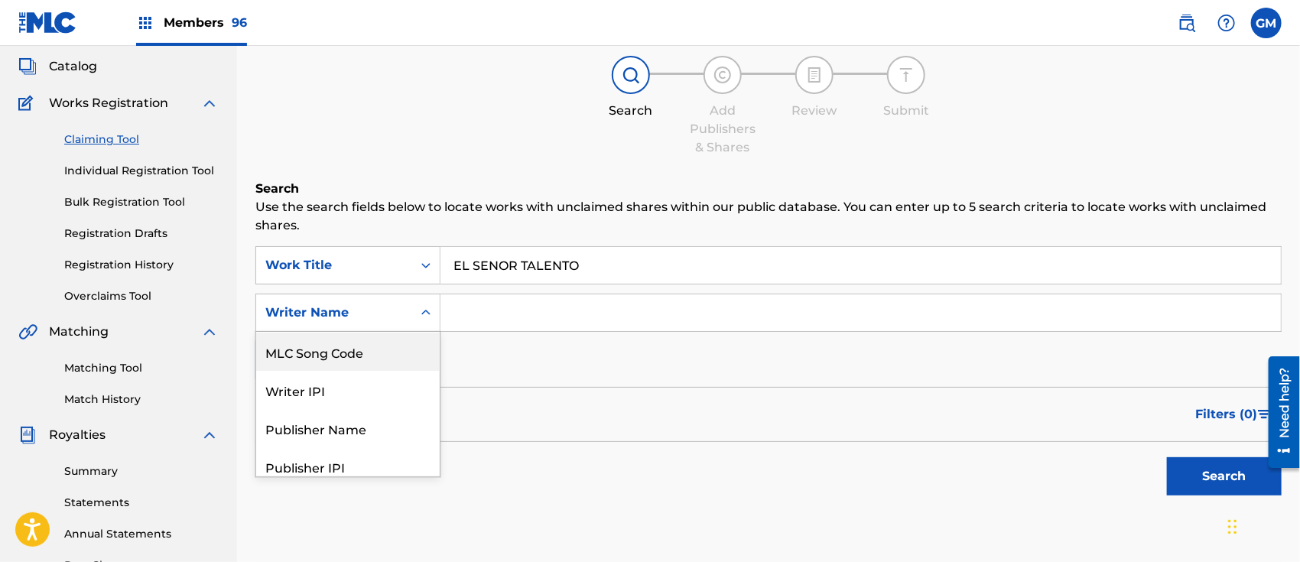
click at [373, 341] on div "MLC Song Code" at bounding box center [348, 352] width 184 height 38
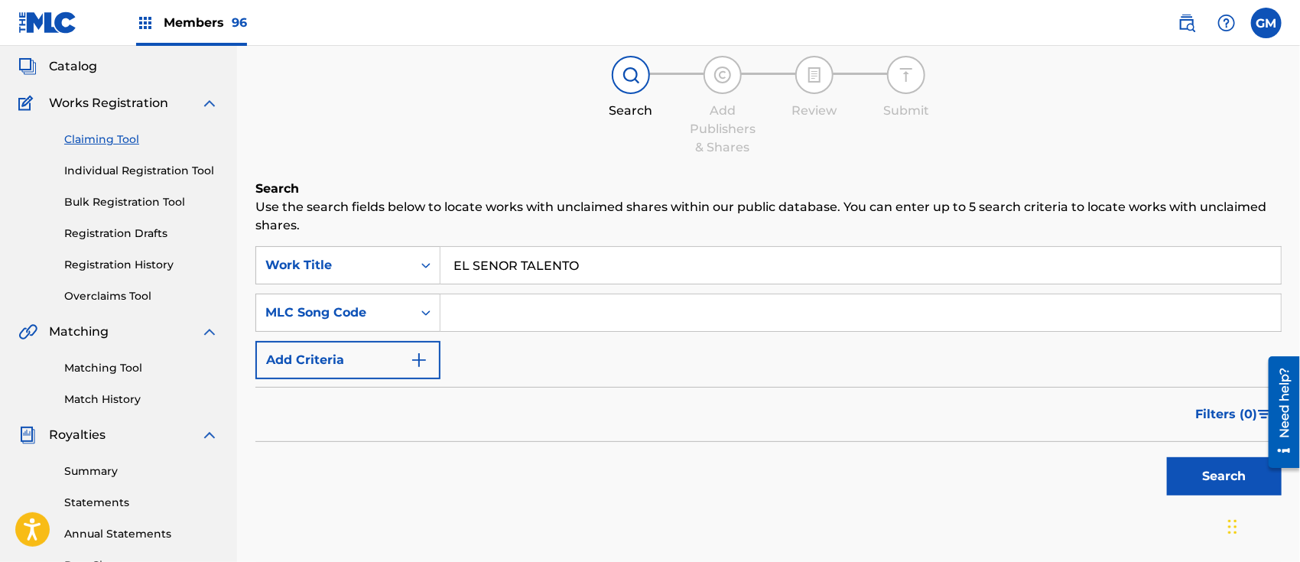
click at [466, 313] on input "Search Form" at bounding box center [860, 312] width 840 height 37
paste input "SC2E7T"
type input "SC2E7T"
click at [1189, 466] on button "Search" at bounding box center [1224, 476] width 115 height 38
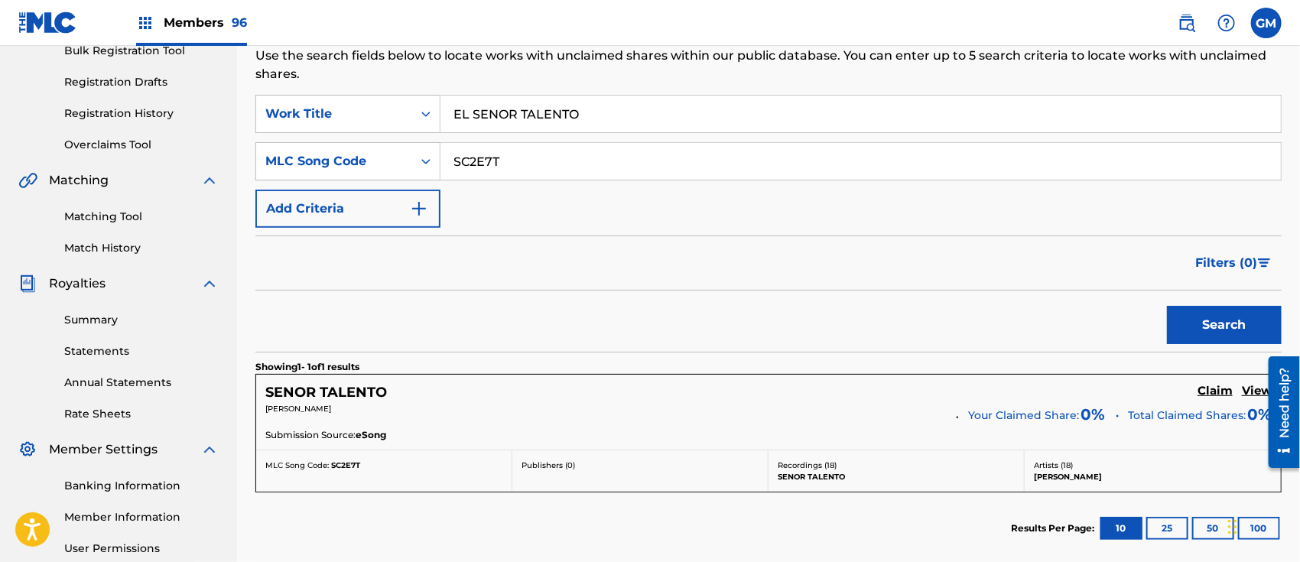
scroll to position [238, 0]
click at [1209, 388] on h5 "Claim" at bounding box center [1214, 390] width 35 height 15
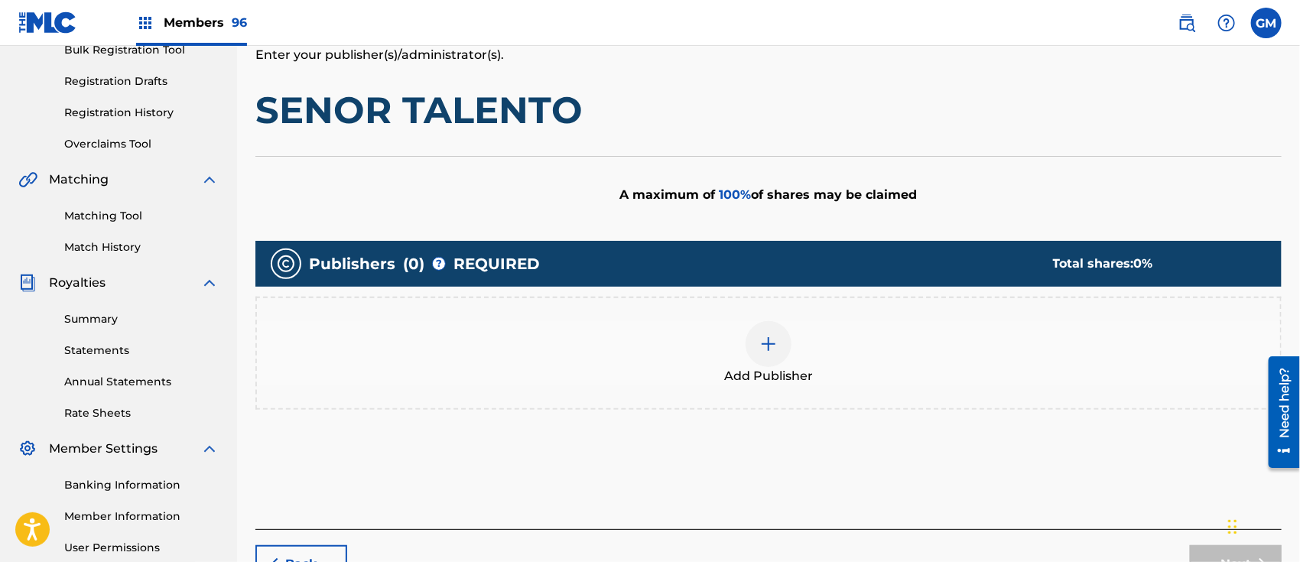
click at [770, 336] on img at bounding box center [768, 344] width 18 height 18
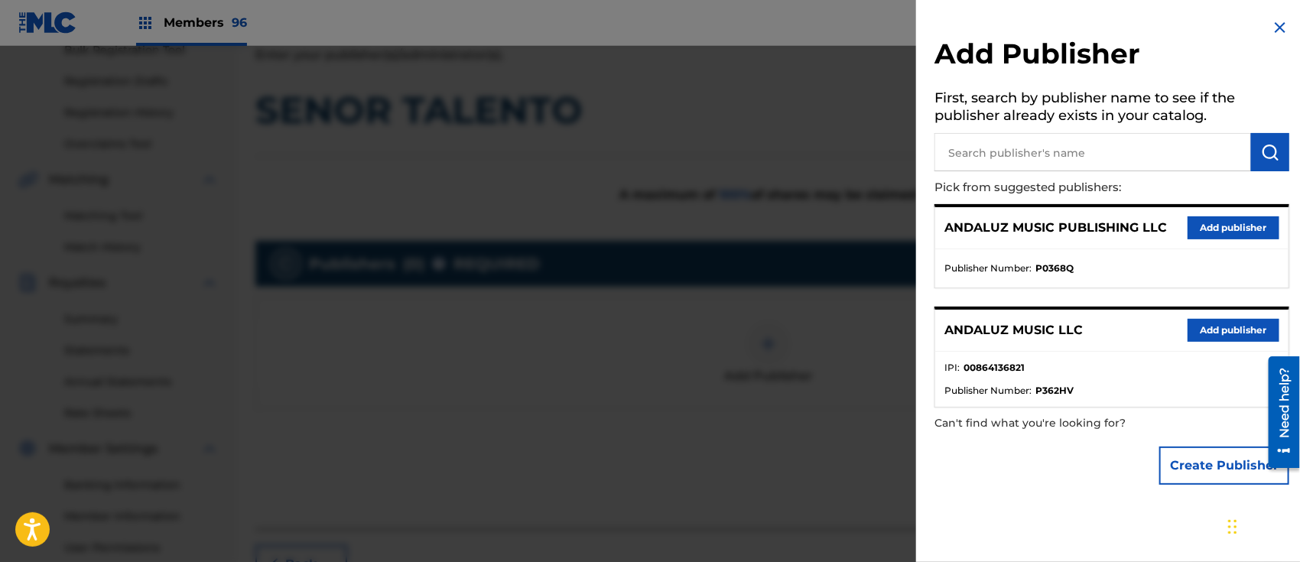
click at [1213, 326] on button "Add publisher" at bounding box center [1233, 330] width 92 height 23
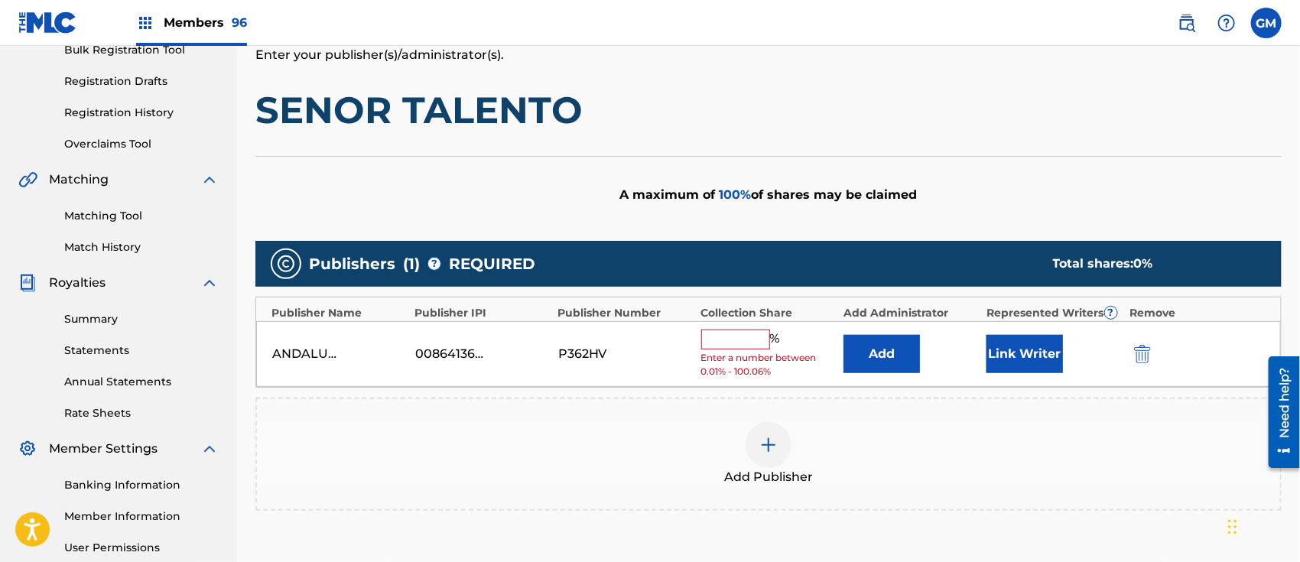
click at [717, 339] on input "text" at bounding box center [735, 340] width 69 height 20
type input "100"
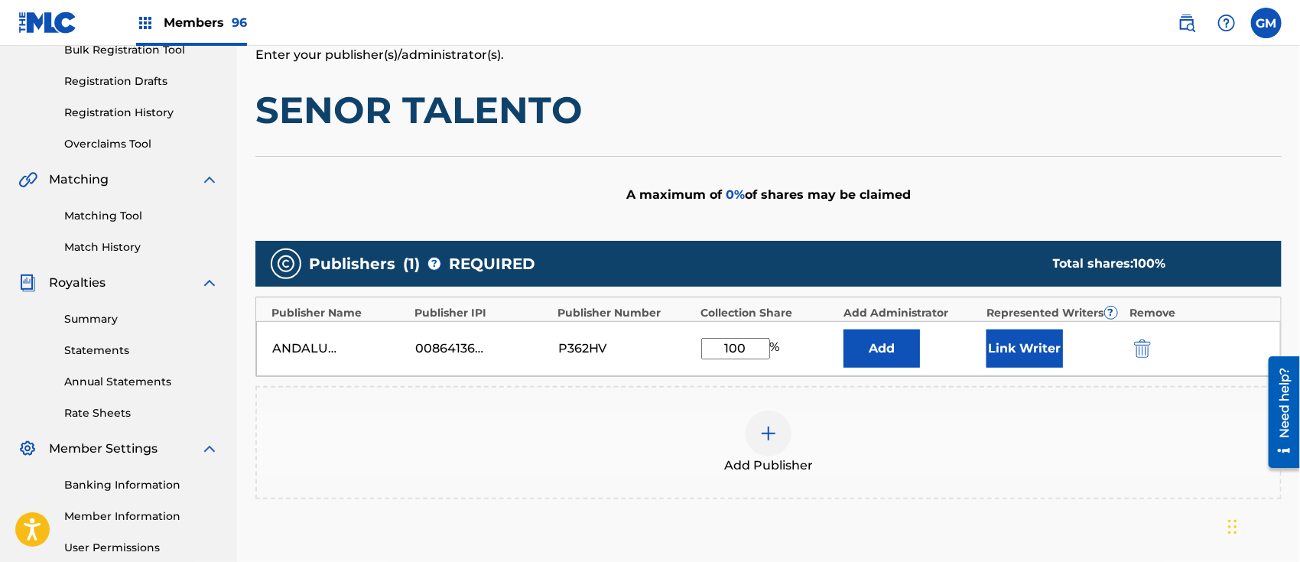
scroll to position [421, 0]
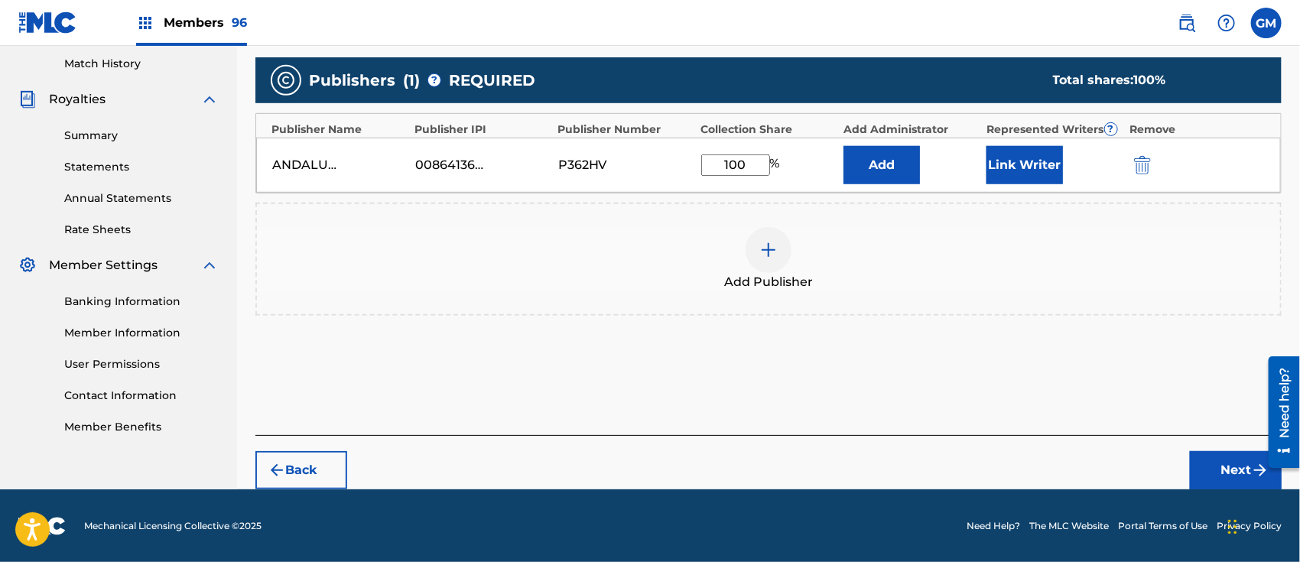
click at [1215, 462] on button "Next" at bounding box center [1236, 470] width 92 height 38
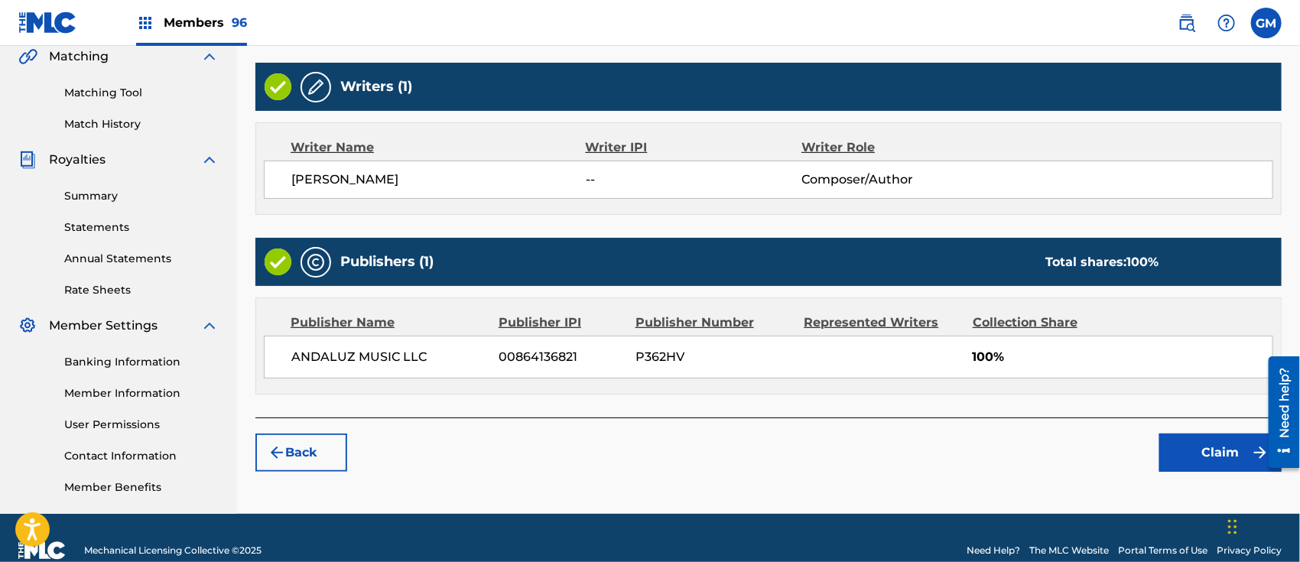
scroll to position [385, 0]
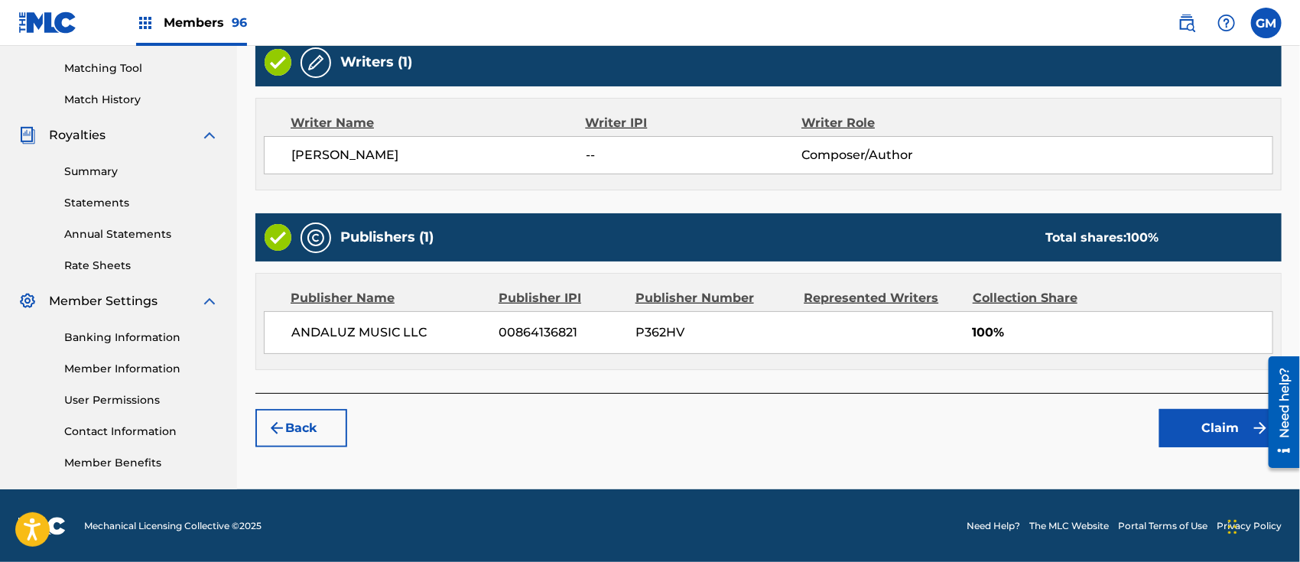
click at [1185, 421] on button "Claim" at bounding box center [1220, 428] width 122 height 38
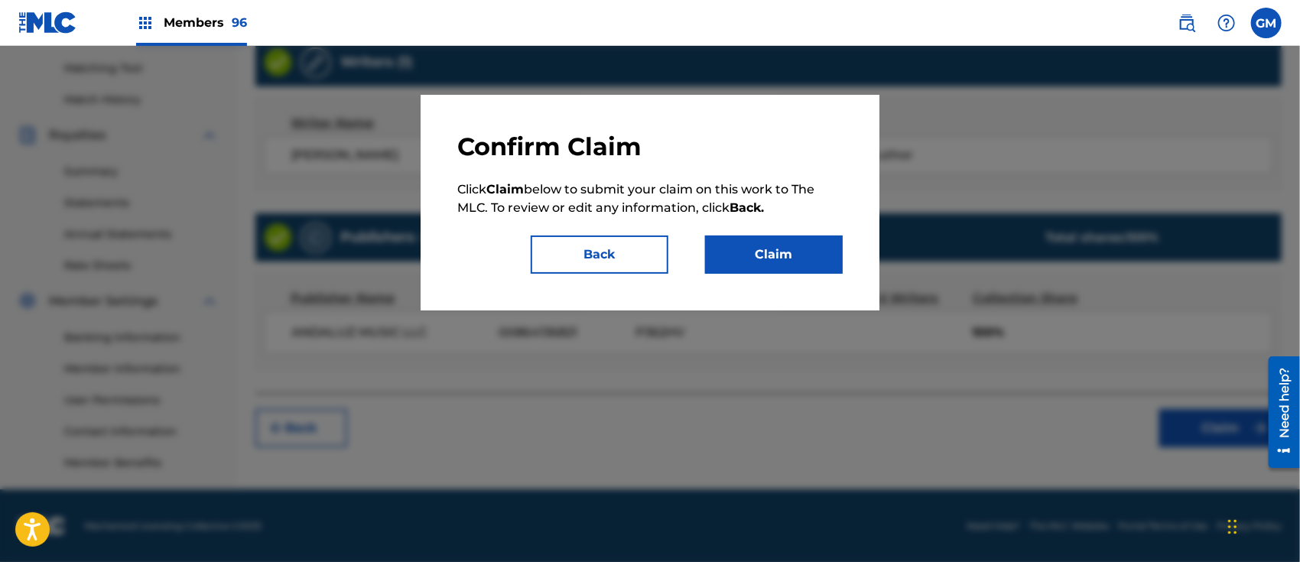
click at [801, 242] on button "Claim" at bounding box center [774, 254] width 138 height 38
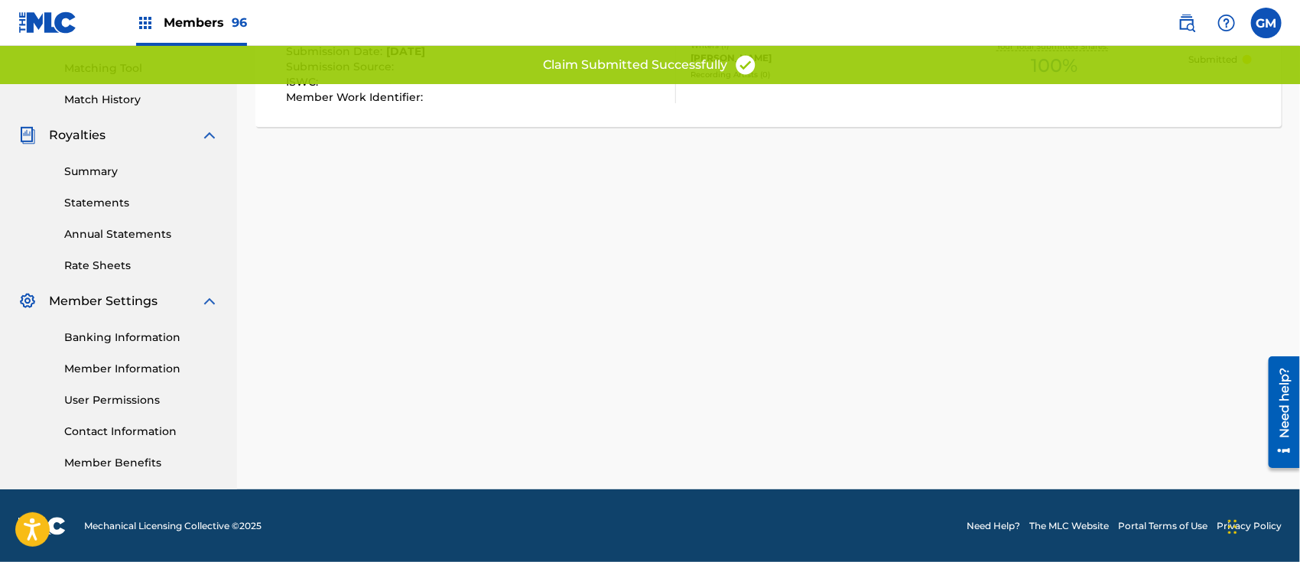
scroll to position [0, 0]
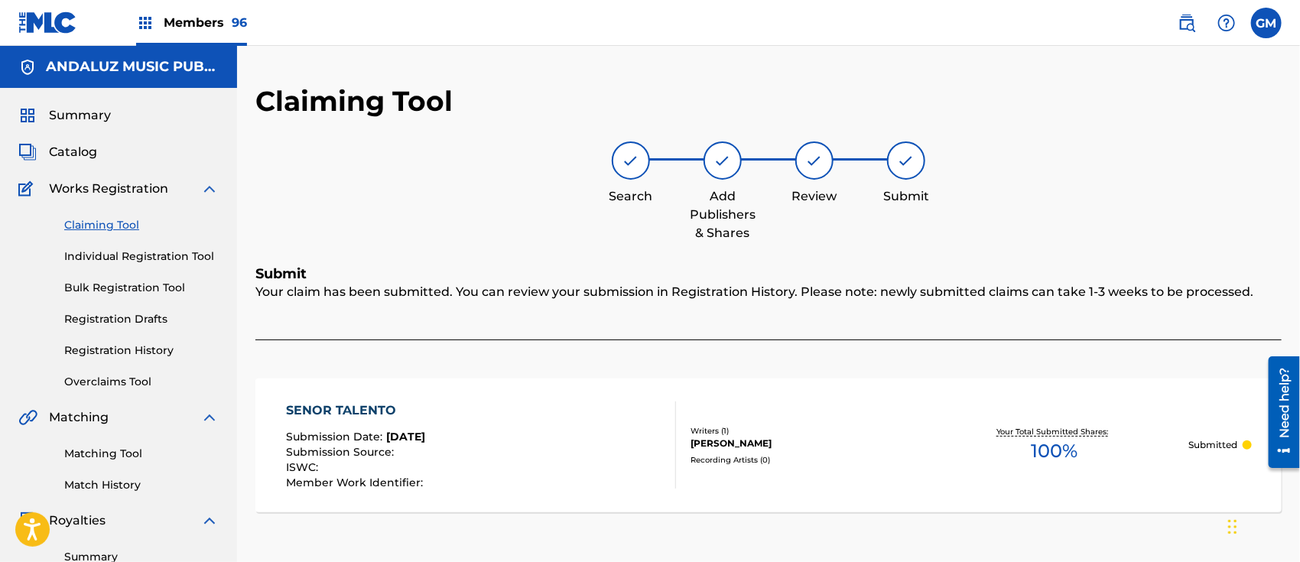
click at [1186, 17] on img at bounding box center [1186, 23] width 18 height 18
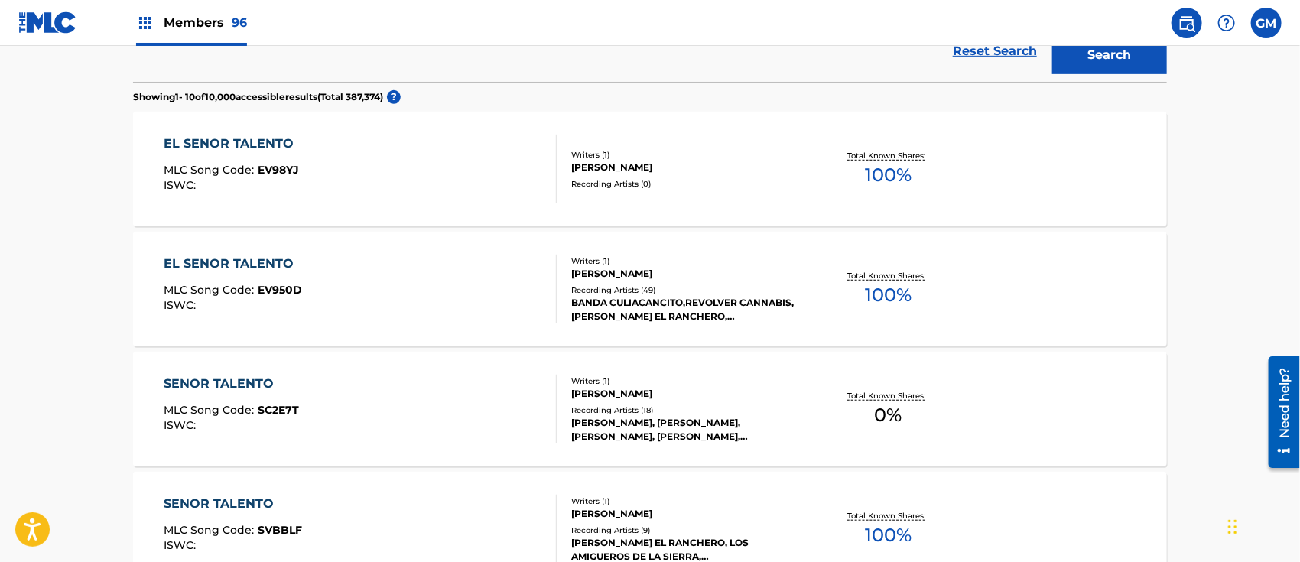
scroll to position [476, 0]
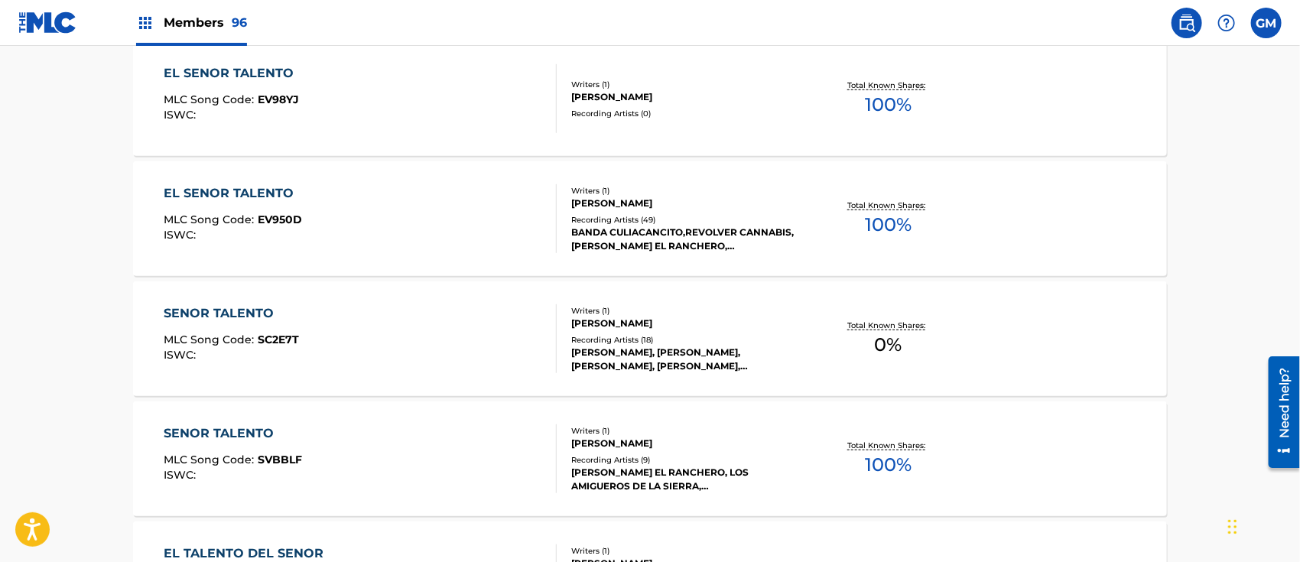
click at [489, 450] on div "SENOR TALENTO MLC Song Code : SVBBLF ISWC :" at bounding box center [360, 458] width 393 height 69
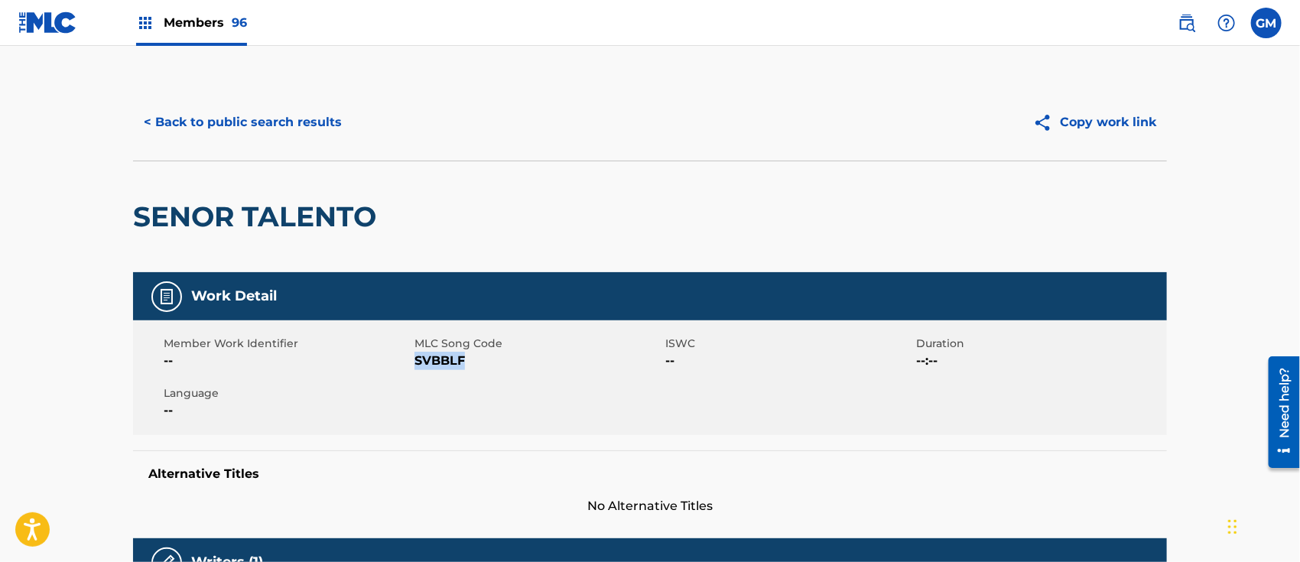
drag, startPoint x: 468, startPoint y: 362, endPoint x: 416, endPoint y: 362, distance: 52.0
click at [416, 362] on span "SVBBLF" at bounding box center [537, 361] width 247 height 18
click at [226, 14] on span "Members 96" at bounding box center [205, 23] width 83 height 18
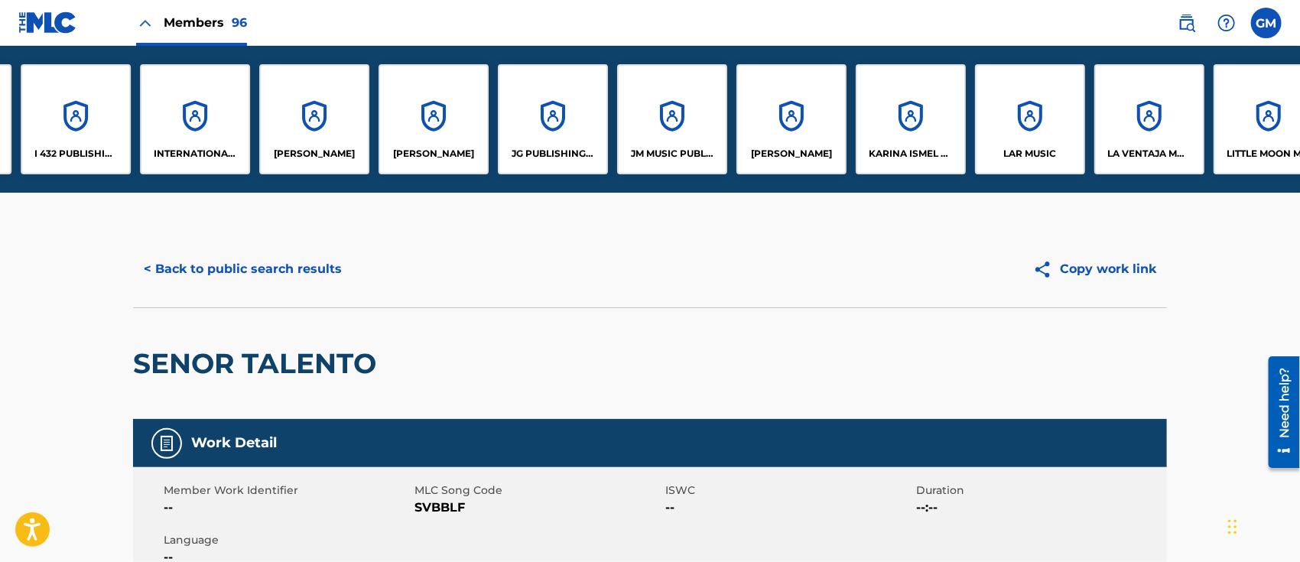
scroll to position [0, 5346]
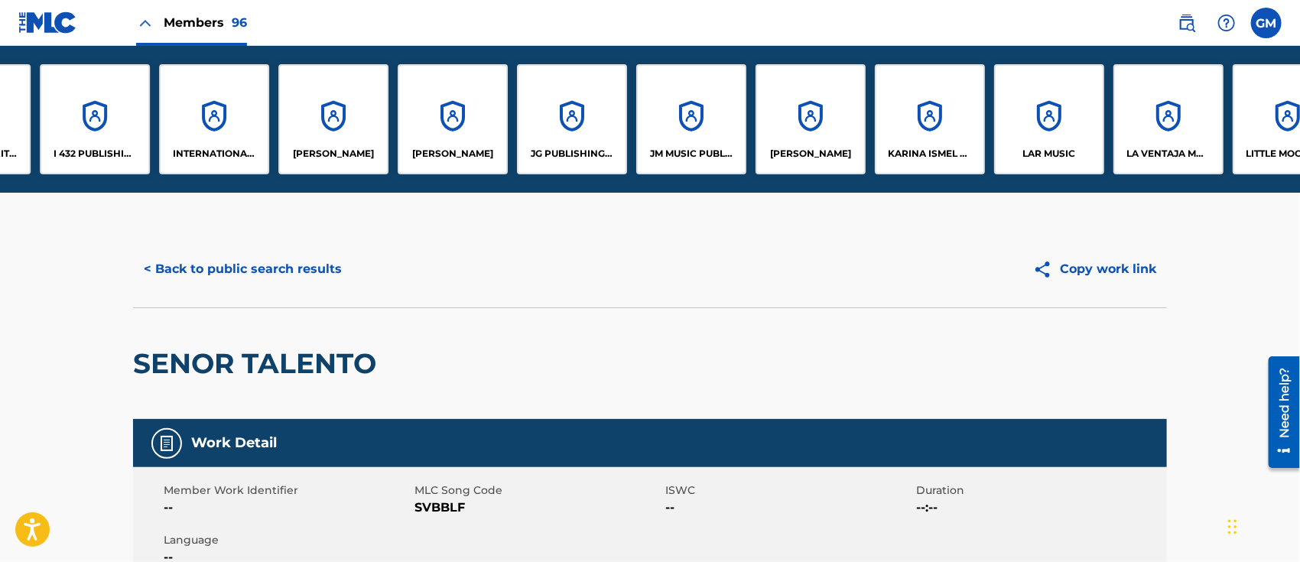
click at [312, 131] on div "[PERSON_NAME]" at bounding box center [333, 119] width 110 height 110
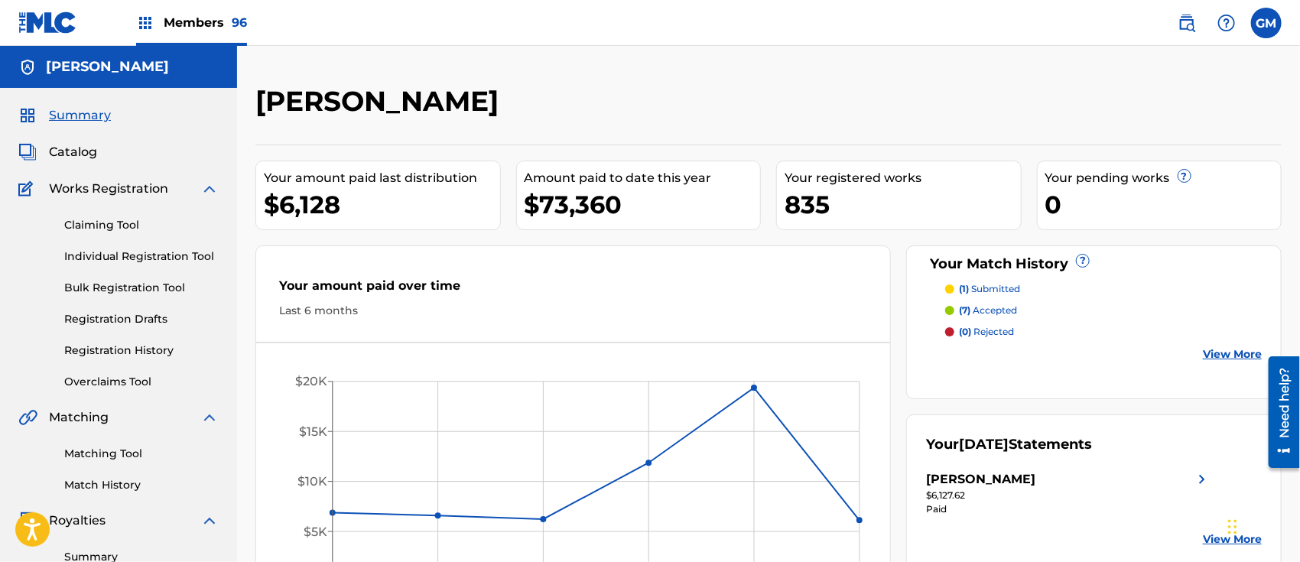
click at [81, 146] on span "Catalog" at bounding box center [73, 152] width 48 height 18
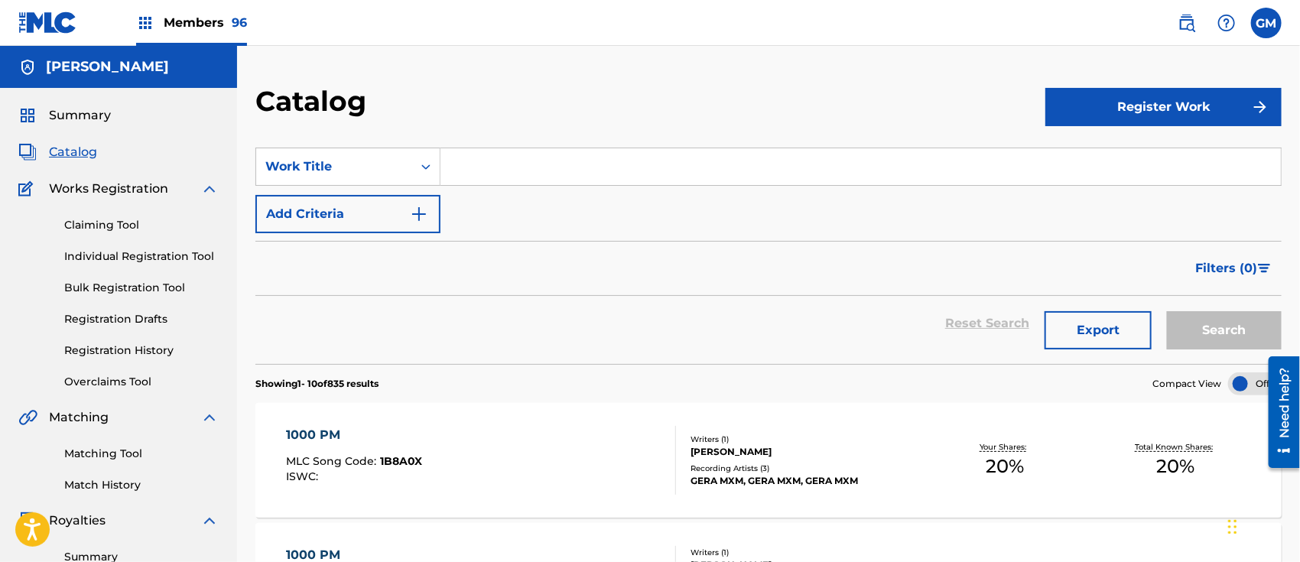
click at [516, 162] on input "Search Form" at bounding box center [860, 166] width 840 height 37
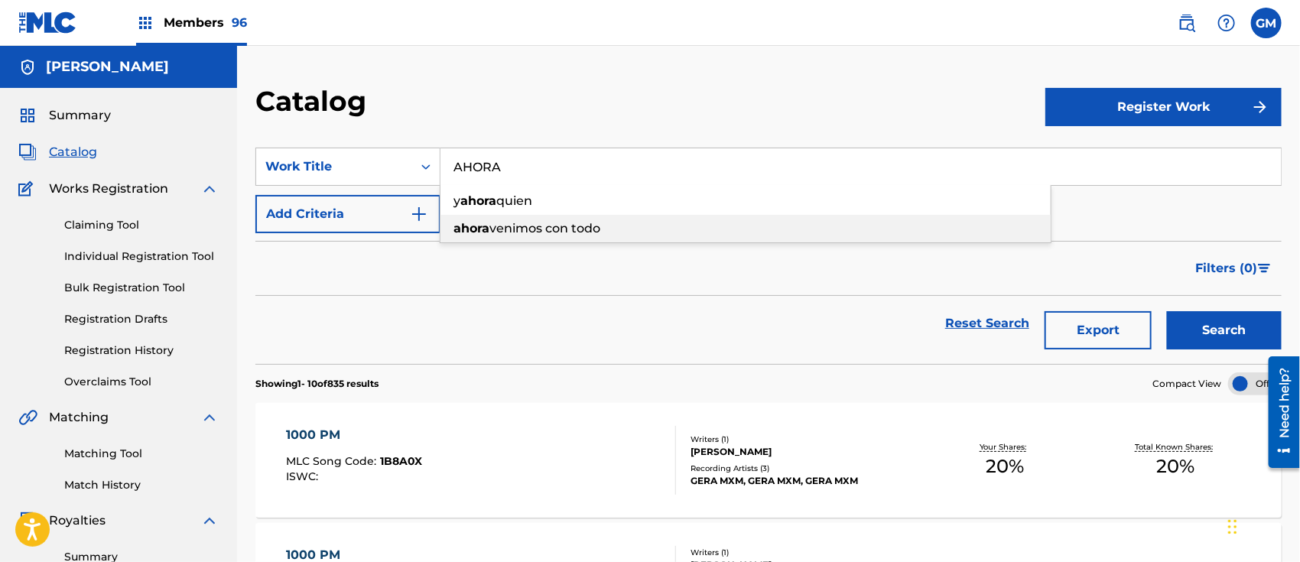
click at [531, 226] on span "venimos con todo" at bounding box center [544, 228] width 111 height 15
type input "ahora venimos con todo"
click at [1204, 321] on button "Search" at bounding box center [1224, 330] width 115 height 38
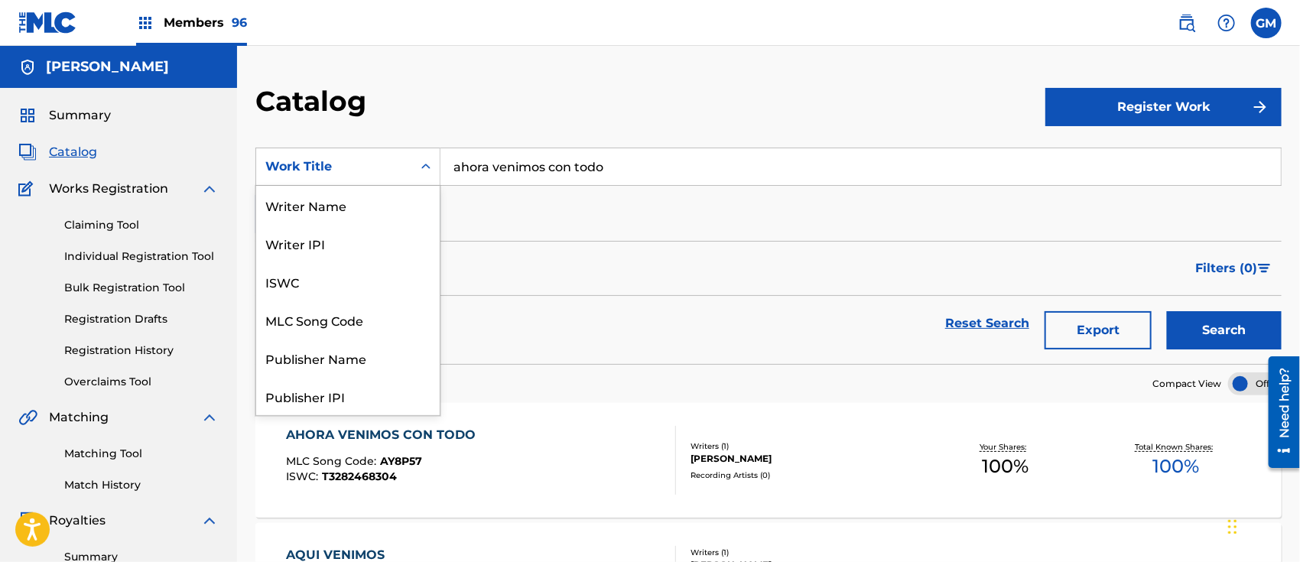
click at [426, 166] on icon "Search Form" at bounding box center [425, 166] width 15 height 15
click at [355, 203] on div "Writer Name" at bounding box center [348, 205] width 184 height 38
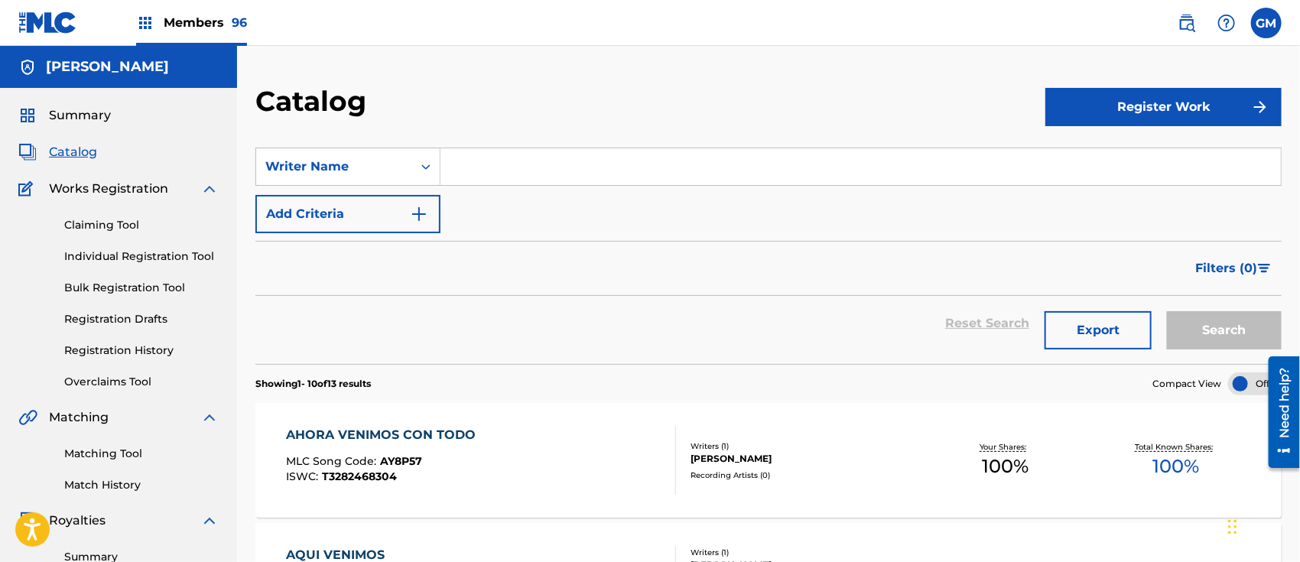
click at [567, 167] on input "Search Form" at bounding box center [860, 166] width 840 height 37
type input "[PERSON_NAME]"
click at [1167, 311] on button "Search" at bounding box center [1224, 330] width 115 height 38
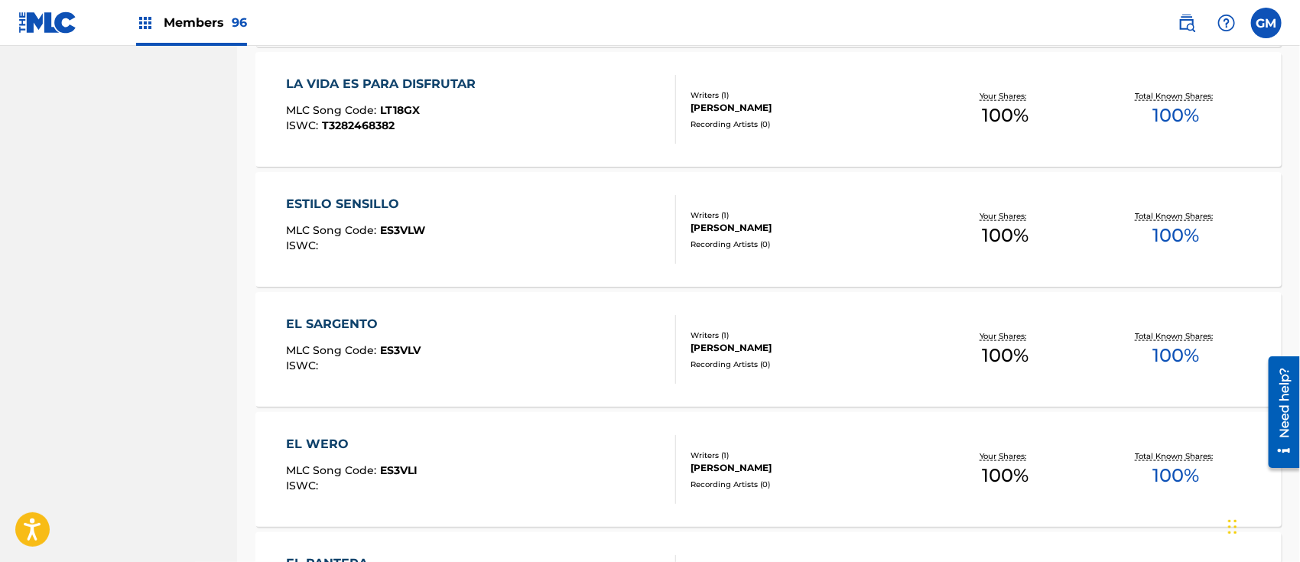
scroll to position [1187, 0]
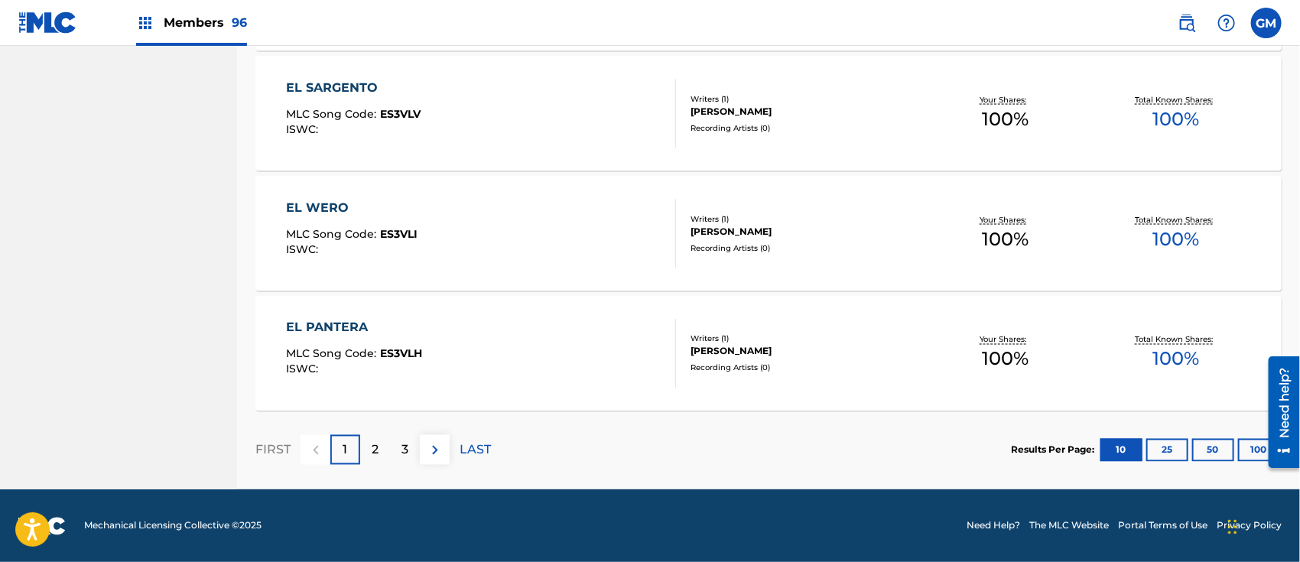
click at [1170, 449] on button "25" at bounding box center [1167, 450] width 42 height 23
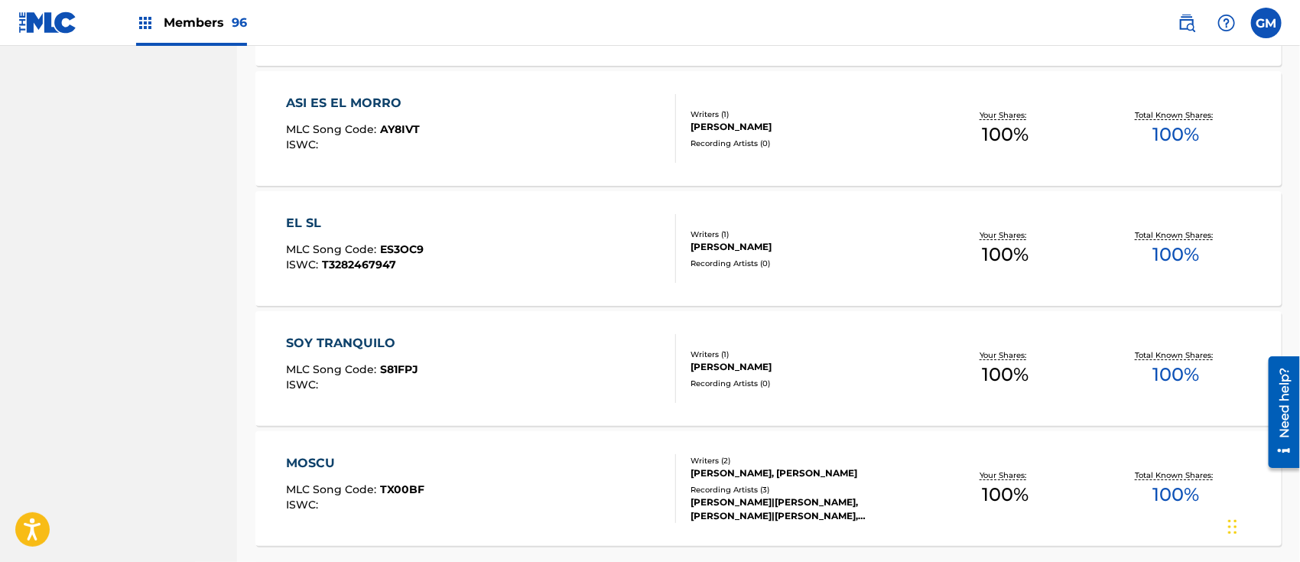
scroll to position [2854, 0]
click at [194, 17] on span "Members 96" at bounding box center [205, 23] width 83 height 18
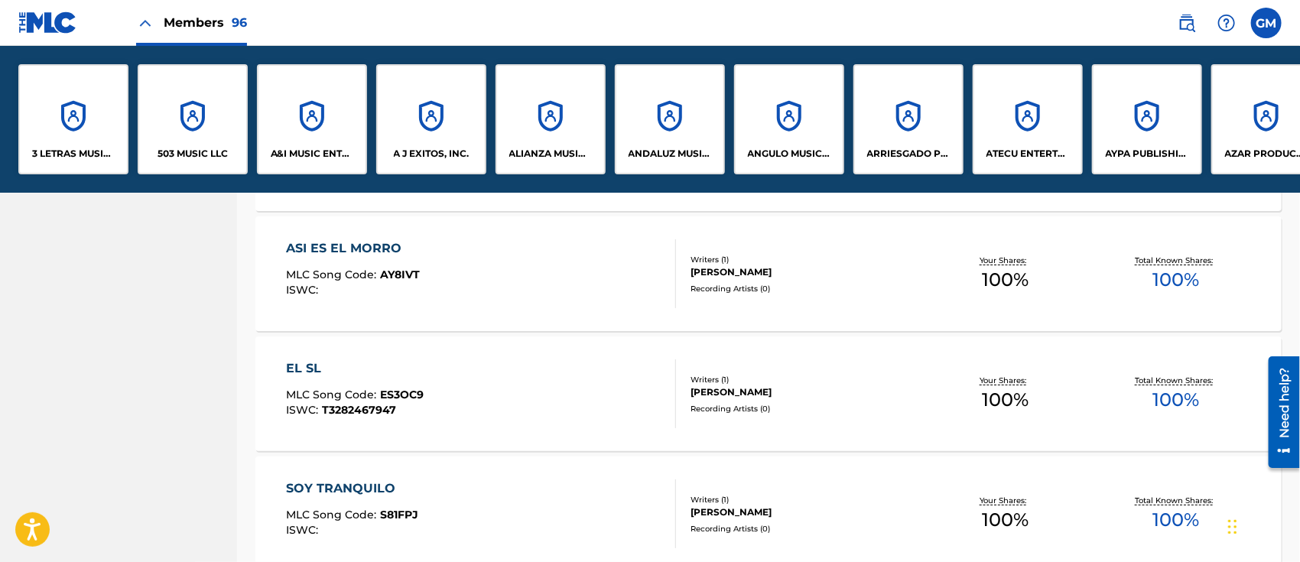
scroll to position [3001, 0]
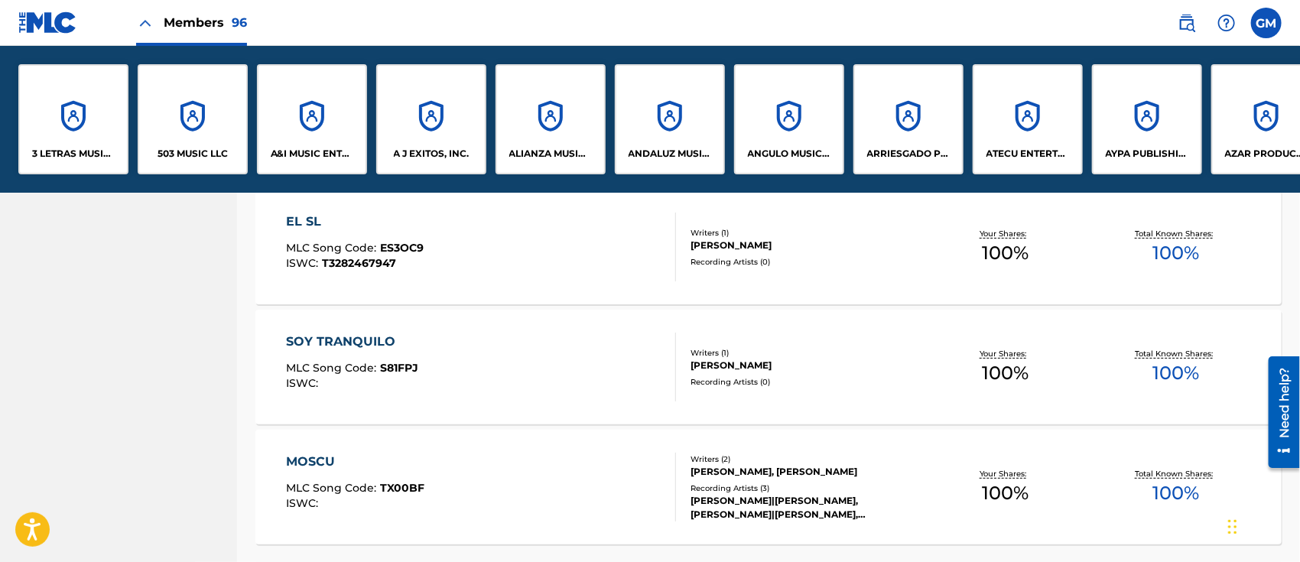
click at [78, 125] on div "3 LETRAS MUSIC LLC" at bounding box center [73, 119] width 110 height 110
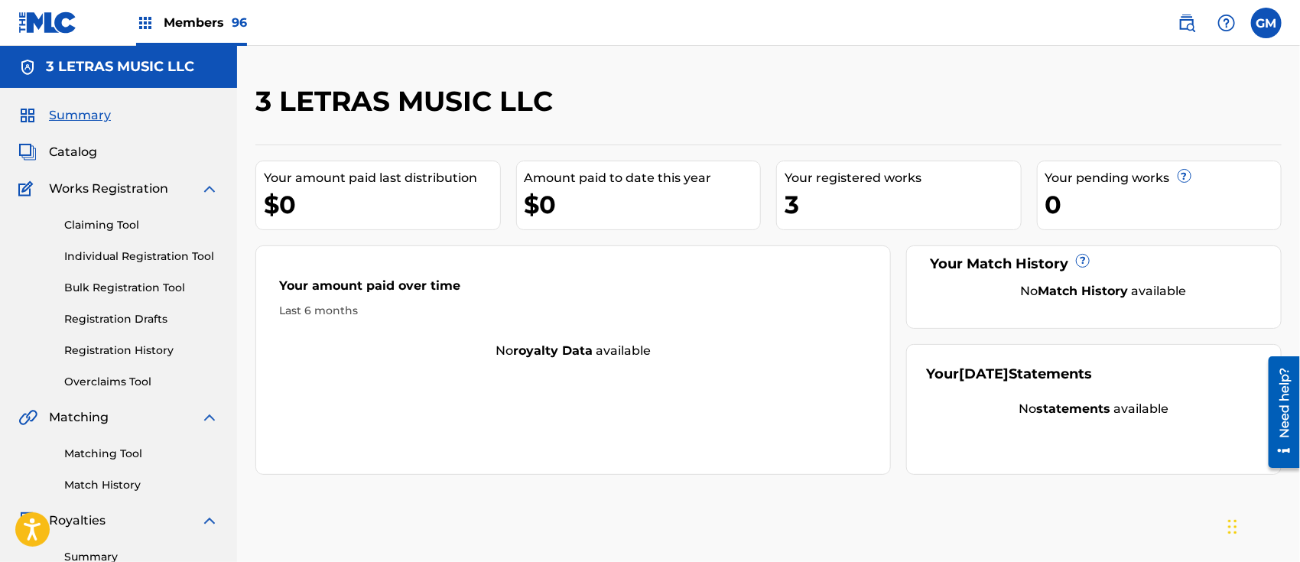
click at [109, 220] on link "Claiming Tool" at bounding box center [141, 225] width 154 height 16
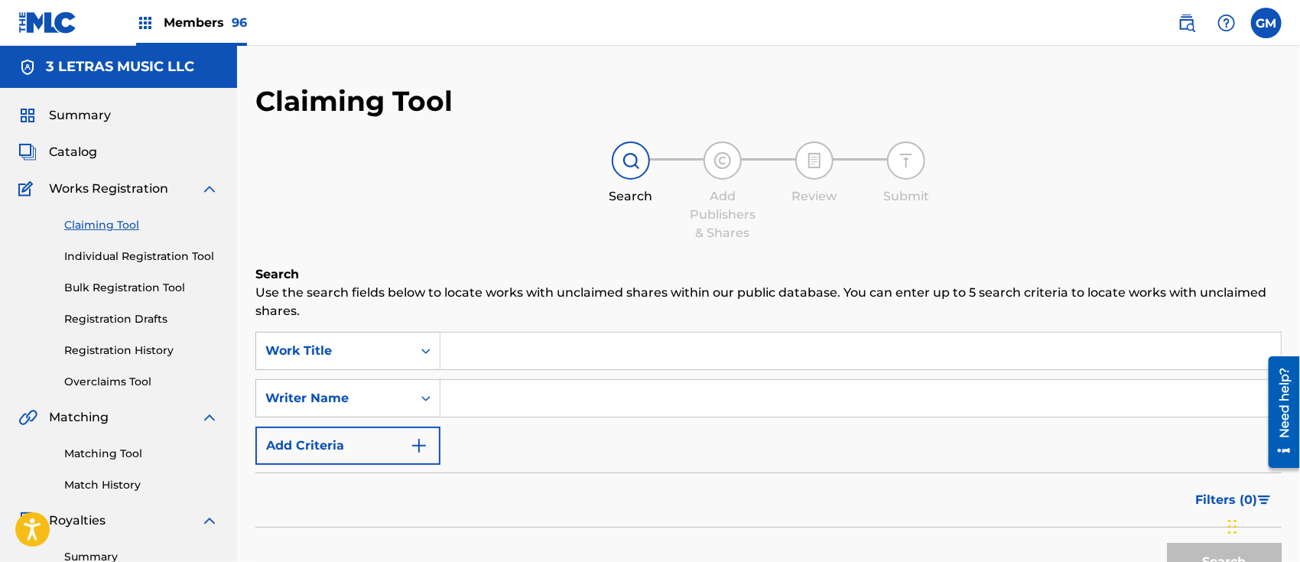
scroll to position [238, 0]
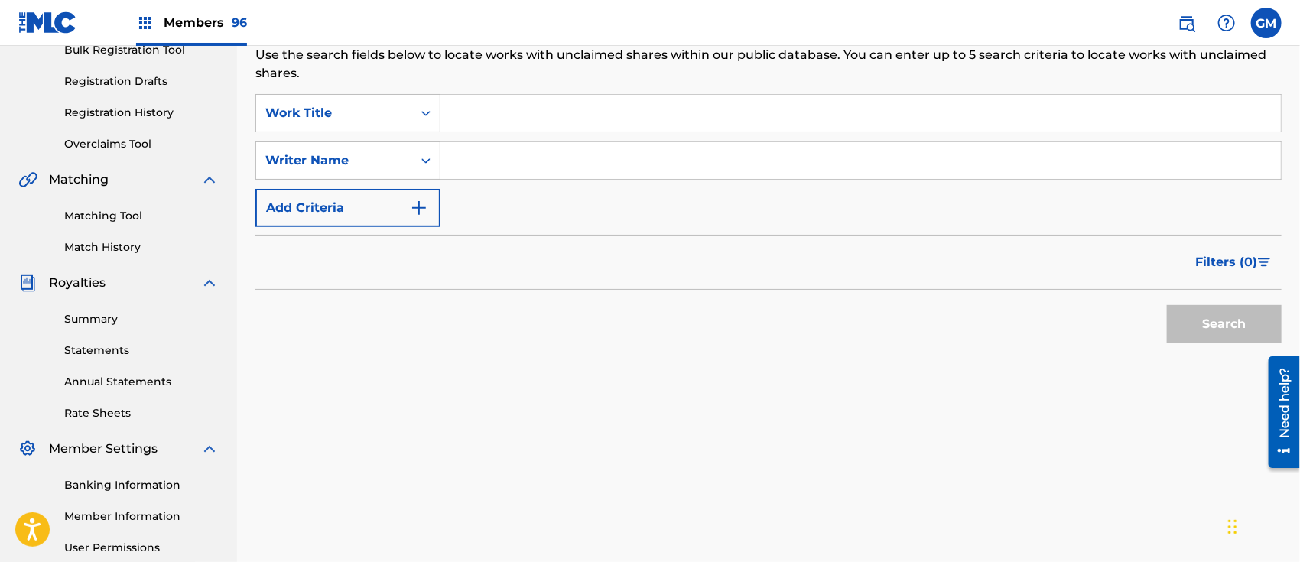
click at [557, 112] on input "Search Form" at bounding box center [860, 113] width 840 height 37
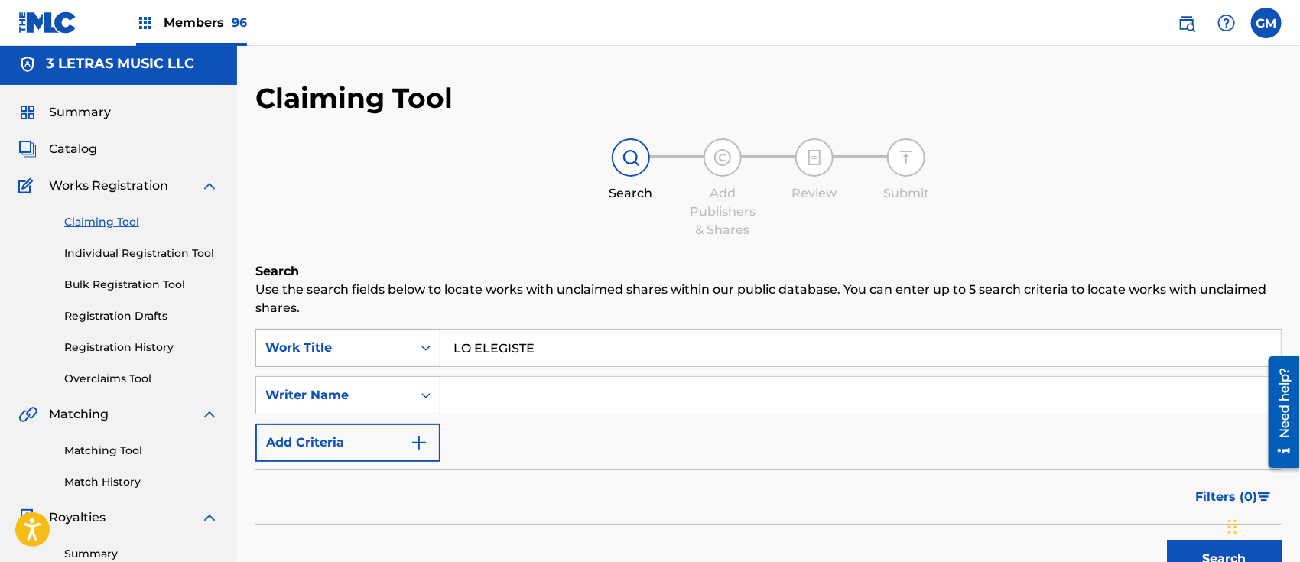
scroll to position [0, 0]
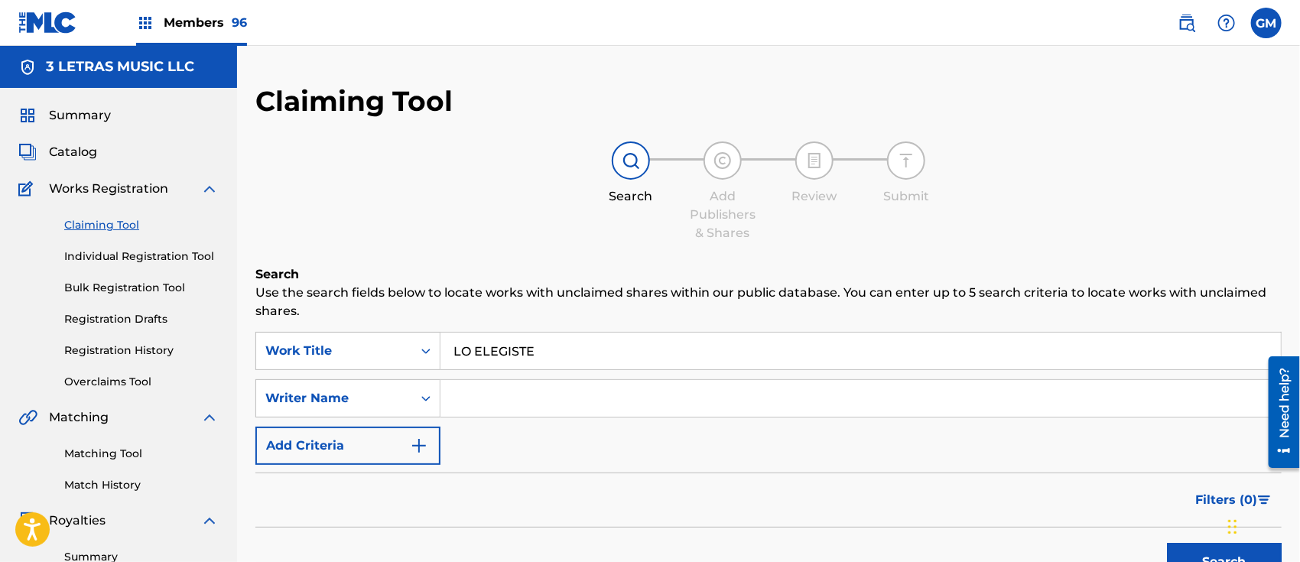
type input "LO ELEGISTE"
click at [144, 346] on link "Registration History" at bounding box center [141, 351] width 154 height 16
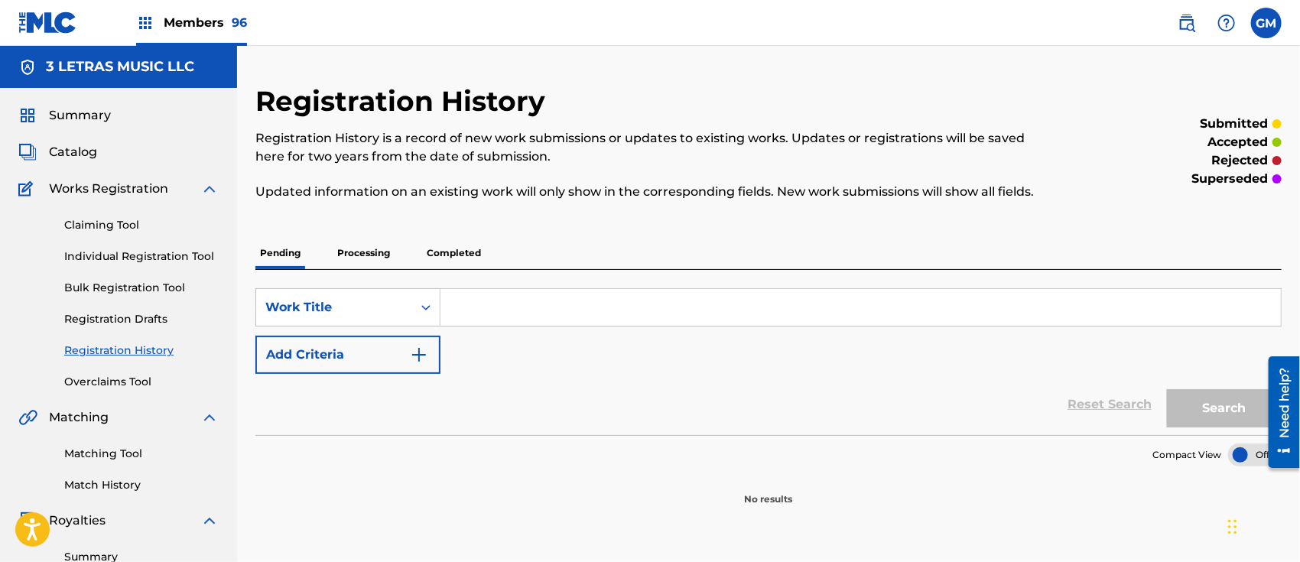
click at [356, 250] on p "Processing" at bounding box center [364, 253] width 62 height 32
click at [460, 245] on p "Completed" at bounding box center [453, 253] width 63 height 32
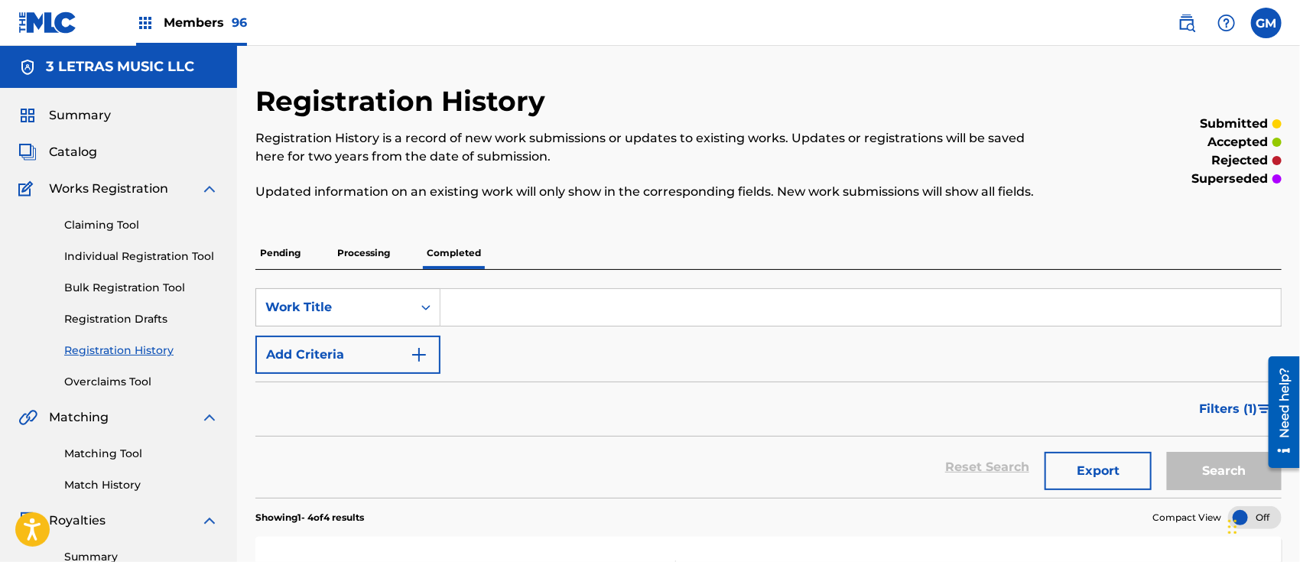
click at [197, 15] on span "Members 96" at bounding box center [205, 23] width 83 height 18
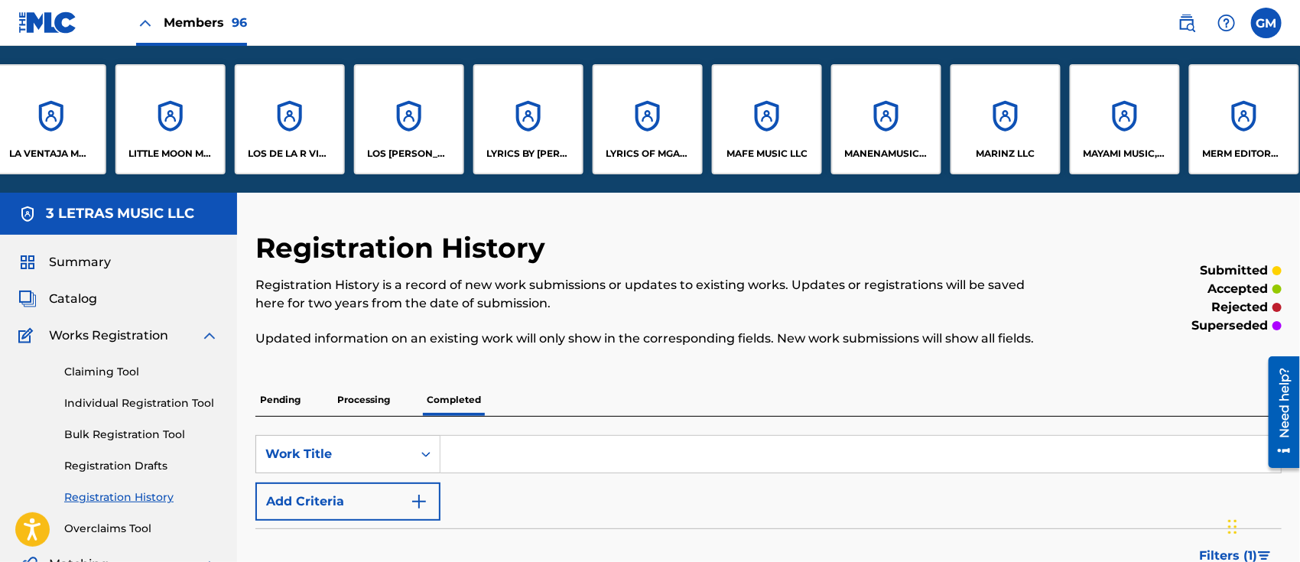
scroll to position [0, 6469]
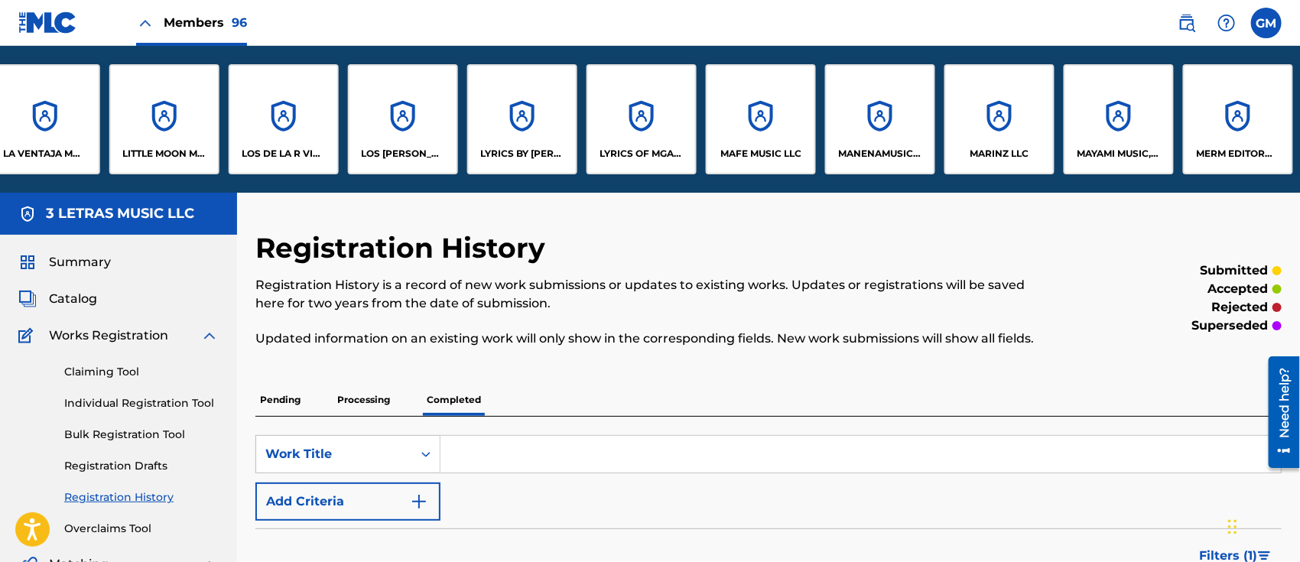
click at [874, 151] on p "MANENAMUSIC LLC" at bounding box center [880, 154] width 83 height 14
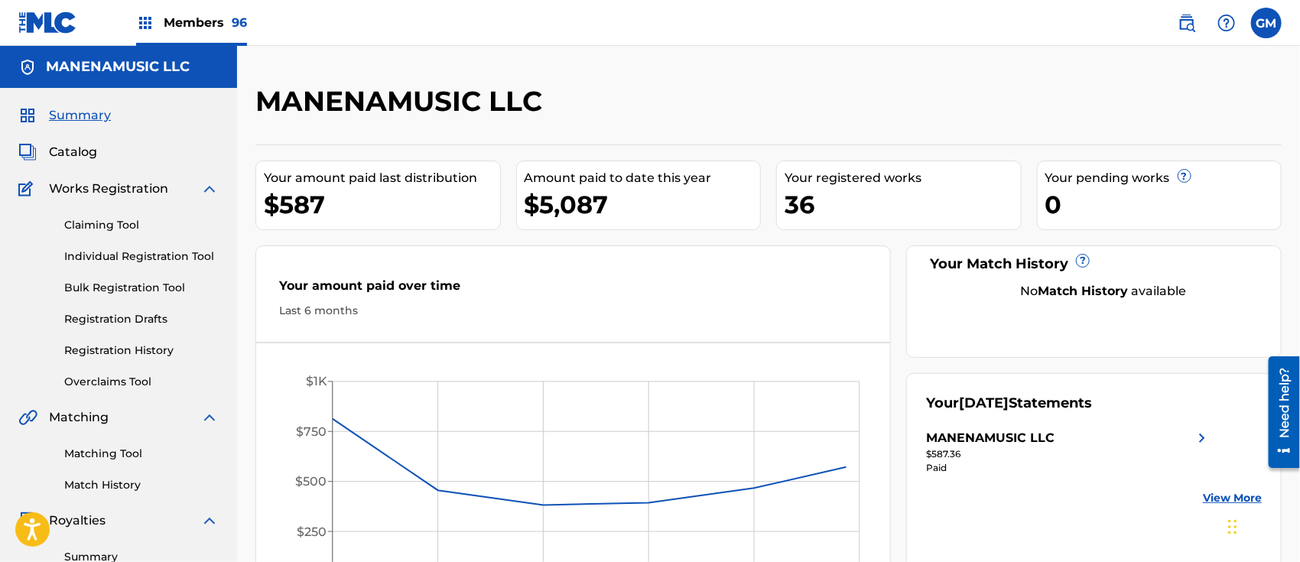
click at [88, 144] on span "Catalog" at bounding box center [73, 152] width 48 height 18
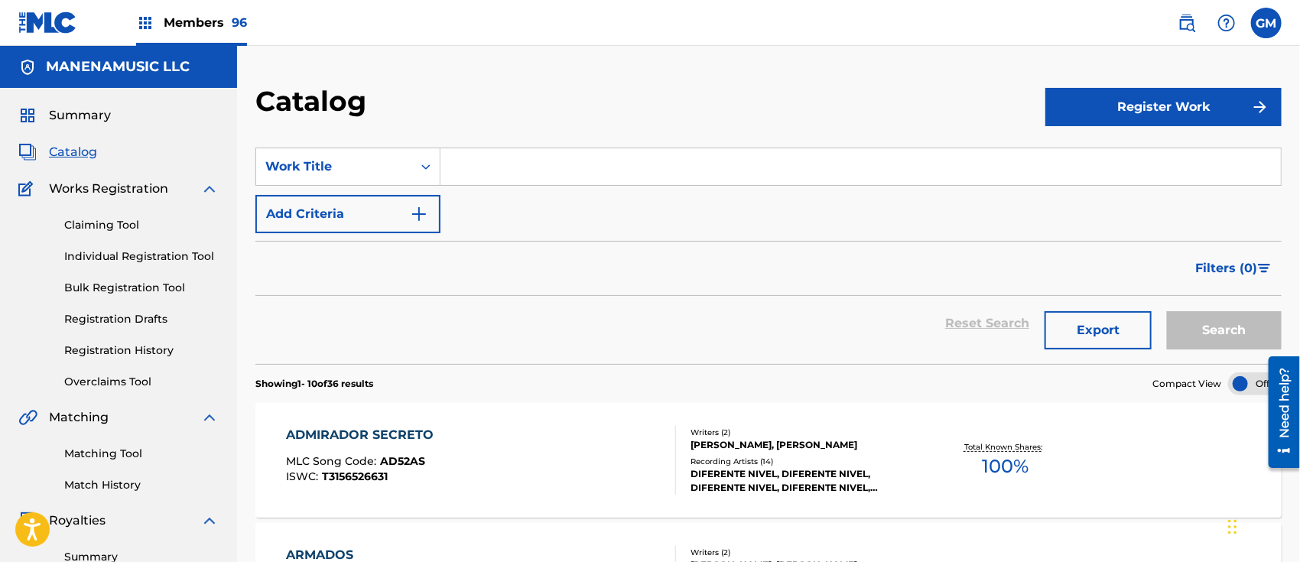
click at [581, 174] on input "Search Form" at bounding box center [860, 166] width 840 height 37
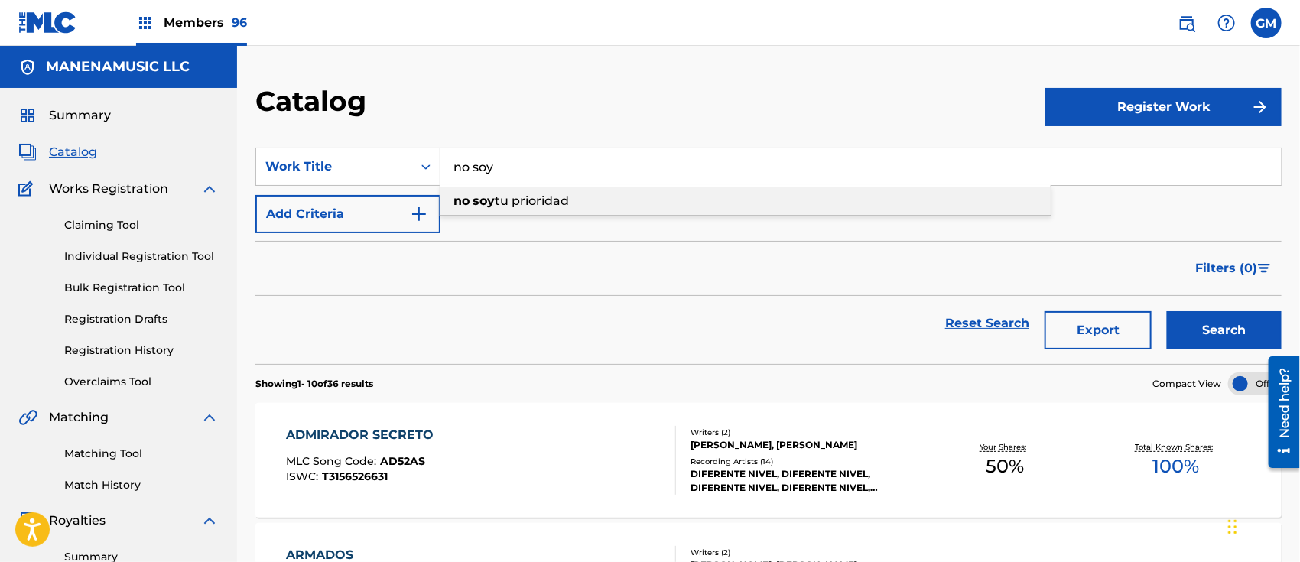
click at [521, 193] on span "tu prioridad" at bounding box center [532, 200] width 74 height 15
type input "no soy tu prioridad"
click at [1198, 321] on button "Search" at bounding box center [1224, 330] width 115 height 38
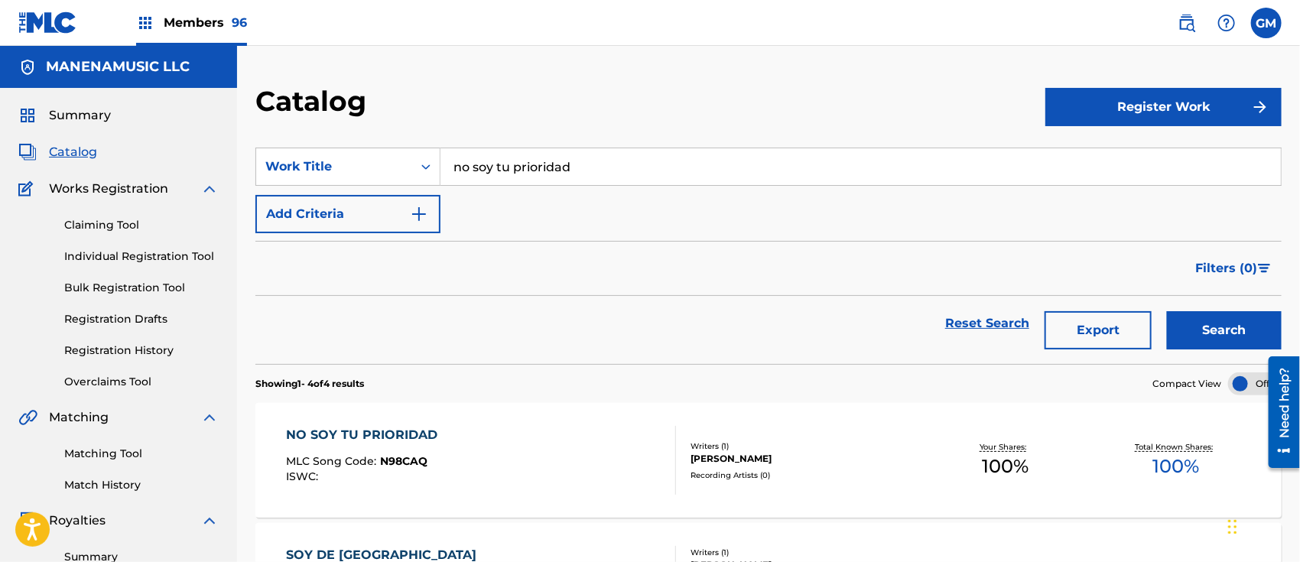
click at [212, 6] on div "Members 96" at bounding box center [191, 22] width 111 height 45
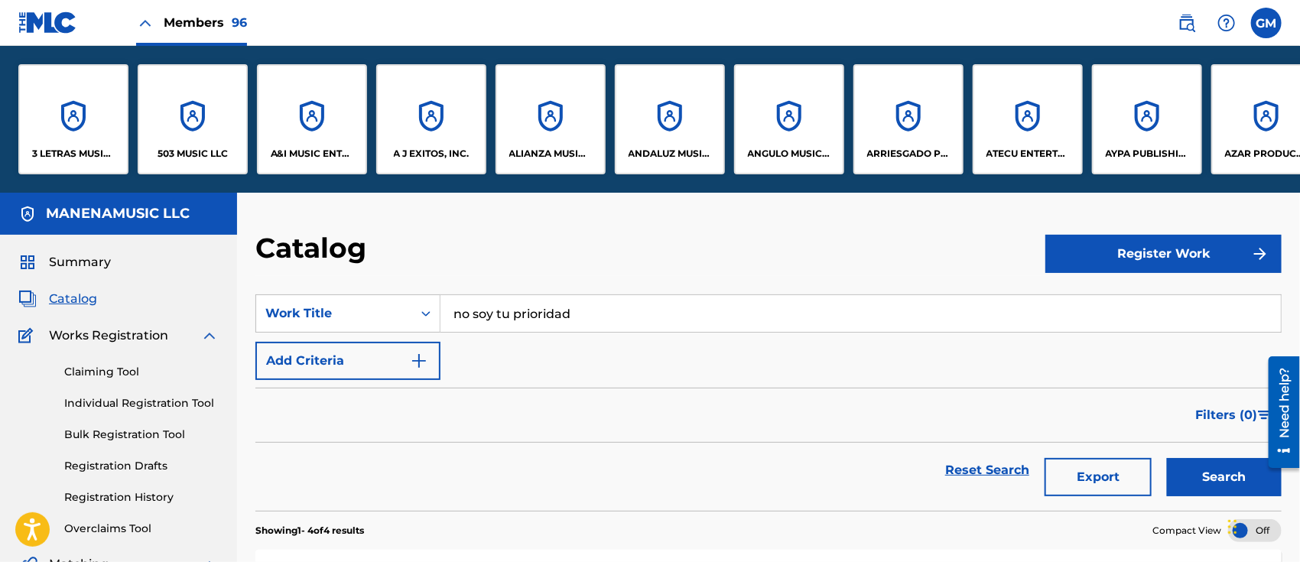
click at [314, 141] on div "A&I MUSIC ENTERTAINMENT, INC" at bounding box center [312, 119] width 110 height 110
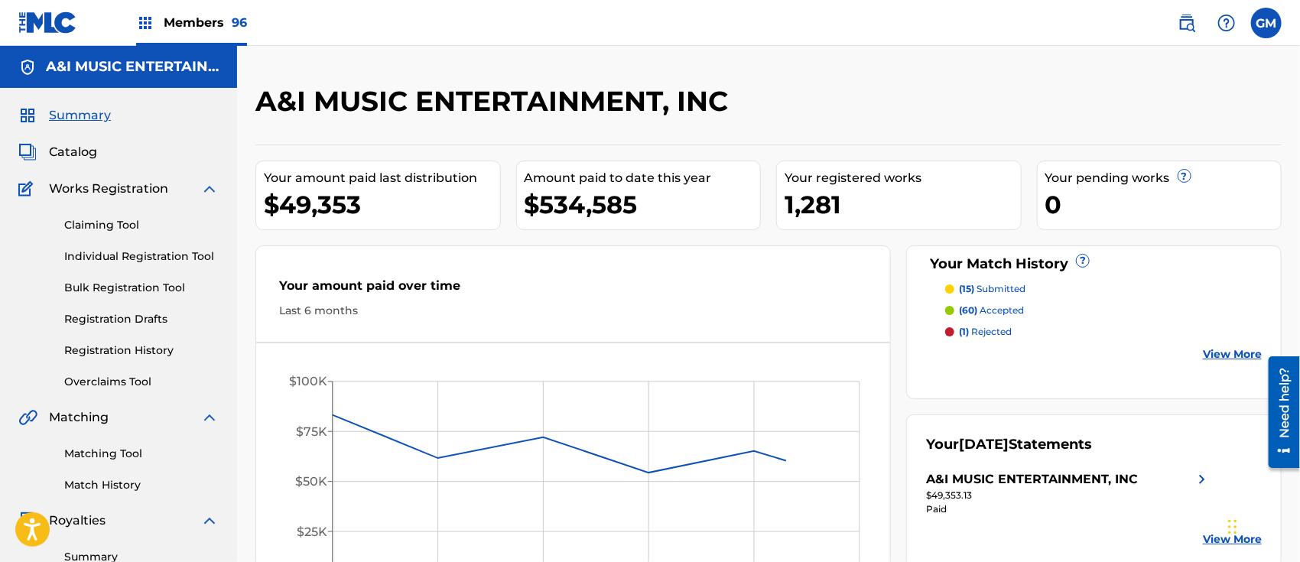
click at [91, 147] on span "Catalog" at bounding box center [73, 152] width 48 height 18
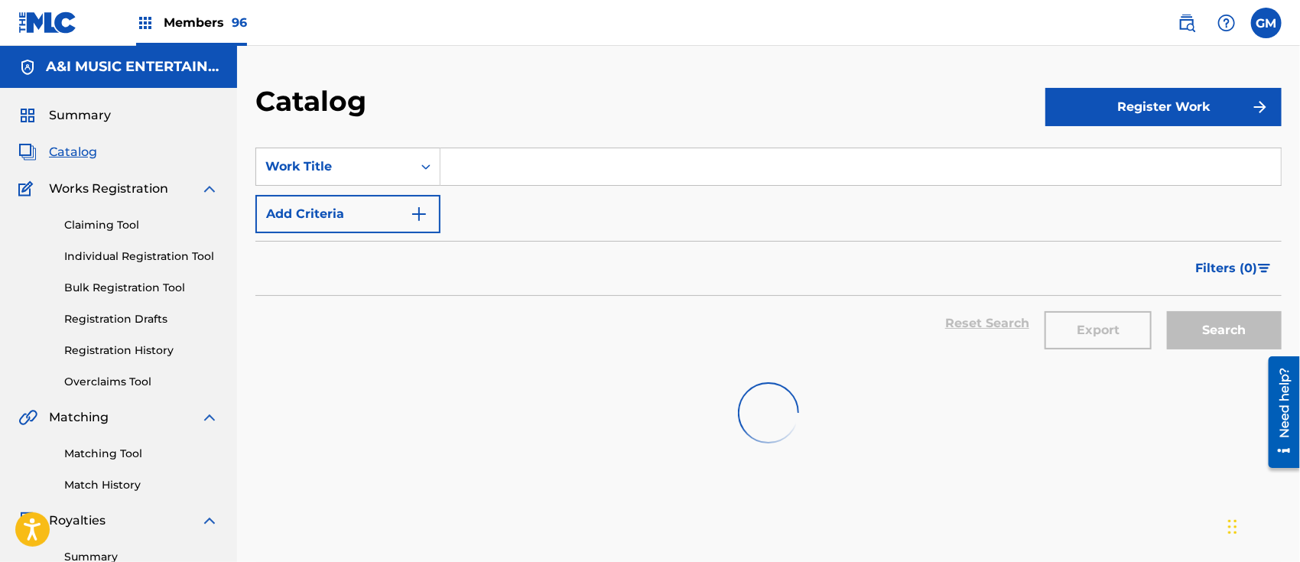
click at [539, 154] on input "Search Form" at bounding box center [860, 166] width 840 height 37
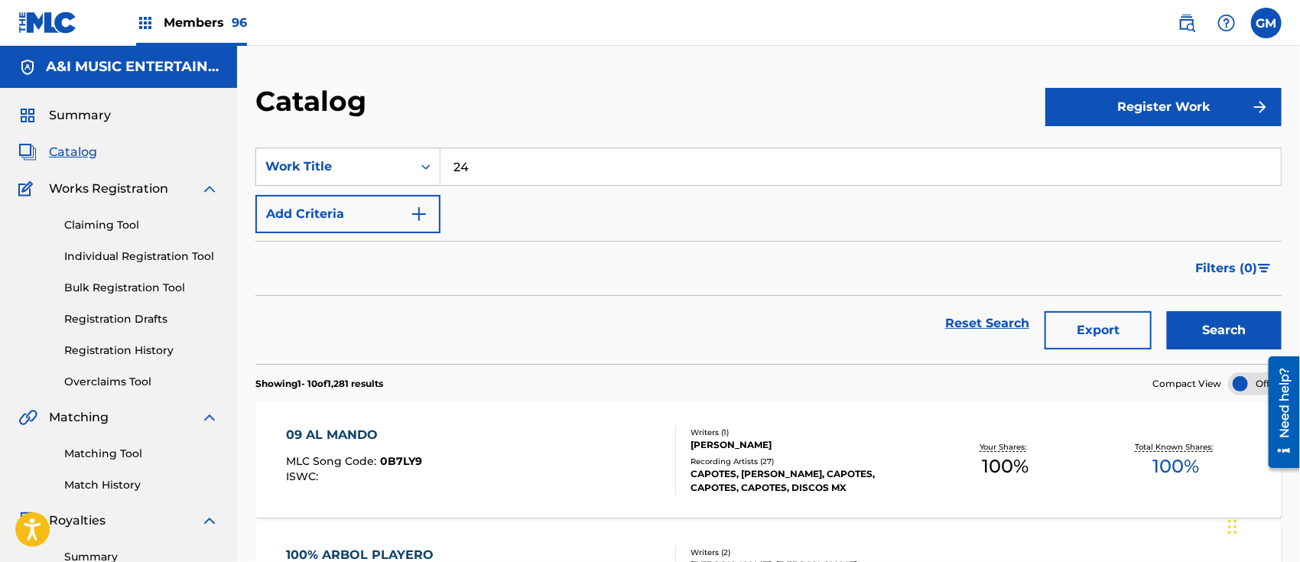
type input "24"
click at [112, 339] on div "Claiming Tool Individual Registration Tool Bulk Registration Tool Registration …" at bounding box center [118, 294] width 200 height 192
click at [120, 349] on link "Registration History" at bounding box center [141, 351] width 154 height 16
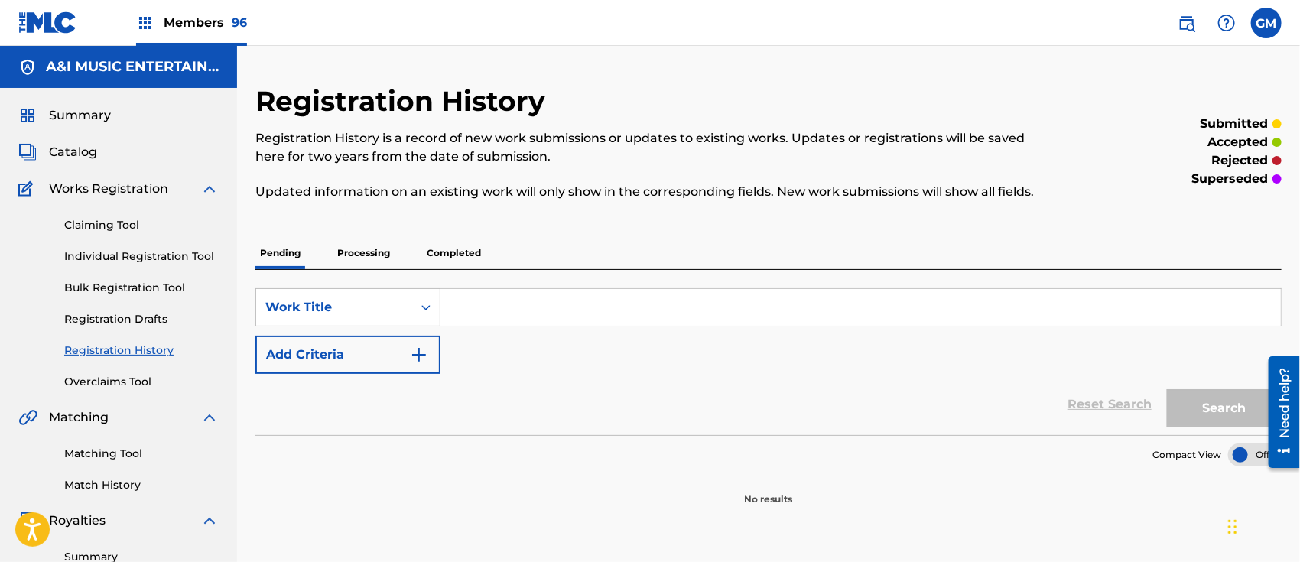
click at [556, 299] on input "Search Form" at bounding box center [860, 307] width 840 height 37
click at [459, 245] on p "Completed" at bounding box center [453, 253] width 63 height 32
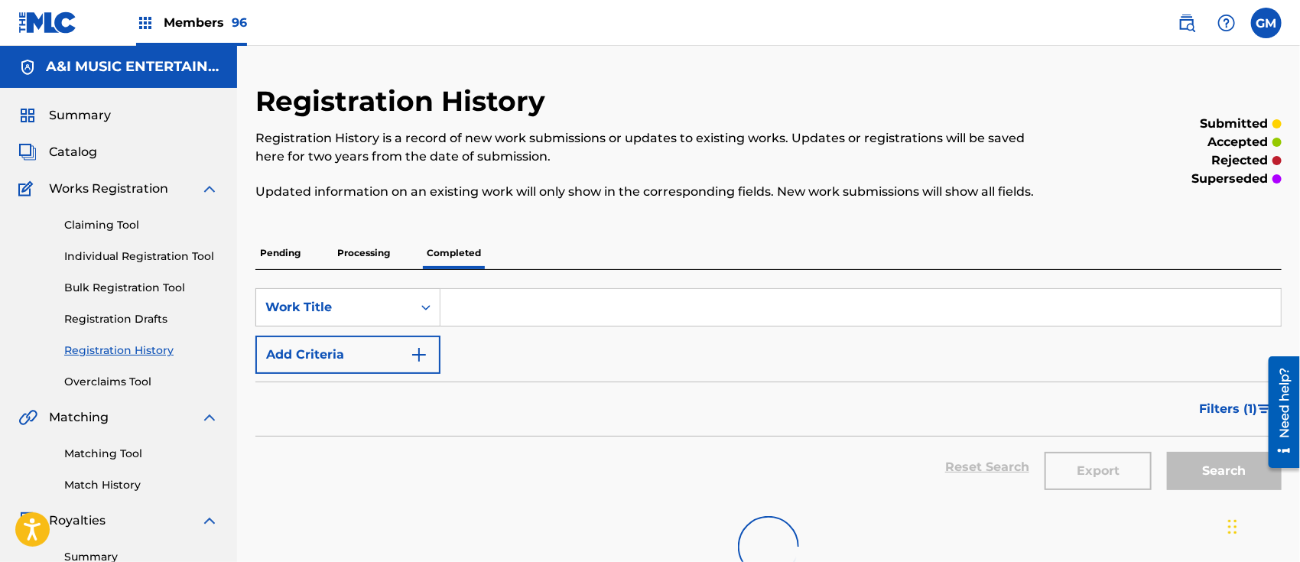
click at [361, 242] on p "Processing" at bounding box center [364, 253] width 62 height 32
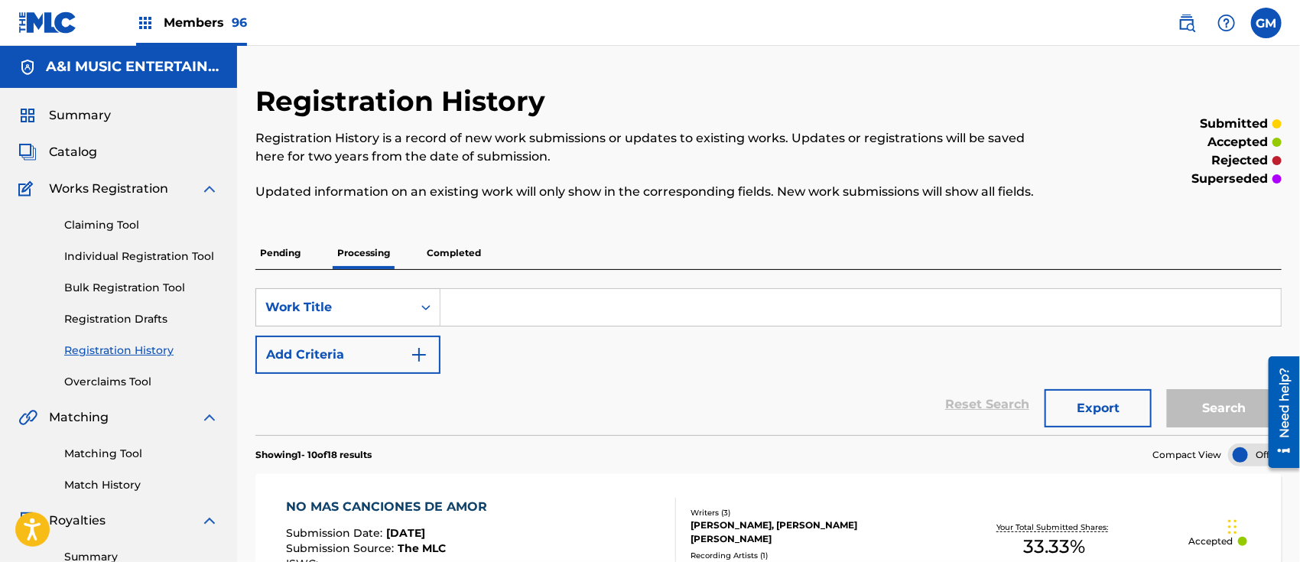
click at [547, 299] on input "Search Form" at bounding box center [860, 307] width 840 height 37
type input "24"
click at [1167, 389] on button "Search" at bounding box center [1224, 408] width 115 height 38
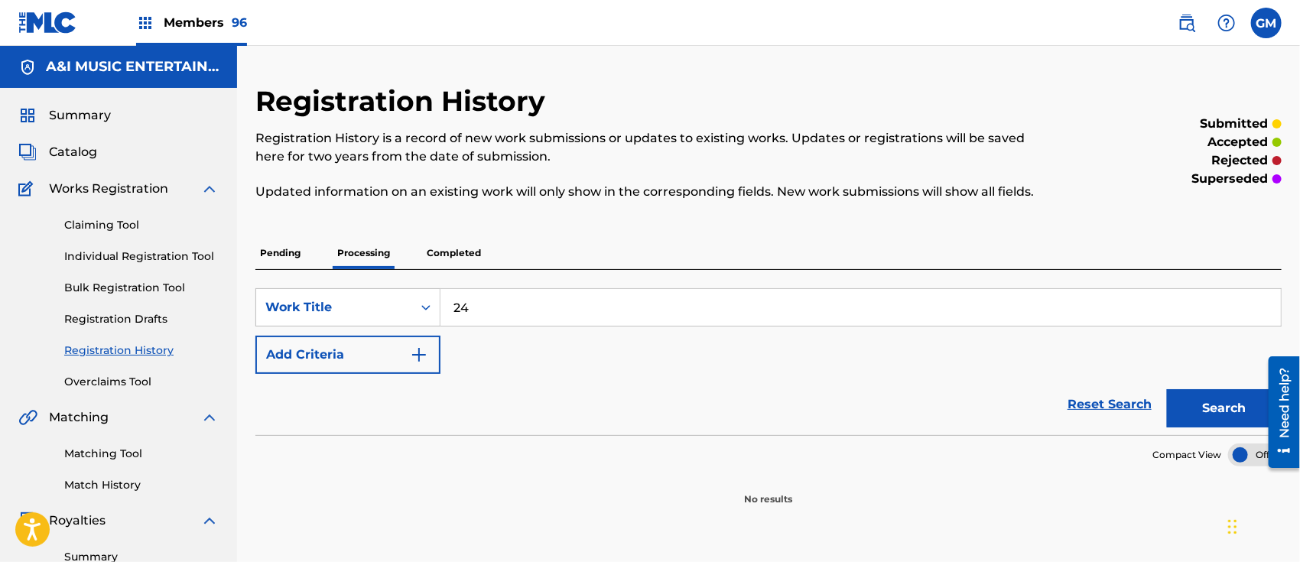
click at [472, 249] on p "Completed" at bounding box center [453, 253] width 63 height 32
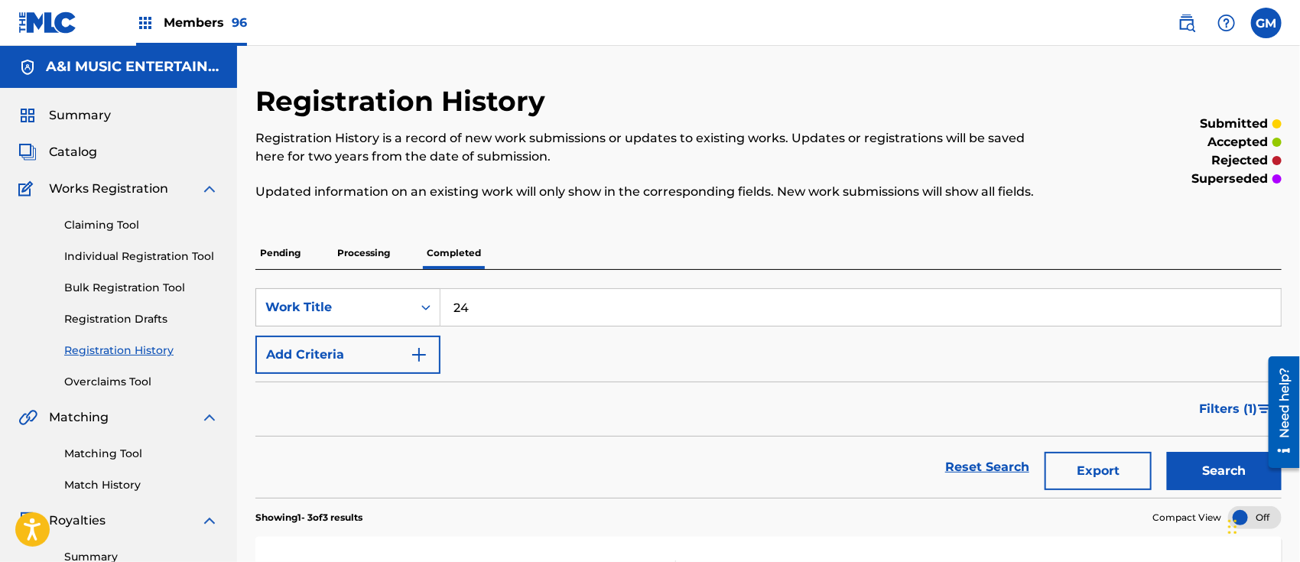
click at [1229, 403] on span "Filters ( 1 )" at bounding box center [1228, 409] width 58 height 18
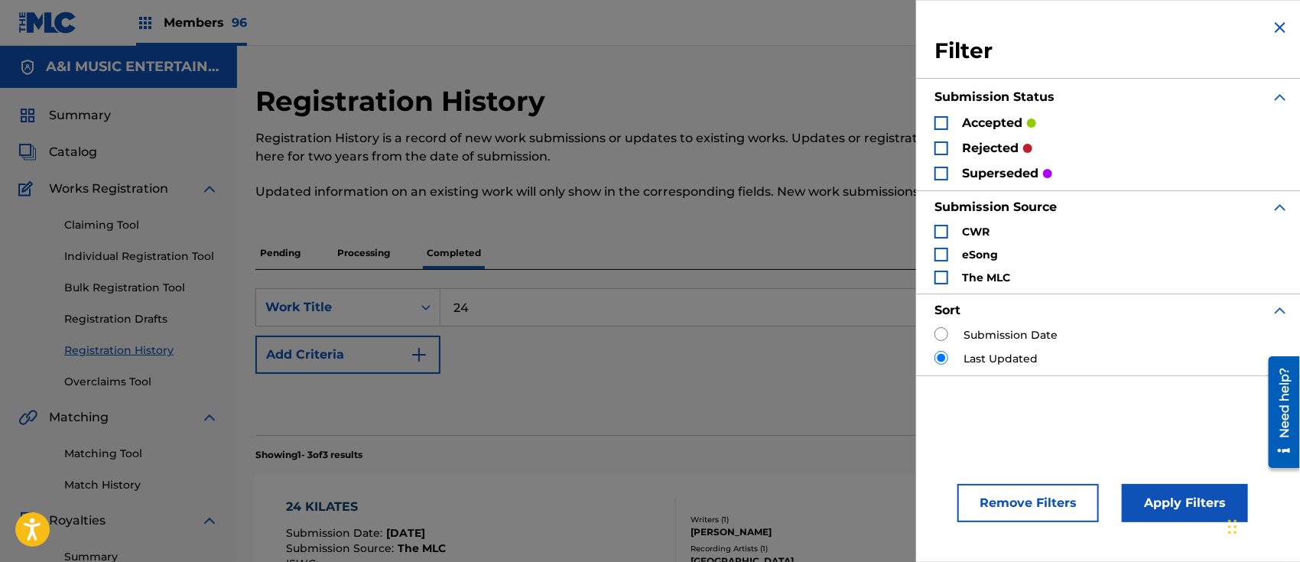
click at [937, 145] on div "Search Form" at bounding box center [941, 148] width 14 height 14
click at [940, 114] on div "accepted" at bounding box center [985, 123] width 102 height 18
click at [946, 172] on div "Search Form" at bounding box center [941, 174] width 14 height 14
click at [941, 122] on div "Search Form" at bounding box center [941, 123] width 14 height 14
click at [1156, 508] on button "Apply Filters" at bounding box center [1185, 503] width 126 height 38
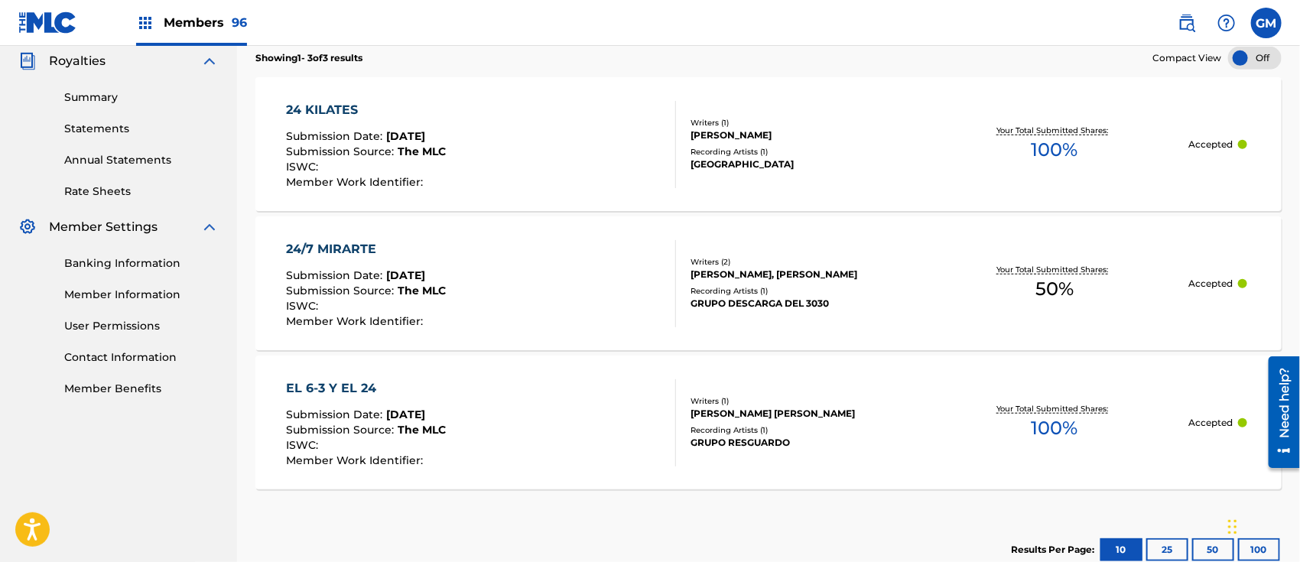
scroll to position [476, 0]
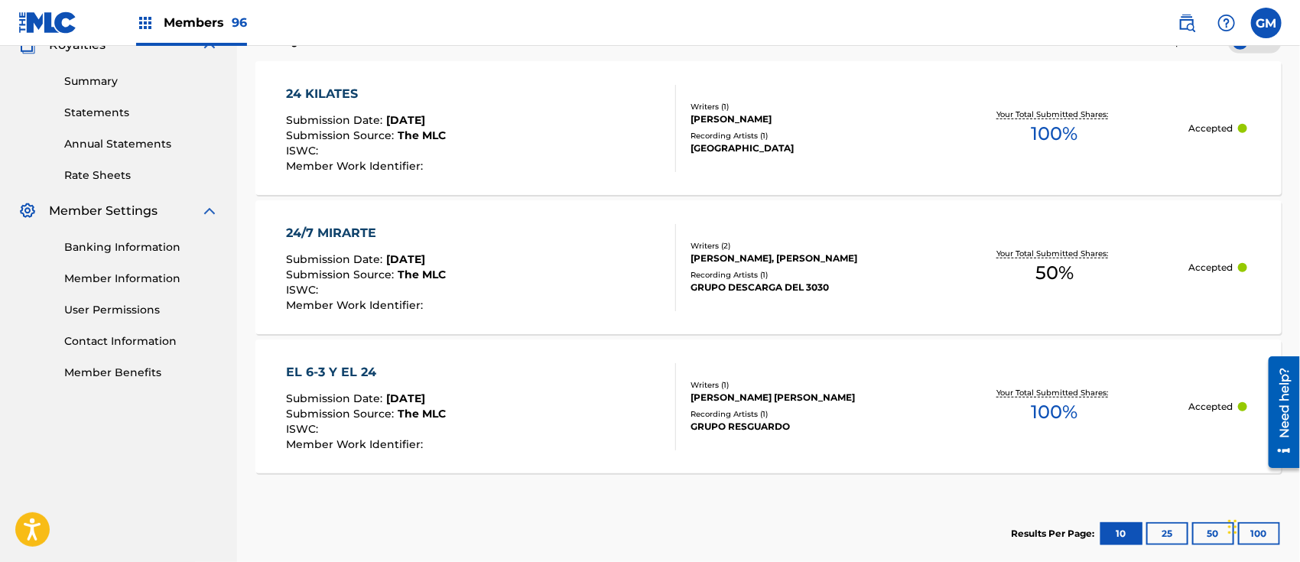
click at [314, 232] on div "24/7 MIRARTE" at bounding box center [366, 233] width 160 height 18
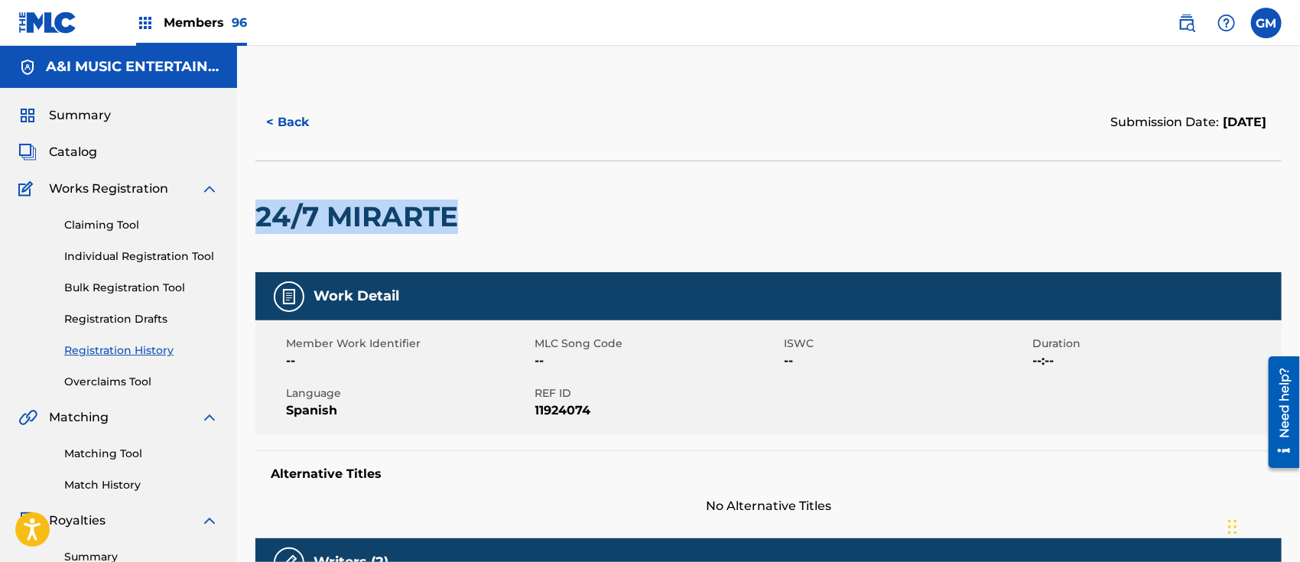
drag, startPoint x: 463, startPoint y: 222, endPoint x: 254, endPoint y: 222, distance: 209.5
click at [60, 150] on span "Catalog" at bounding box center [73, 152] width 48 height 18
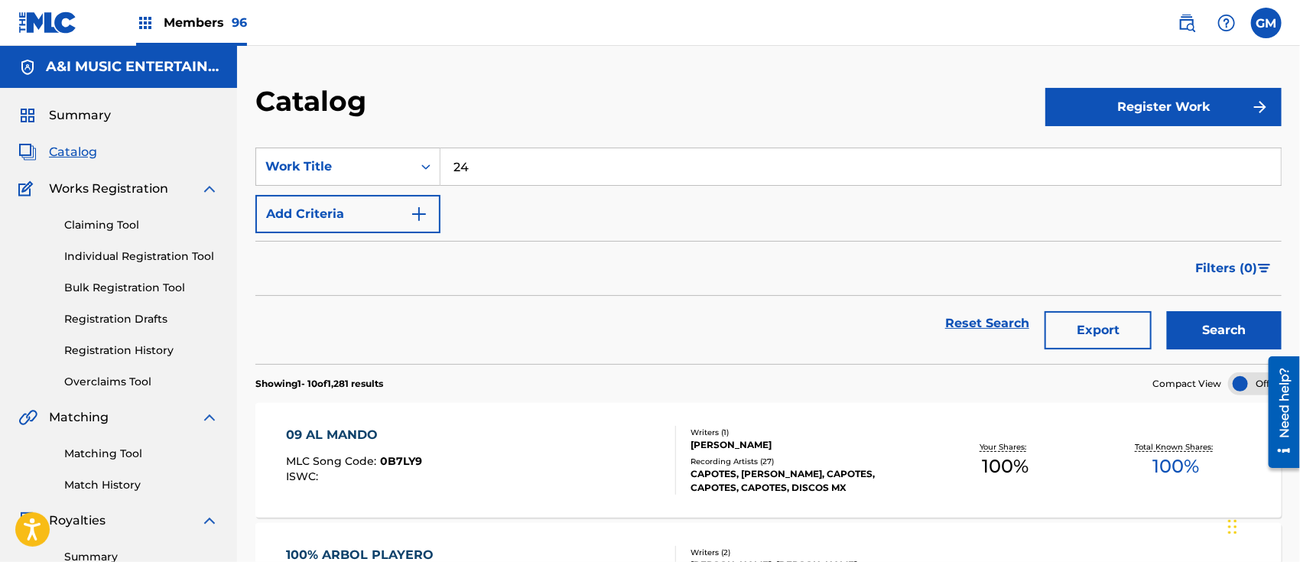
drag, startPoint x: 507, startPoint y: 158, endPoint x: 445, endPoint y: 159, distance: 62.0
click at [445, 159] on input "24" at bounding box center [860, 166] width 840 height 37
paste input "/7 MIRARTE"
click at [1167, 311] on button "Search" at bounding box center [1224, 330] width 115 height 38
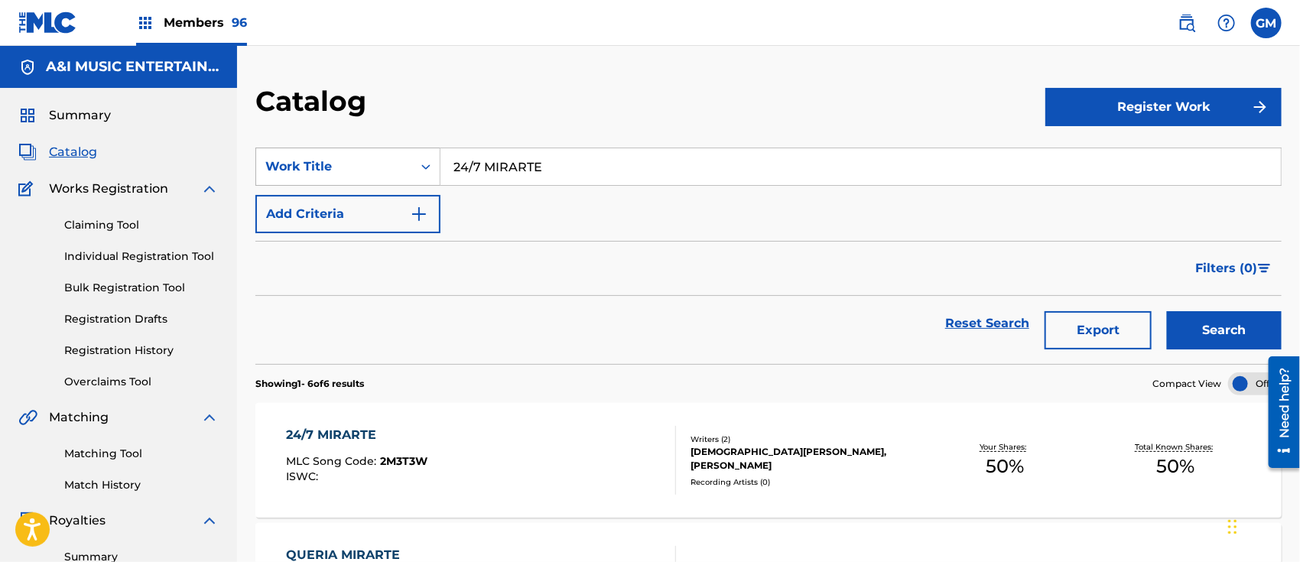
drag, startPoint x: 586, startPoint y: 165, endPoint x: 389, endPoint y: 156, distance: 196.7
click at [389, 156] on div "SearchWithCriteriab09b961c-2424-4258-aa12-c803b52c4150 Work Title 24/7 MIRARTE" at bounding box center [768, 167] width 1026 height 38
type input "2"
click at [538, 159] on input "Search Form" at bounding box center [860, 166] width 840 height 37
click at [483, 196] on div "el de los le ntes" at bounding box center [745, 201] width 610 height 28
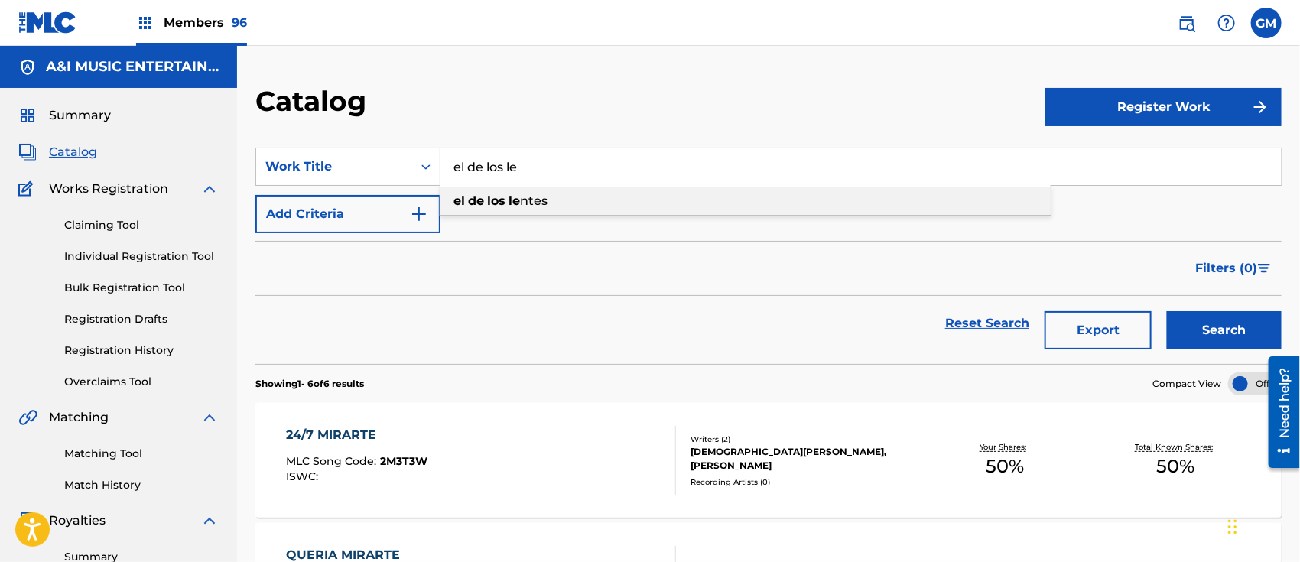
type input "el de los lentes"
click at [1199, 323] on button "Search" at bounding box center [1224, 330] width 115 height 38
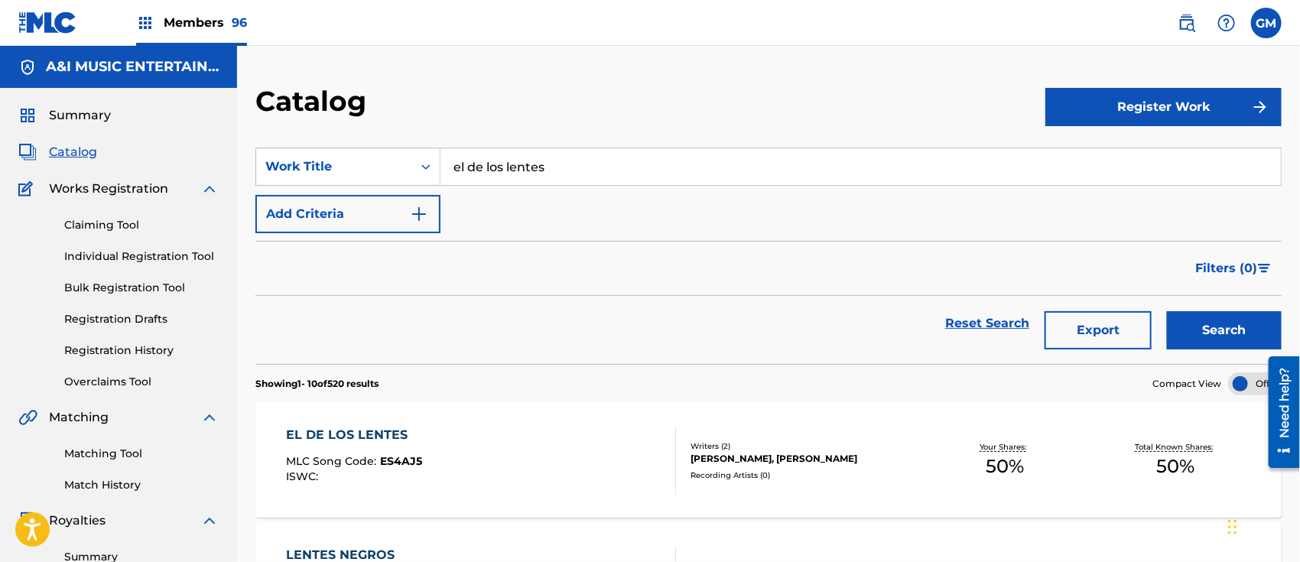
click at [202, 18] on span "Members 96" at bounding box center [205, 23] width 83 height 18
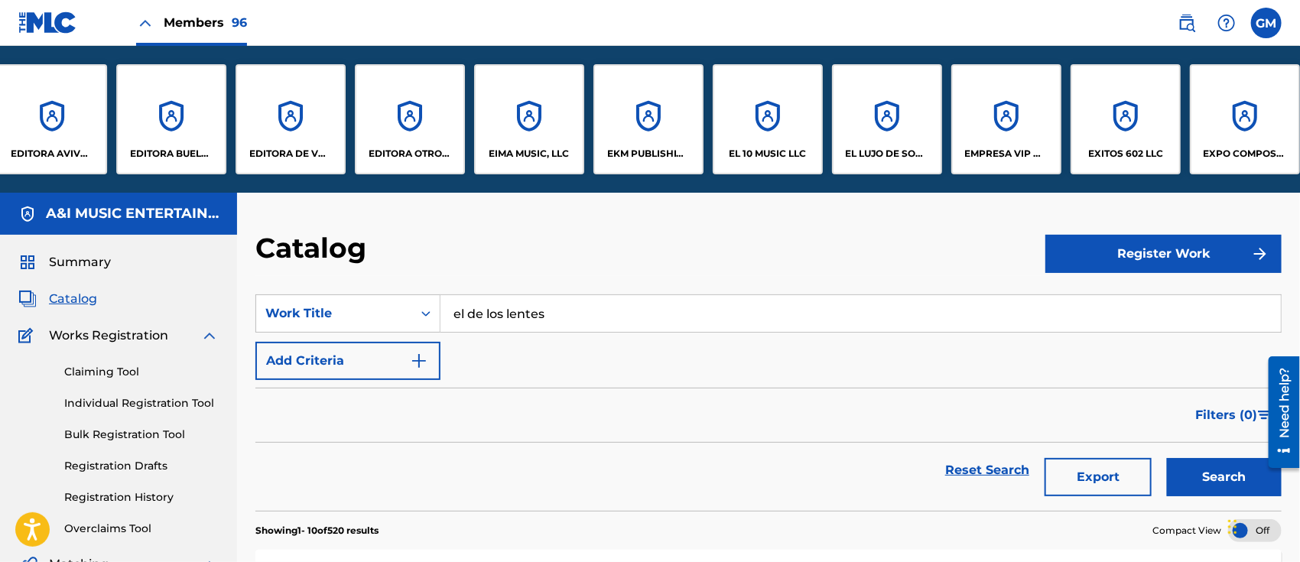
scroll to position [0, 2364]
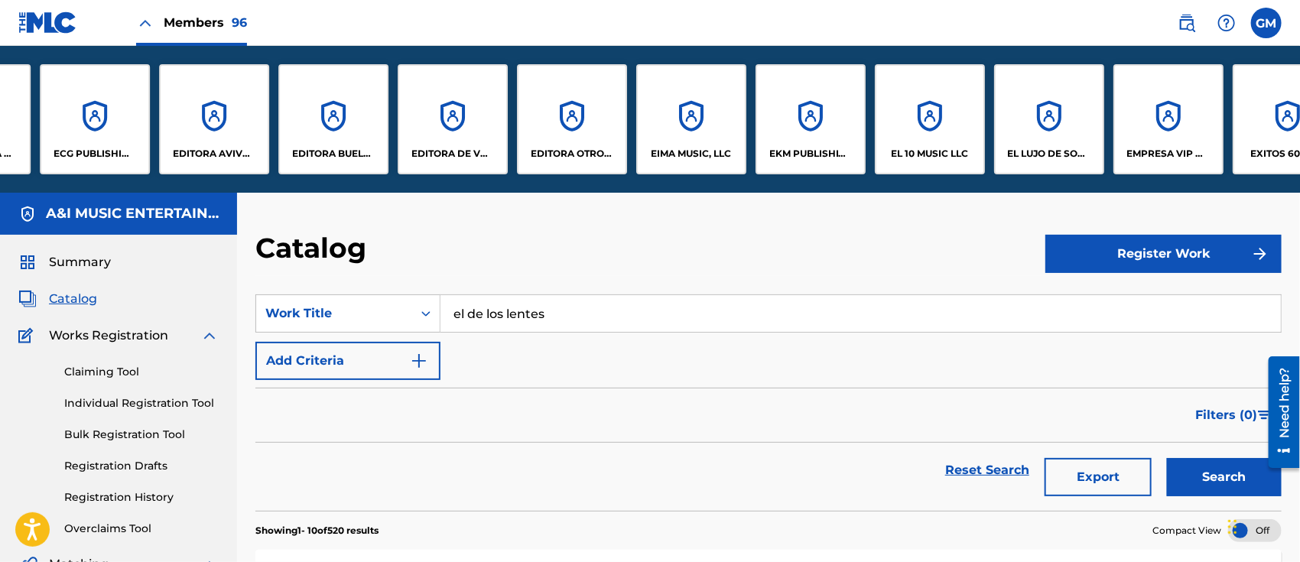
click at [218, 138] on div "EDITORA AVIVAR, LLC" at bounding box center [214, 119] width 110 height 110
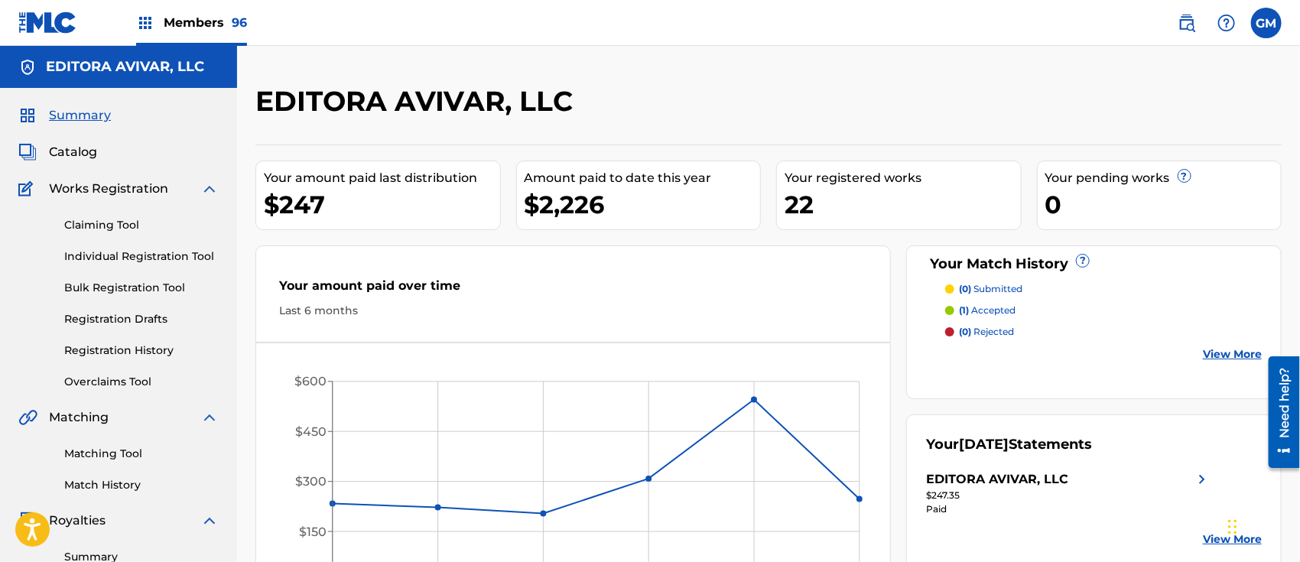
click at [72, 150] on span "Catalog" at bounding box center [73, 152] width 48 height 18
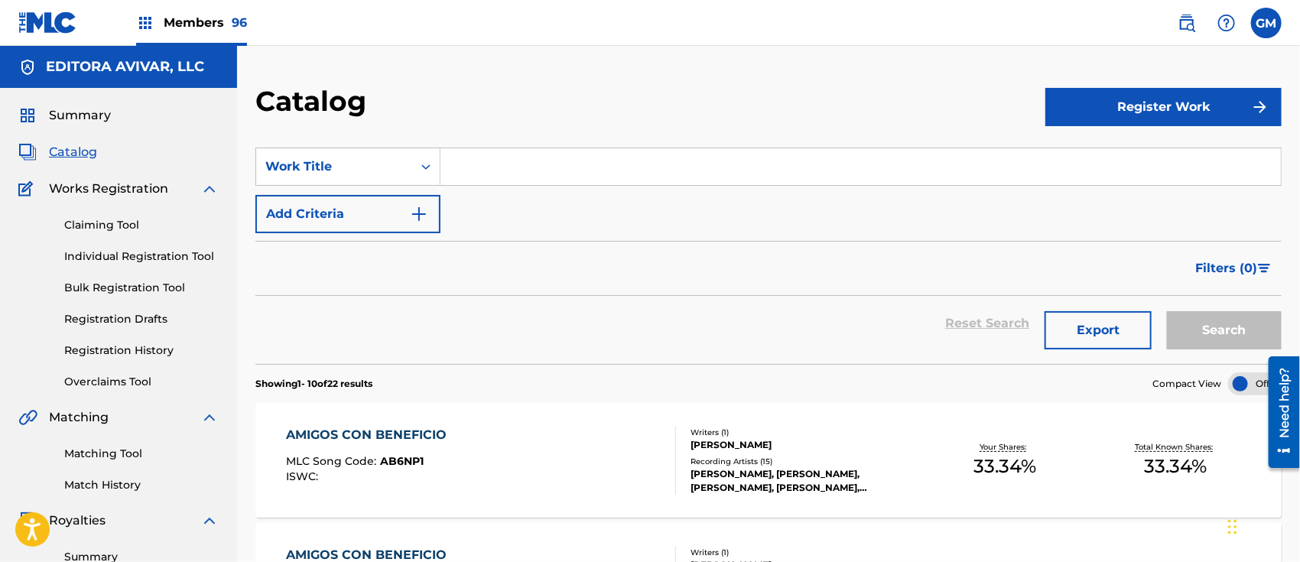
click at [510, 175] on input "Search Form" at bounding box center [860, 166] width 840 height 37
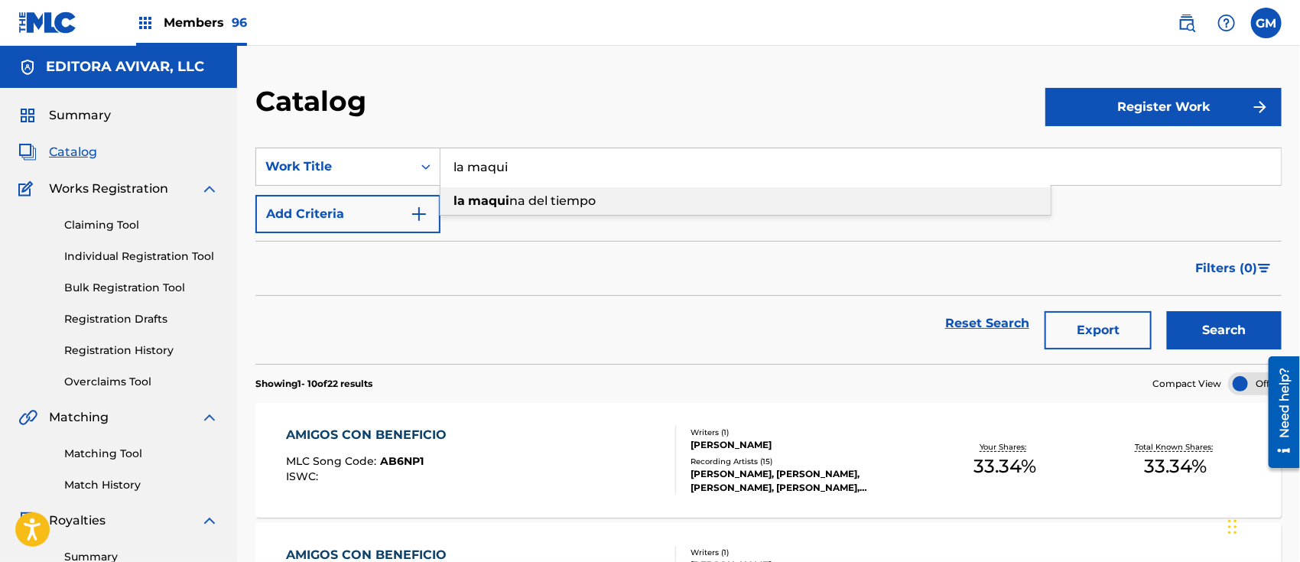
click at [530, 204] on span "na del tiempo" at bounding box center [552, 200] width 86 height 15
type input "la maquina del tiempo"
click at [1191, 327] on button "Search" at bounding box center [1224, 330] width 115 height 38
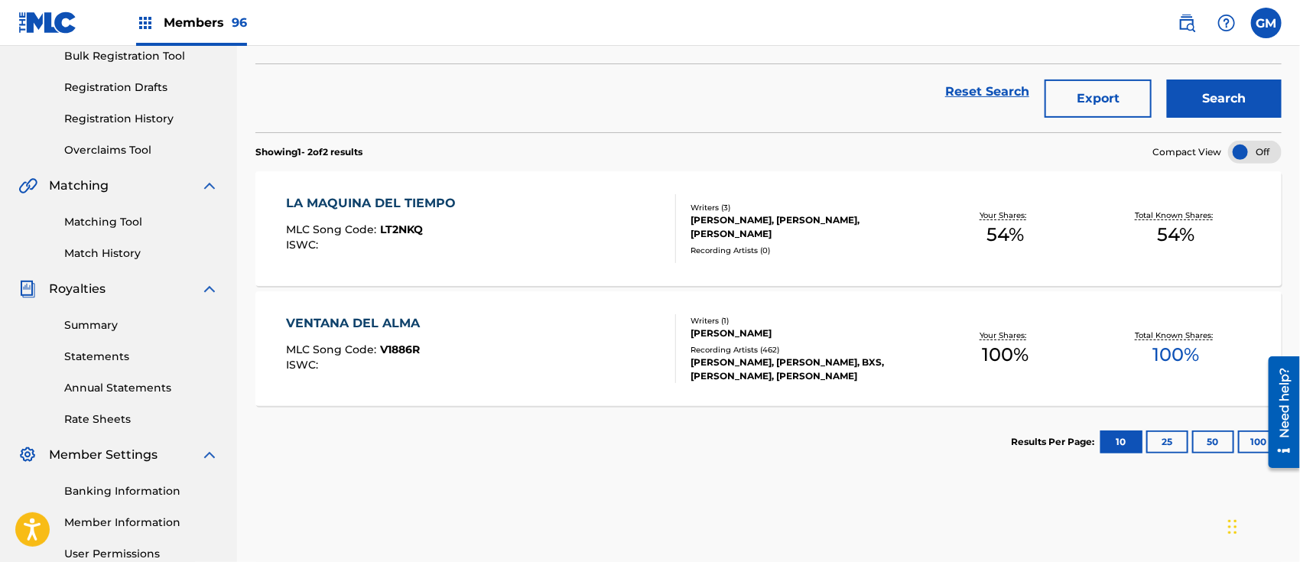
scroll to position [238, 0]
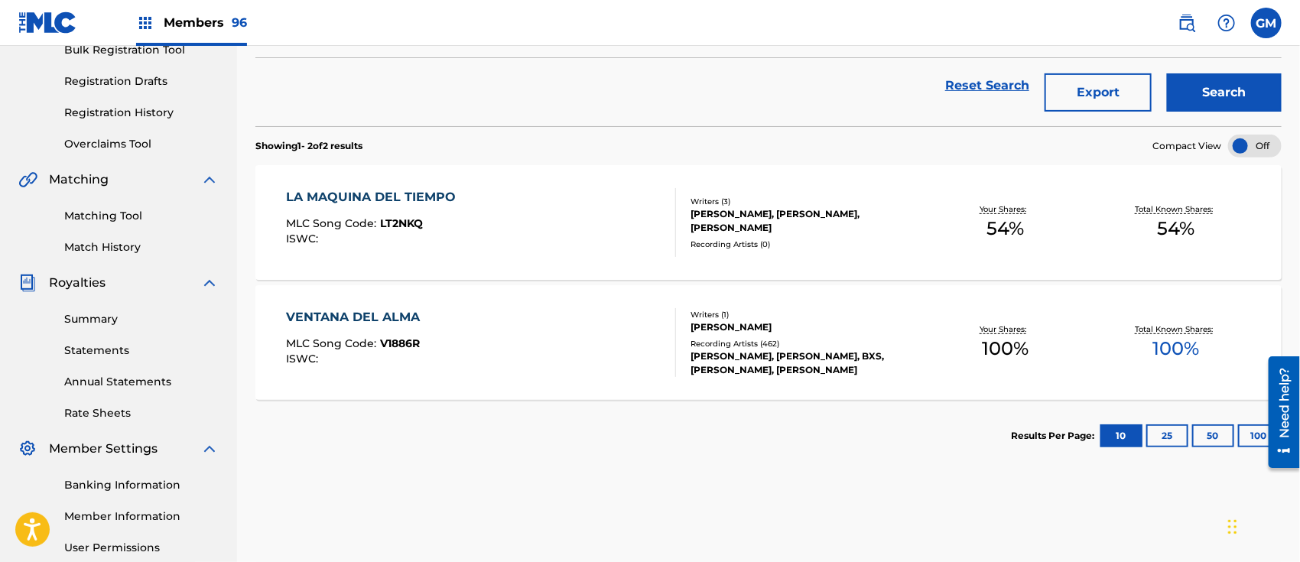
click at [198, 18] on span "Members 96" at bounding box center [205, 23] width 83 height 18
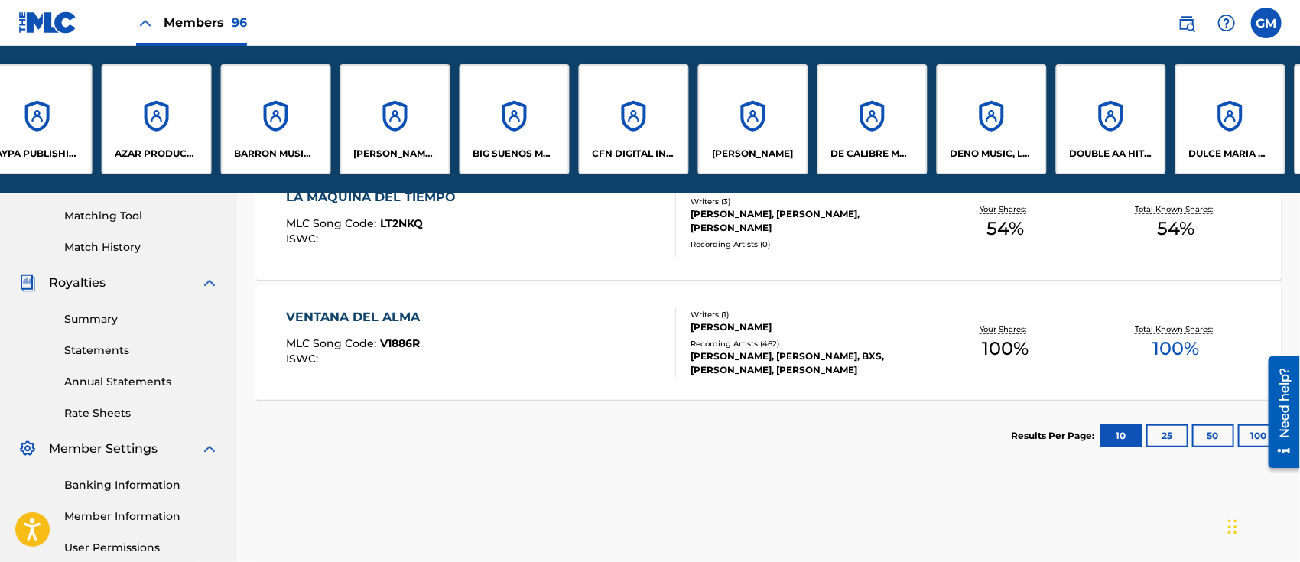
scroll to position [0, 1092]
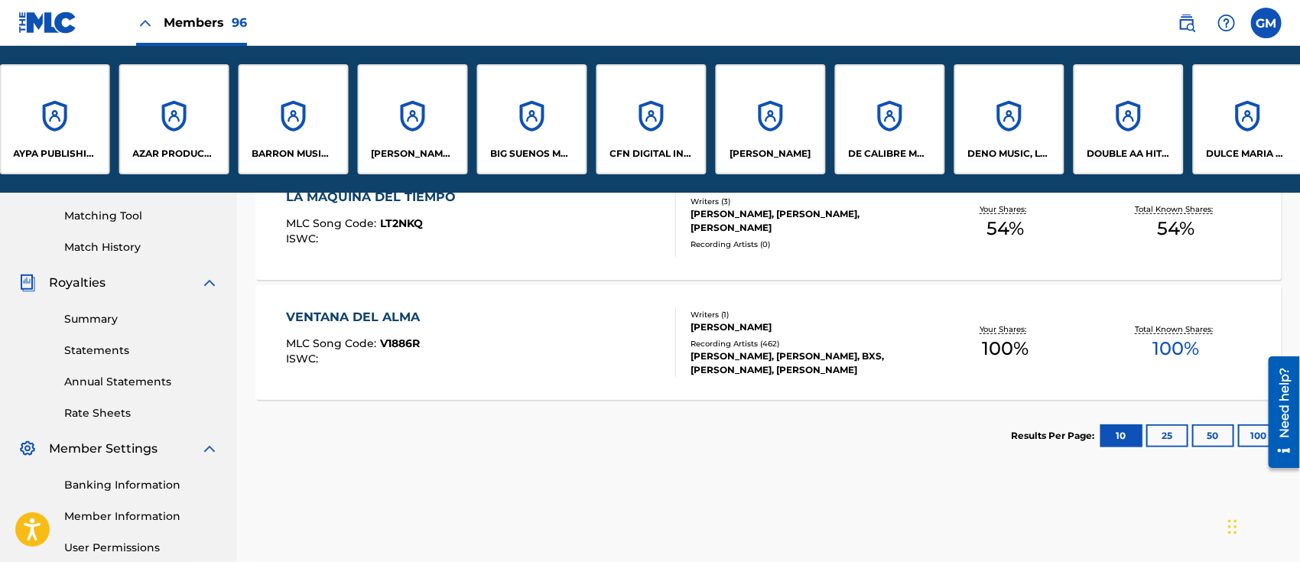
click at [274, 122] on div "BARRON MUSIC LLC" at bounding box center [294, 119] width 110 height 110
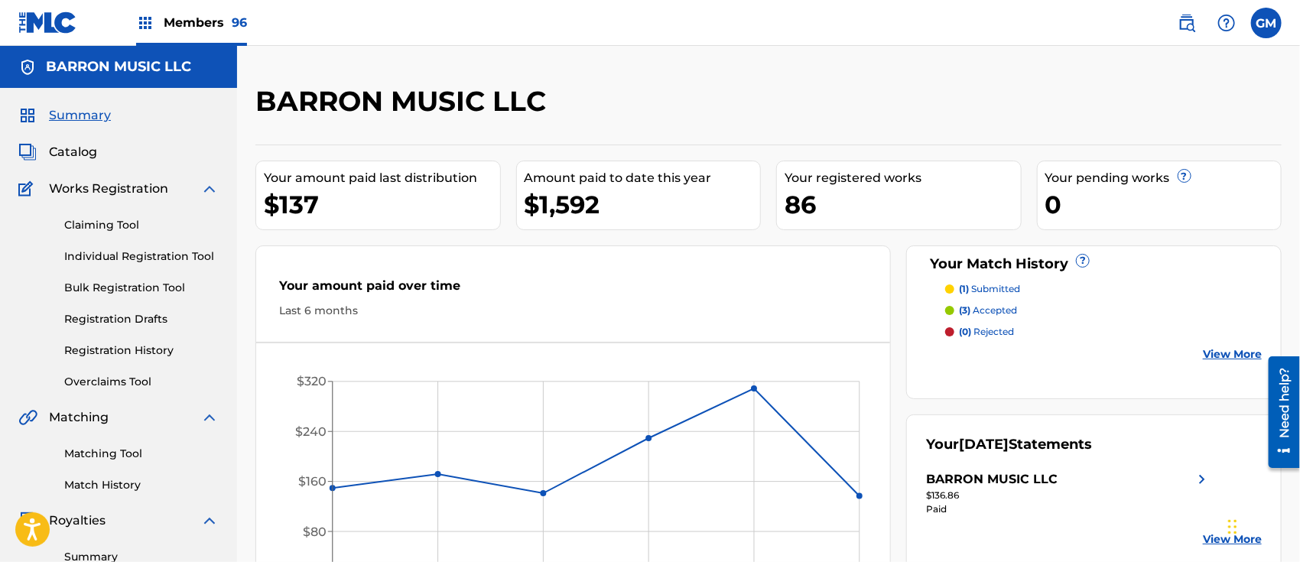
click at [88, 144] on span "Catalog" at bounding box center [73, 152] width 48 height 18
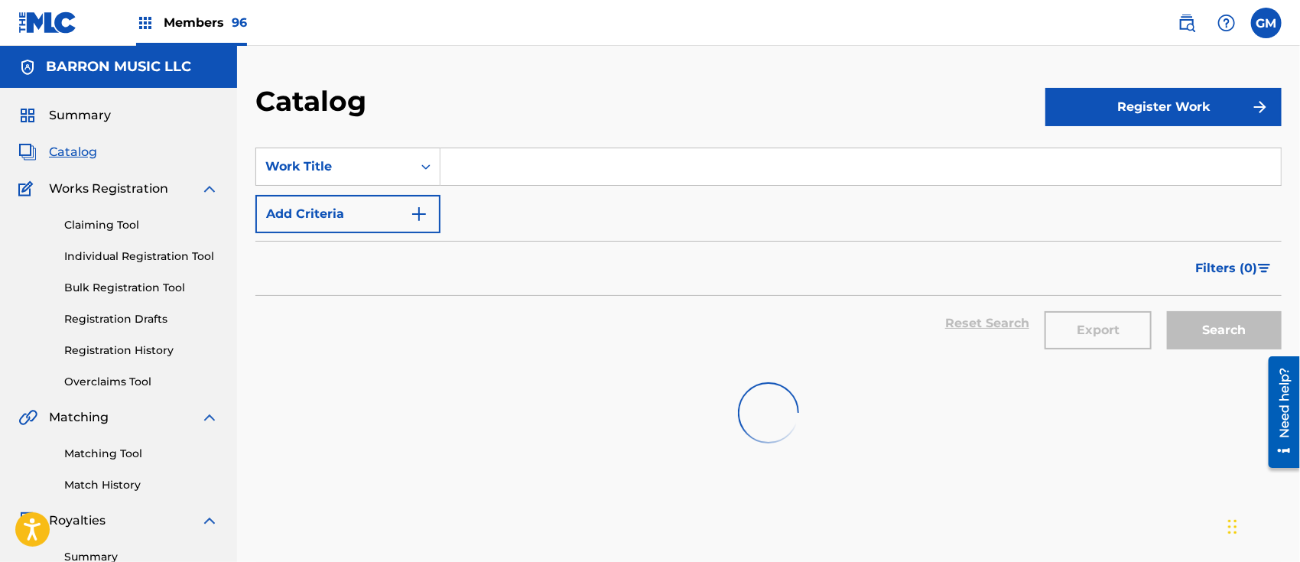
click at [498, 162] on input "Search Form" at bounding box center [860, 166] width 840 height 37
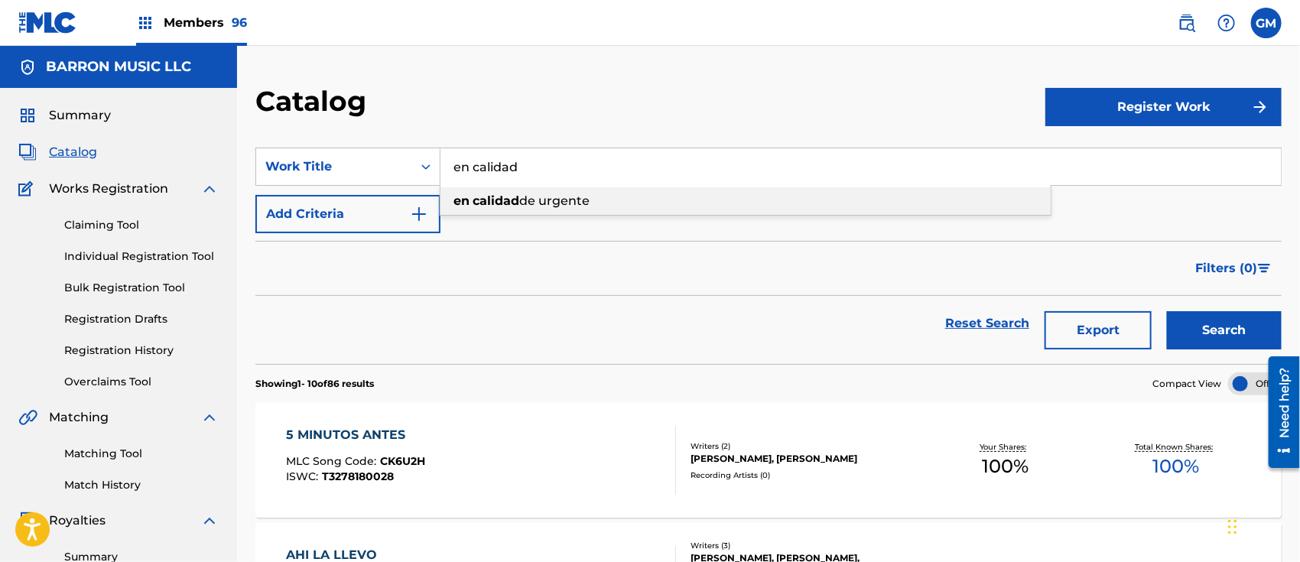
click at [554, 201] on span "de urgente" at bounding box center [554, 200] width 70 height 15
type input "en calidad de urgente"
click at [1211, 341] on button "Search" at bounding box center [1224, 330] width 115 height 38
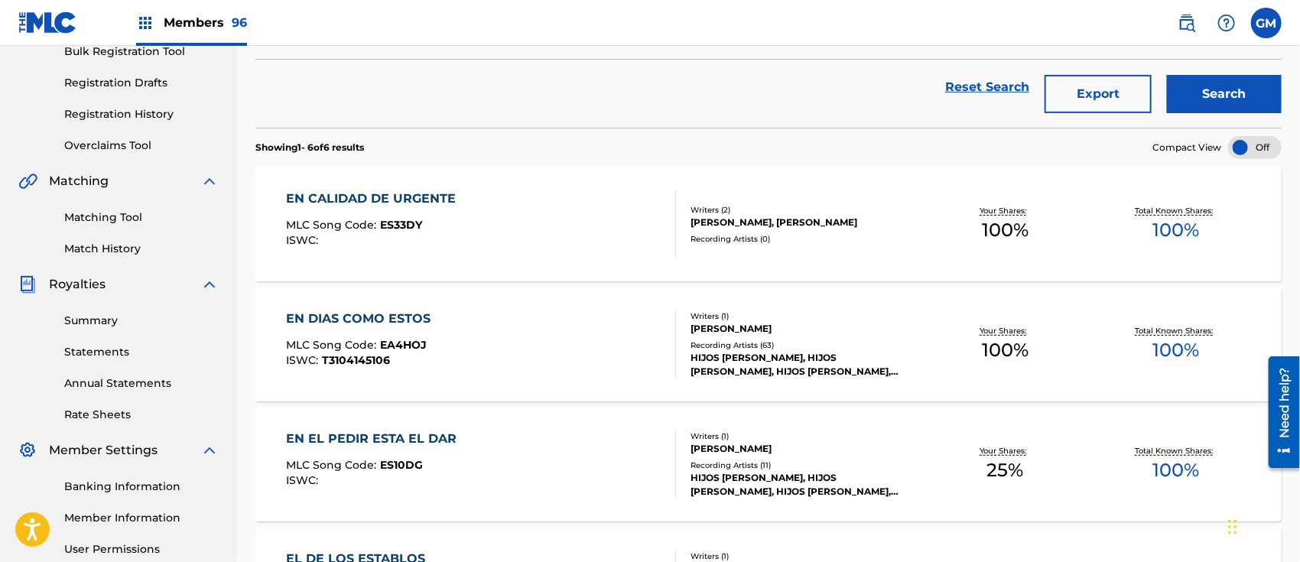
scroll to position [238, 0]
click at [499, 214] on div "EN CALIDAD DE URGENTE MLC Song Code : ES33DY ISWC :" at bounding box center [481, 222] width 390 height 69
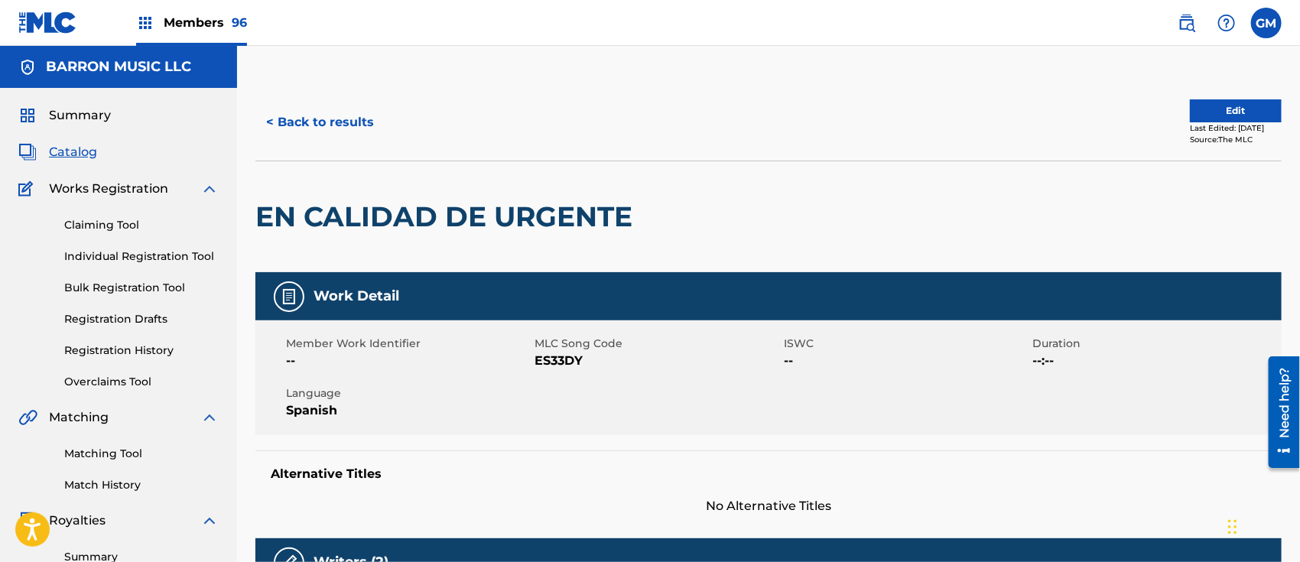
click at [339, 126] on button "< Back to results" at bounding box center [319, 122] width 129 height 38
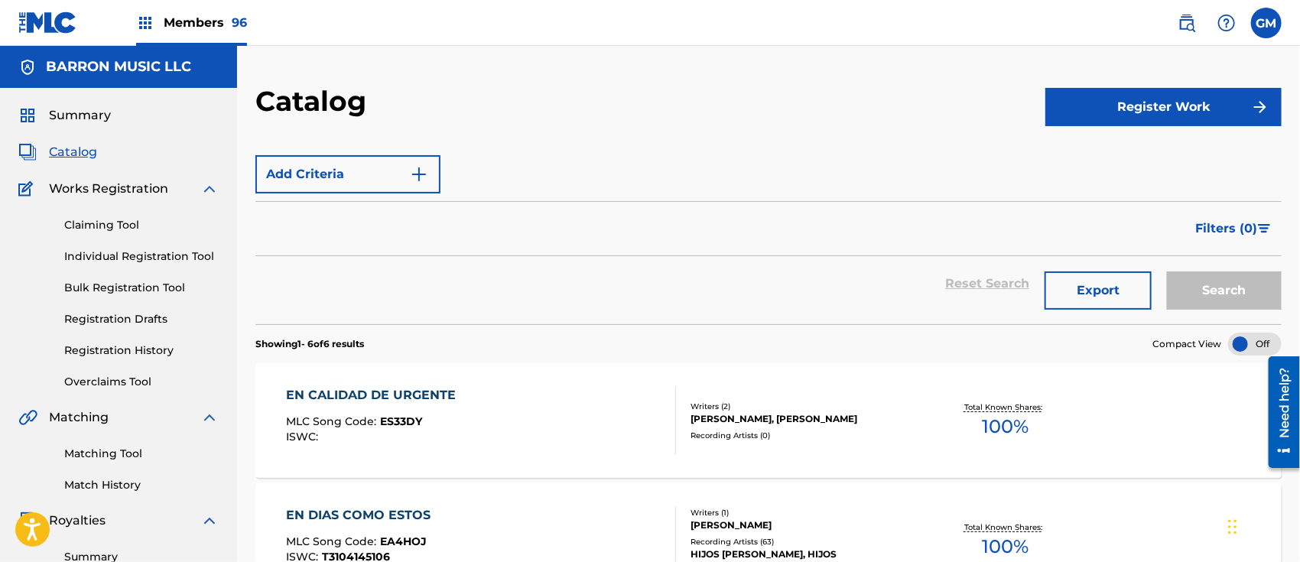
scroll to position [238, 0]
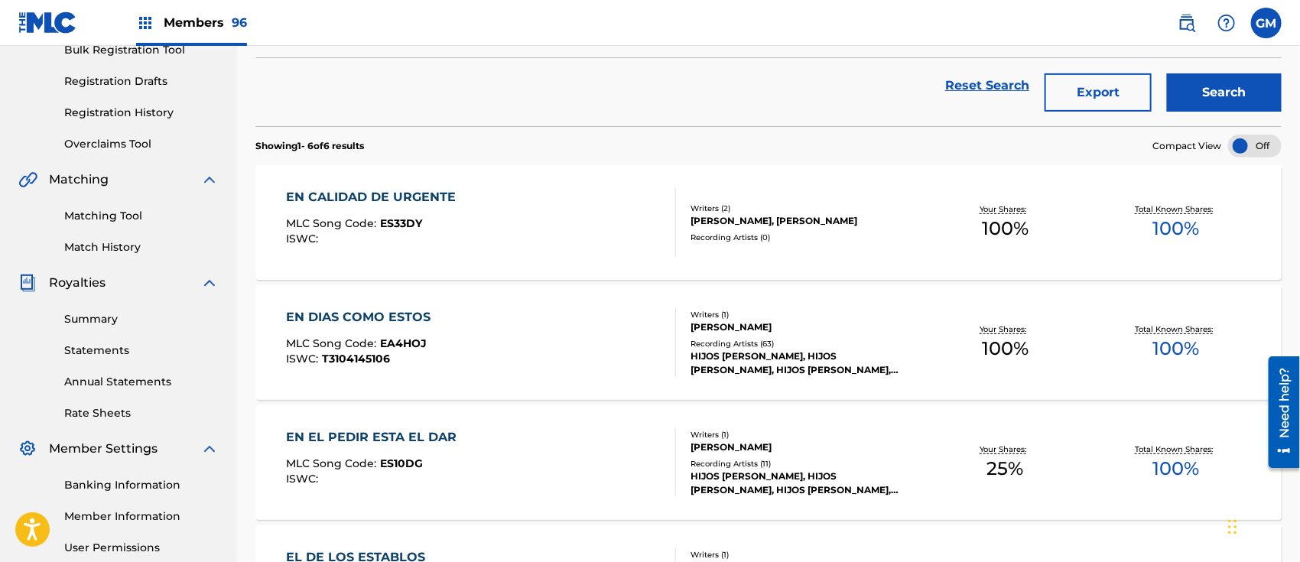
click at [193, 15] on span "Members 96" at bounding box center [205, 23] width 83 height 18
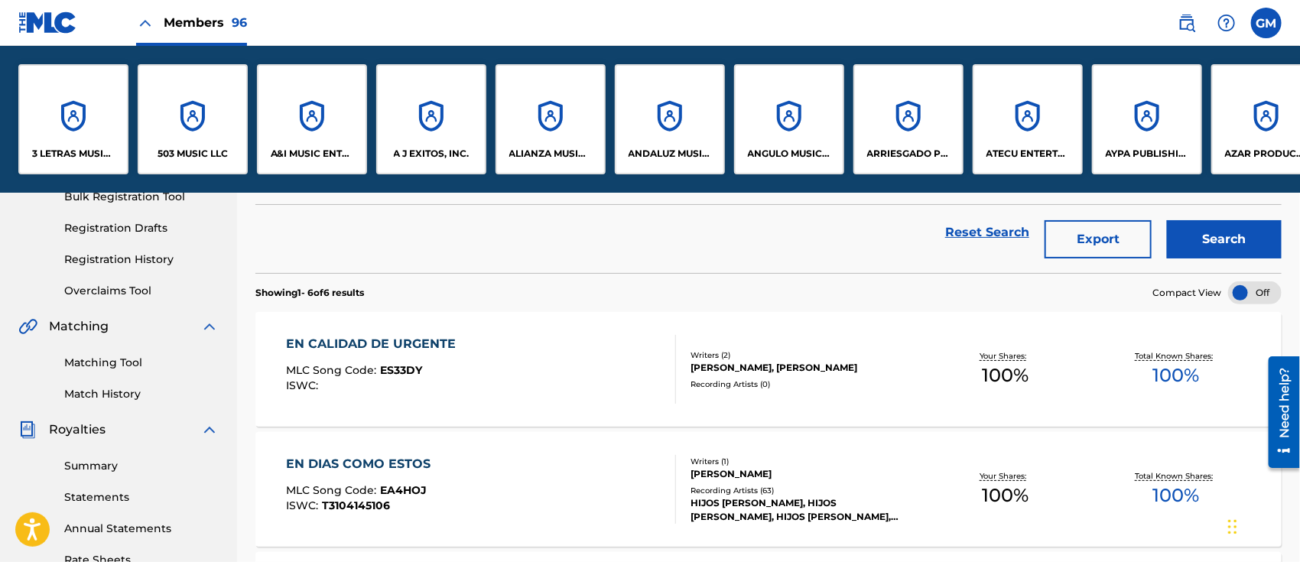
scroll to position [385, 0]
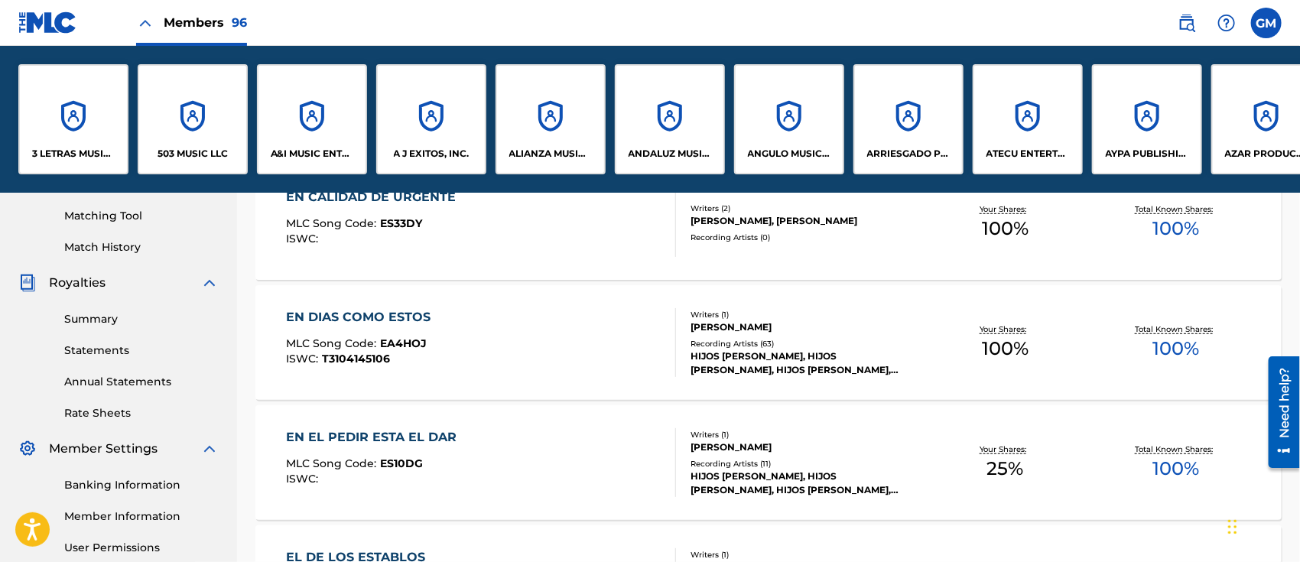
click at [898, 137] on div "ARRIESGADO PUBLISHING INC" at bounding box center [908, 119] width 110 height 110
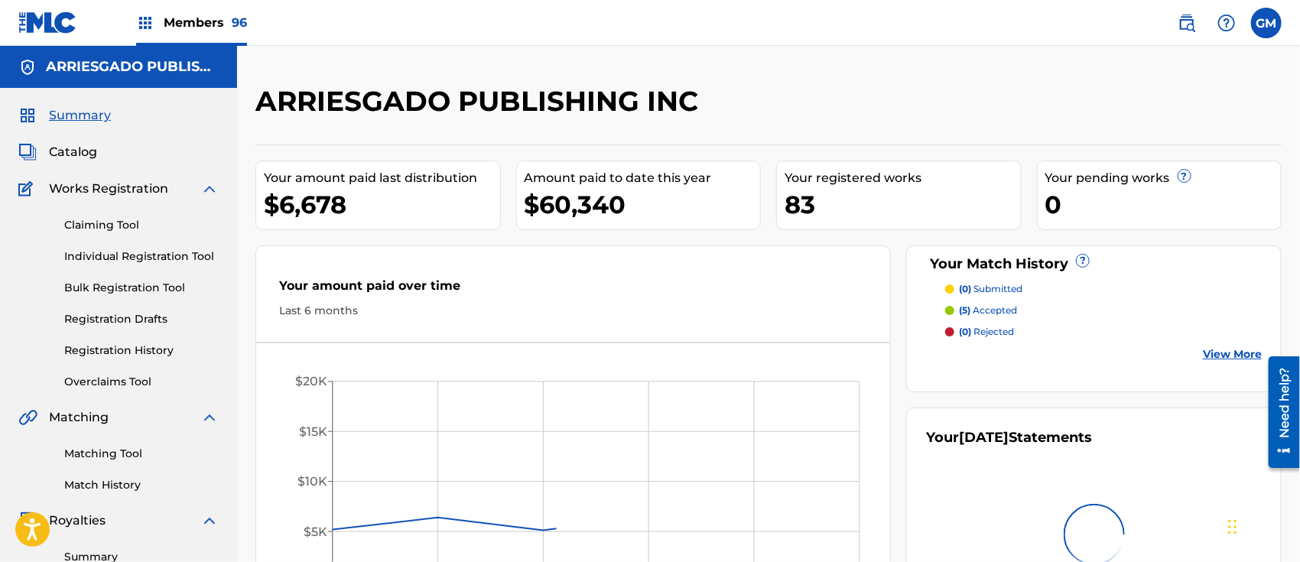
click at [70, 147] on span "Catalog" at bounding box center [73, 152] width 48 height 18
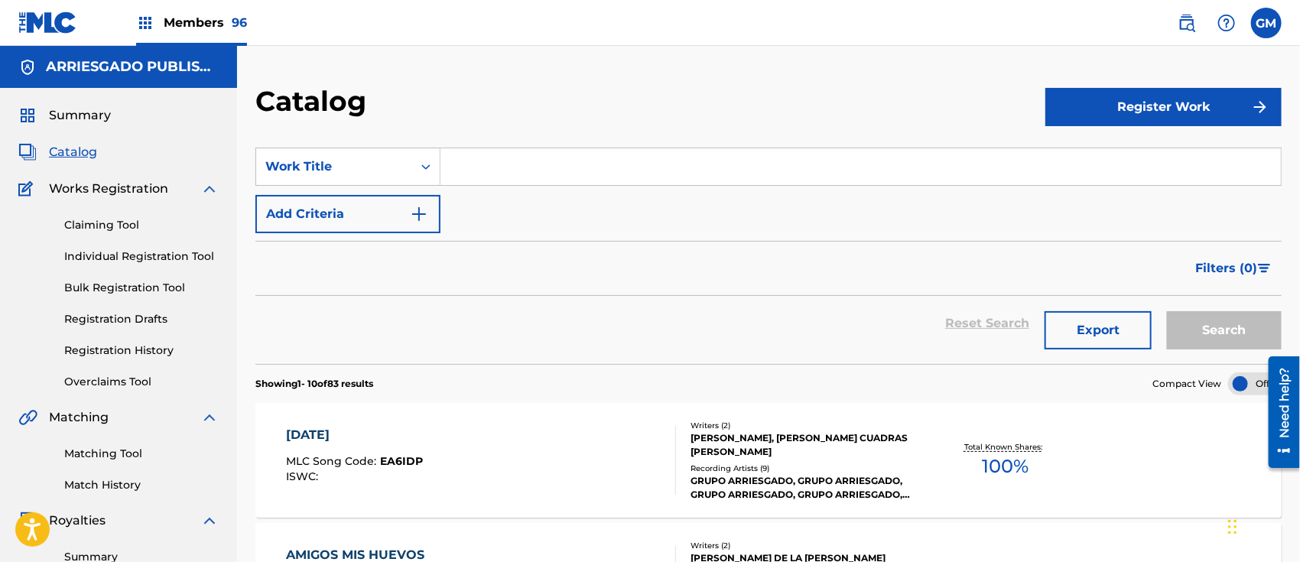
click at [505, 164] on input "Search Form" at bounding box center [860, 166] width 840 height 37
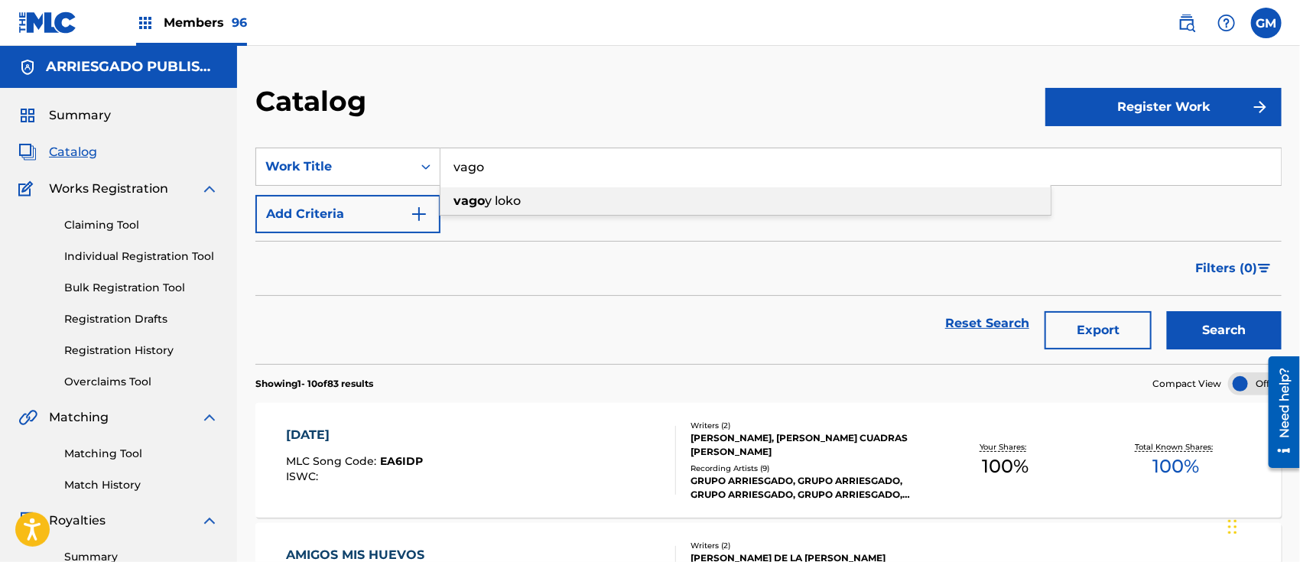
click at [526, 212] on div "vago y loko" at bounding box center [745, 201] width 610 height 28
type input "vago y loko"
click at [1194, 321] on button "Search" at bounding box center [1224, 330] width 115 height 38
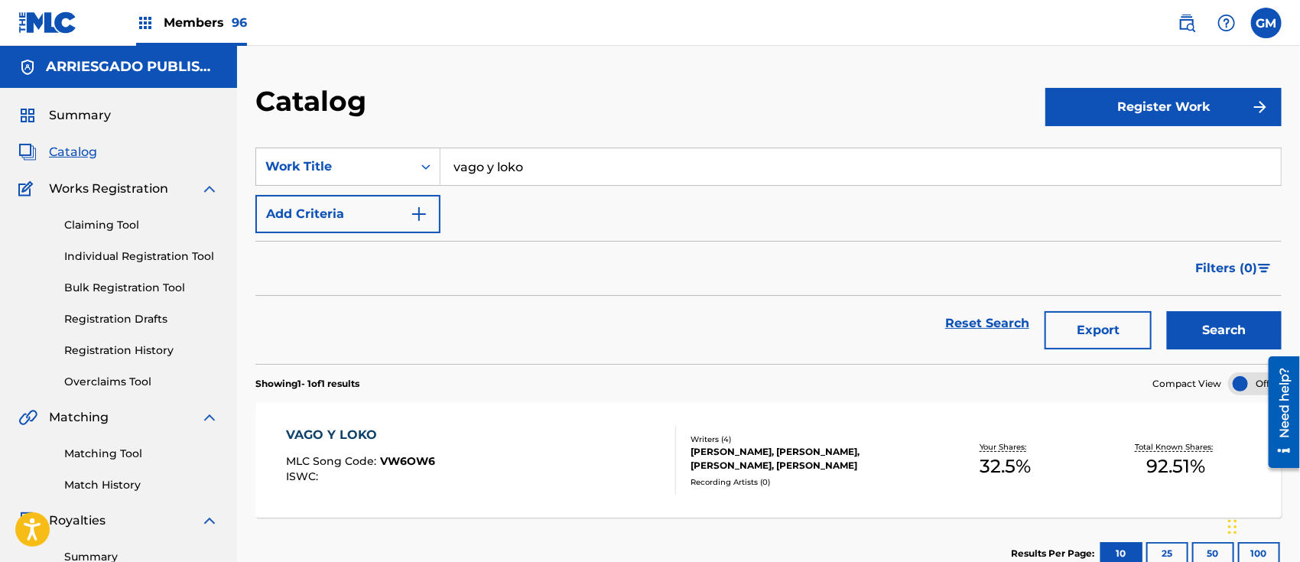
scroll to position [238, 0]
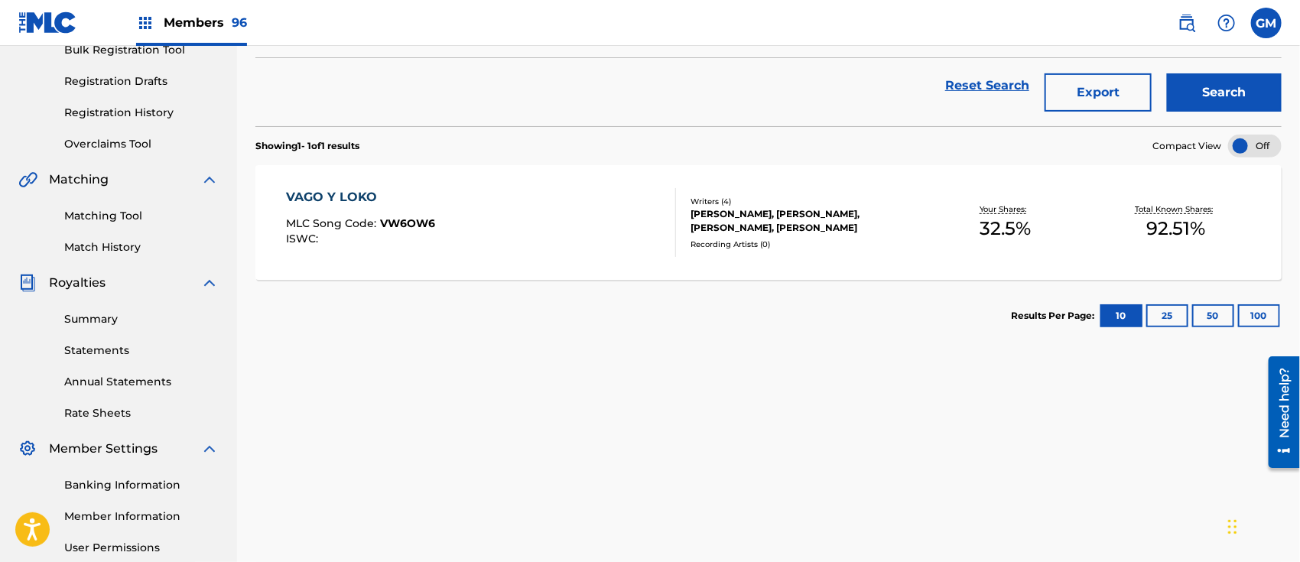
click at [504, 213] on div "VAGO Y LOKO MLC Song Code : VW6OW6 ISWC :" at bounding box center [481, 222] width 390 height 69
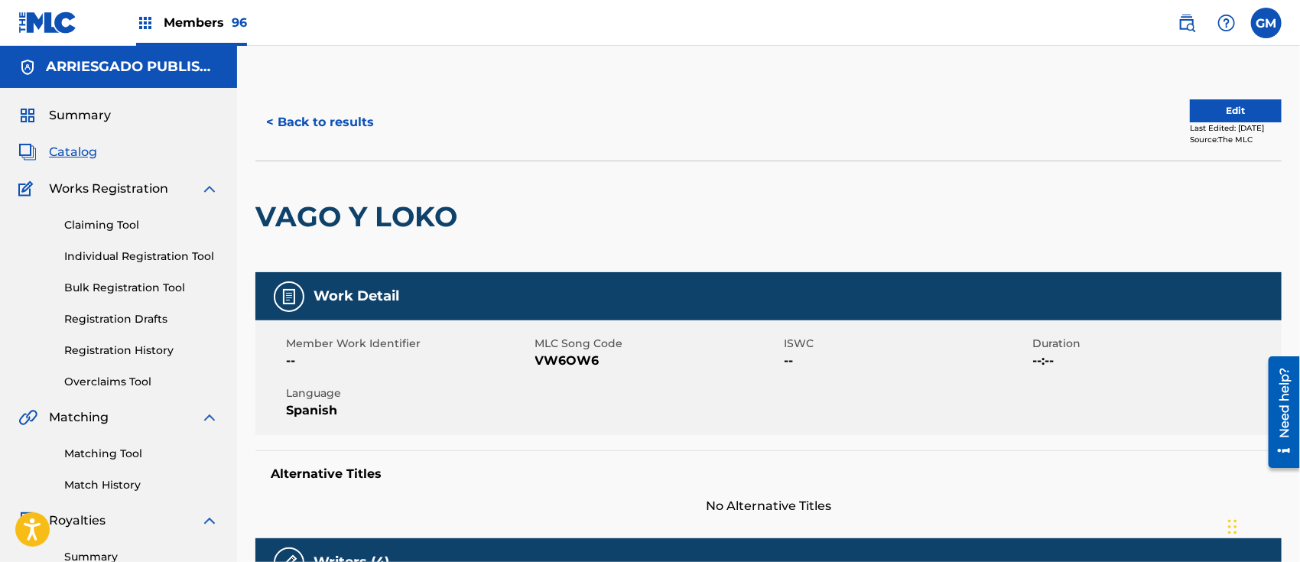
click at [220, 15] on span "Members 96" at bounding box center [205, 23] width 83 height 18
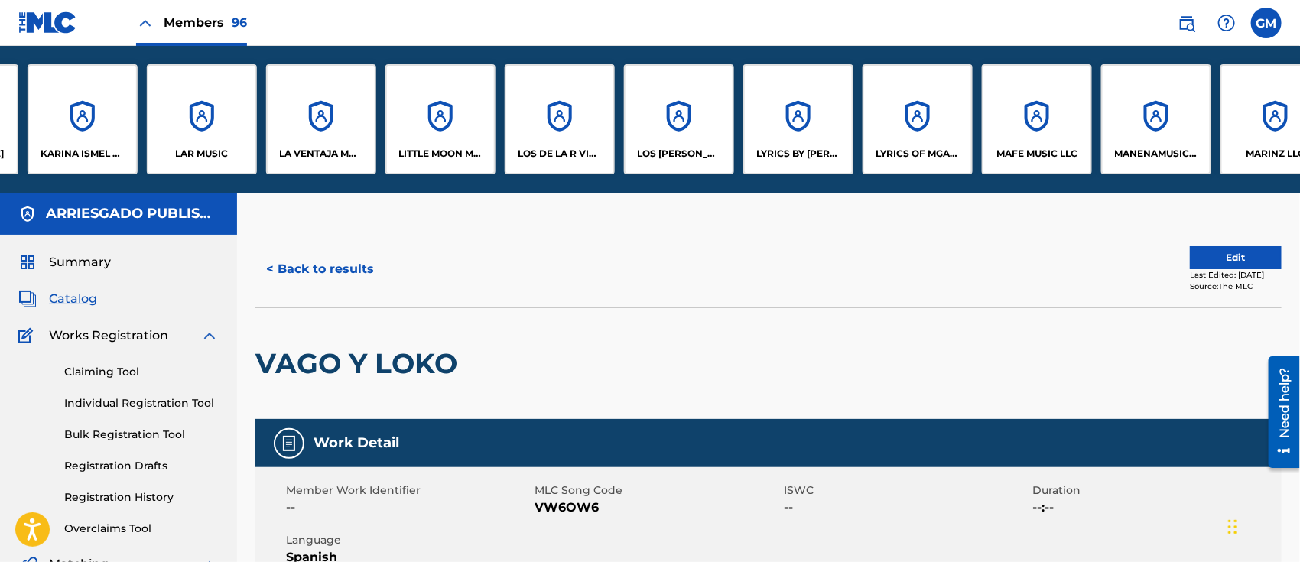
scroll to position [0, 6199]
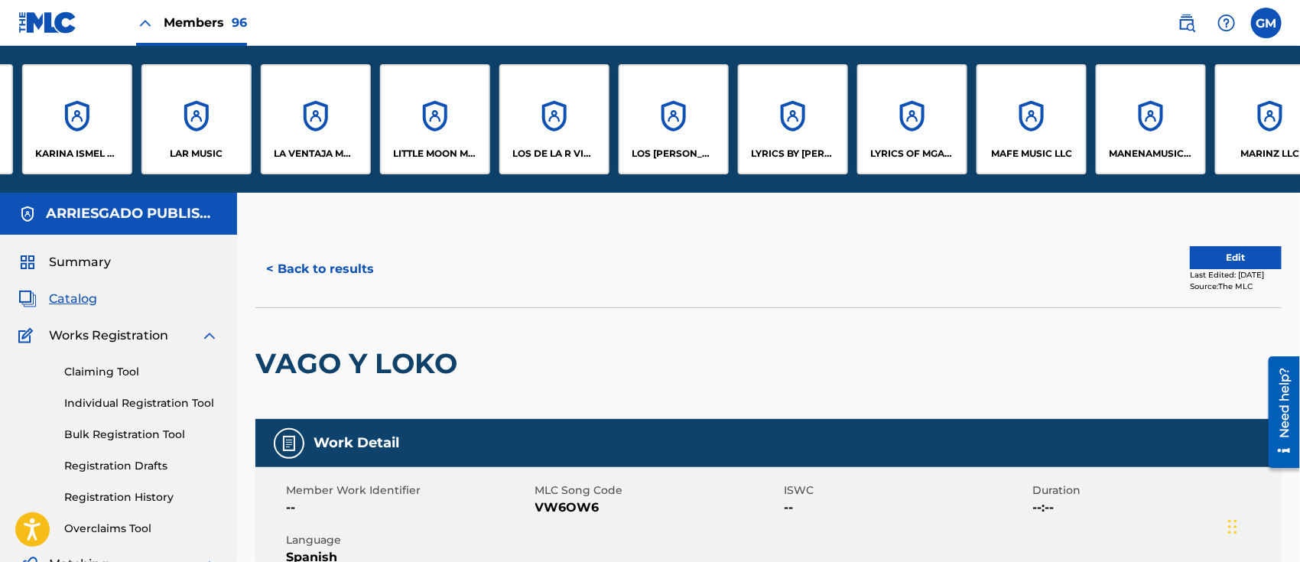
click at [911, 144] on div "LYRICS OF MGA LLC" at bounding box center [912, 119] width 110 height 110
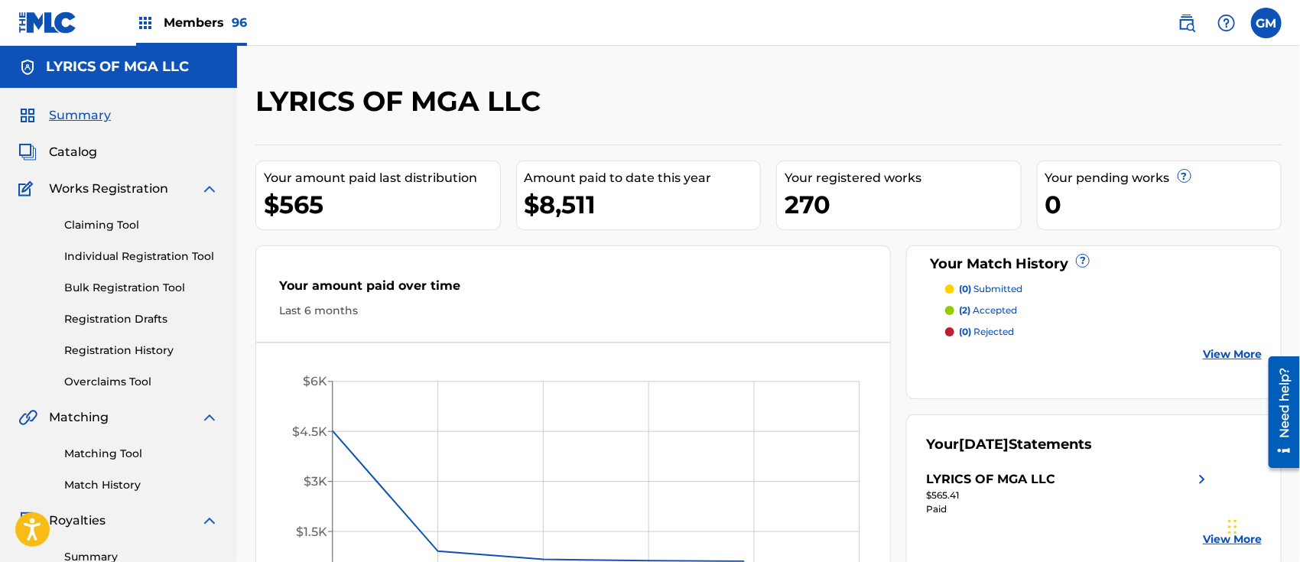
click at [80, 151] on span "Catalog" at bounding box center [73, 152] width 48 height 18
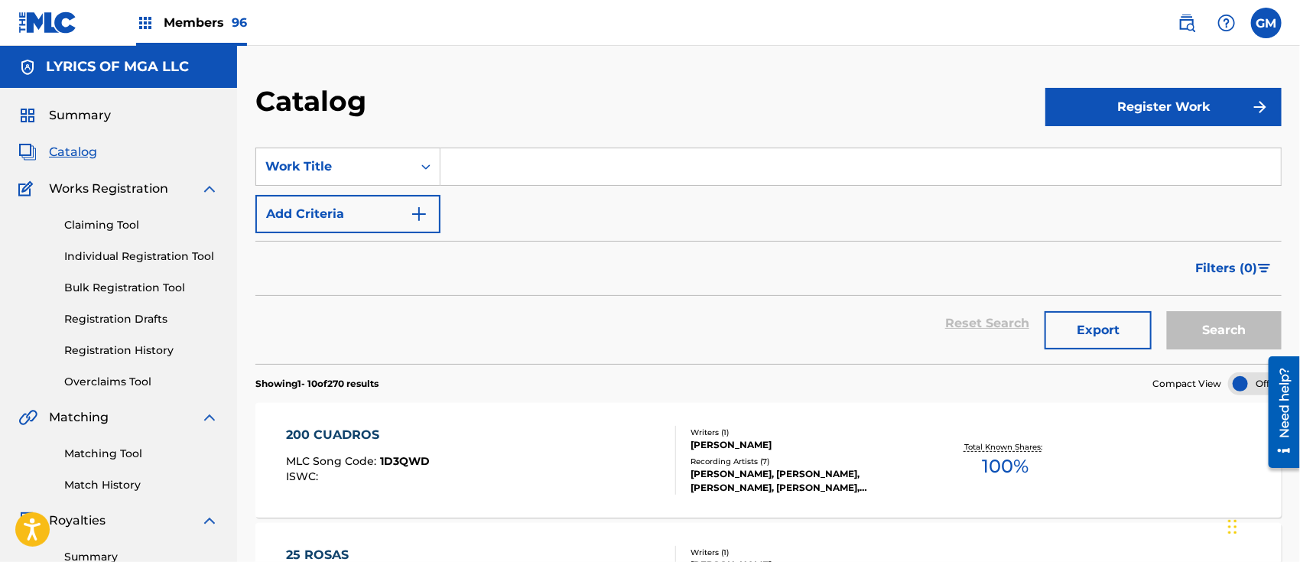
drag, startPoint x: 508, startPoint y: 171, endPoint x: 532, endPoint y: 171, distance: 24.5
click at [508, 171] on input "Search Form" at bounding box center [860, 166] width 840 height 37
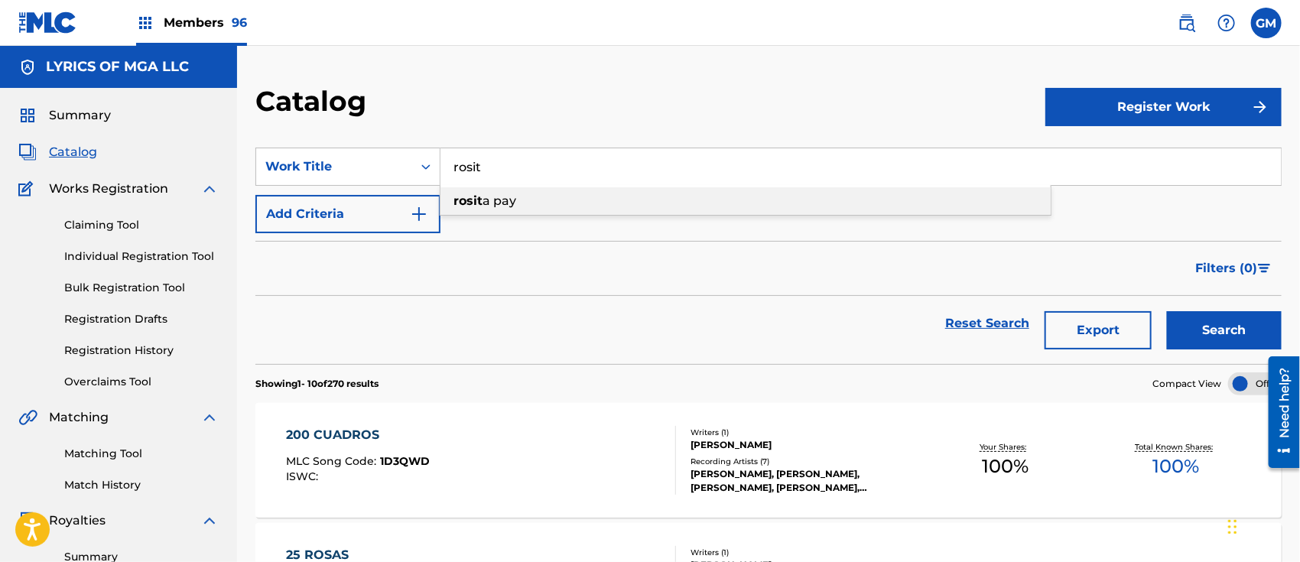
click at [493, 202] on span "a pay" at bounding box center [499, 200] width 34 height 15
type input "[PERSON_NAME] pay"
click at [1207, 327] on button "Search" at bounding box center [1224, 330] width 115 height 38
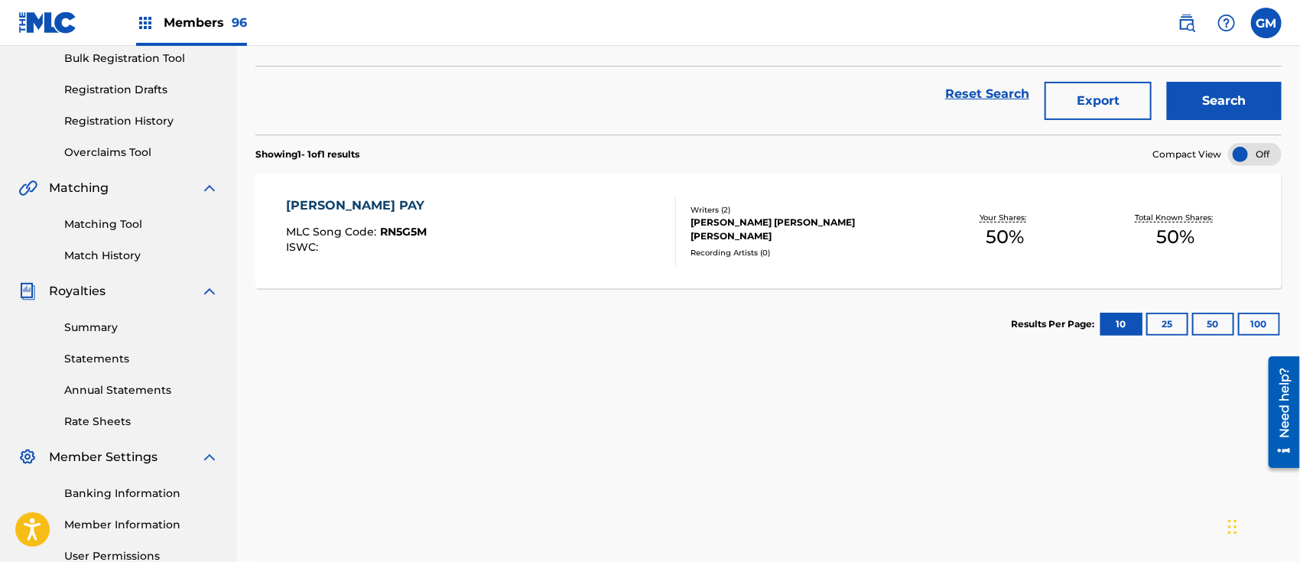
scroll to position [238, 0]
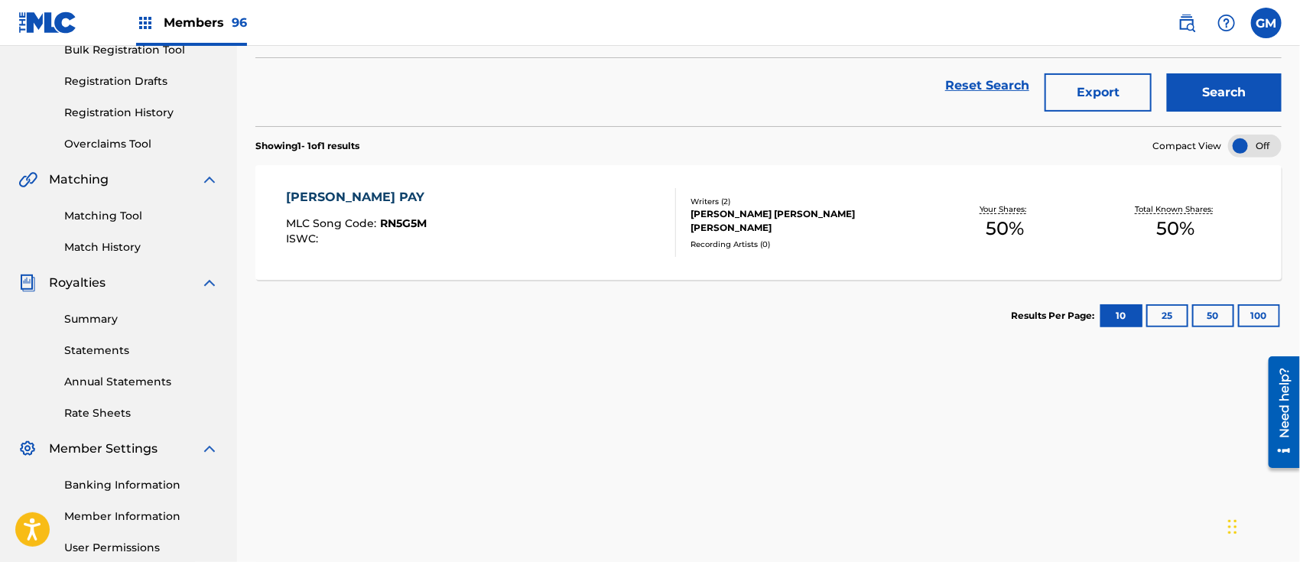
click at [212, 21] on span "Members 96" at bounding box center [205, 23] width 83 height 18
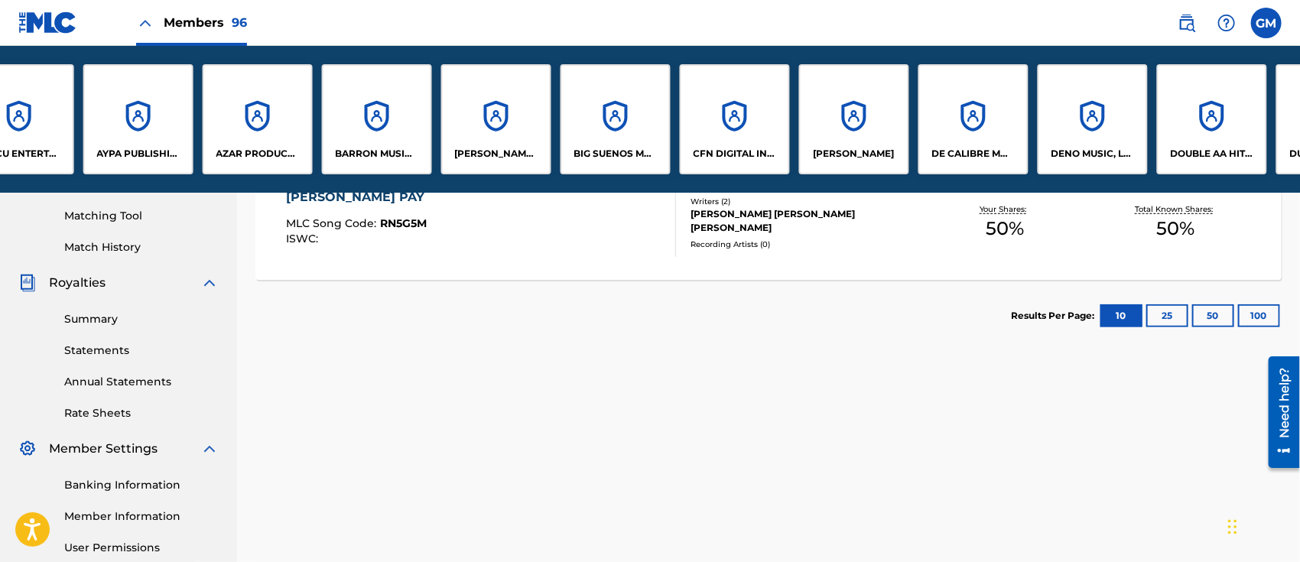
scroll to position [0, 1211]
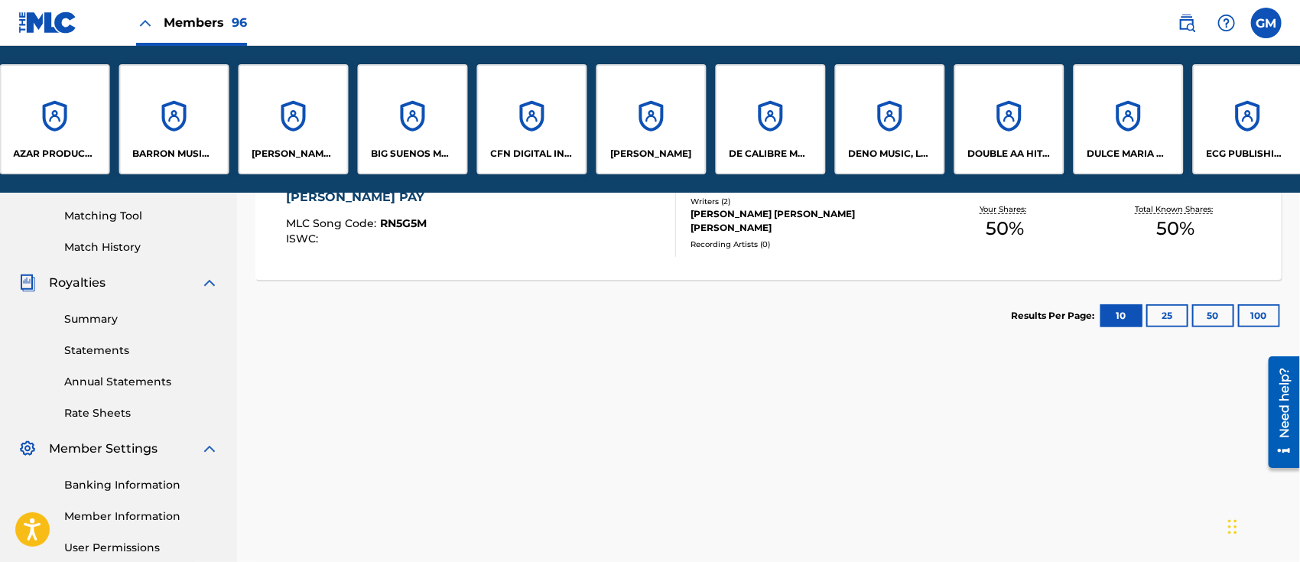
click at [398, 125] on div "BIG SUENOS MELODIES LLC" at bounding box center [413, 119] width 110 height 110
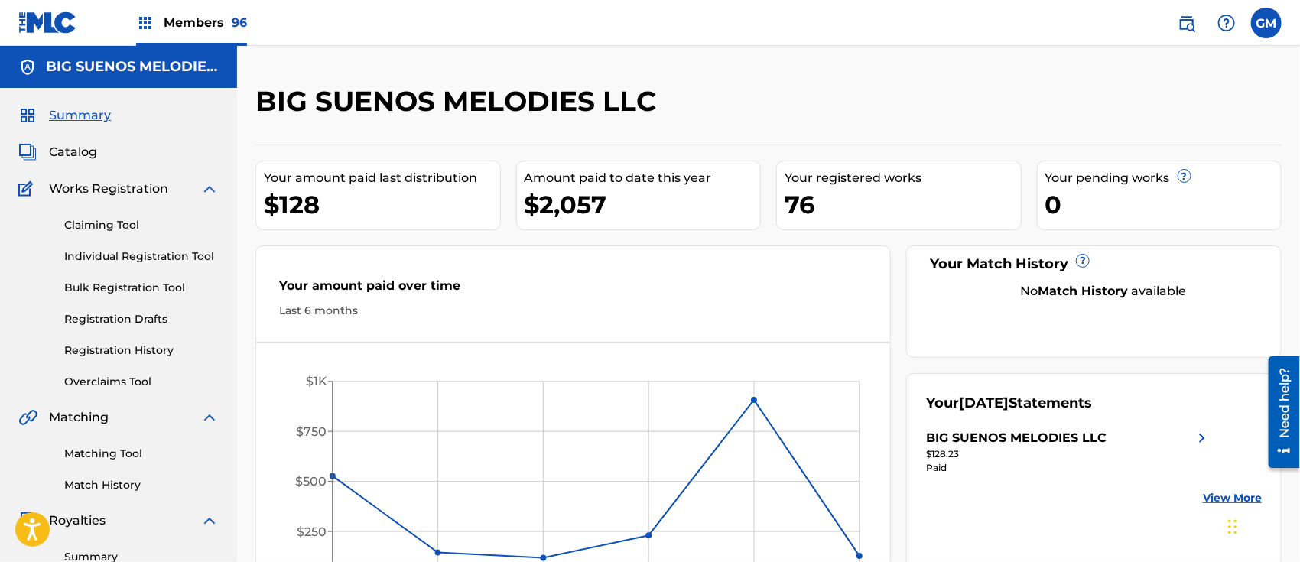
click at [80, 146] on span "Catalog" at bounding box center [73, 152] width 48 height 18
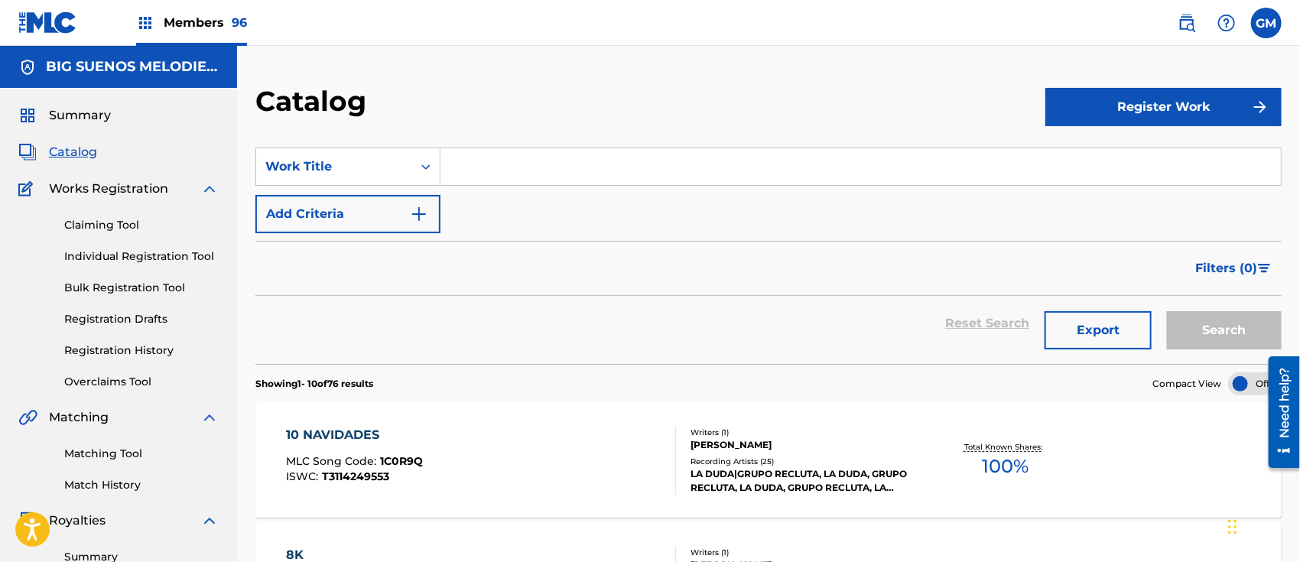
click at [592, 168] on input "Search Form" at bounding box center [860, 166] width 840 height 37
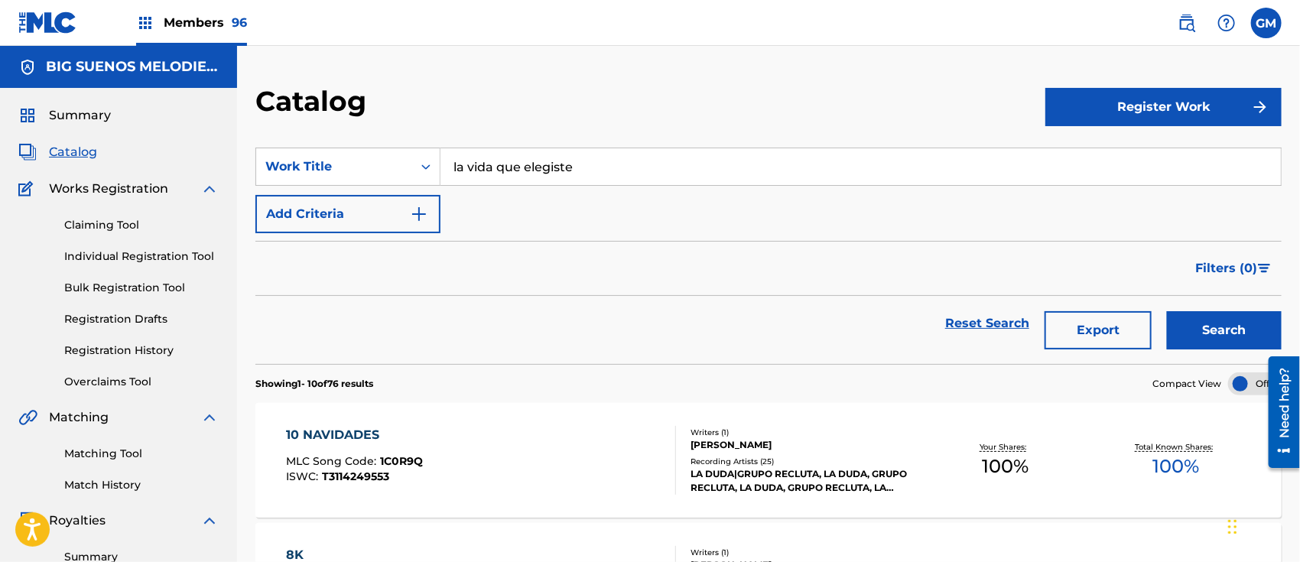
type input "la vida que elegiste"
click at [1167, 311] on button "Search" at bounding box center [1224, 330] width 115 height 38
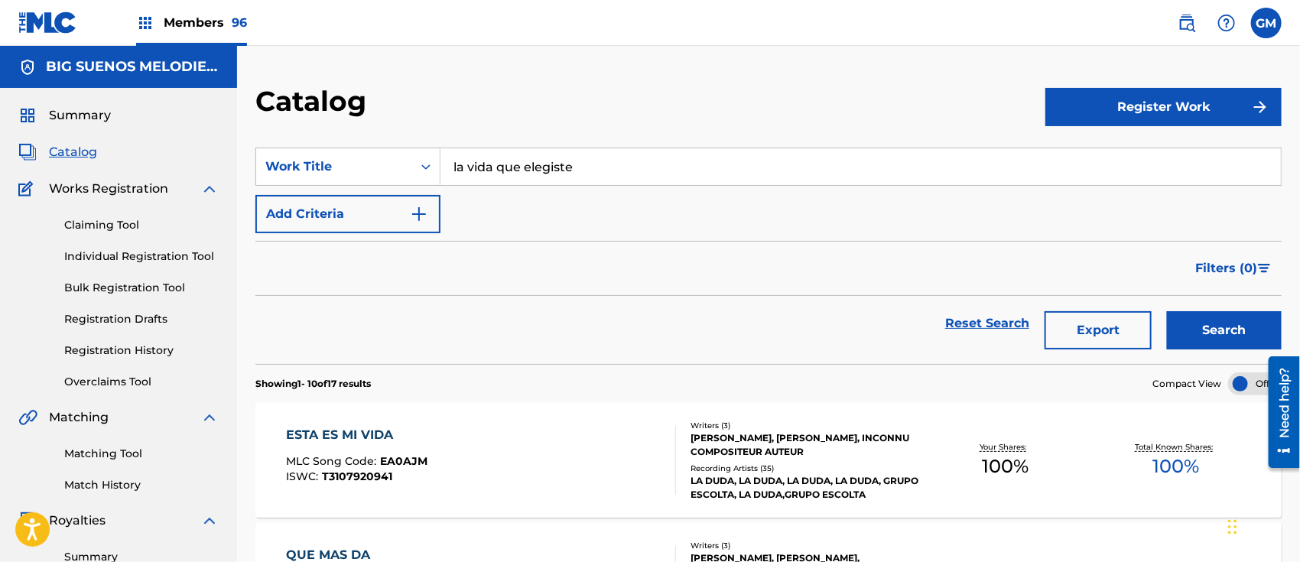
click at [143, 346] on link "Registration History" at bounding box center [141, 351] width 154 height 16
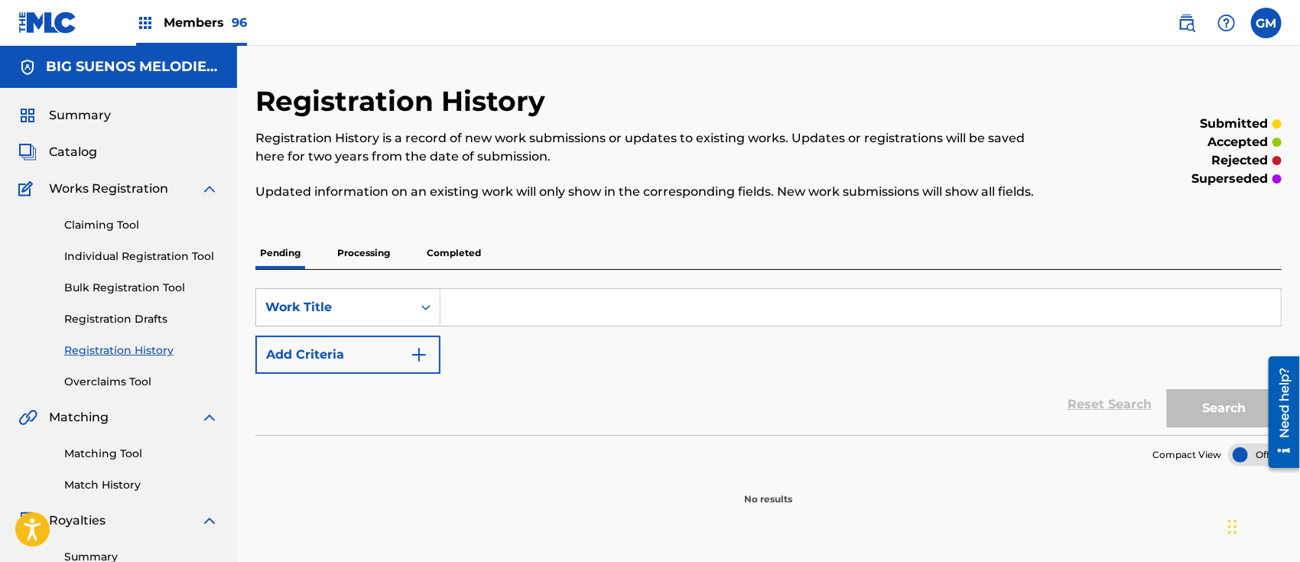
click at [367, 246] on p "Processing" at bounding box center [364, 253] width 62 height 32
click at [447, 255] on p "Completed" at bounding box center [453, 253] width 63 height 32
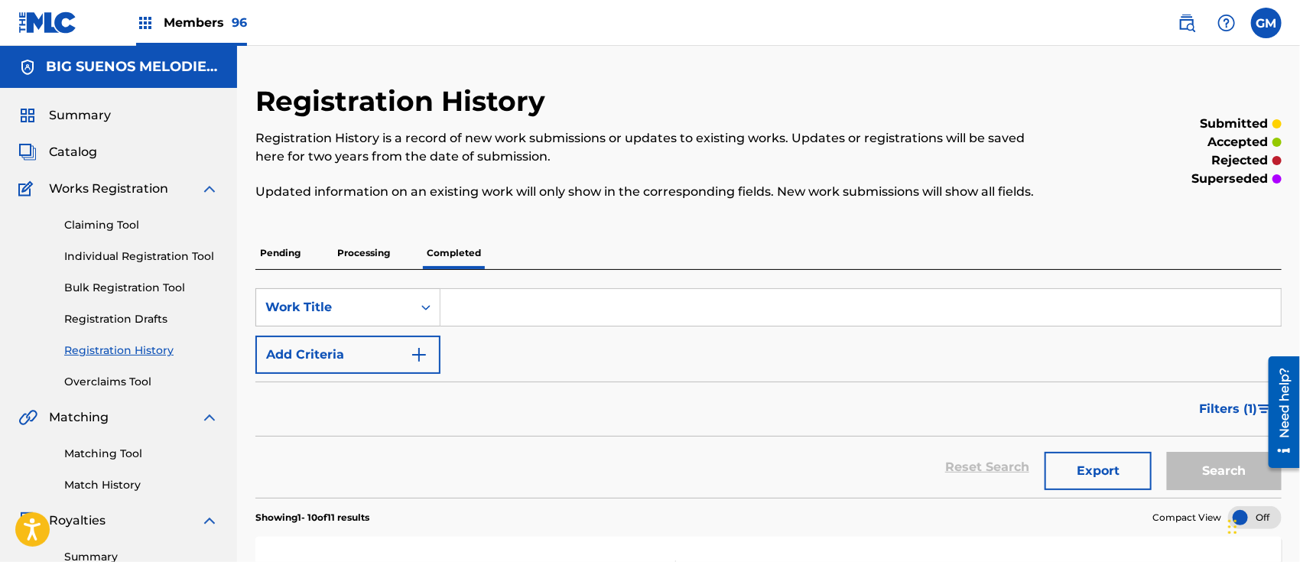
click at [1216, 400] on span "Filters ( 1 )" at bounding box center [1228, 409] width 58 height 18
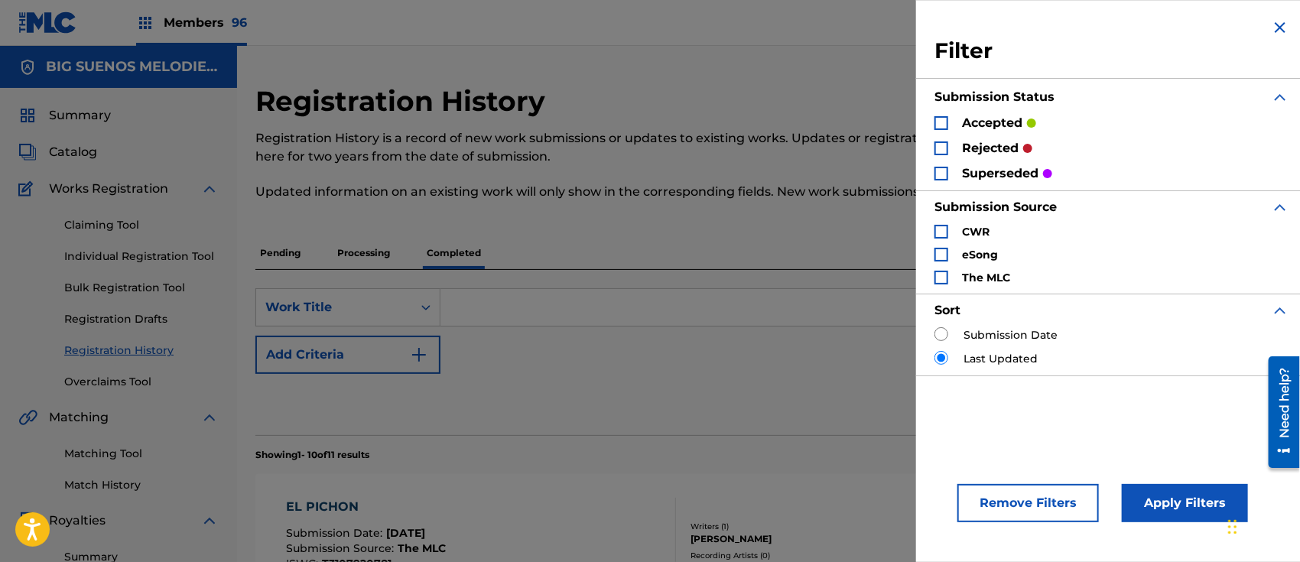
click at [940, 147] on div "Search Form" at bounding box center [941, 148] width 14 height 14
click at [940, 167] on div "Search Form" at bounding box center [941, 174] width 14 height 14
click at [944, 118] on div "Search Form" at bounding box center [941, 123] width 14 height 14
click at [1174, 492] on button "Apply Filters" at bounding box center [1185, 503] width 126 height 38
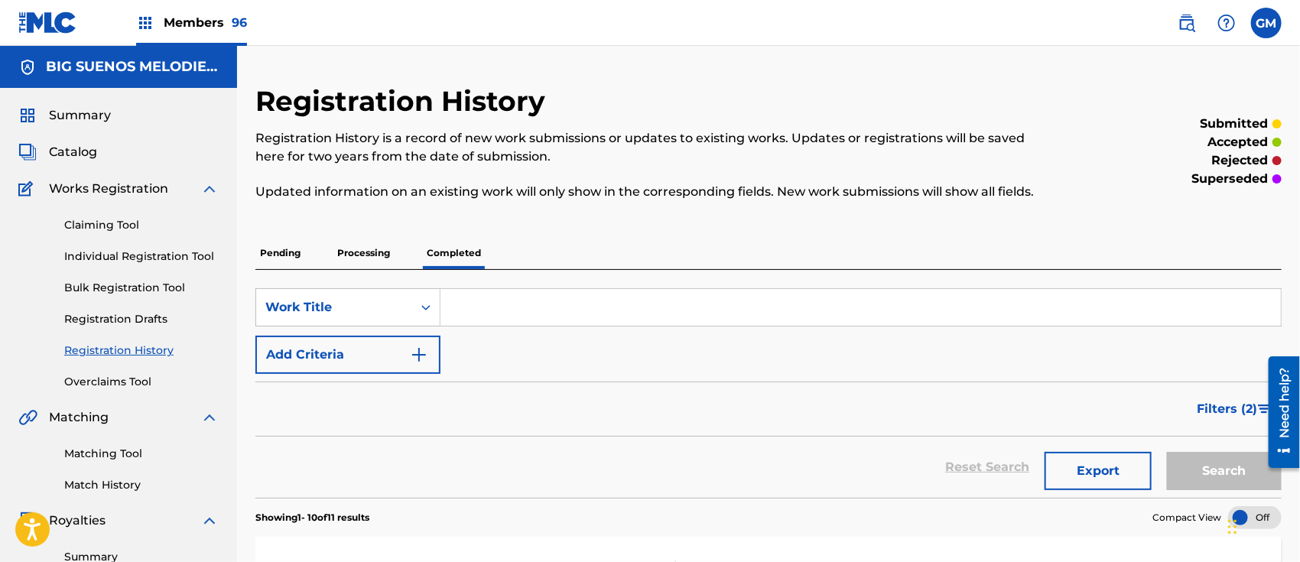
click at [571, 306] on input "Search Form" at bounding box center [860, 307] width 840 height 37
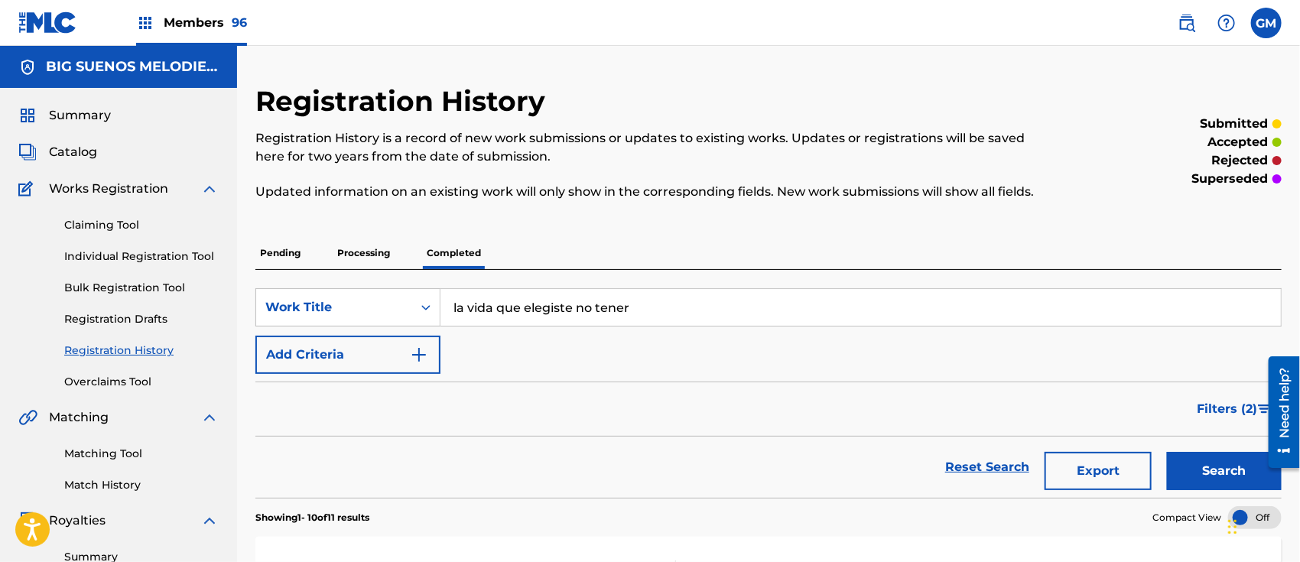
type input "la vida que elegiste no tener"
click at [1167, 452] on button "Search" at bounding box center [1224, 471] width 115 height 38
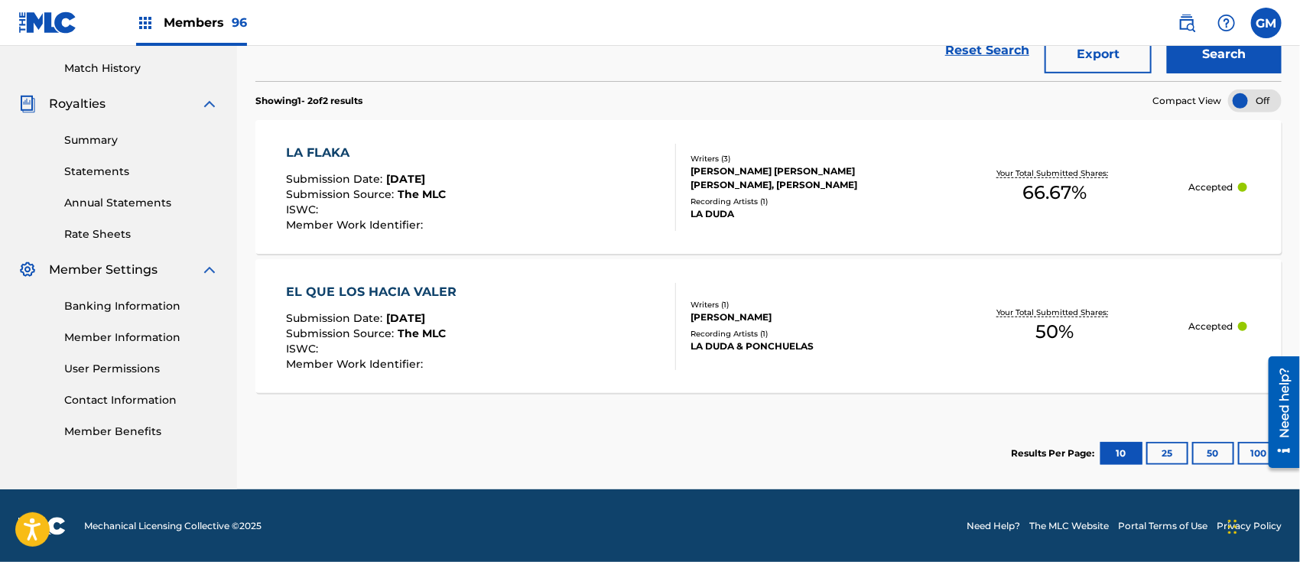
scroll to position [179, 0]
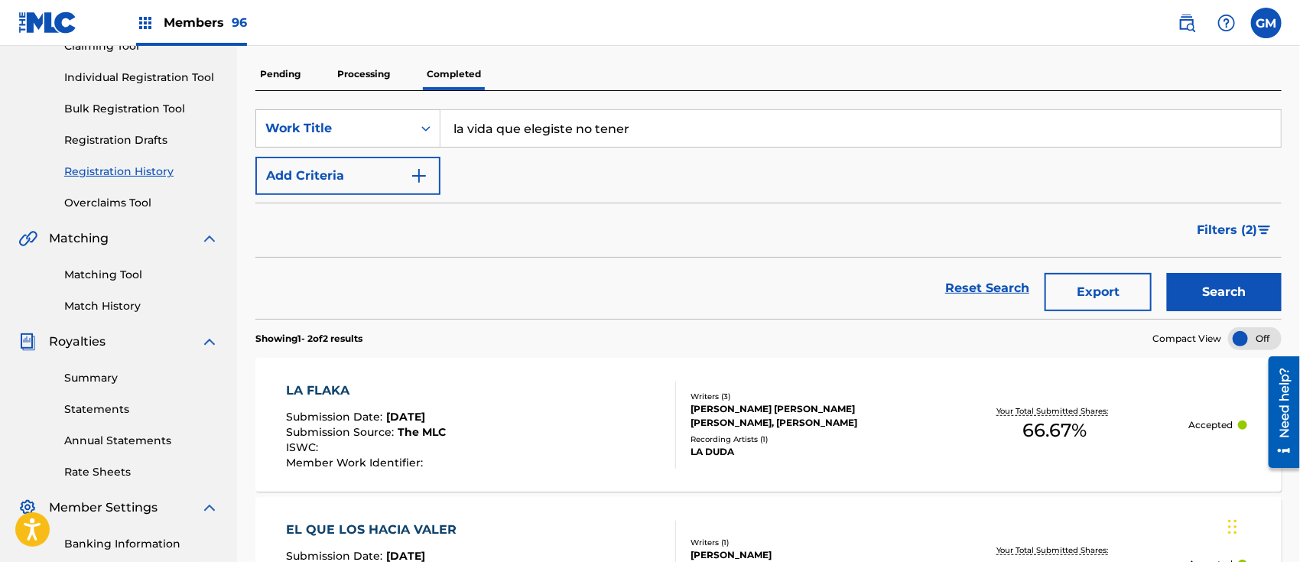
click at [213, 15] on span "Members 96" at bounding box center [205, 23] width 83 height 18
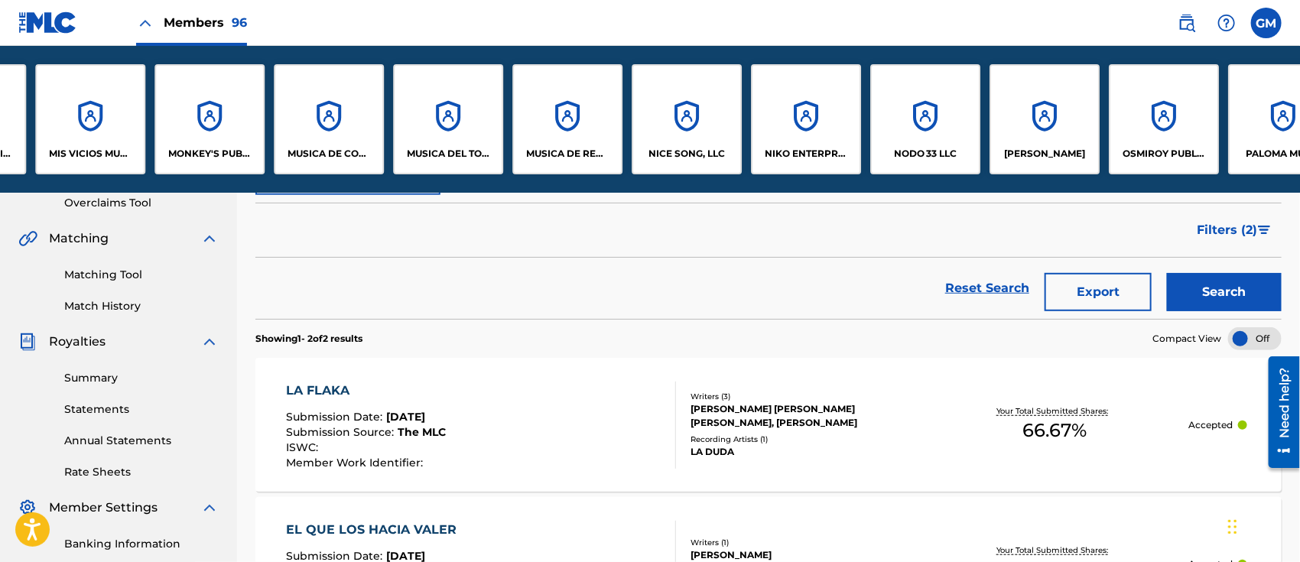
scroll to position [0, 7862]
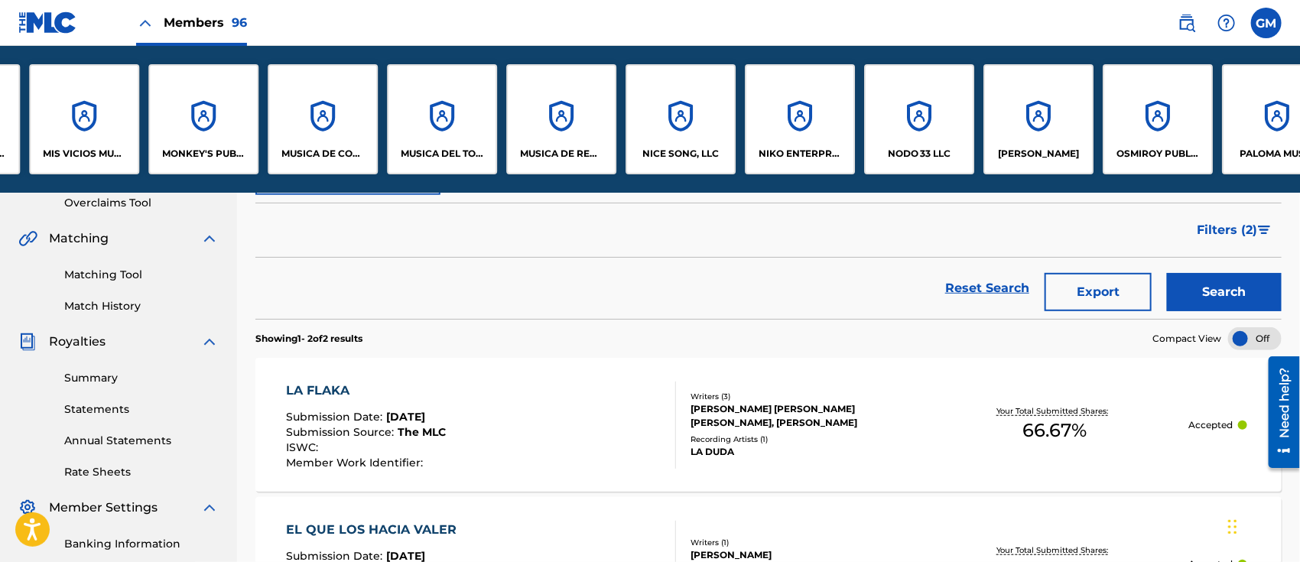
click at [920, 138] on div "NODO 33 LLC" at bounding box center [919, 119] width 110 height 110
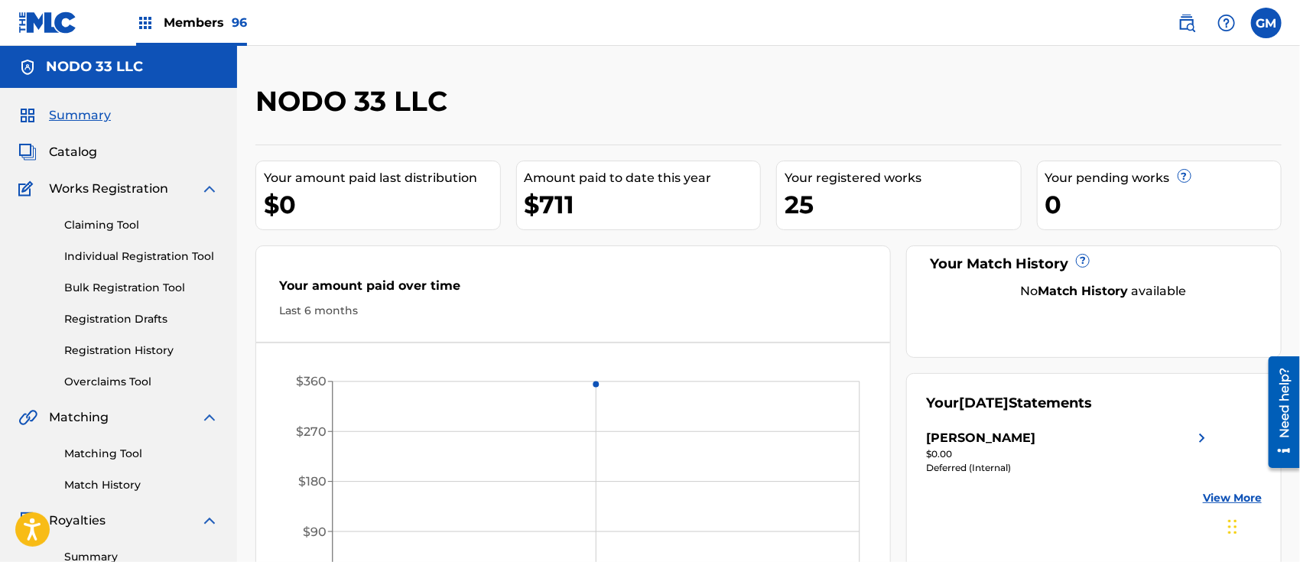
click at [74, 148] on span "Catalog" at bounding box center [73, 152] width 48 height 18
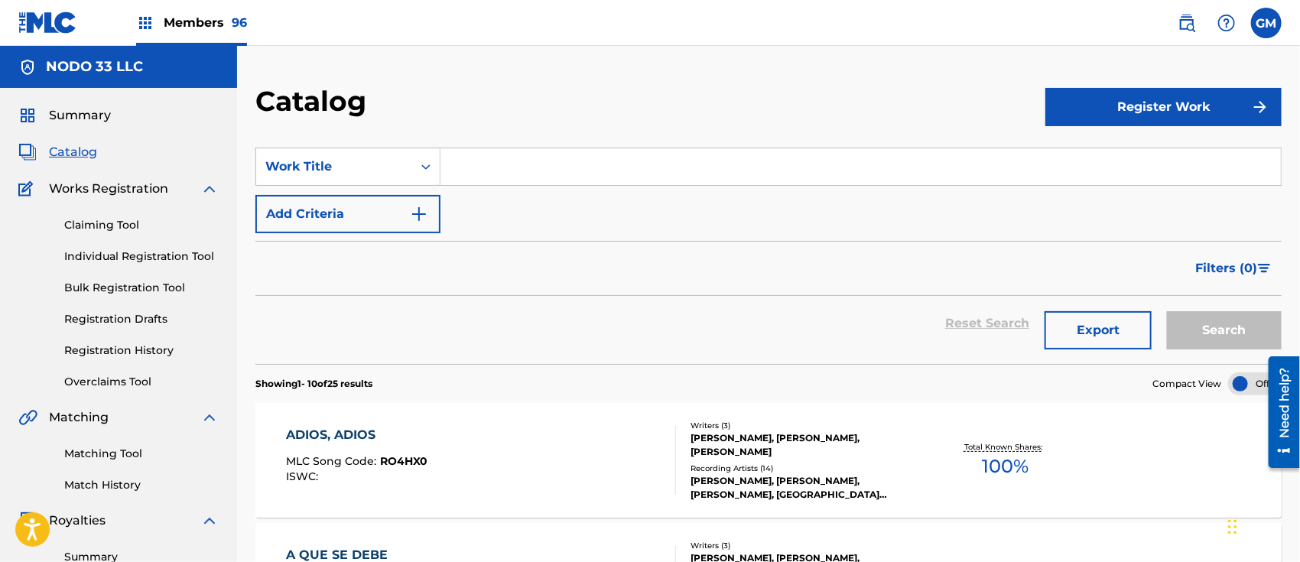
click at [563, 180] on input "Search Form" at bounding box center [860, 166] width 840 height 37
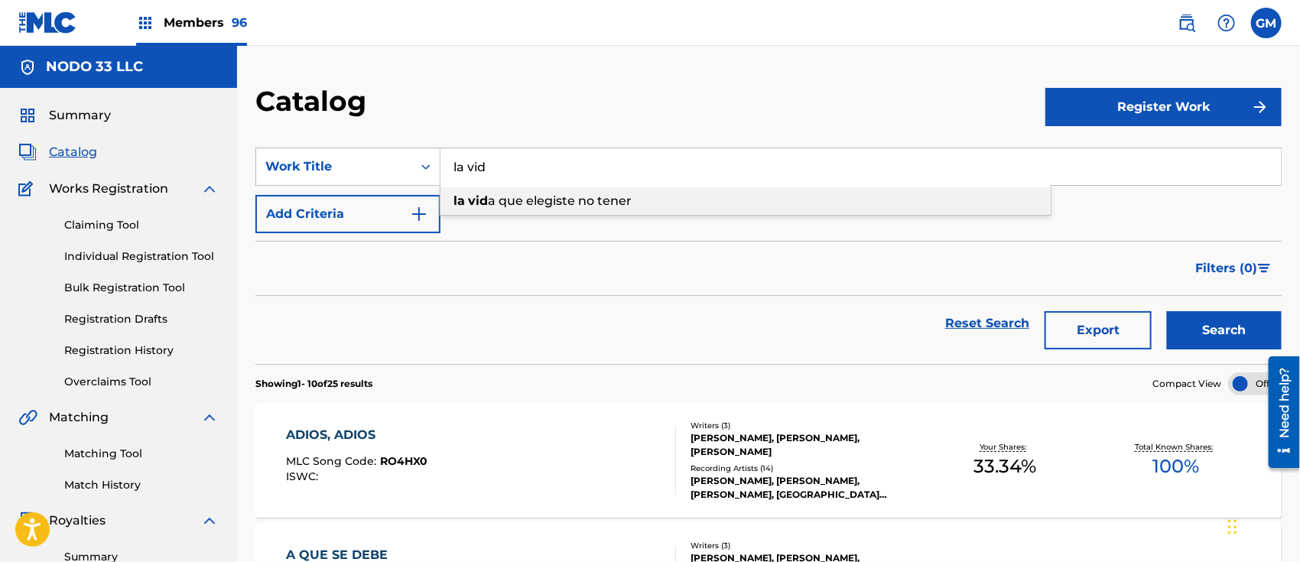
click at [601, 196] on span "a que elegiste no tener" at bounding box center [560, 200] width 144 height 15
type input "la vida que elegiste no tener"
click at [1223, 320] on button "Search" at bounding box center [1224, 330] width 115 height 38
